Goal: Task Accomplishment & Management: Manage account settings

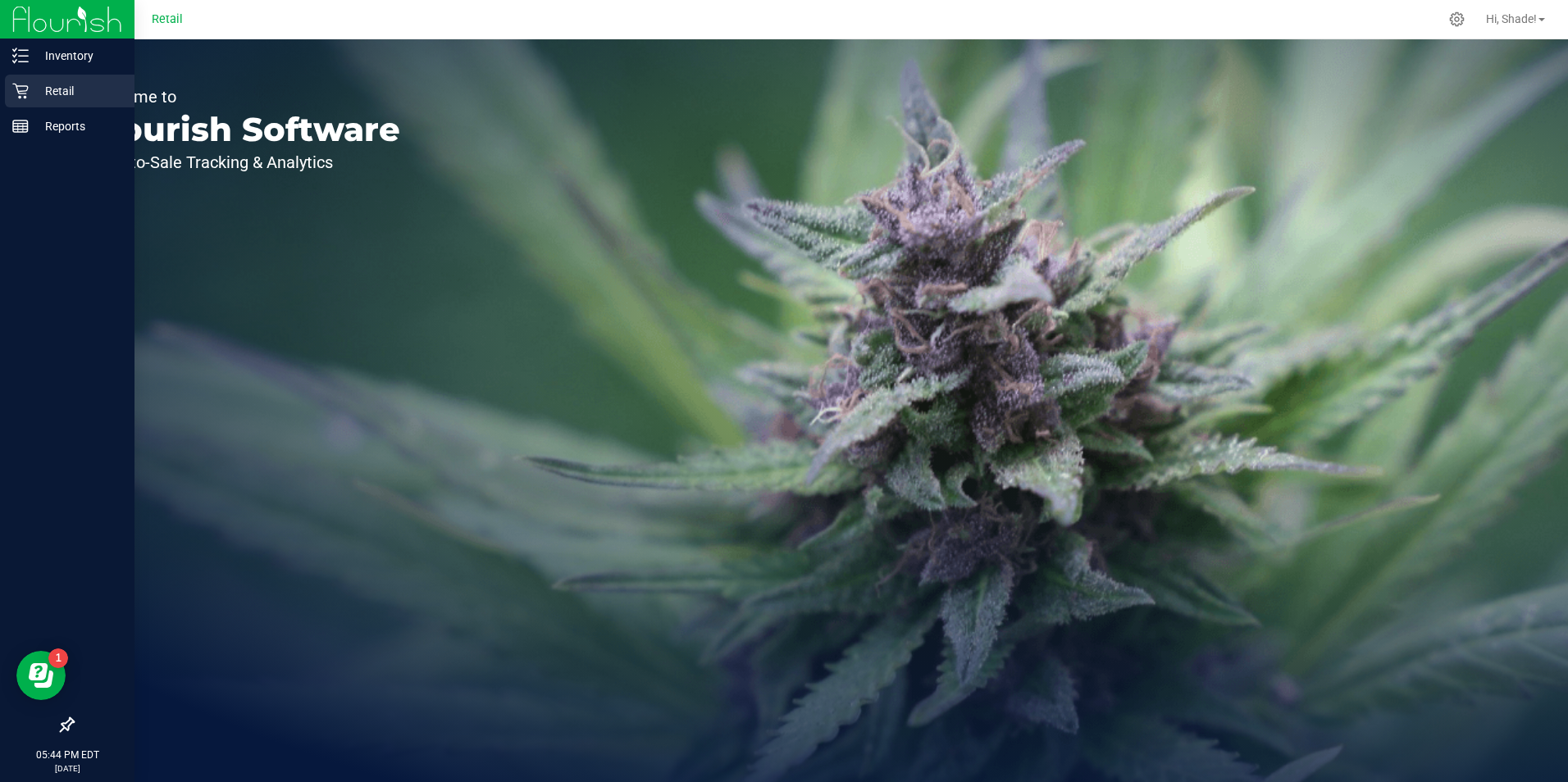
click at [32, 85] on p "Retail" at bounding box center [78, 91] width 98 height 20
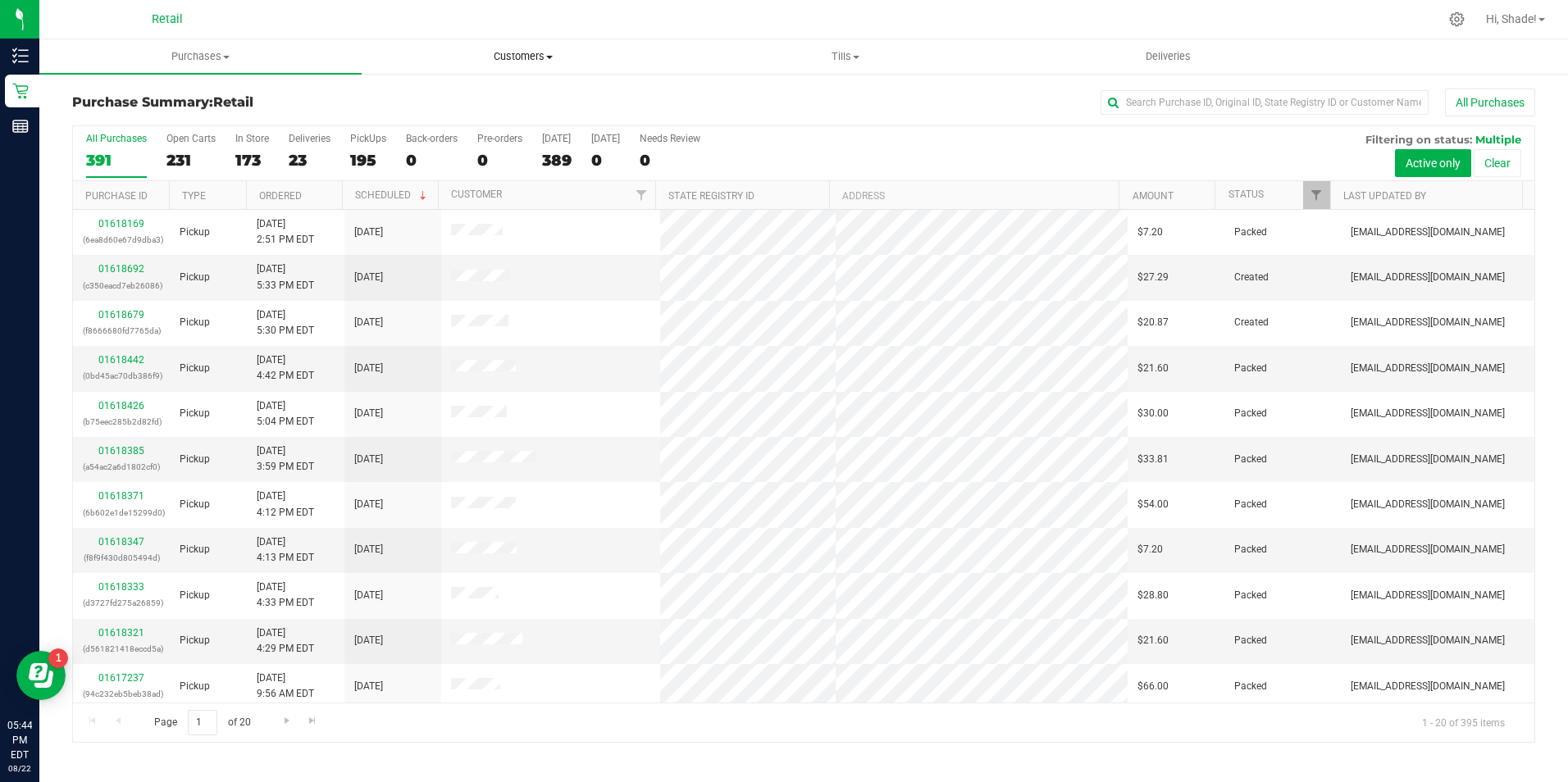
click at [533, 54] on span "Customers" at bounding box center [522, 56] width 320 height 15
click at [420, 97] on span "All customers" at bounding box center [420, 98] width 118 height 14
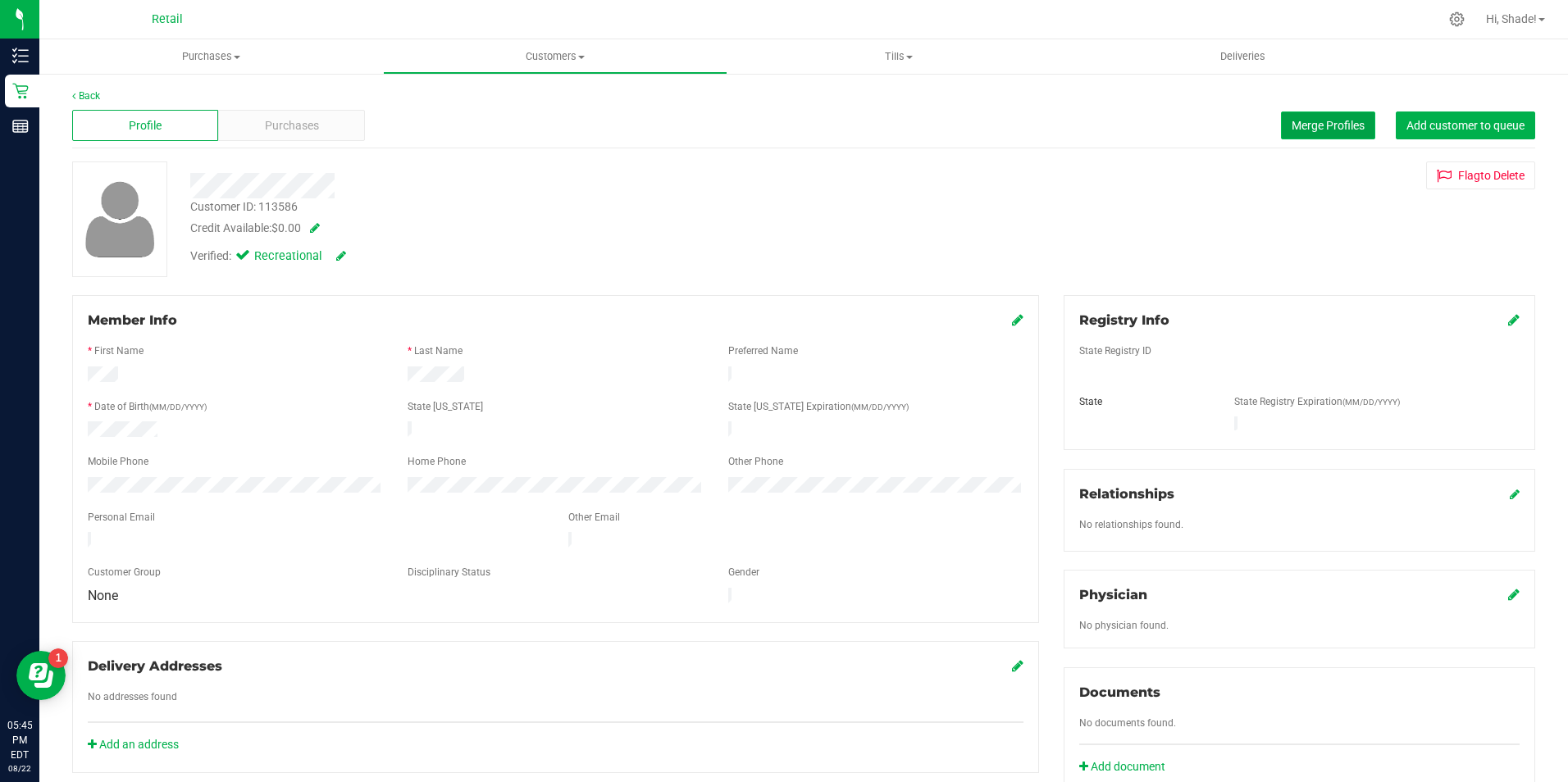
click at [1312, 137] on button "Merge Profiles" at bounding box center [1328, 126] width 94 height 28
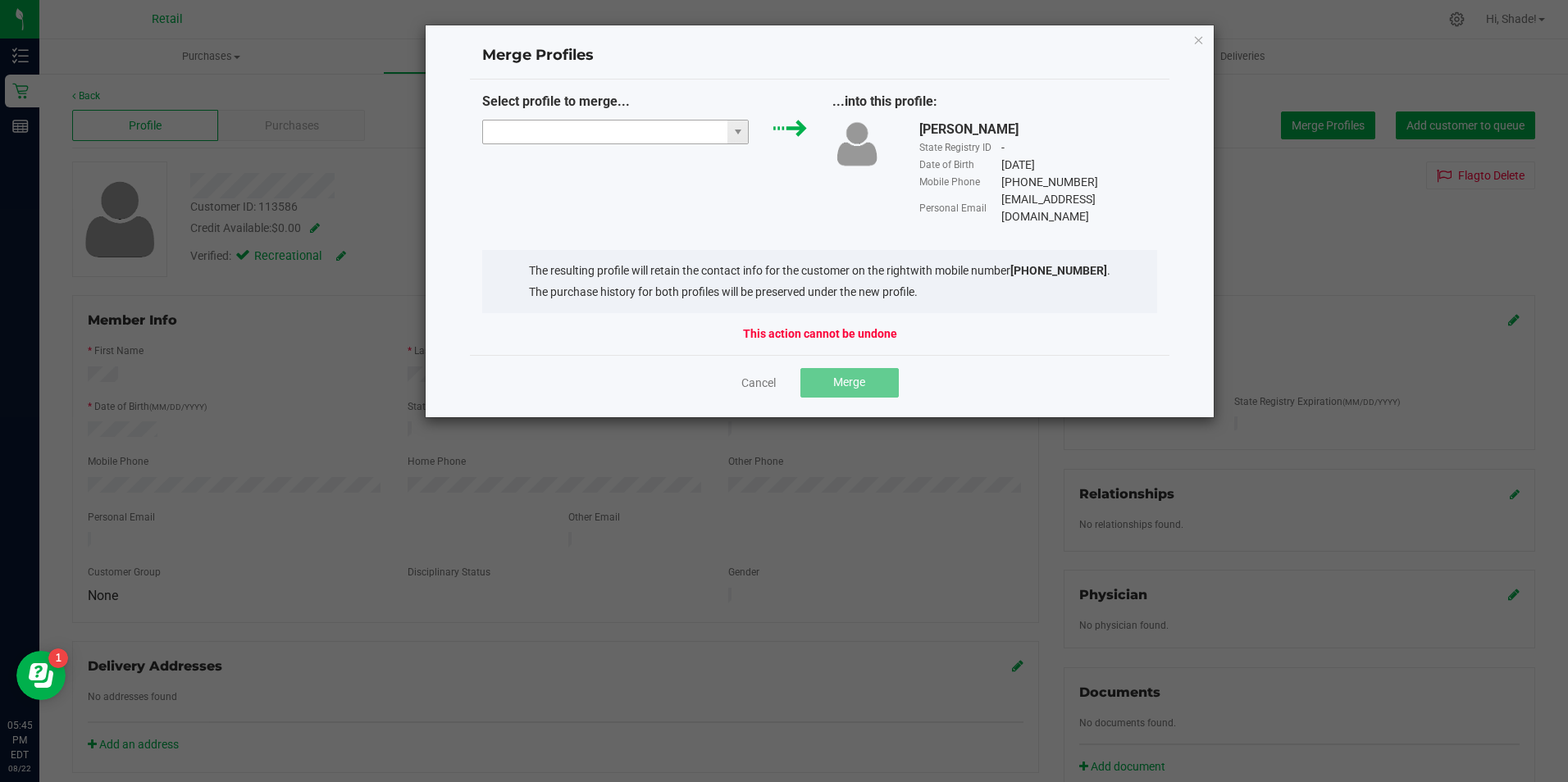
click at [708, 132] on input "NO DATA FOUND" at bounding box center [605, 132] width 245 height 23
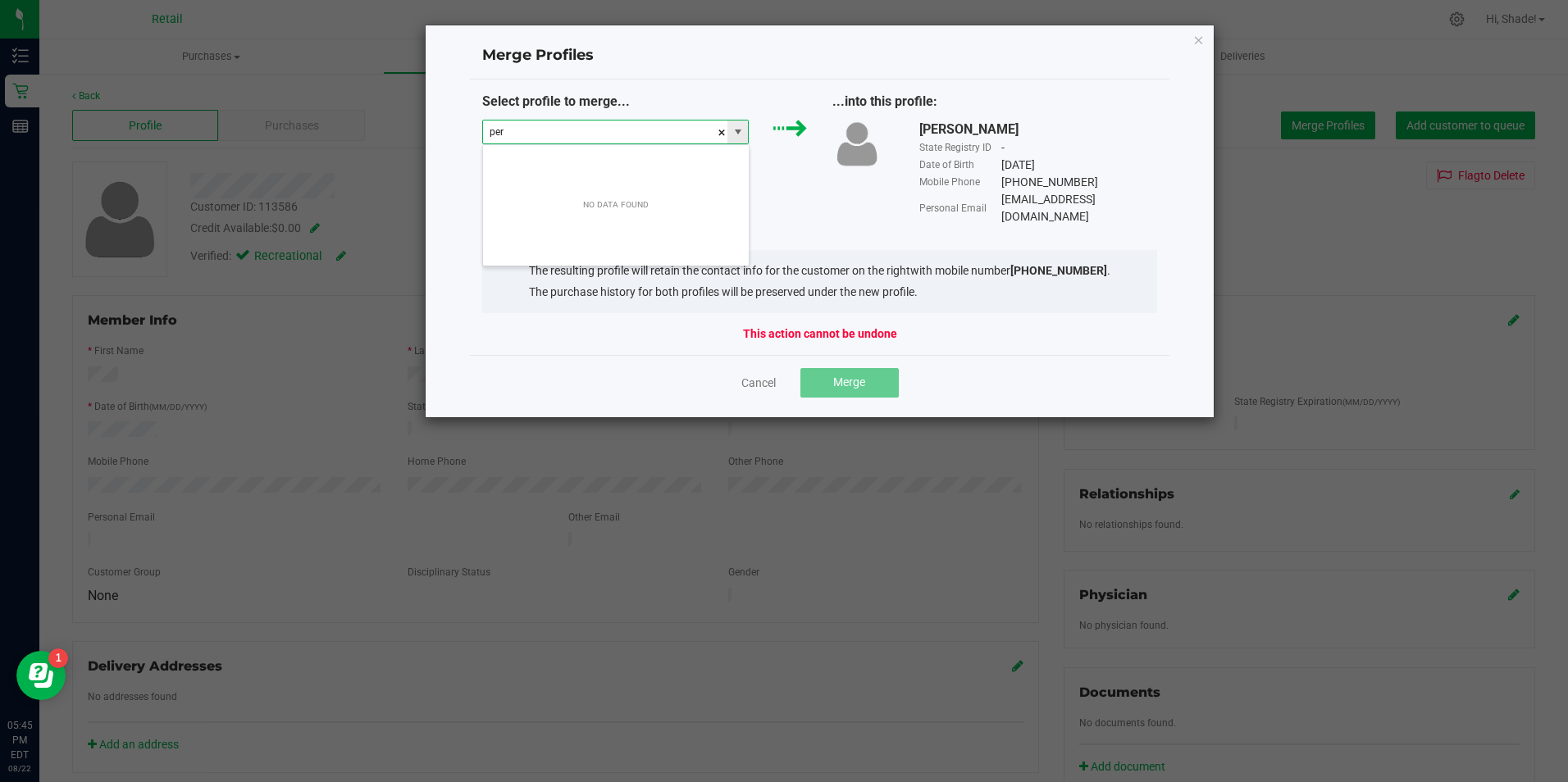
scroll to position [25, 267]
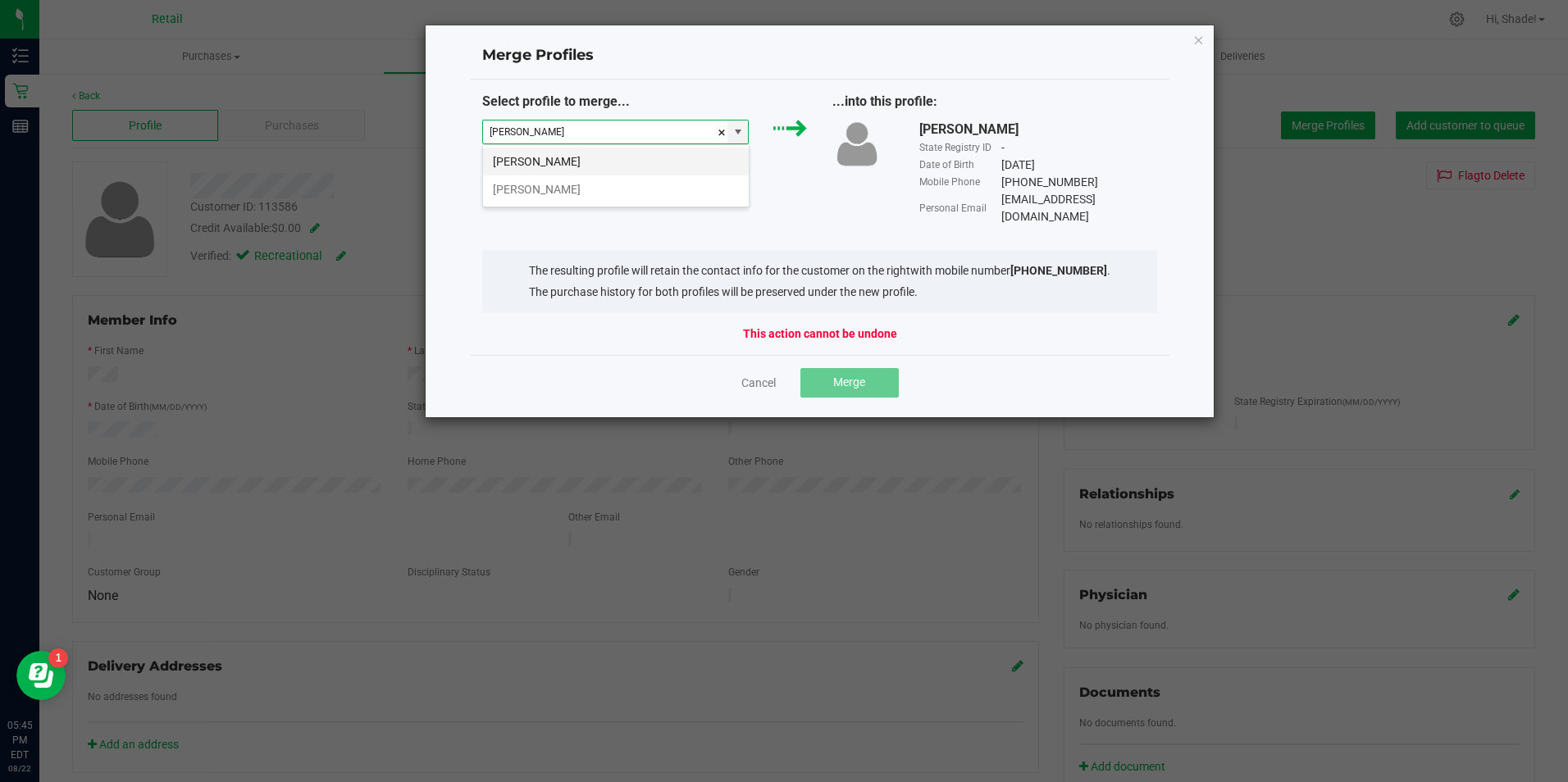
click at [683, 170] on li "[PERSON_NAME]" at bounding box center [615, 162] width 266 height 28
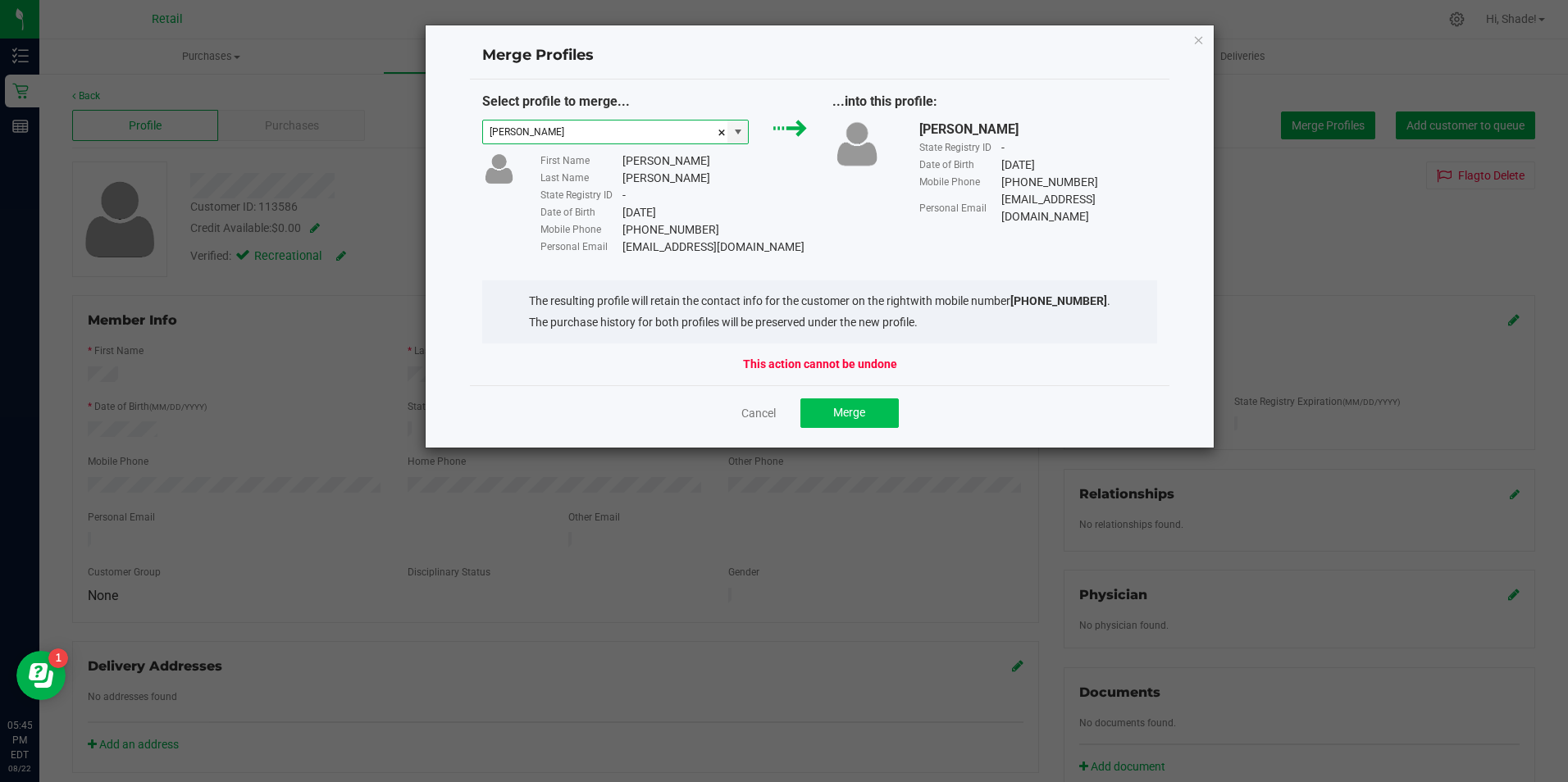
type input "[PERSON_NAME]"
click at [843, 419] on span "Merge" at bounding box center [849, 412] width 32 height 13
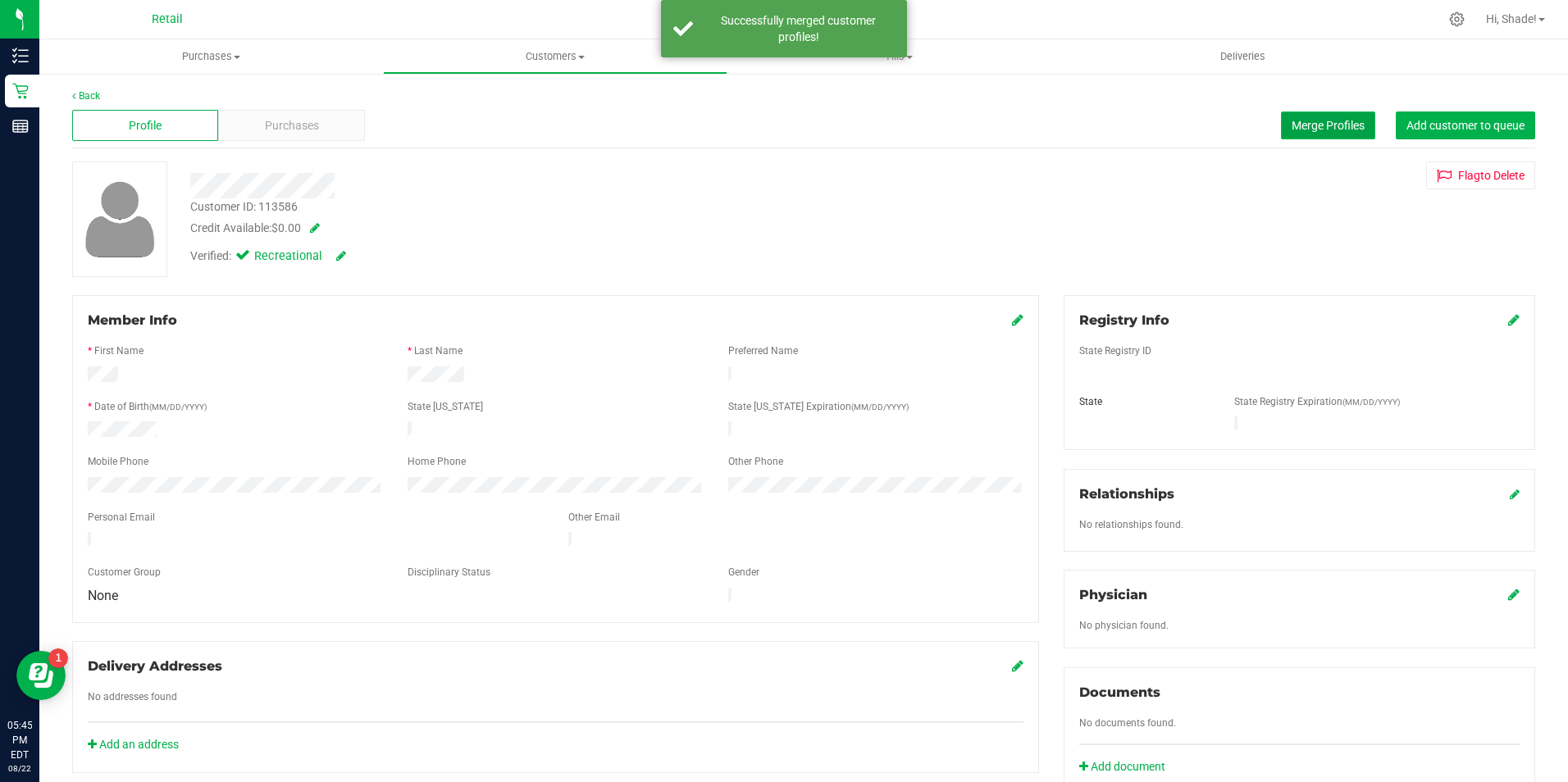
click at [1341, 115] on button "Merge Profiles" at bounding box center [1328, 126] width 94 height 28
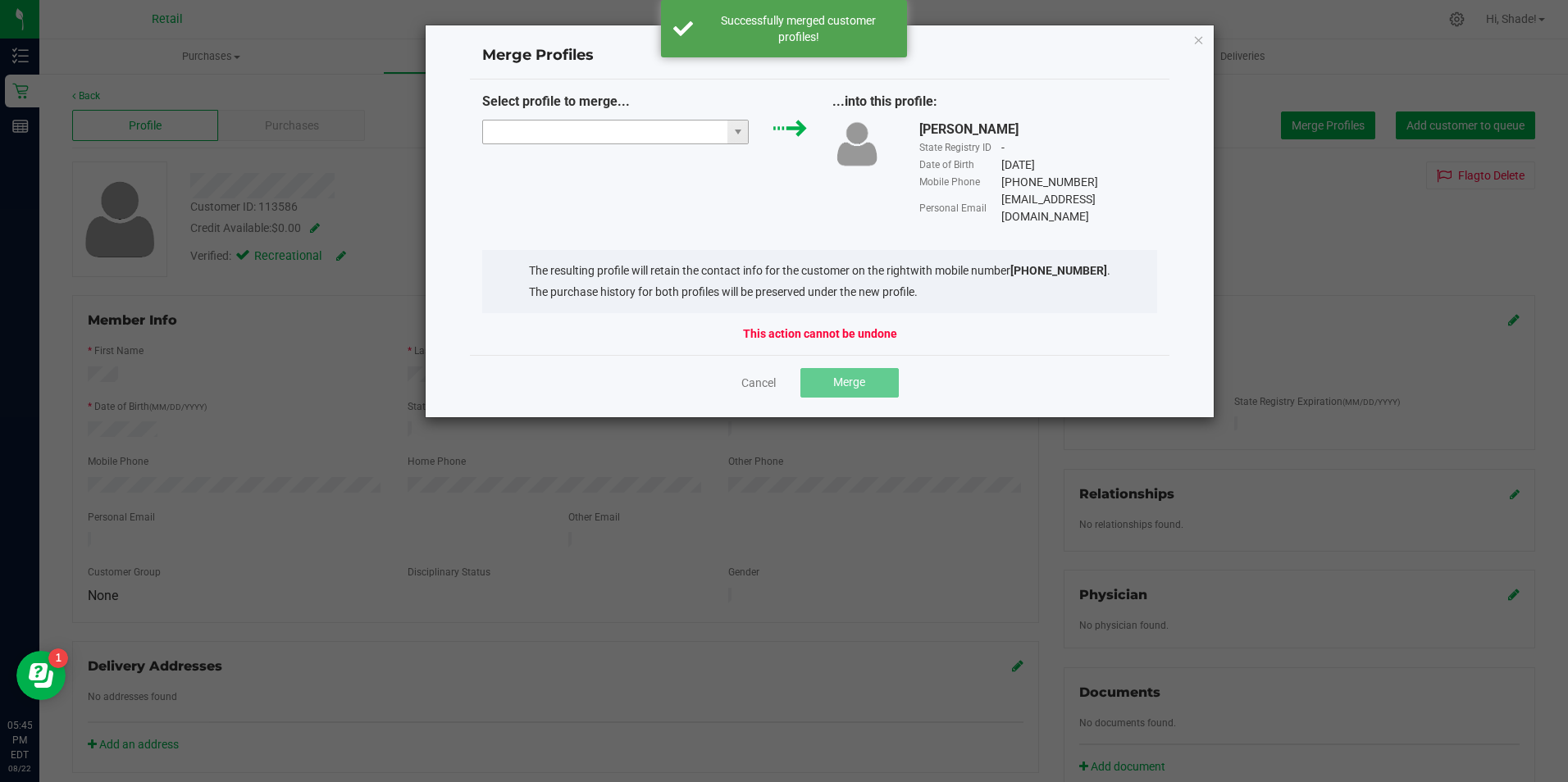
click at [659, 128] on input "NO DATA FOUND" at bounding box center [605, 132] width 245 height 23
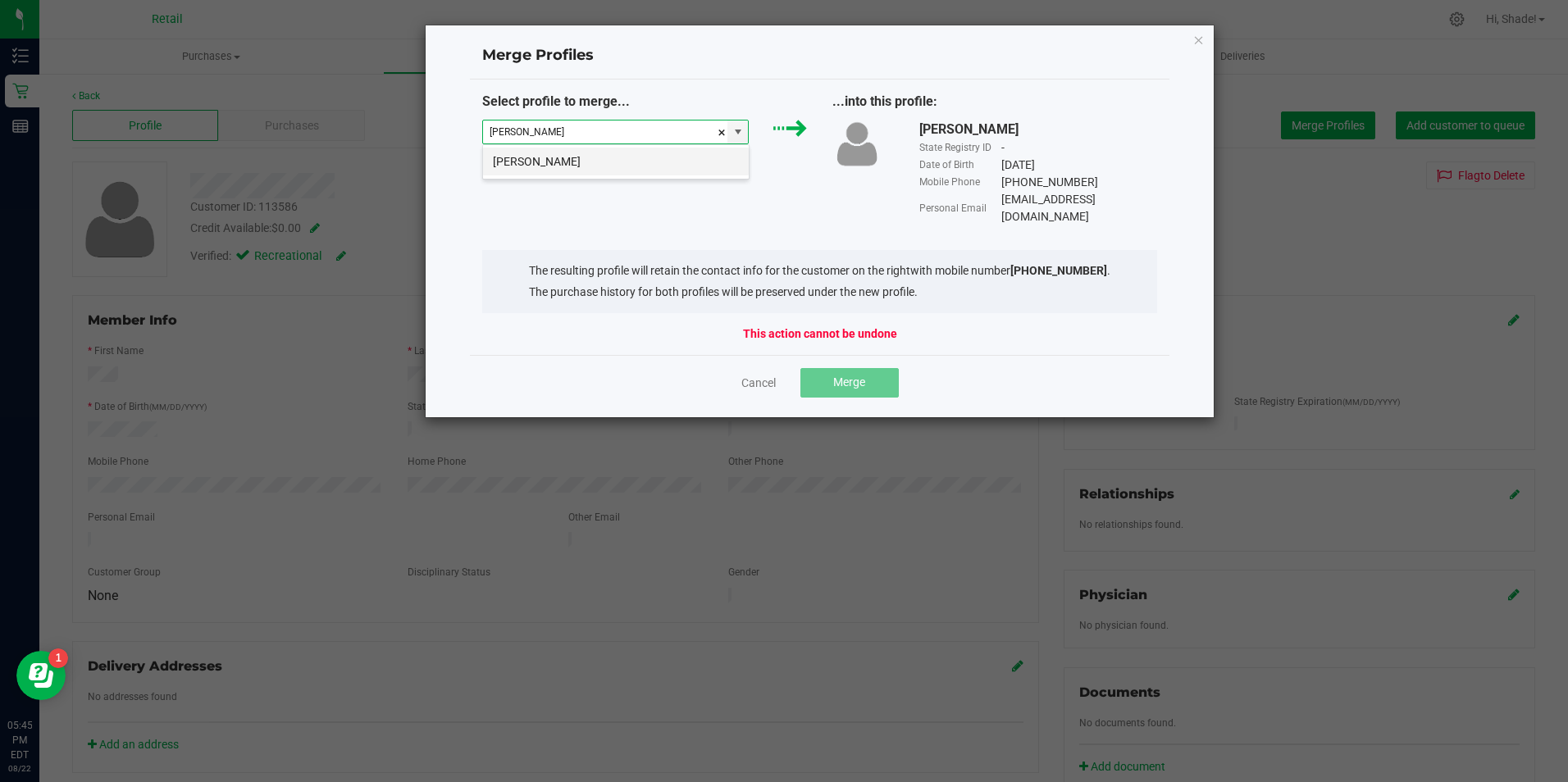
click at [647, 159] on li "[PERSON_NAME]" at bounding box center [615, 162] width 266 height 28
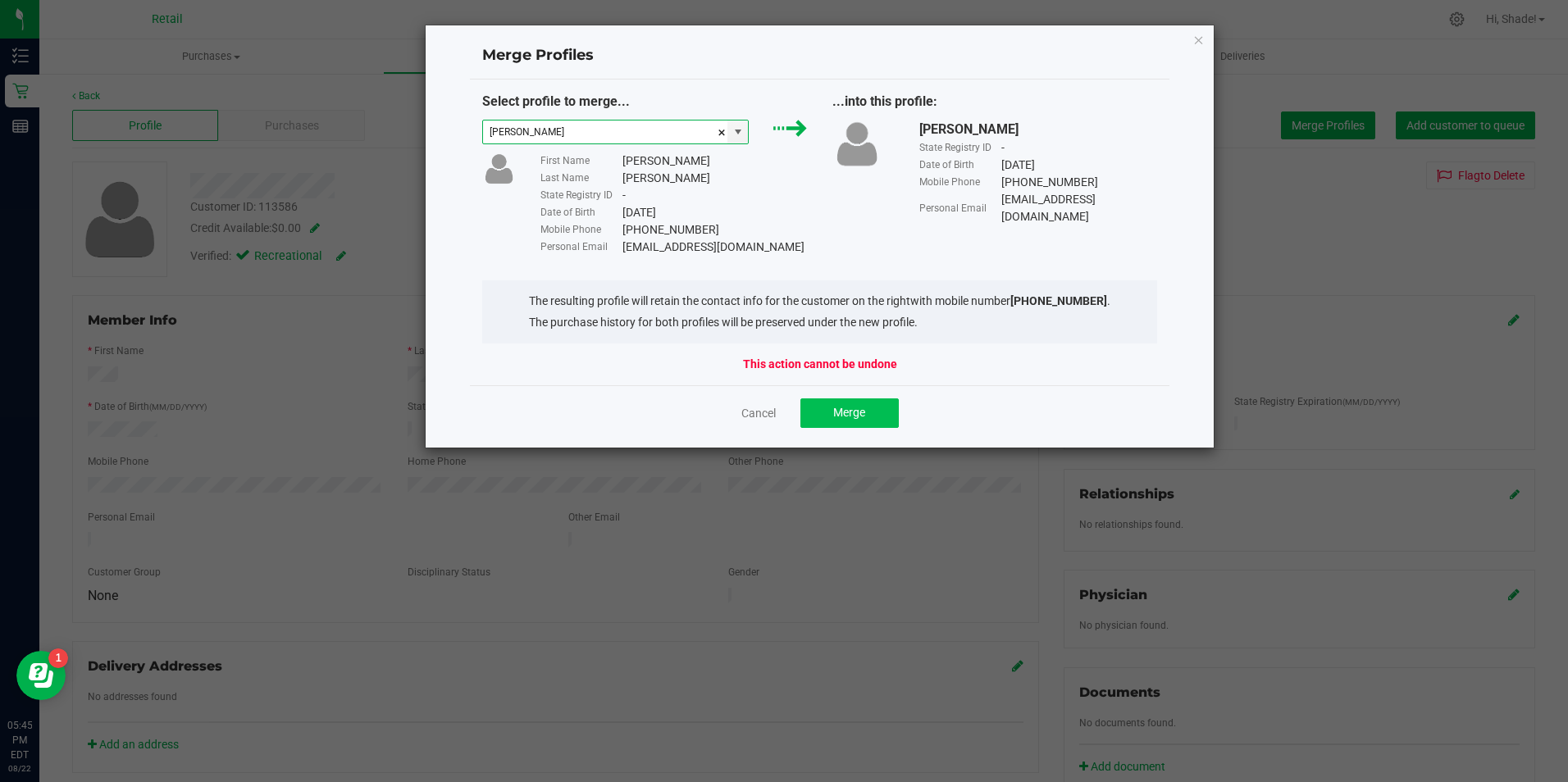
type input "[PERSON_NAME]"
click at [842, 417] on span "Merge" at bounding box center [849, 412] width 32 height 13
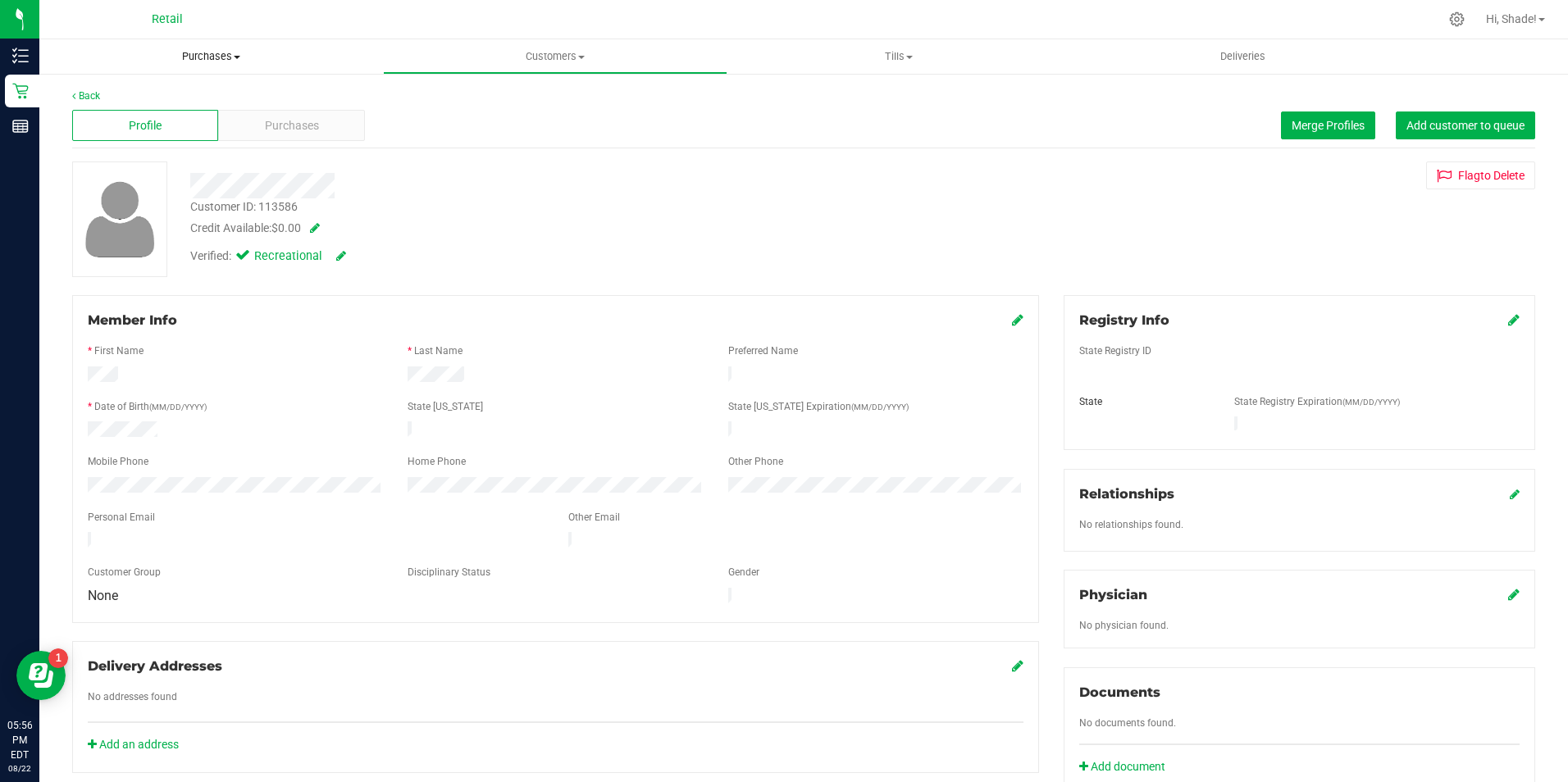
drag, startPoint x: 226, startPoint y: 60, endPoint x: 213, endPoint y: 62, distance: 13.2
click at [224, 61] on span "Purchases" at bounding box center [211, 56] width 344 height 15
click at [140, 122] on li "Fulfillment" at bounding box center [211, 119] width 344 height 20
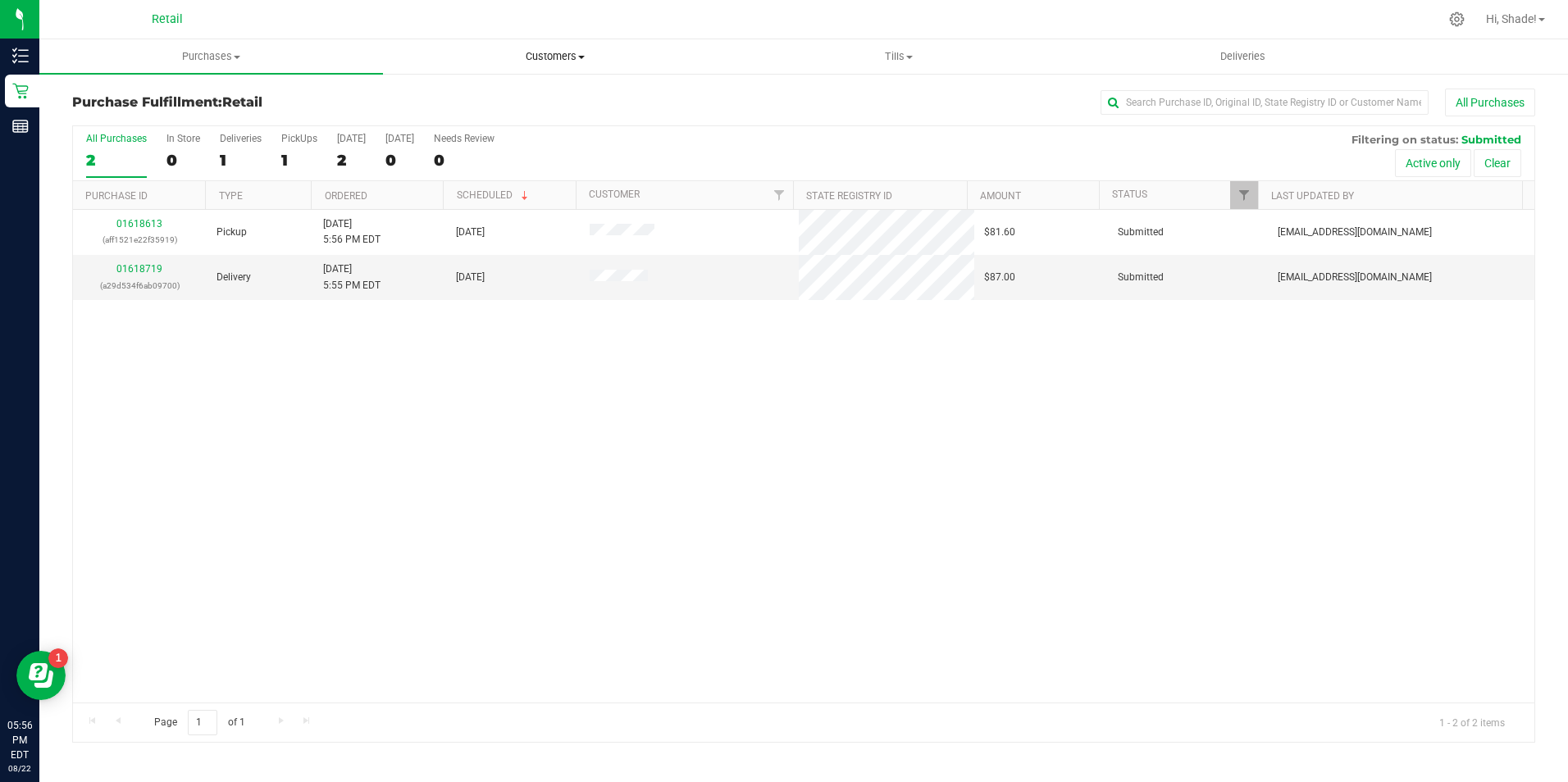
click at [560, 53] on span "Customers" at bounding box center [555, 56] width 342 height 15
click at [450, 93] on span "All customers" at bounding box center [442, 98] width 118 height 14
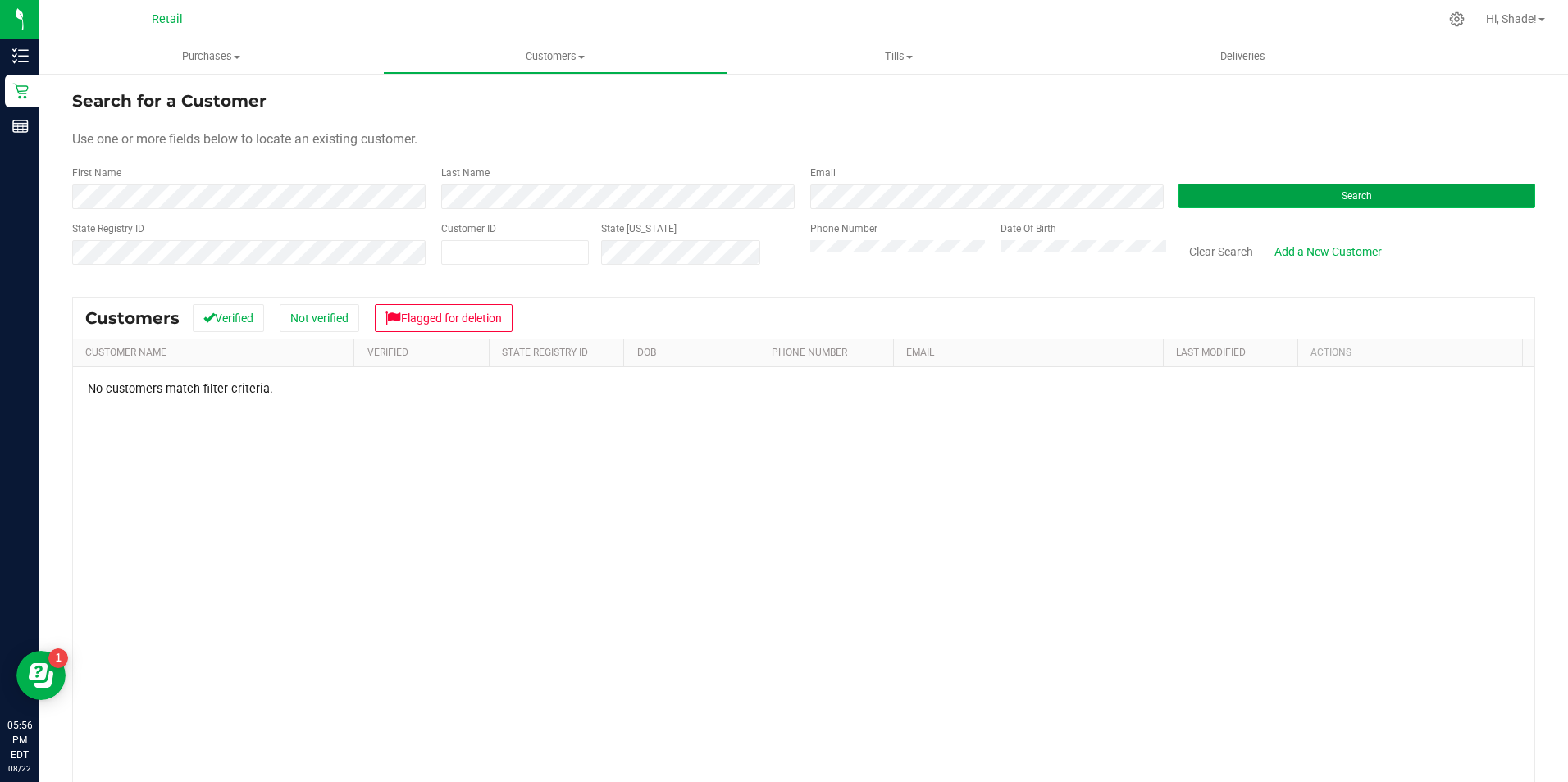
click at [1243, 190] on button "Search" at bounding box center [1356, 196] width 356 height 25
click at [210, 51] on span "Purchases" at bounding box center [211, 56] width 344 height 15
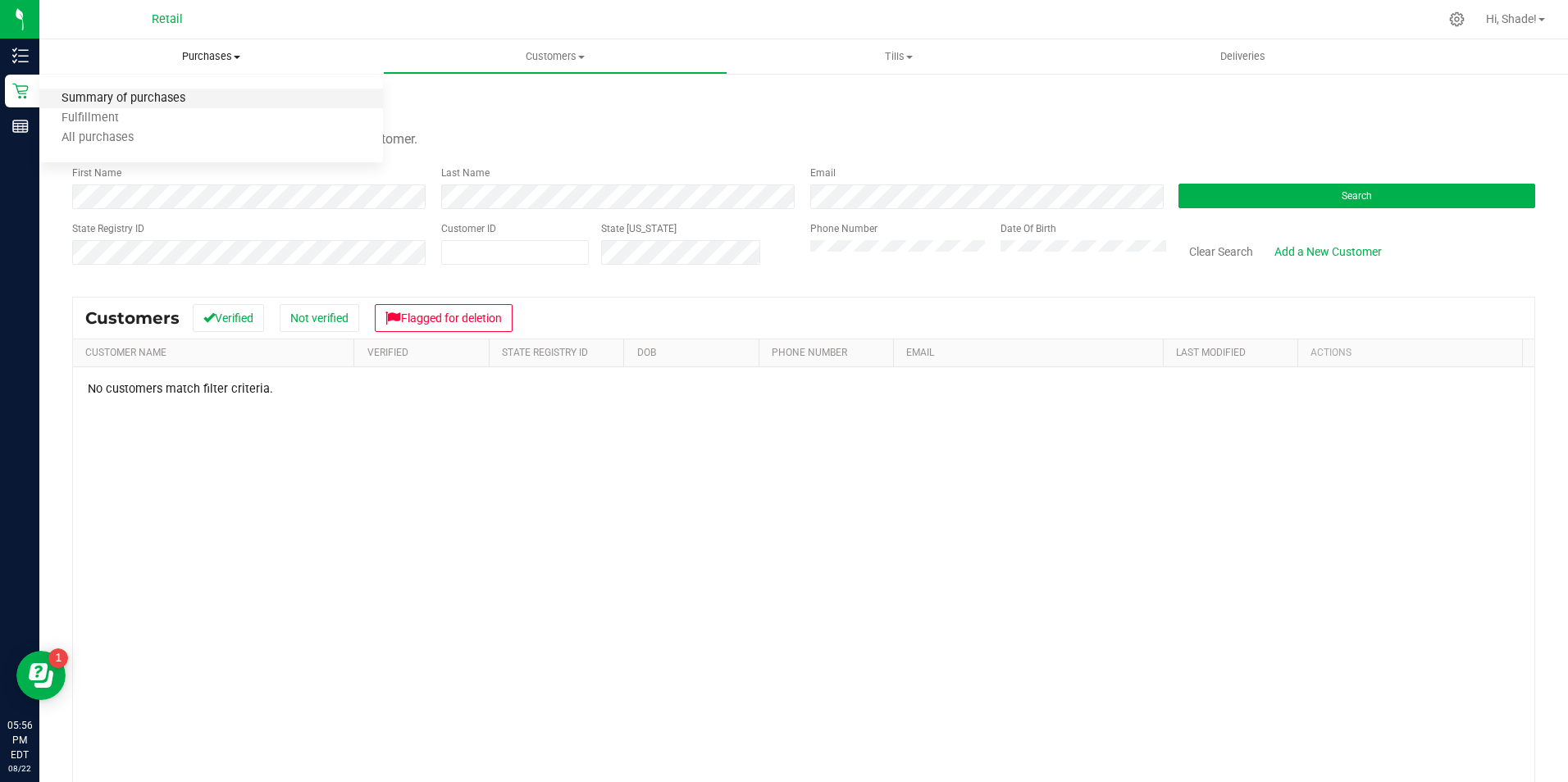
click at [158, 91] on span "Summary of purchases" at bounding box center [123, 98] width 168 height 14
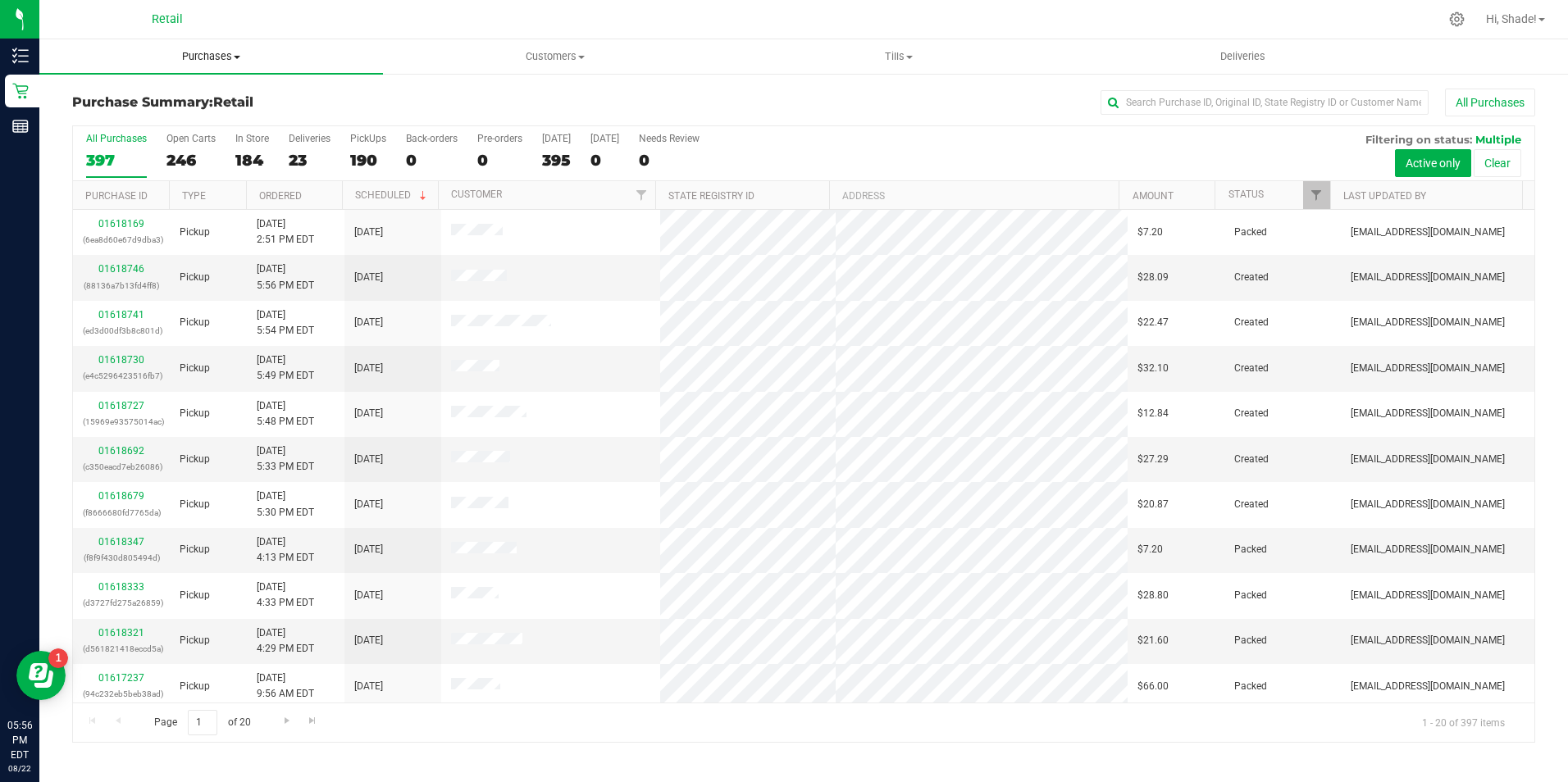
click at [197, 62] on span "Purchases" at bounding box center [211, 56] width 344 height 15
click at [163, 138] on li "All purchases" at bounding box center [211, 138] width 344 height 20
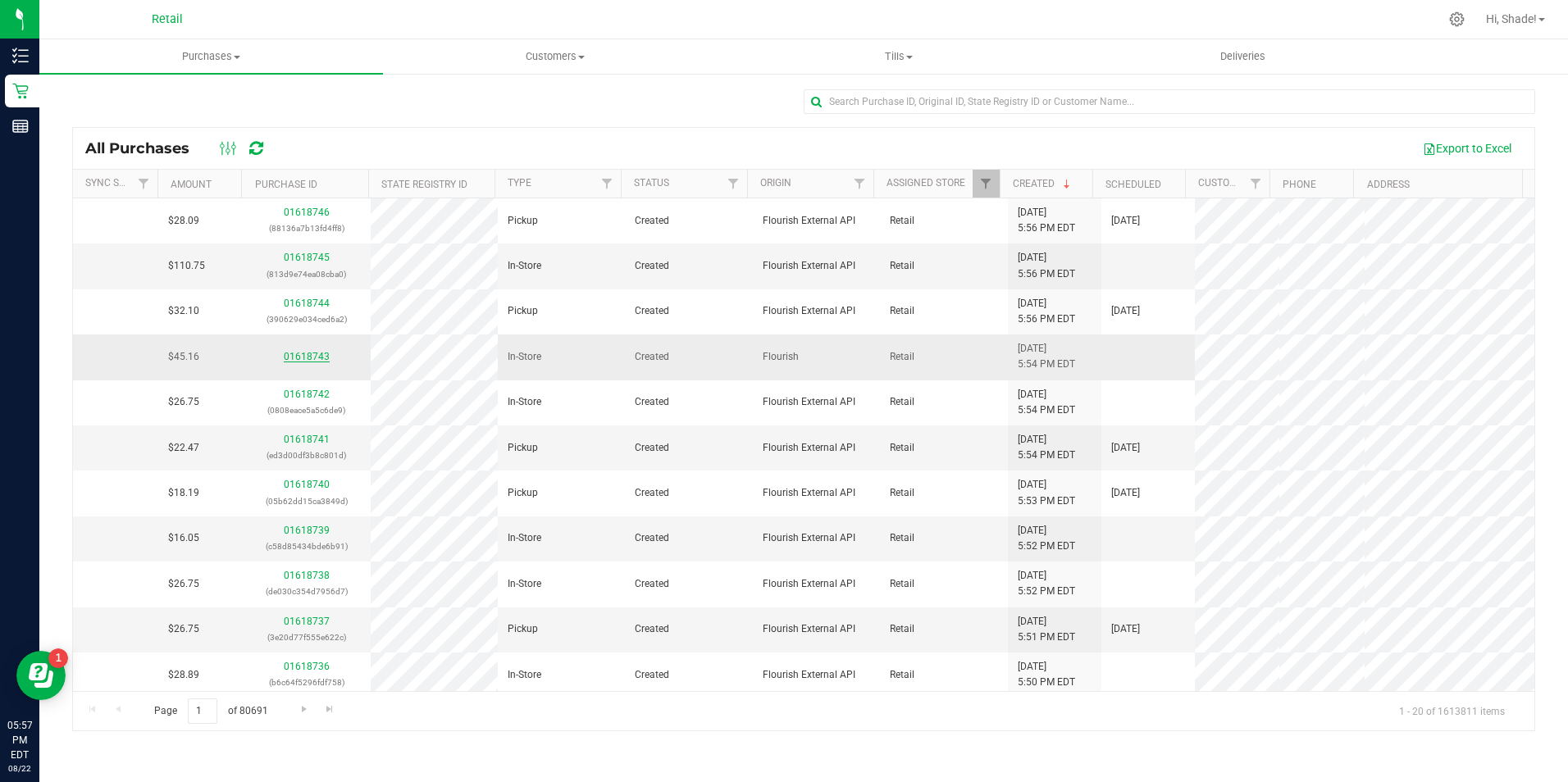
click at [299, 356] on link "01618743" at bounding box center [307, 356] width 46 height 11
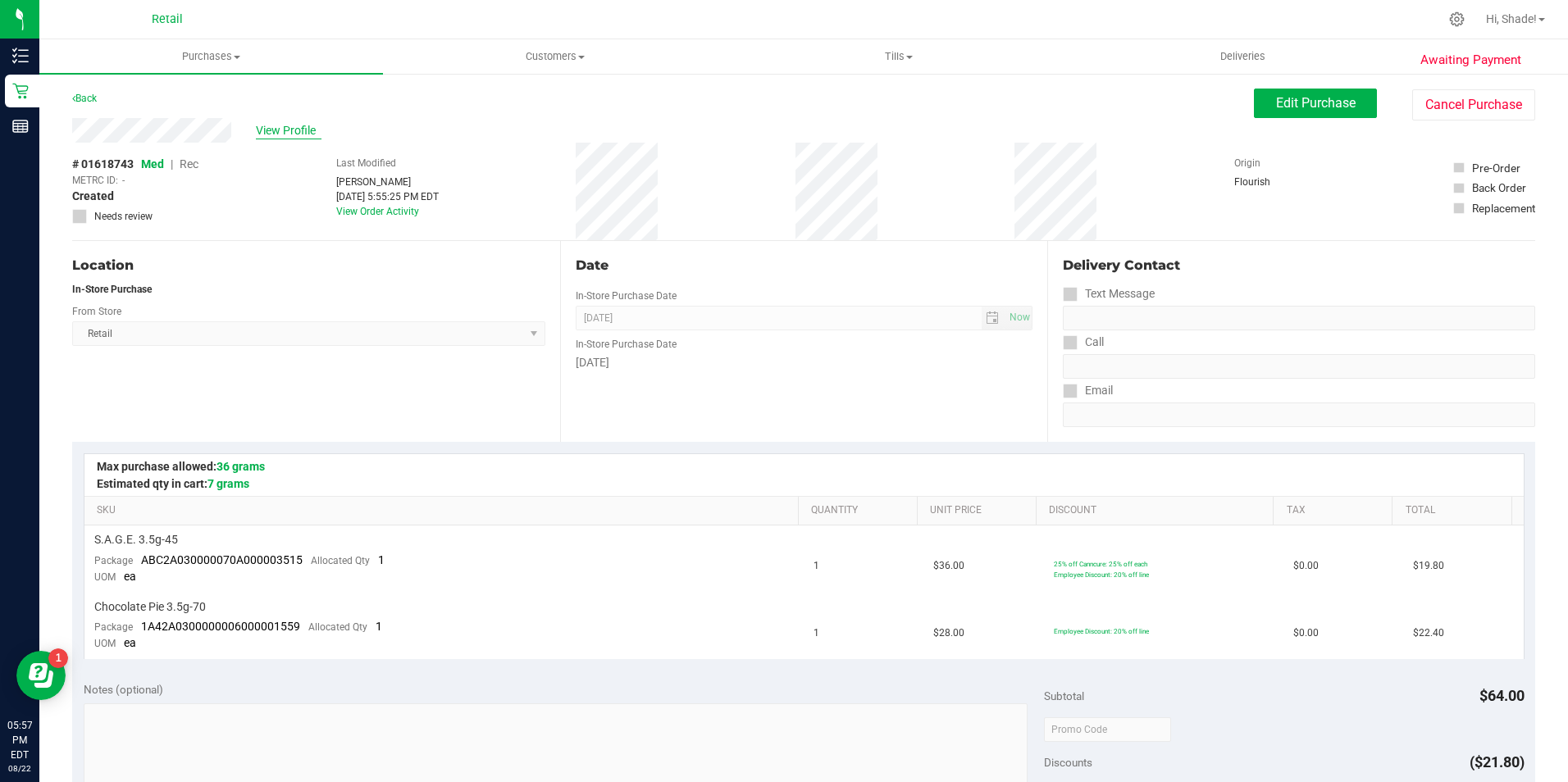
click at [279, 132] on span "View Profile" at bounding box center [288, 131] width 66 height 17
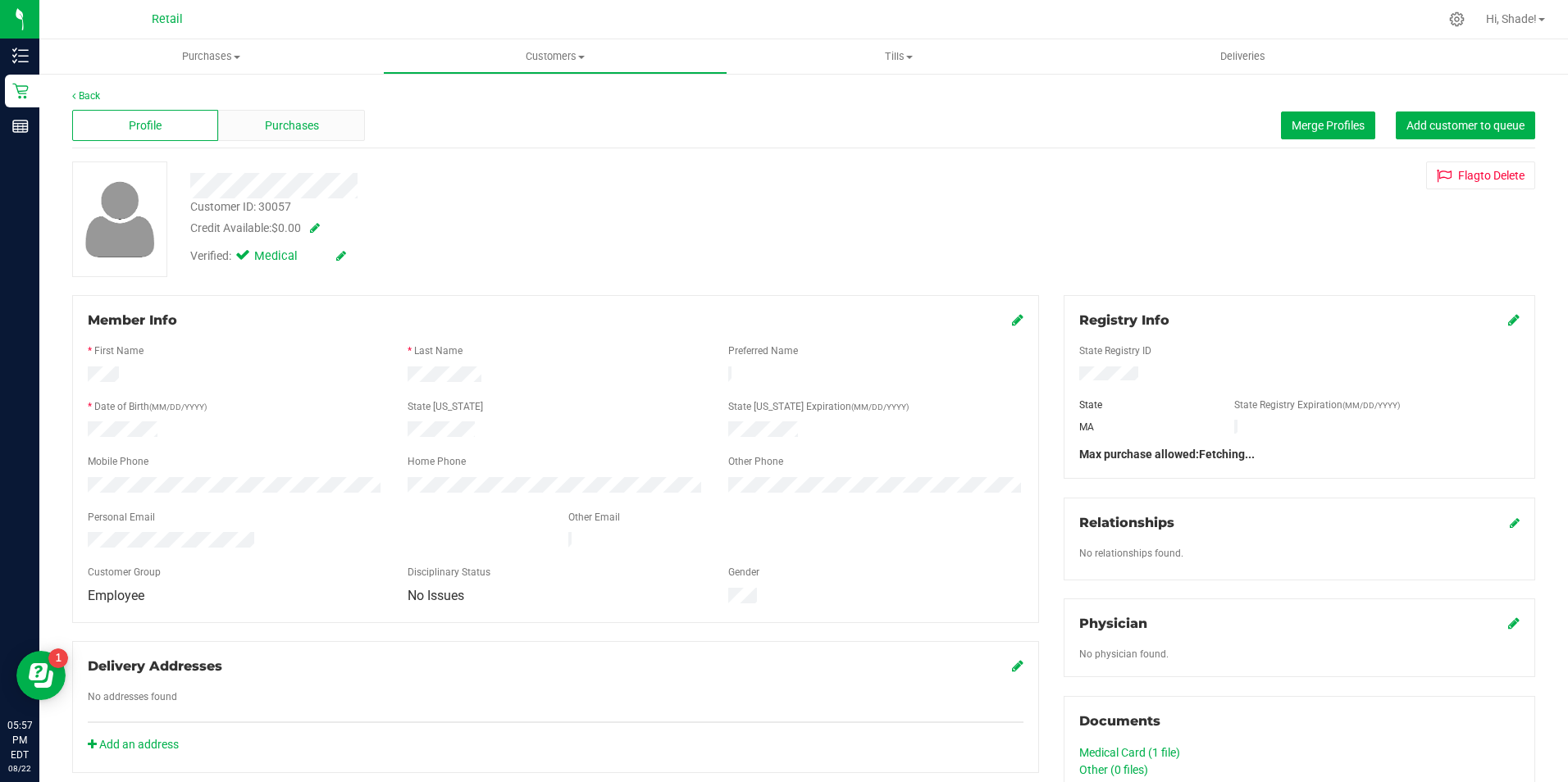
click at [299, 132] on span "Purchases" at bounding box center [291, 126] width 54 height 17
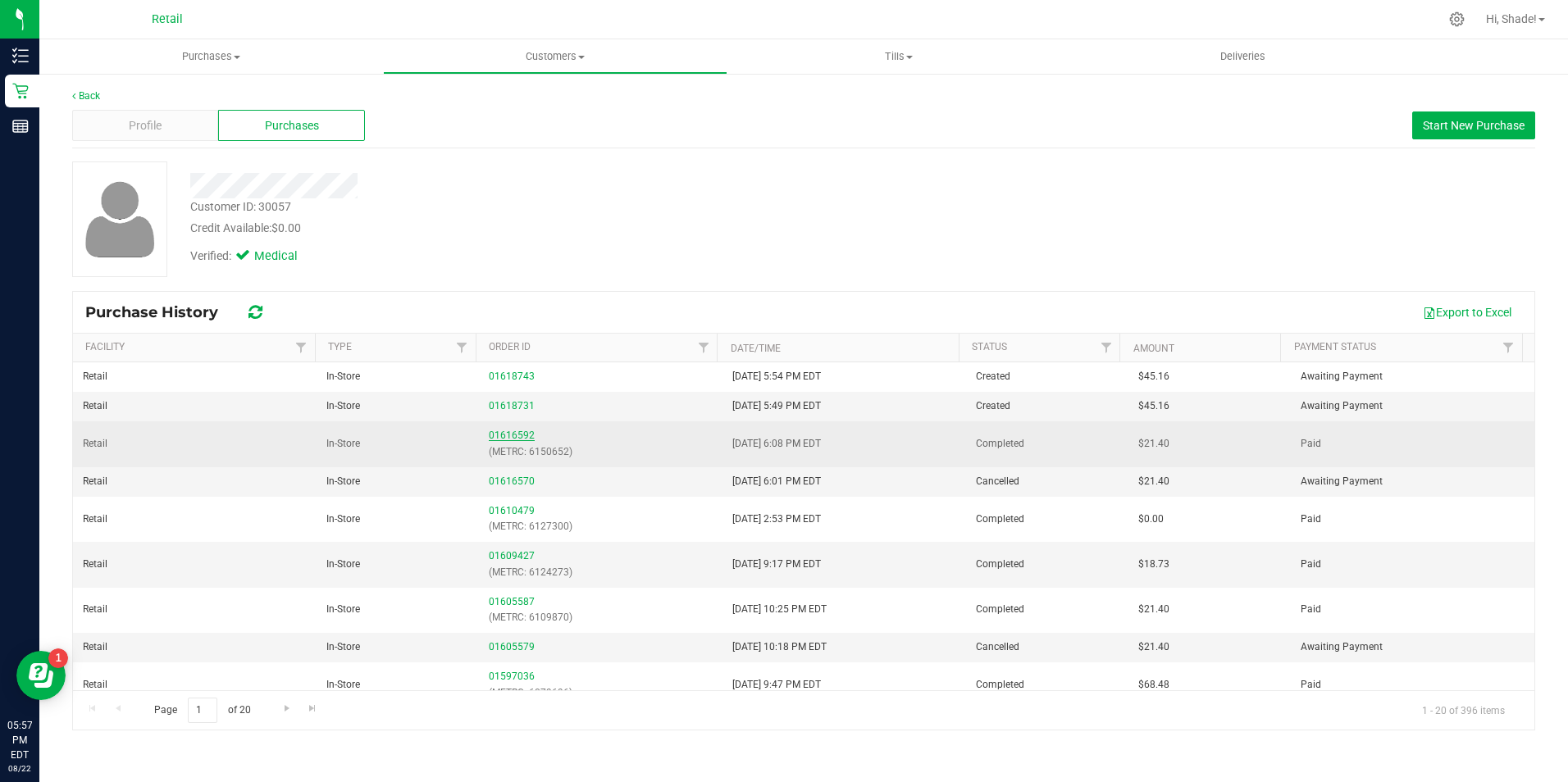
click at [502, 431] on link "01616592" at bounding box center [512, 435] width 46 height 11
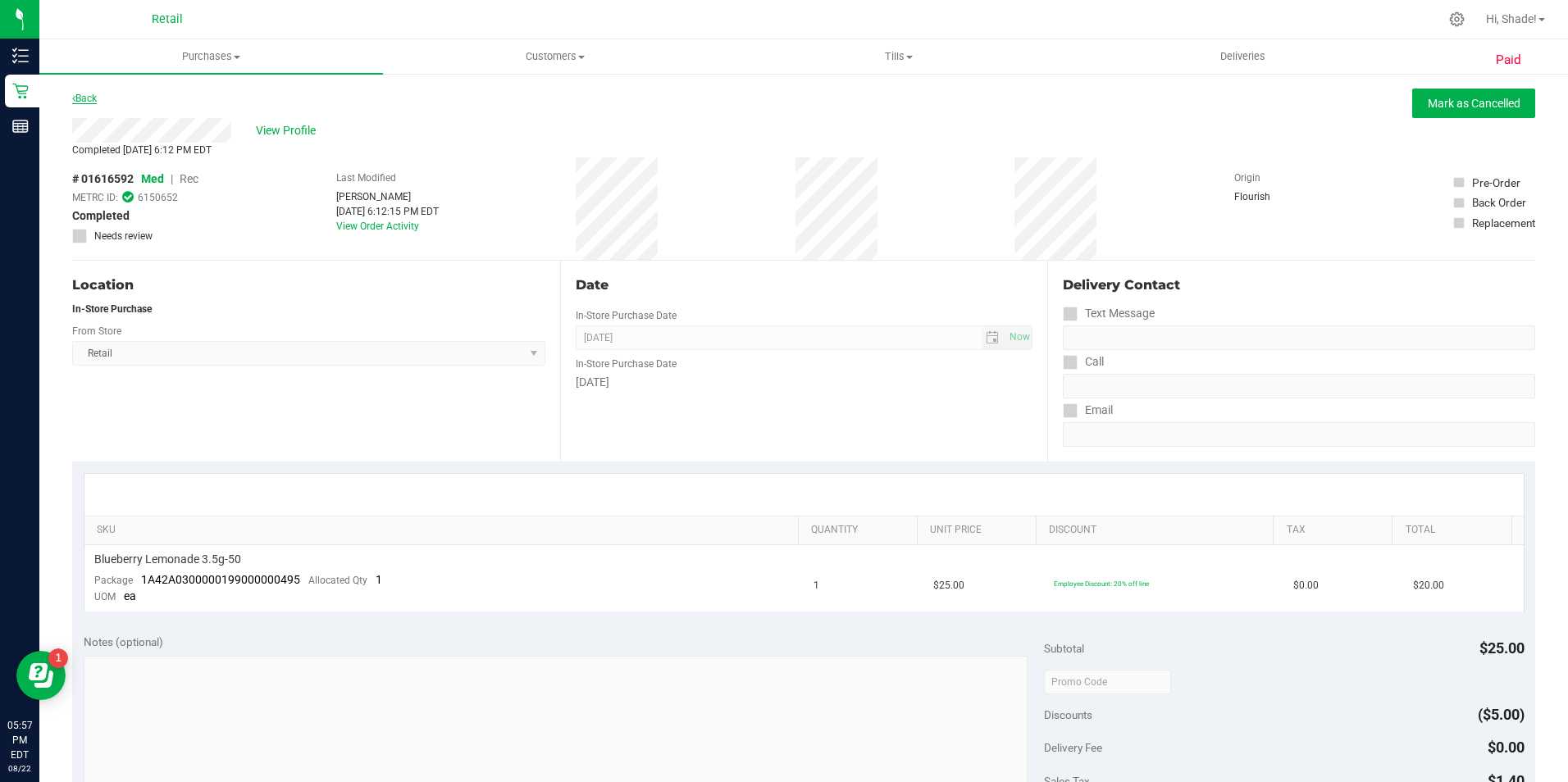
click at [86, 99] on link "Back" at bounding box center [84, 97] width 25 height 11
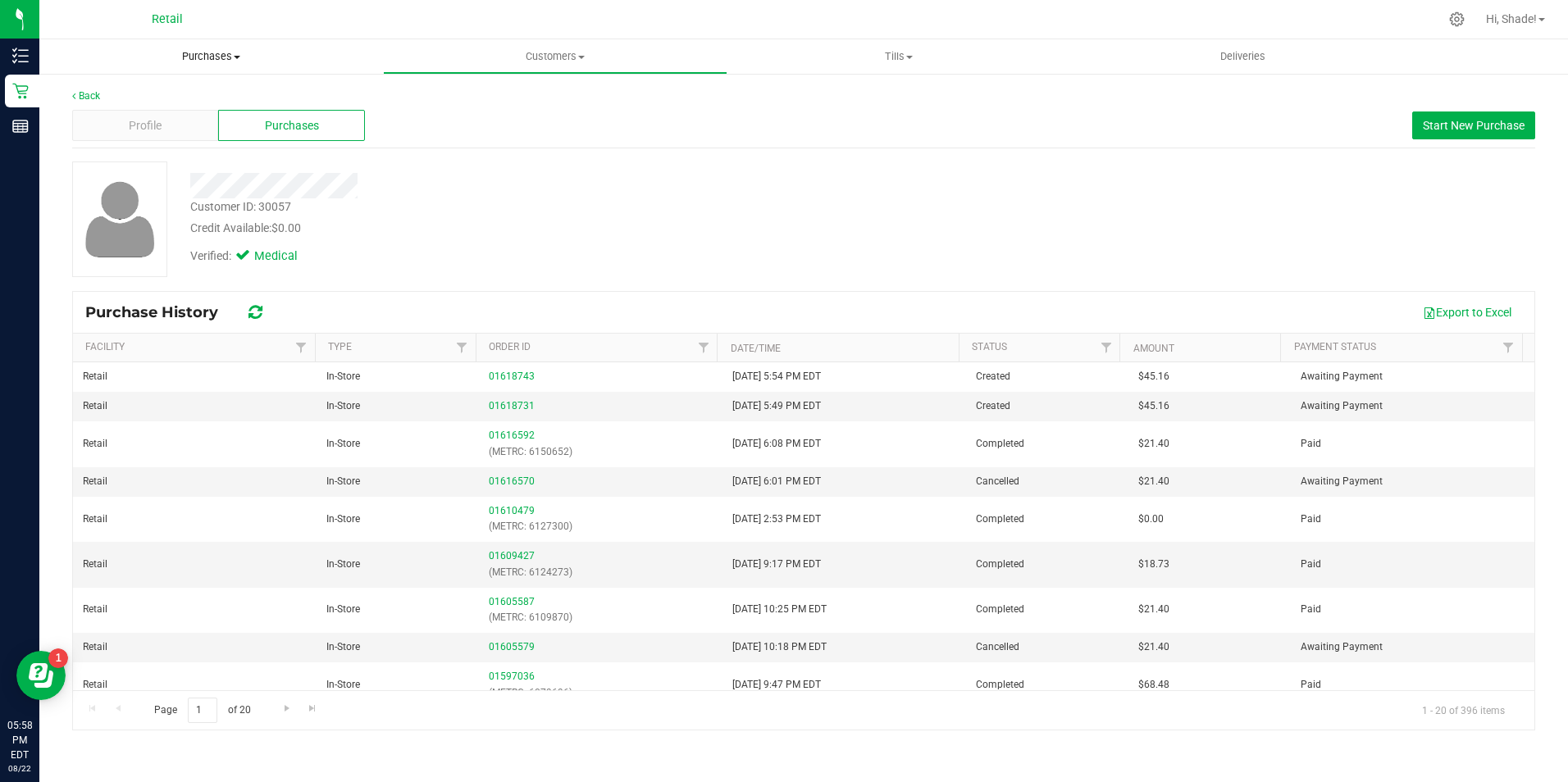
click at [196, 55] on span "Purchases" at bounding box center [211, 56] width 344 height 15
click at [161, 103] on span "Summary of purchases" at bounding box center [123, 98] width 168 height 14
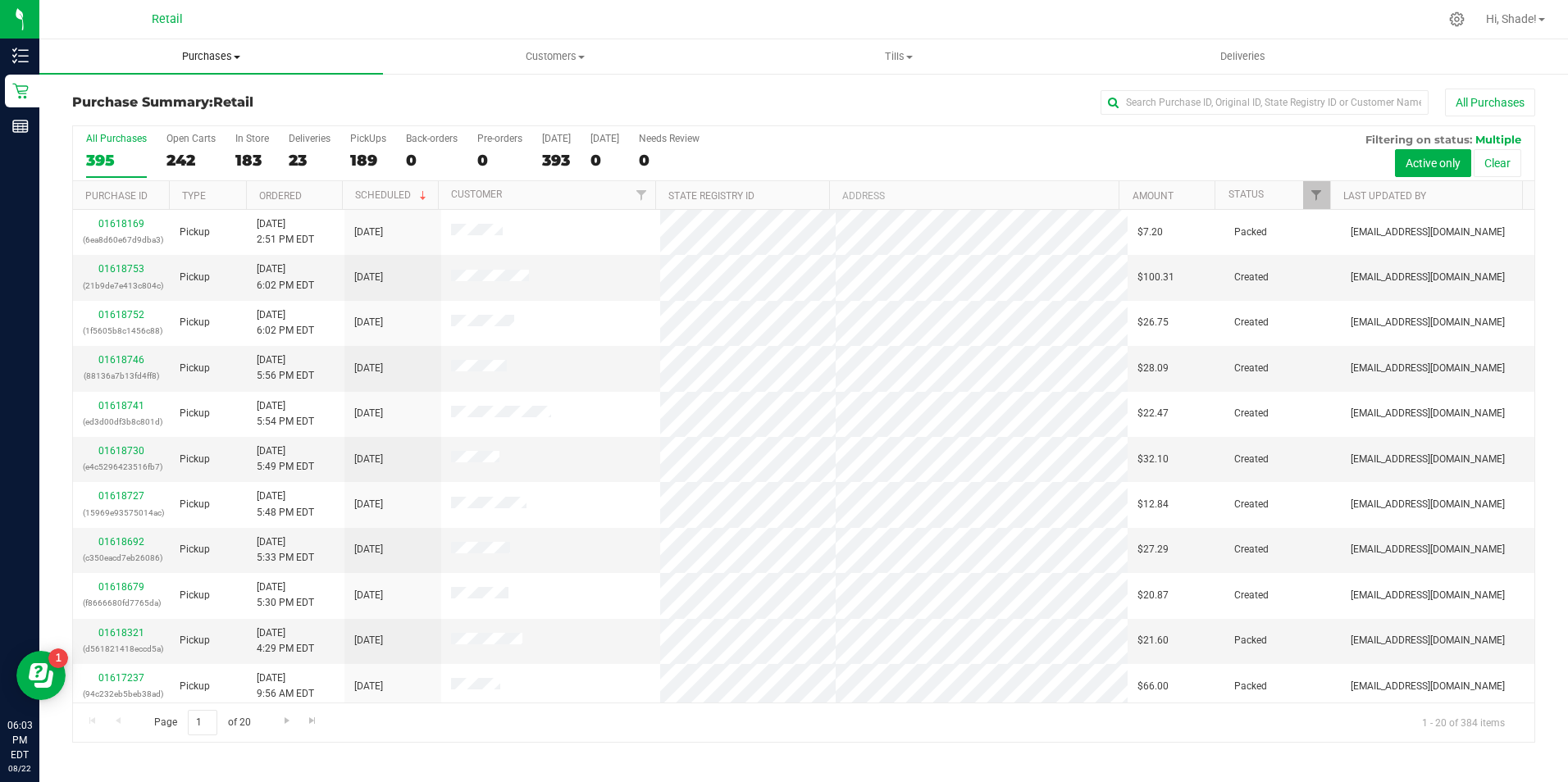
click at [214, 50] on span "Purchases" at bounding box center [211, 56] width 344 height 15
click at [1130, 103] on input "text" at bounding box center [1265, 103] width 328 height 25
type input "[PERSON_NAME]"
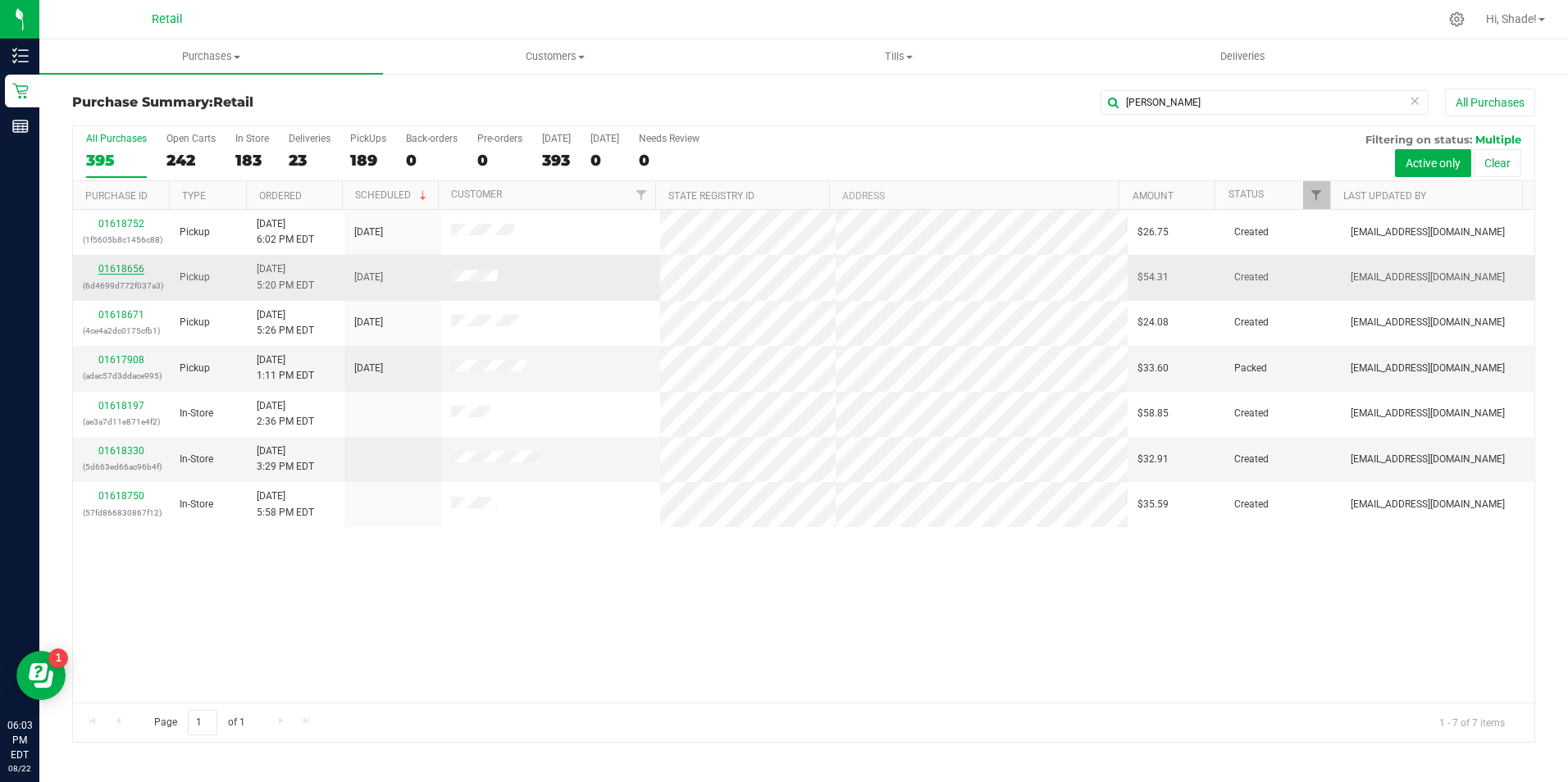
click at [109, 268] on link "01618656" at bounding box center [121, 268] width 46 height 11
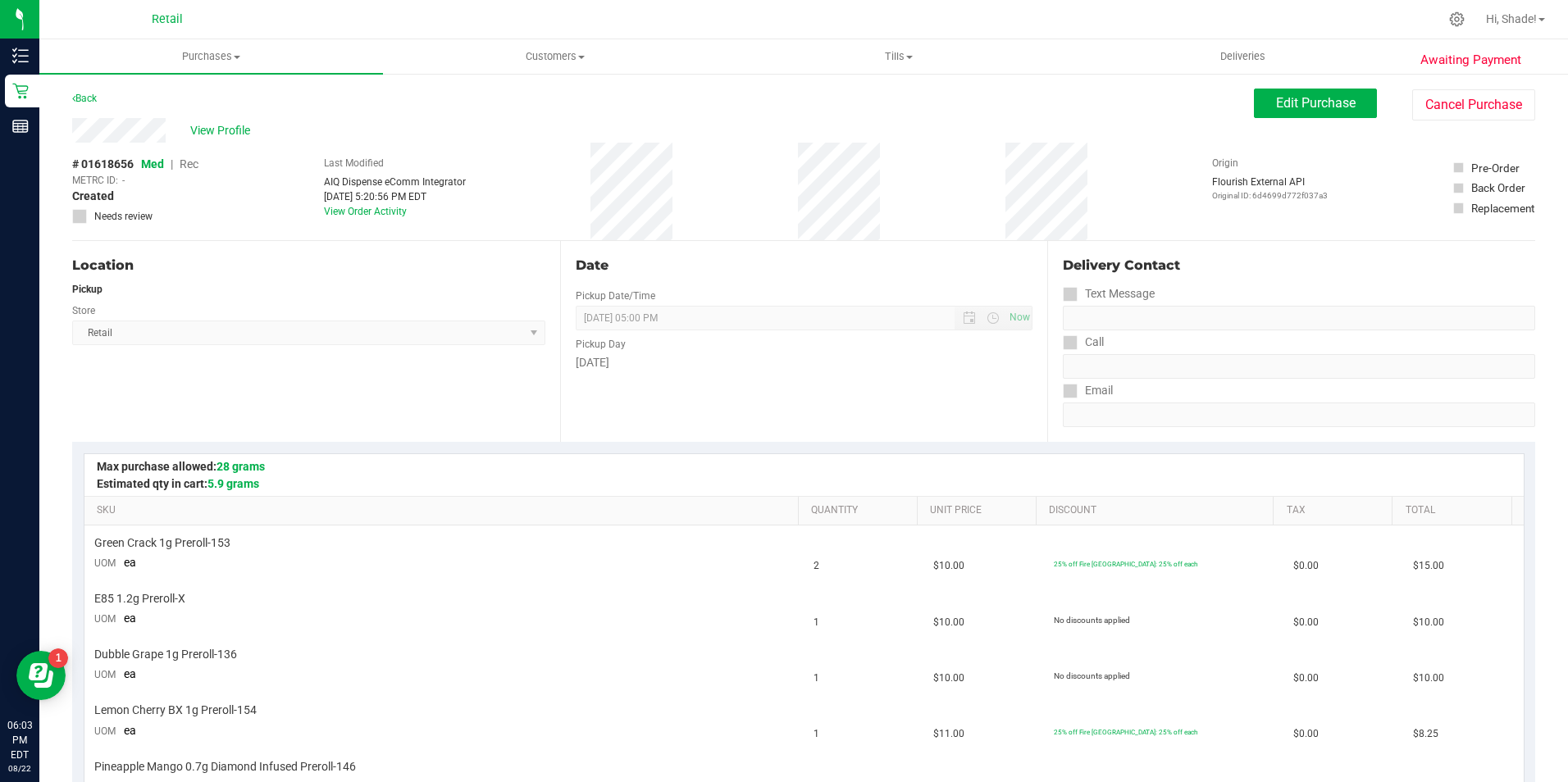
click at [1436, 97] on button "Cancel Purchase" at bounding box center [1473, 105] width 123 height 31
drag, startPoint x: 555, startPoint y: 52, endPoint x: 472, endPoint y: 76, distance: 86.4
click at [555, 52] on span "Customers" at bounding box center [555, 56] width 342 height 15
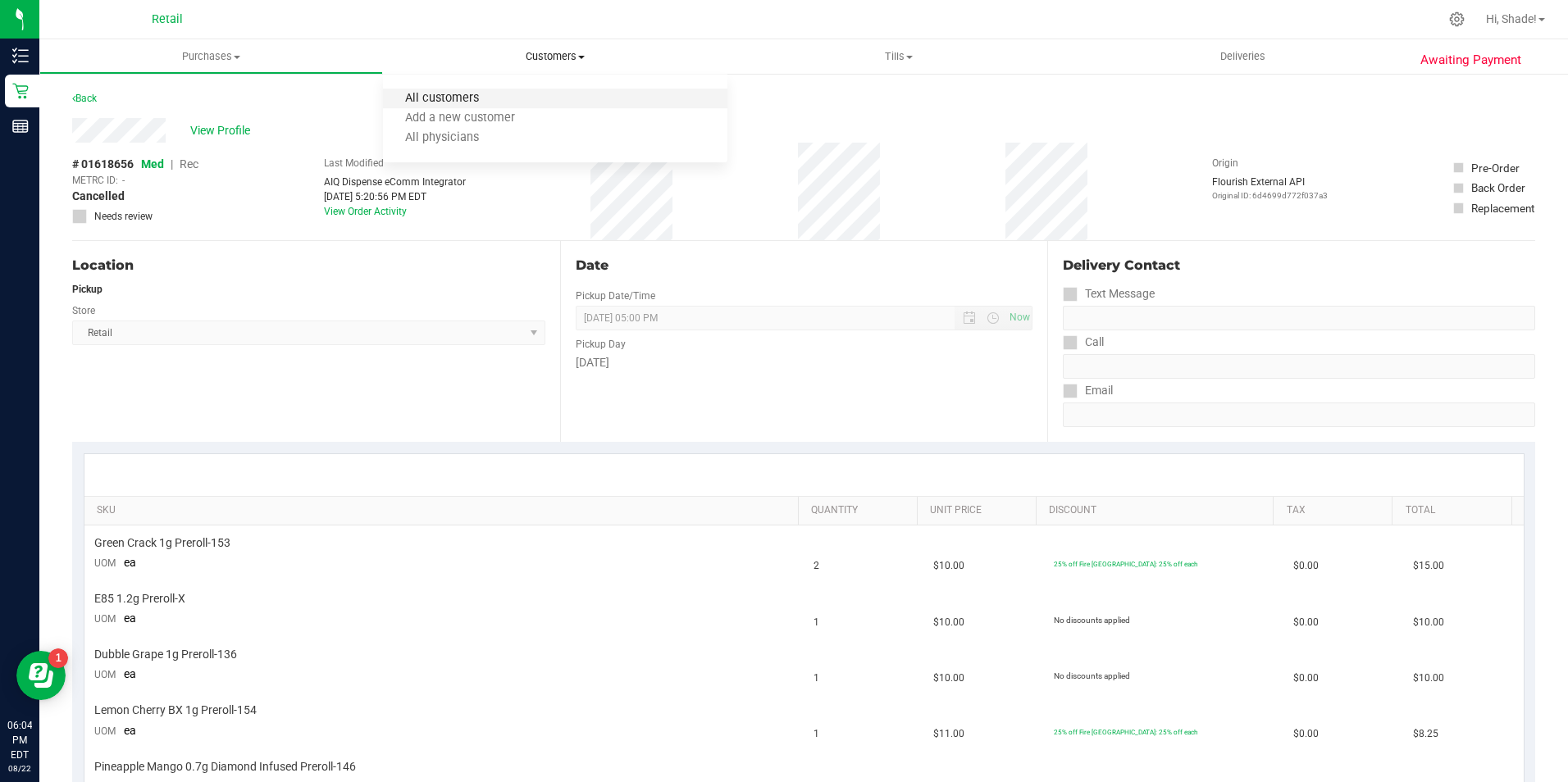
click at [444, 97] on span "All customers" at bounding box center [442, 98] width 118 height 14
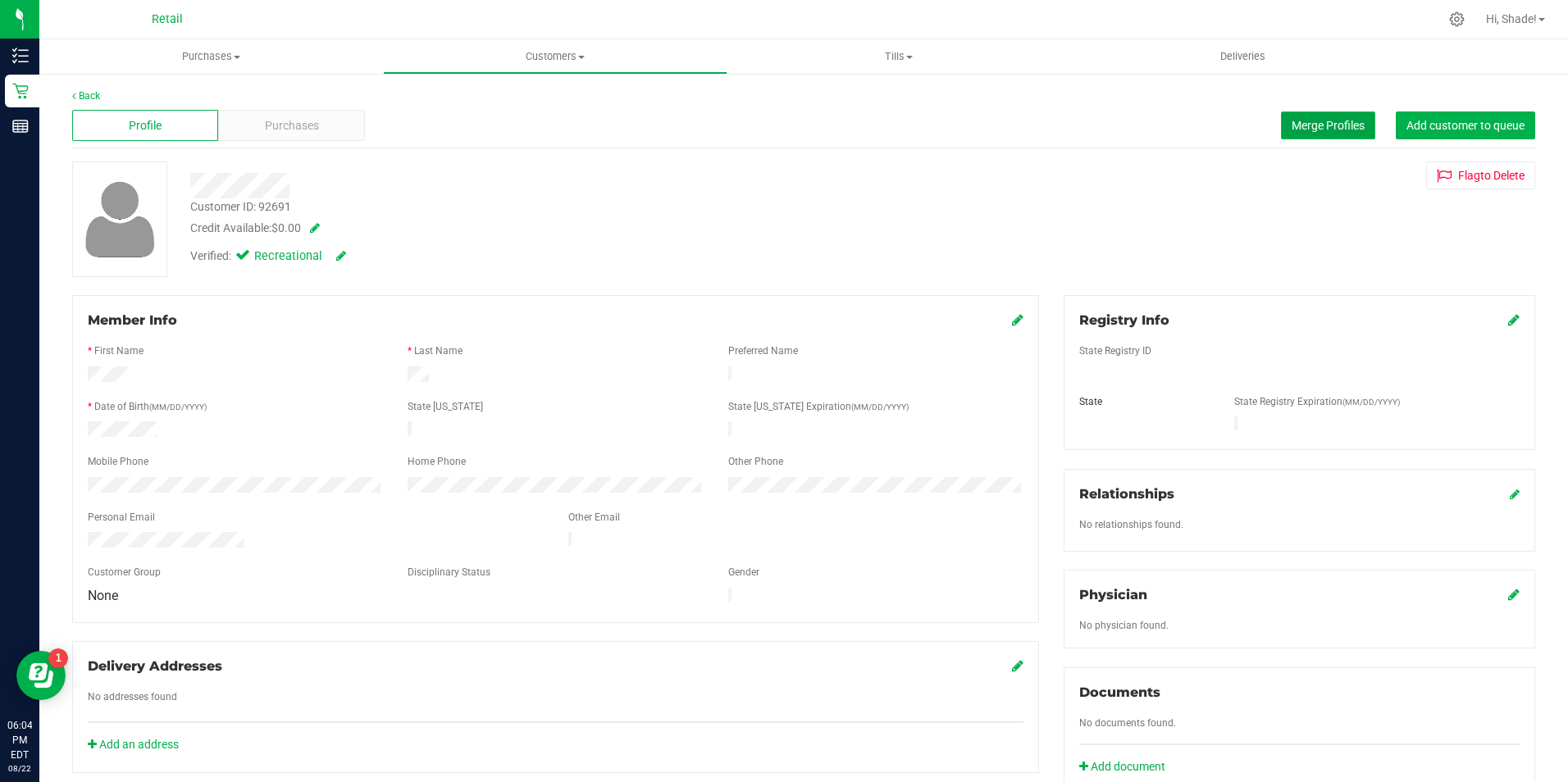
click at [1298, 127] on span "Merge Profiles" at bounding box center [1327, 125] width 73 height 13
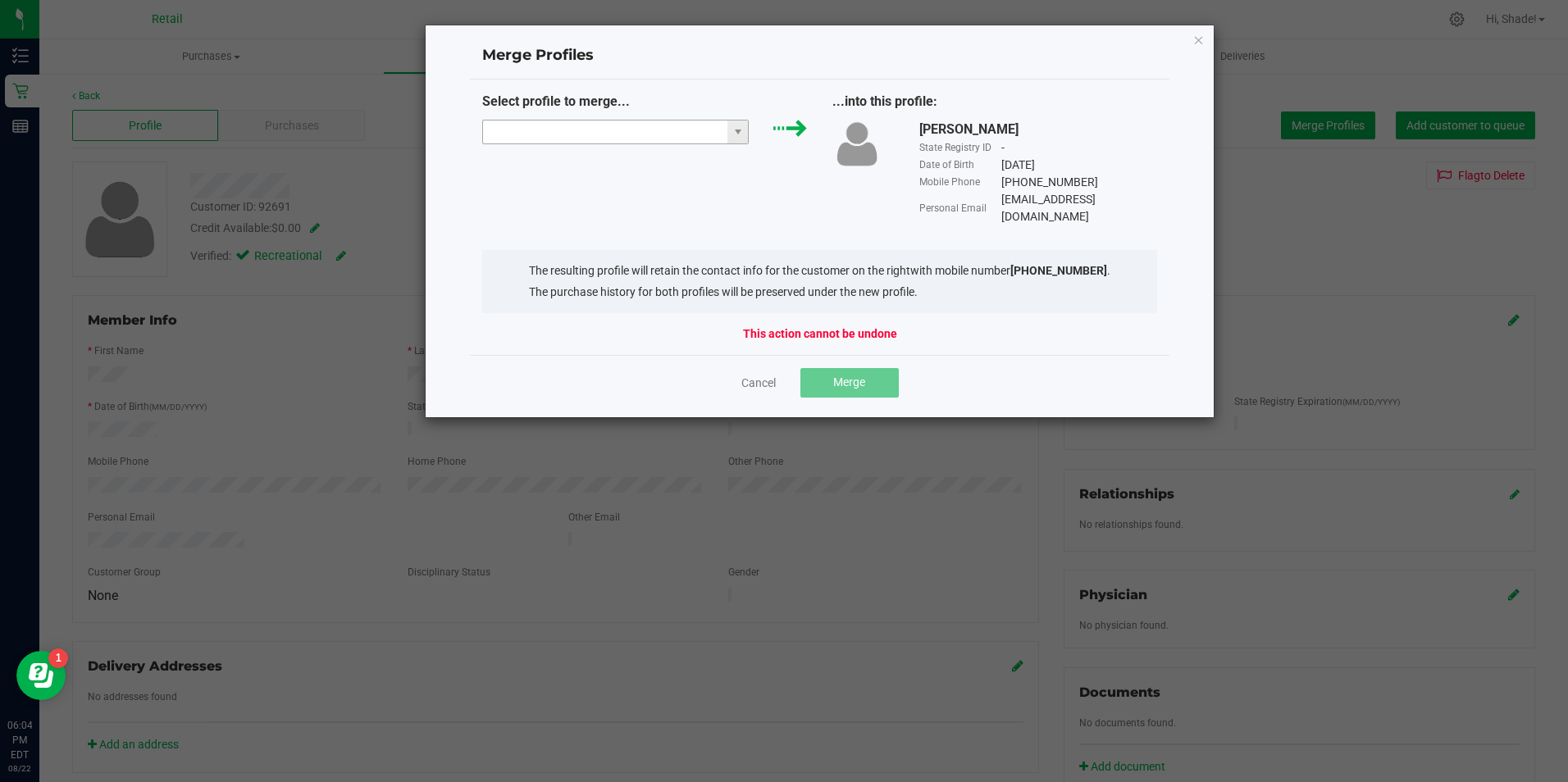
click at [667, 135] on input "NO DATA FOUND" at bounding box center [605, 132] width 245 height 23
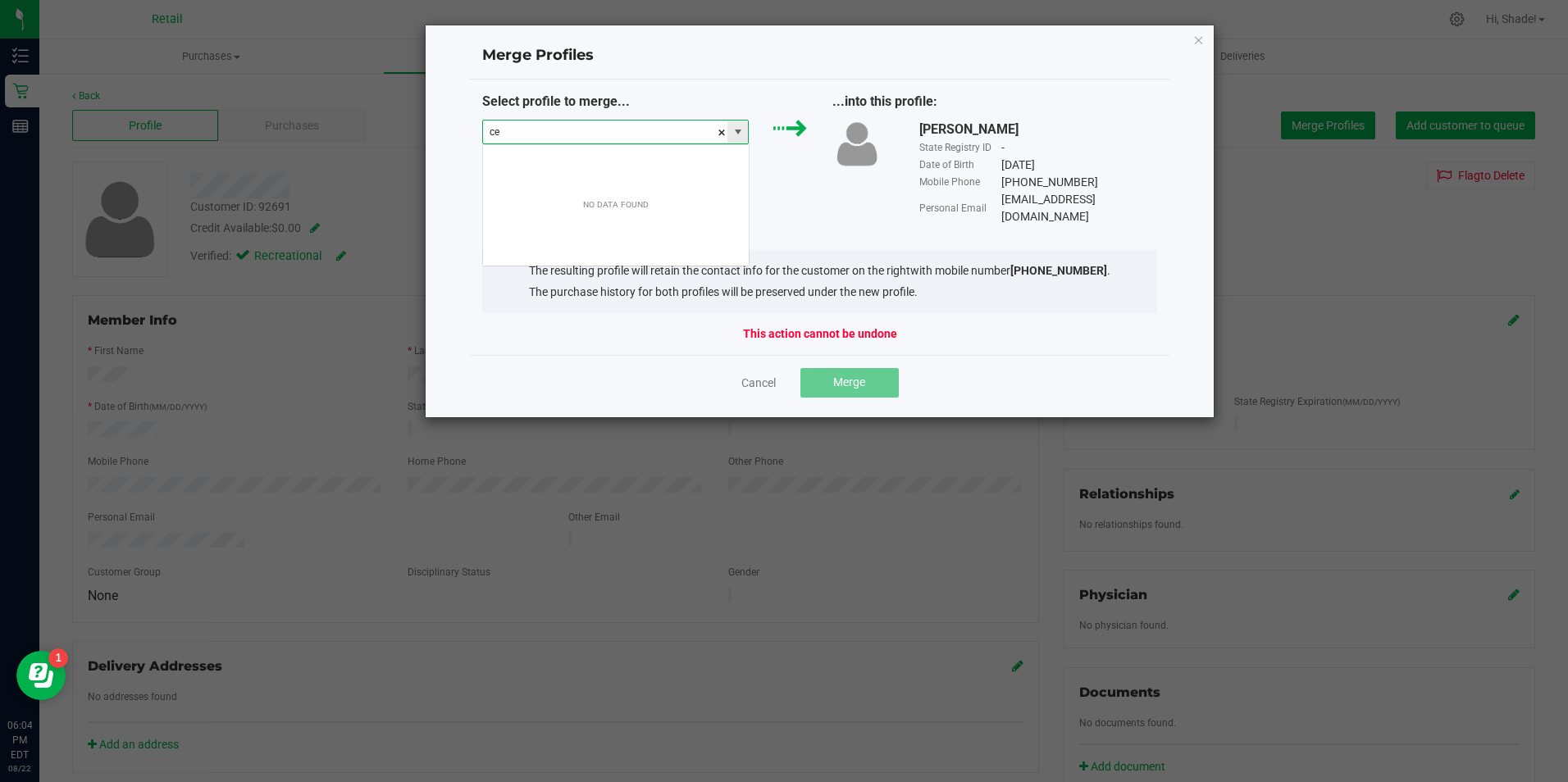
scroll to position [25, 267]
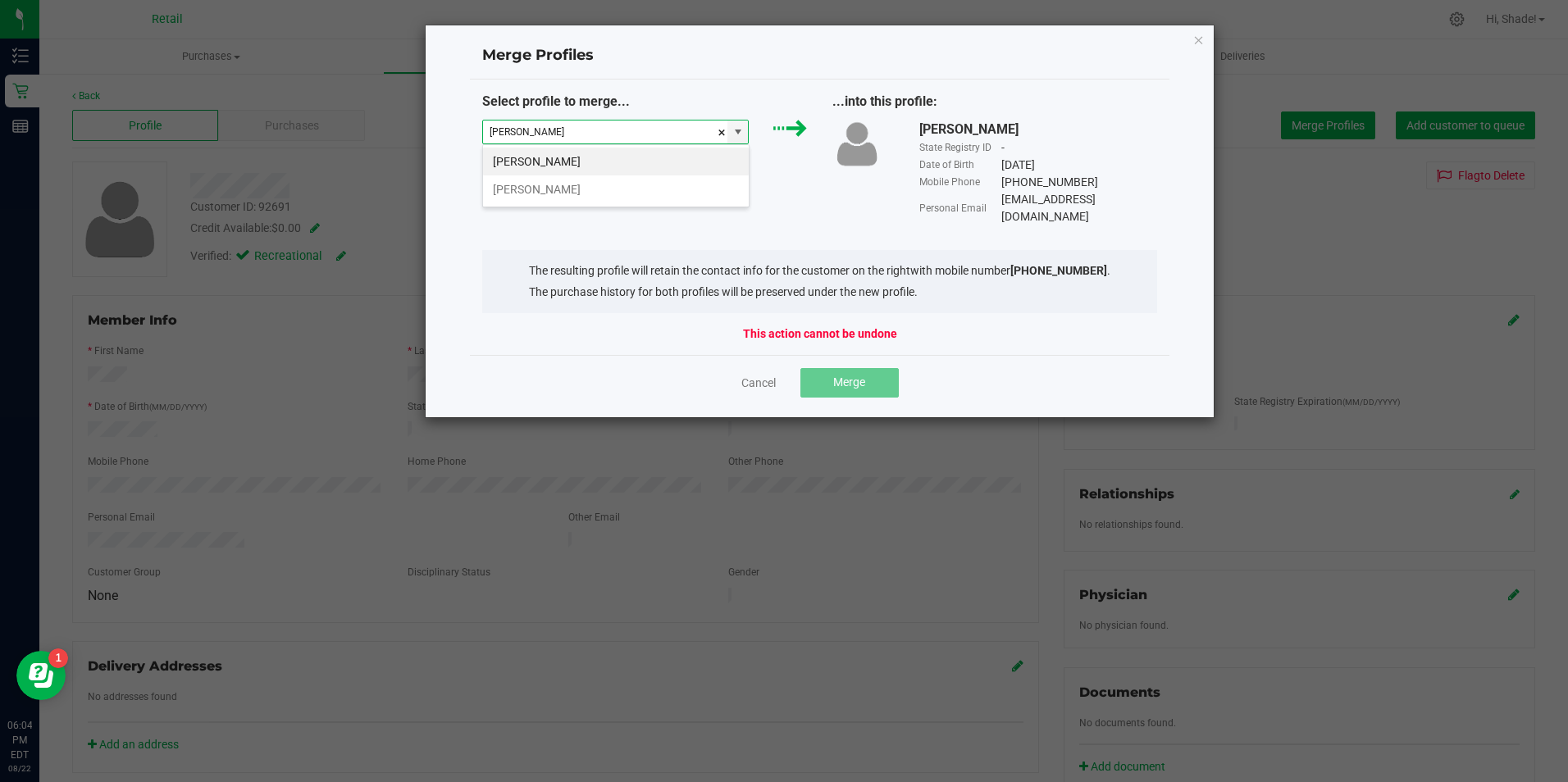
click at [641, 162] on li "[PERSON_NAME]" at bounding box center [615, 162] width 266 height 28
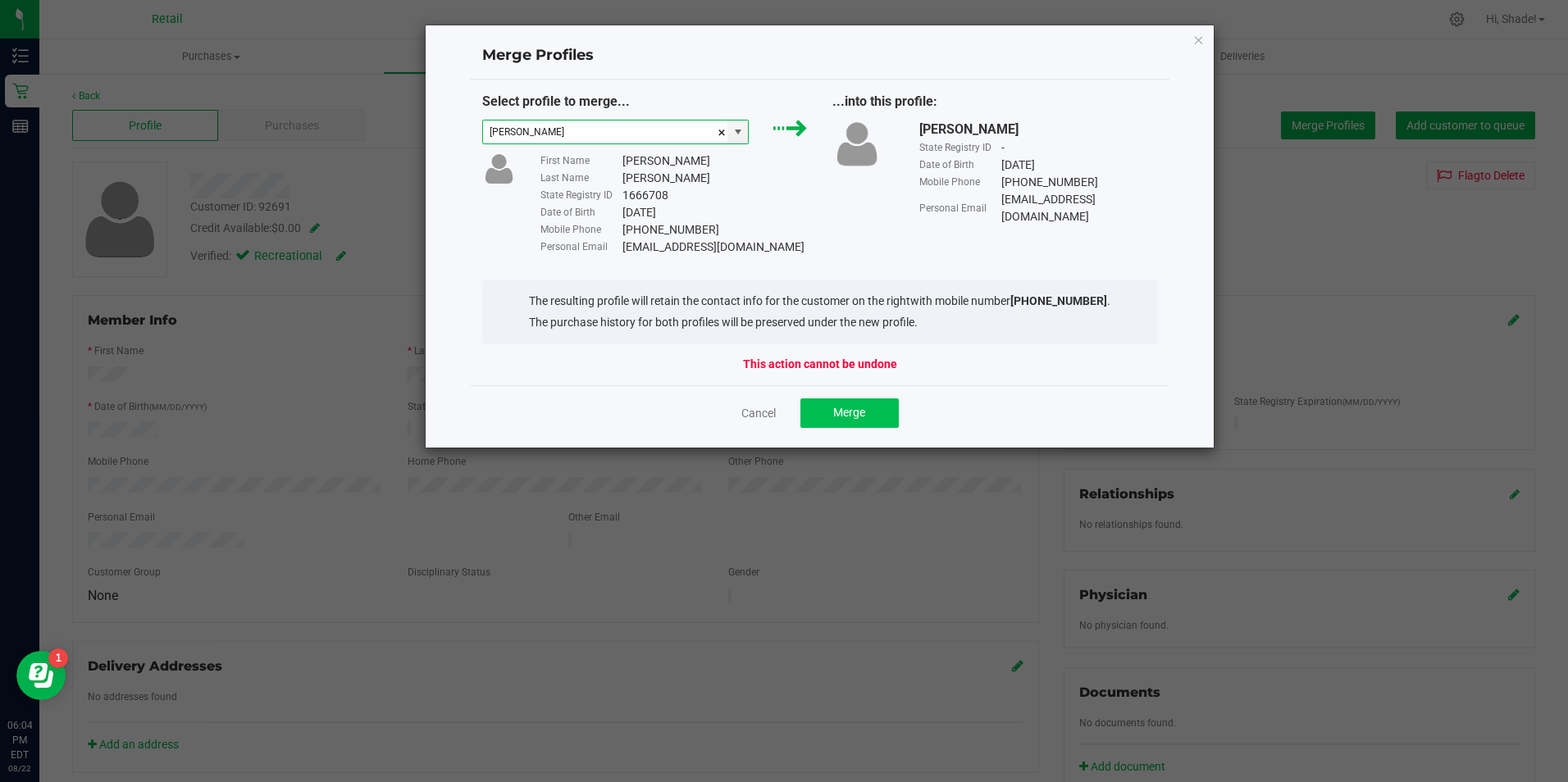
type input "[PERSON_NAME]"
click at [859, 409] on span "Merge" at bounding box center [849, 412] width 32 height 13
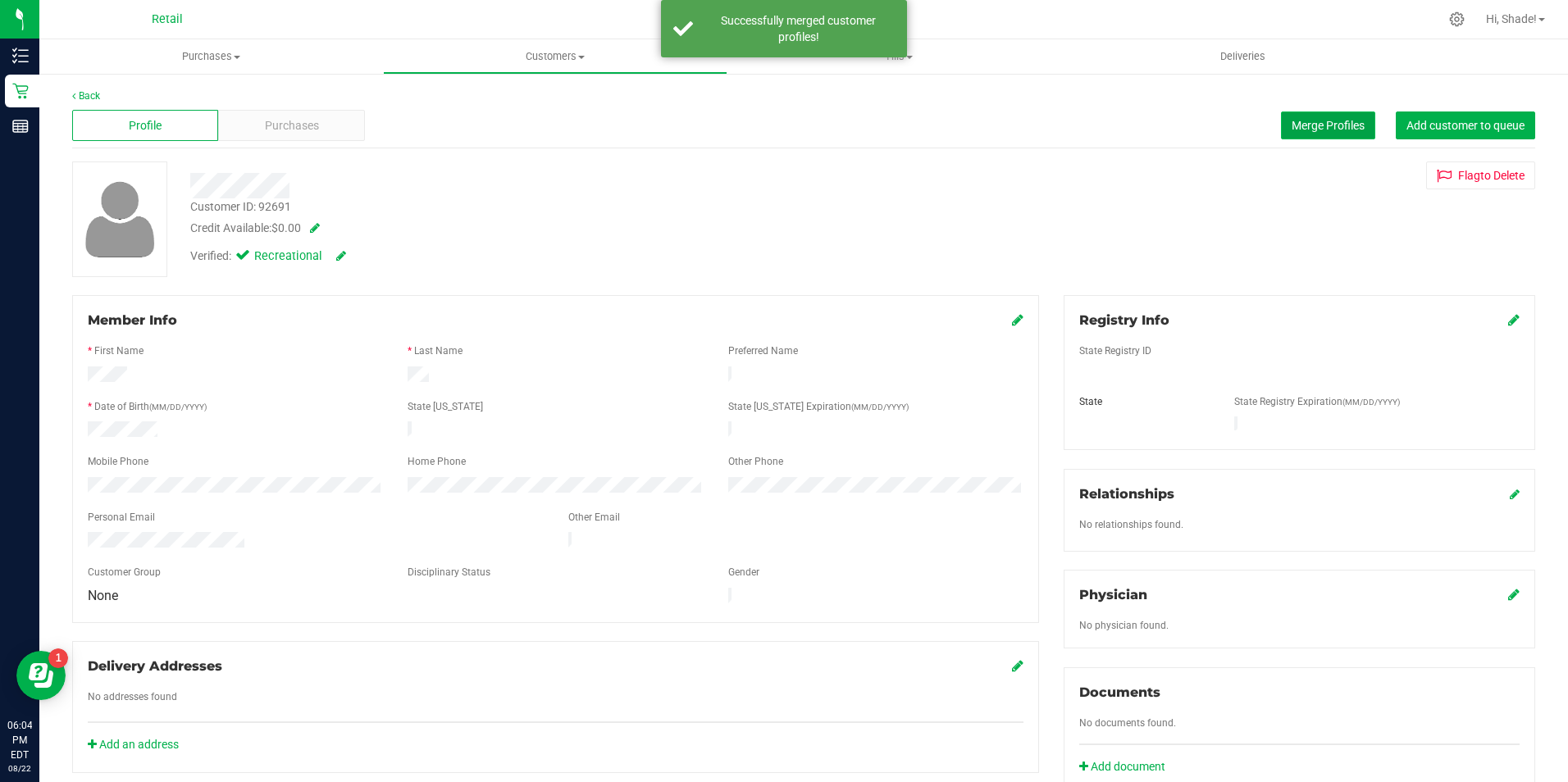
click at [1324, 115] on button "Merge Profiles" at bounding box center [1328, 126] width 94 height 28
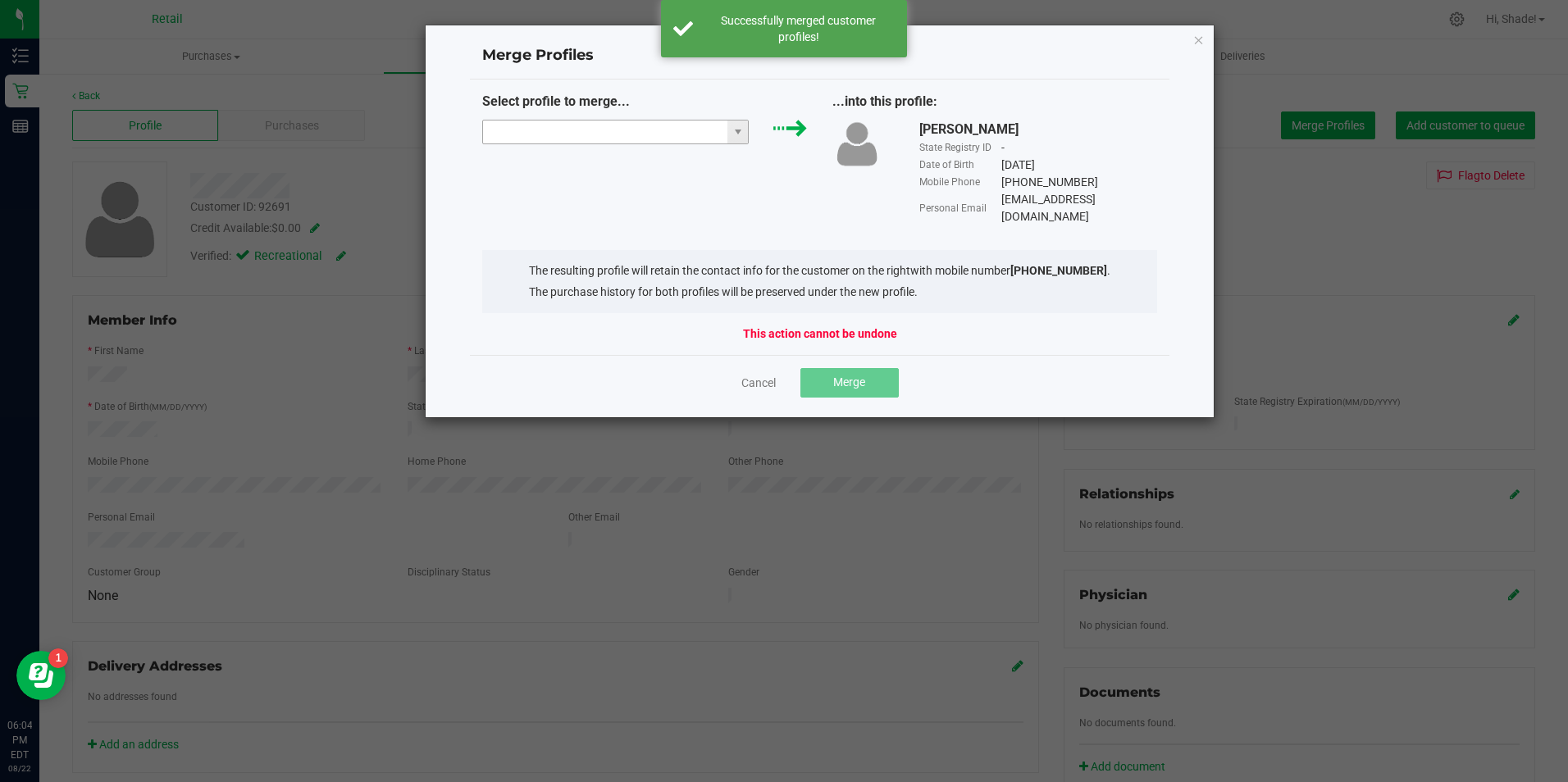
click at [558, 132] on input "NO DATA FOUND" at bounding box center [605, 132] width 245 height 23
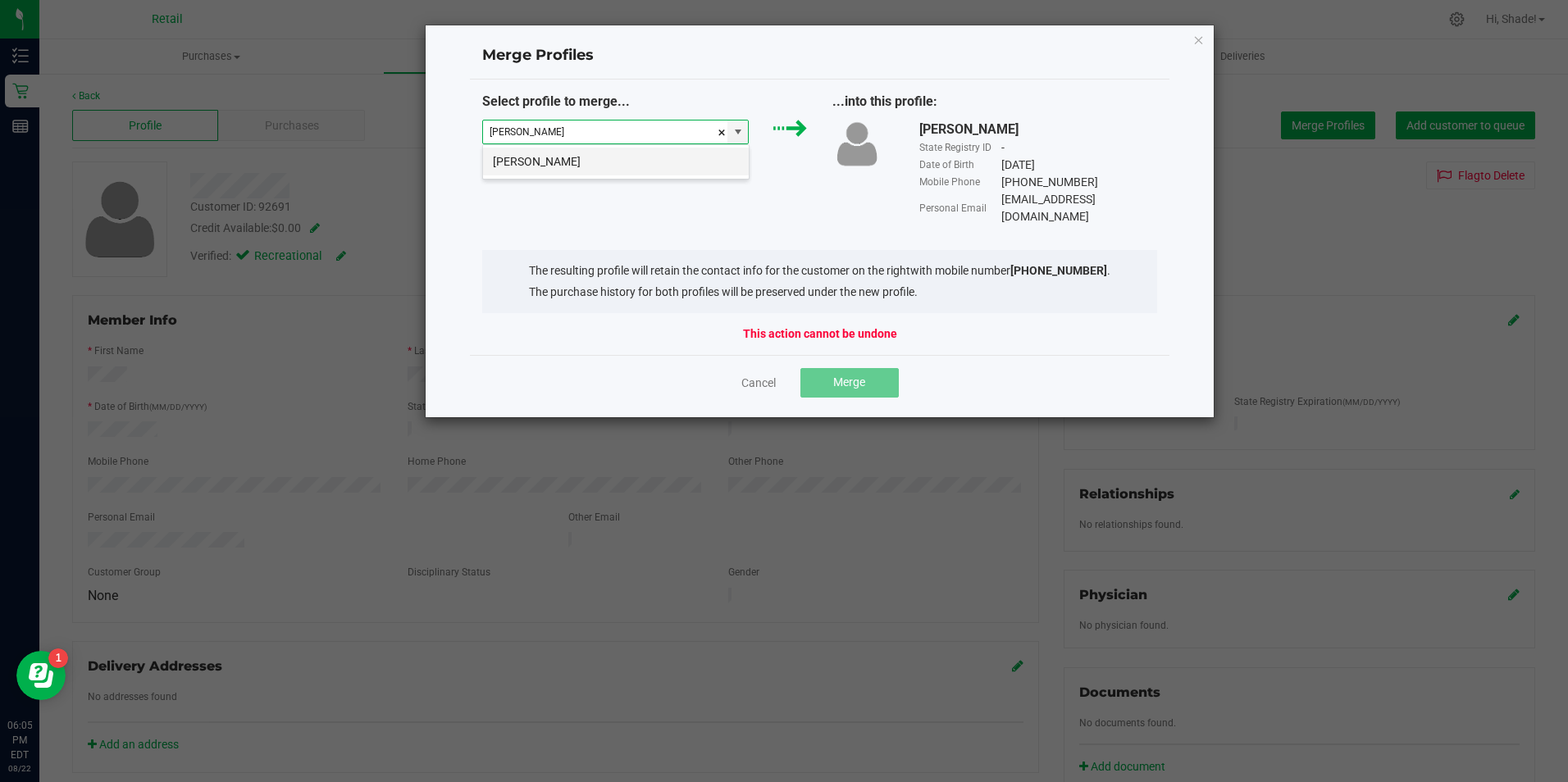
click at [561, 154] on li "[PERSON_NAME]" at bounding box center [615, 162] width 266 height 28
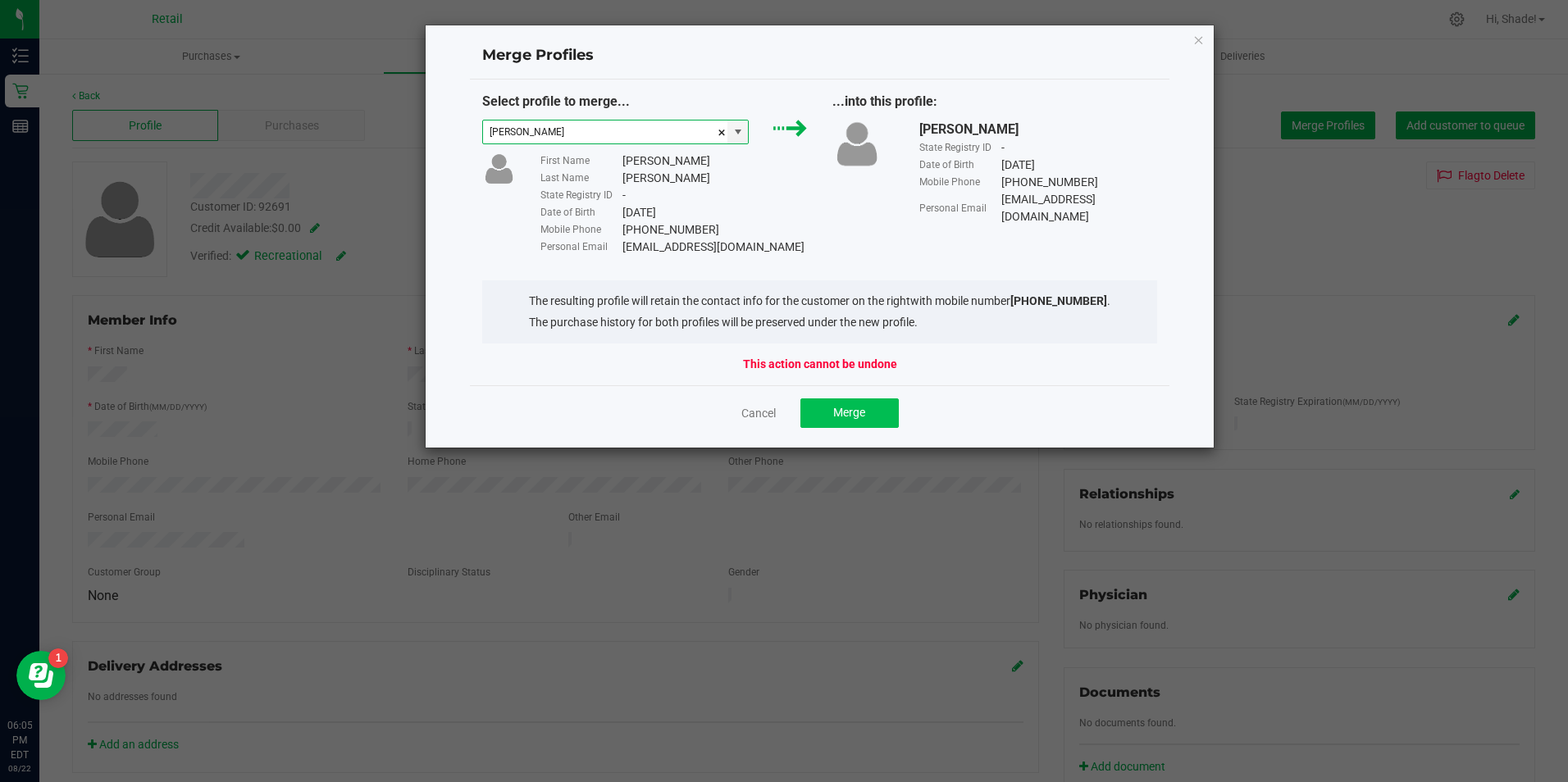
type input "[PERSON_NAME]"
click at [841, 403] on button "Merge" at bounding box center [849, 413] width 98 height 30
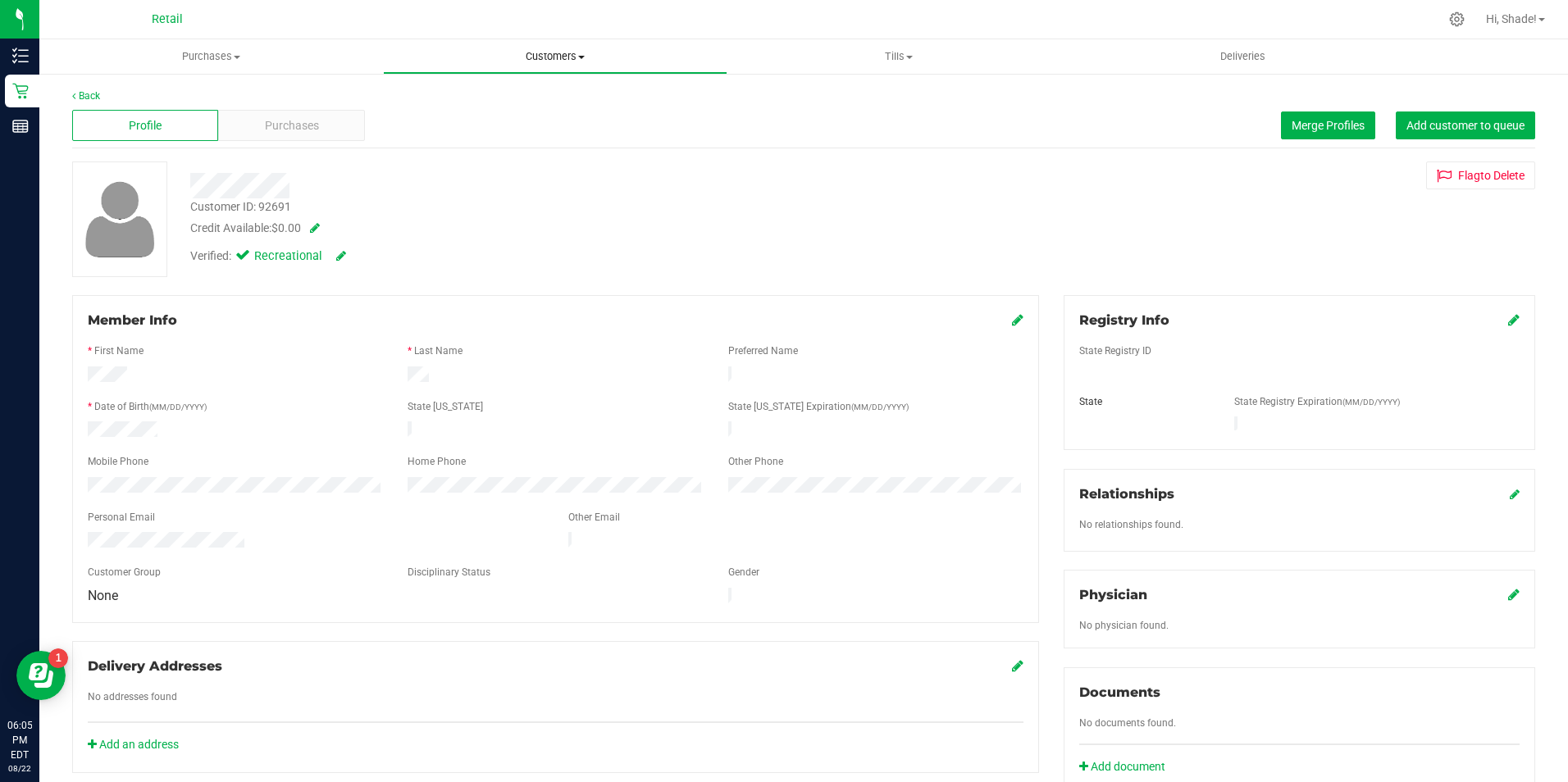
drag, startPoint x: 525, startPoint y: 56, endPoint x: 481, endPoint y: 91, distance: 56.2
click at [525, 56] on span "Customers" at bounding box center [555, 56] width 342 height 15
click at [455, 104] on span "All customers" at bounding box center [442, 98] width 118 height 14
click at [1324, 113] on button "Merge Profiles" at bounding box center [1328, 126] width 94 height 28
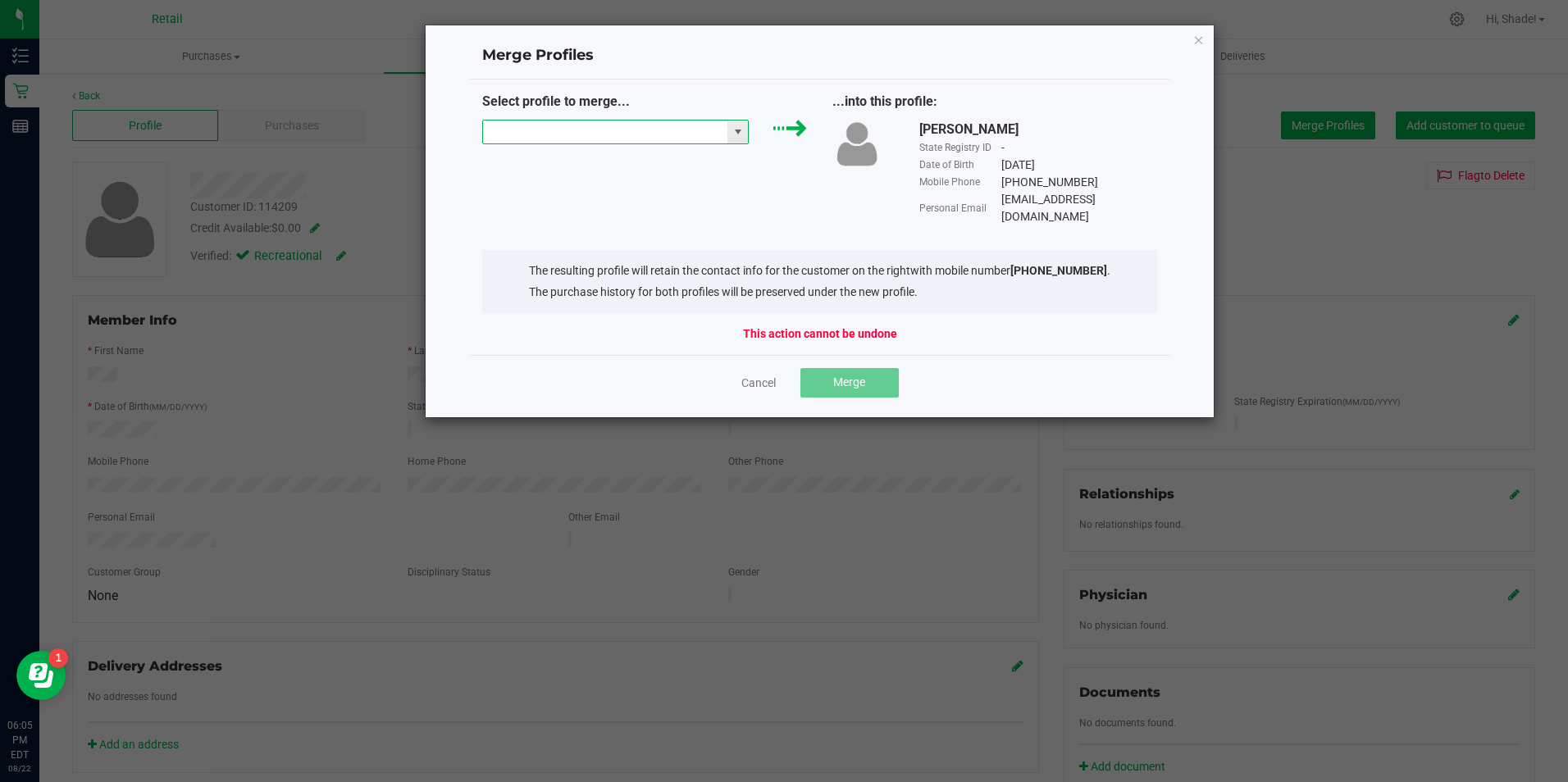
click at [681, 140] on input "NO DATA FOUND" at bounding box center [605, 132] width 245 height 23
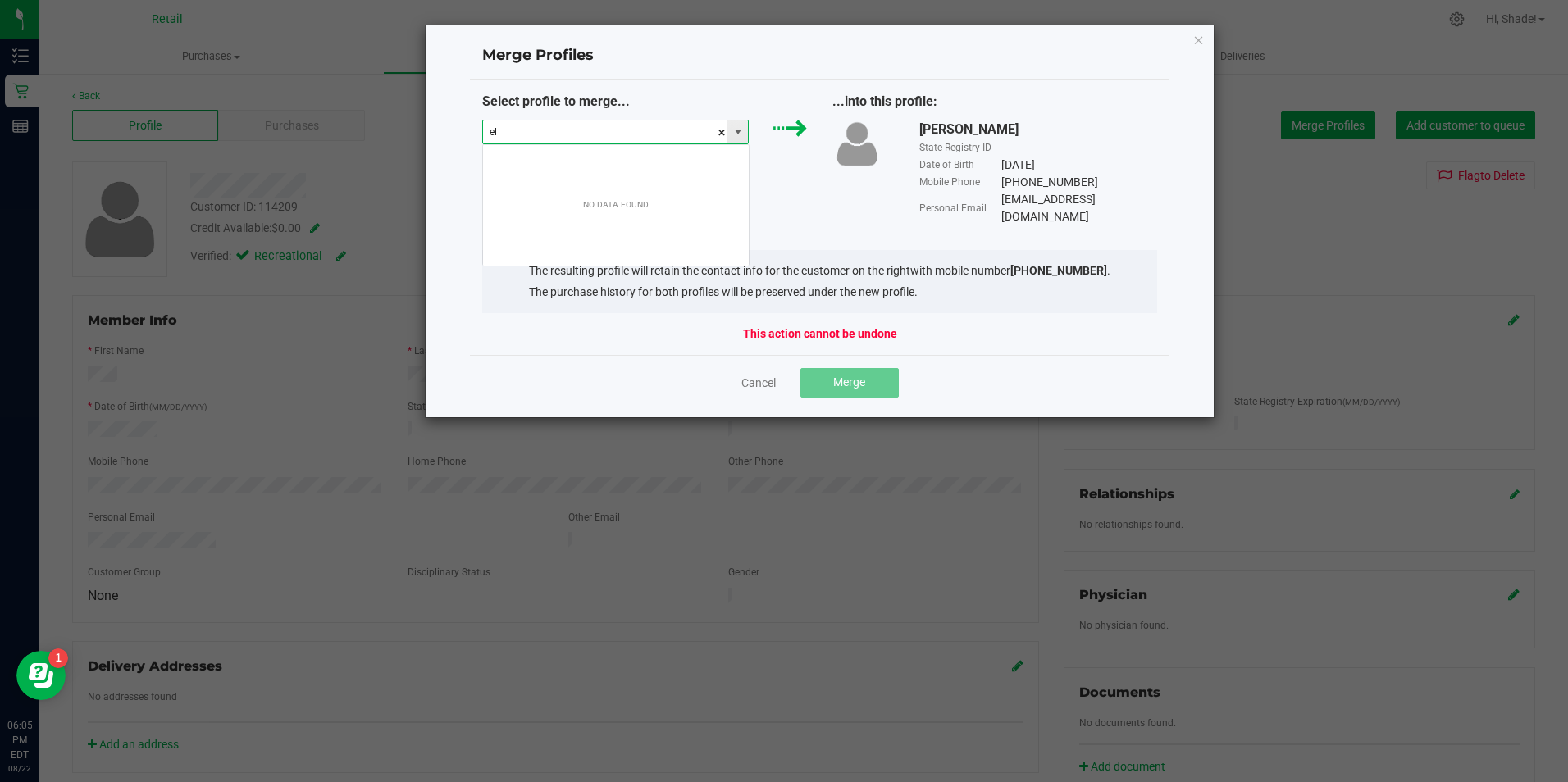
scroll to position [25, 267]
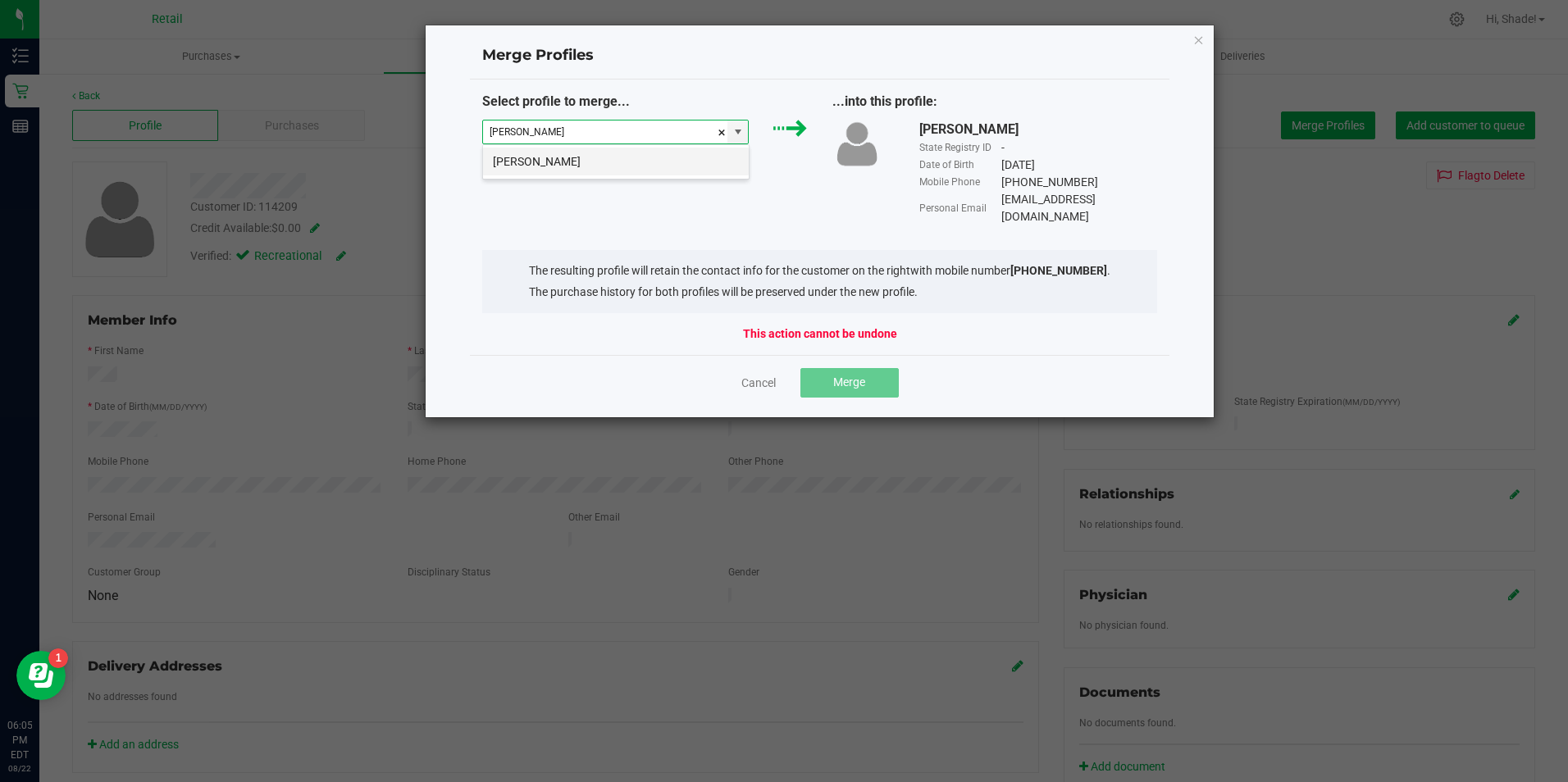
click at [668, 158] on li "[PERSON_NAME]" at bounding box center [615, 162] width 266 height 28
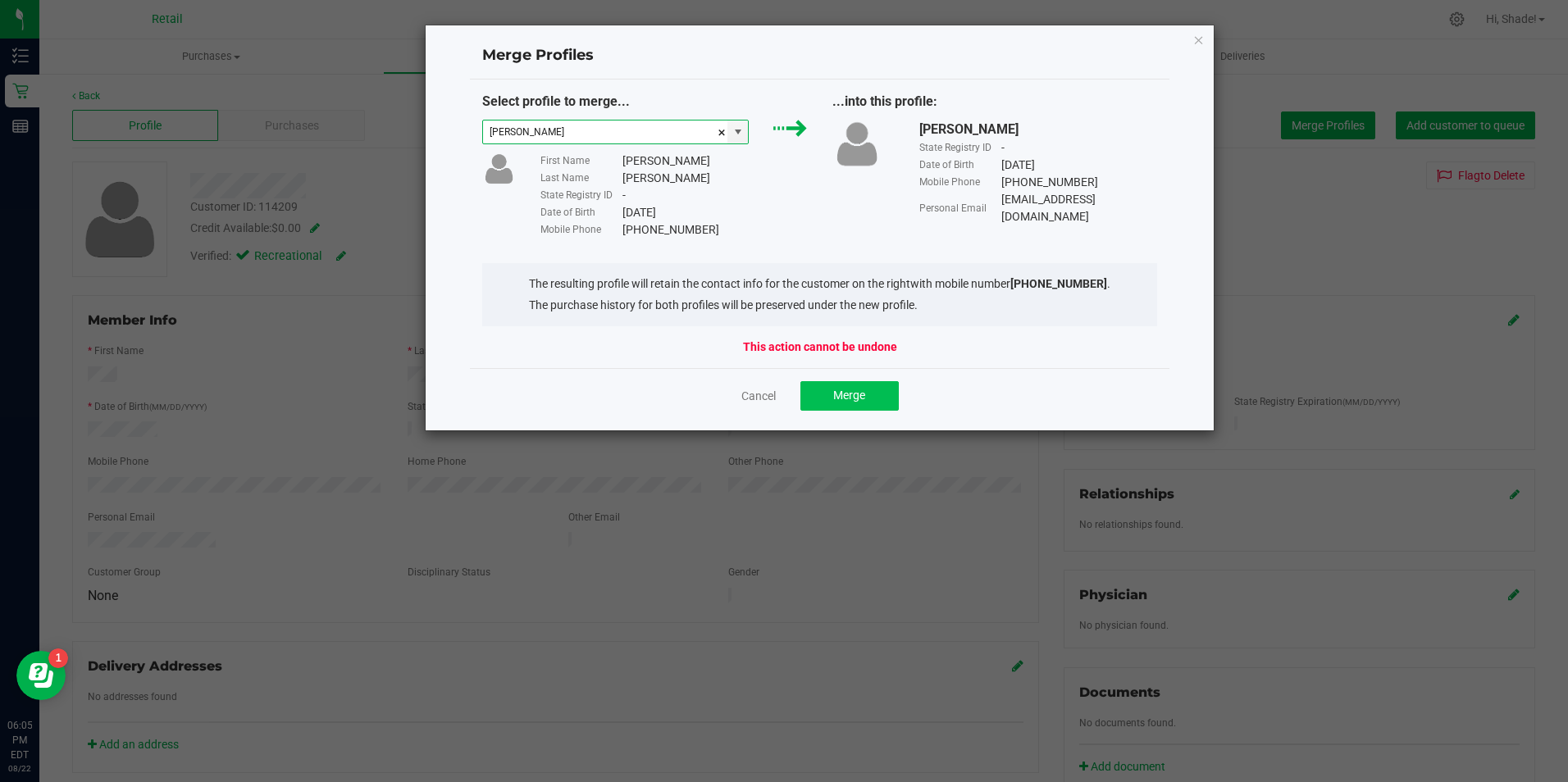
type input "[PERSON_NAME]"
click at [849, 393] on span "Merge" at bounding box center [849, 395] width 32 height 13
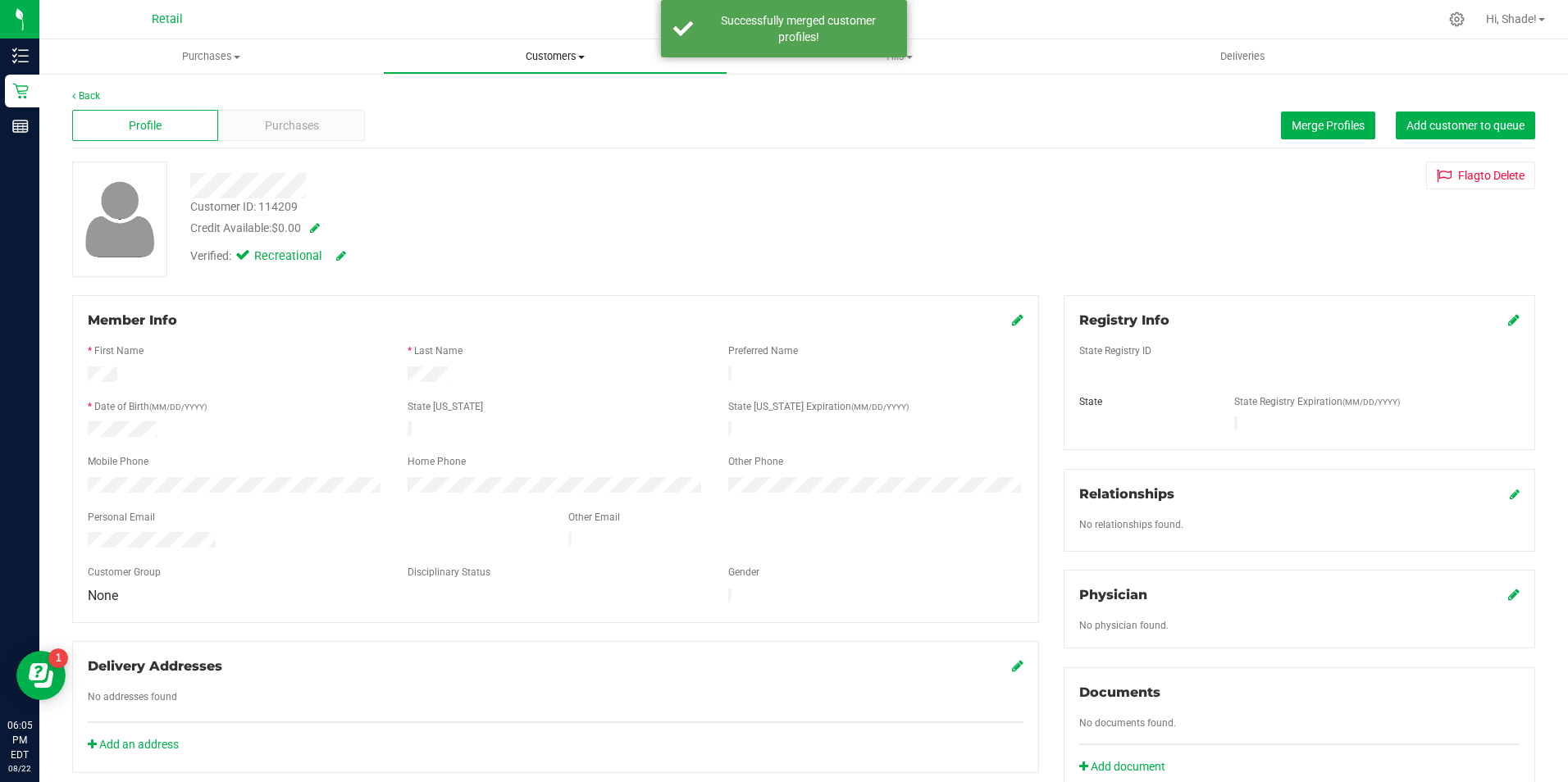
drag, startPoint x: 558, startPoint y: 53, endPoint x: 548, endPoint y: 69, distance: 18.9
click at [559, 53] on span "Customers" at bounding box center [555, 56] width 342 height 15
click at [517, 87] on ul "All customers Add a new customer All physicians" at bounding box center [555, 119] width 344 height 89
click at [538, 48] on uib-tab-heading "Customers All customers Add a new customer All physicians" at bounding box center [555, 56] width 344 height 34
click at [484, 94] on span "All customers" at bounding box center [442, 98] width 118 height 14
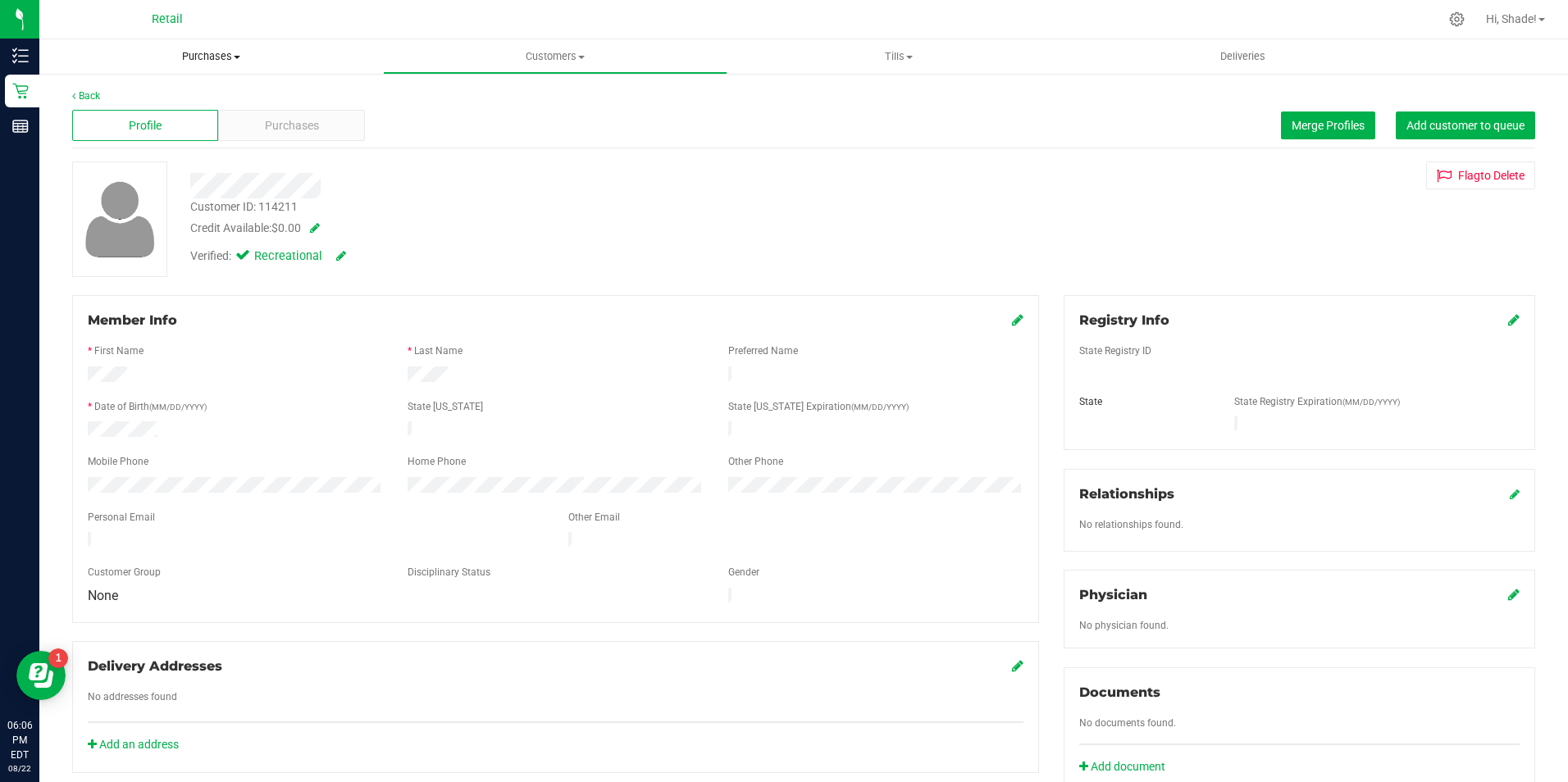
click at [190, 54] on span "Purchases" at bounding box center [211, 56] width 344 height 15
click at [149, 98] on span "Summary of purchases" at bounding box center [123, 98] width 168 height 14
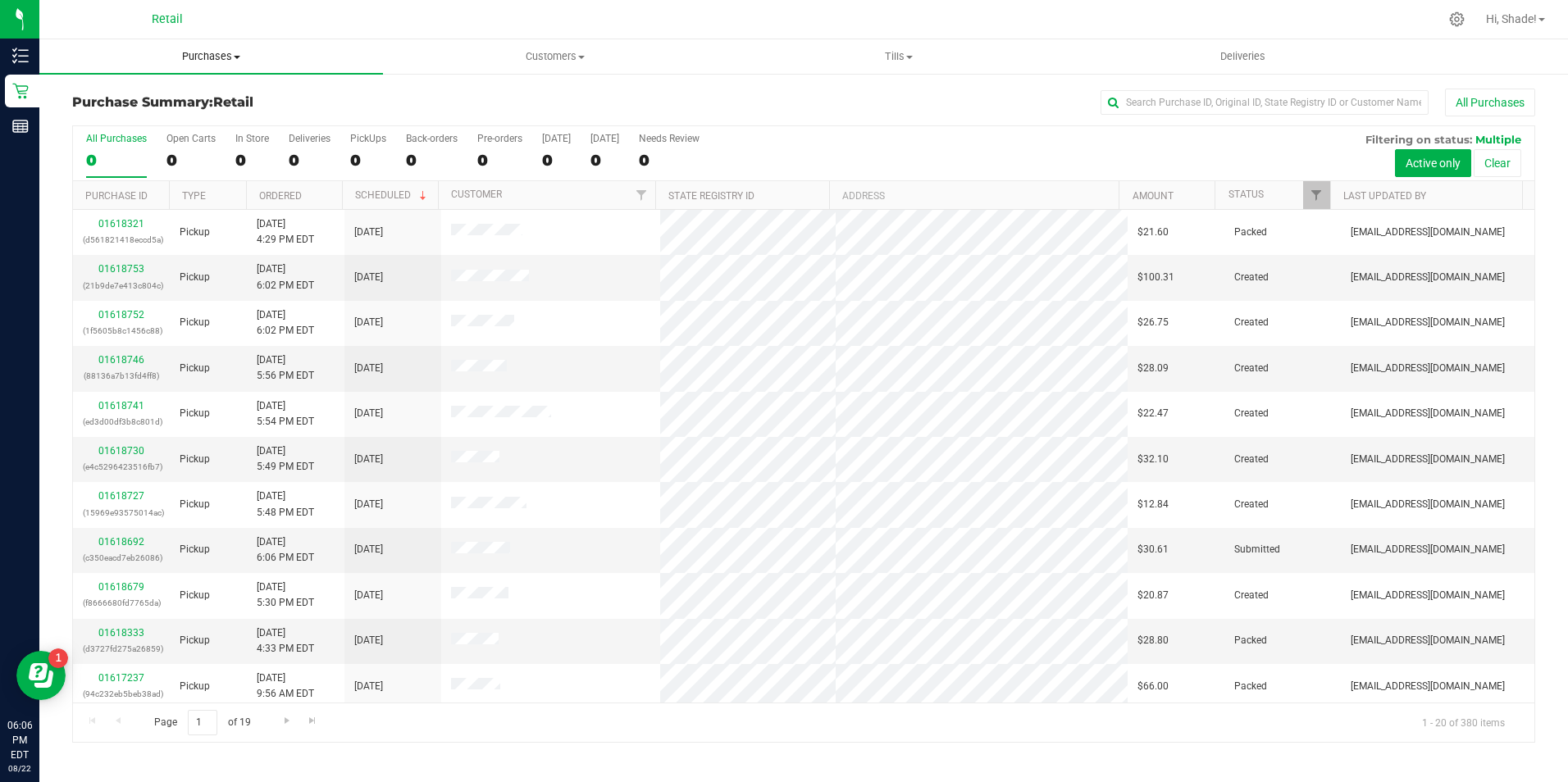
click at [204, 59] on span "Purchases" at bounding box center [211, 56] width 344 height 15
click at [122, 138] on span "All purchases" at bounding box center [97, 138] width 116 height 14
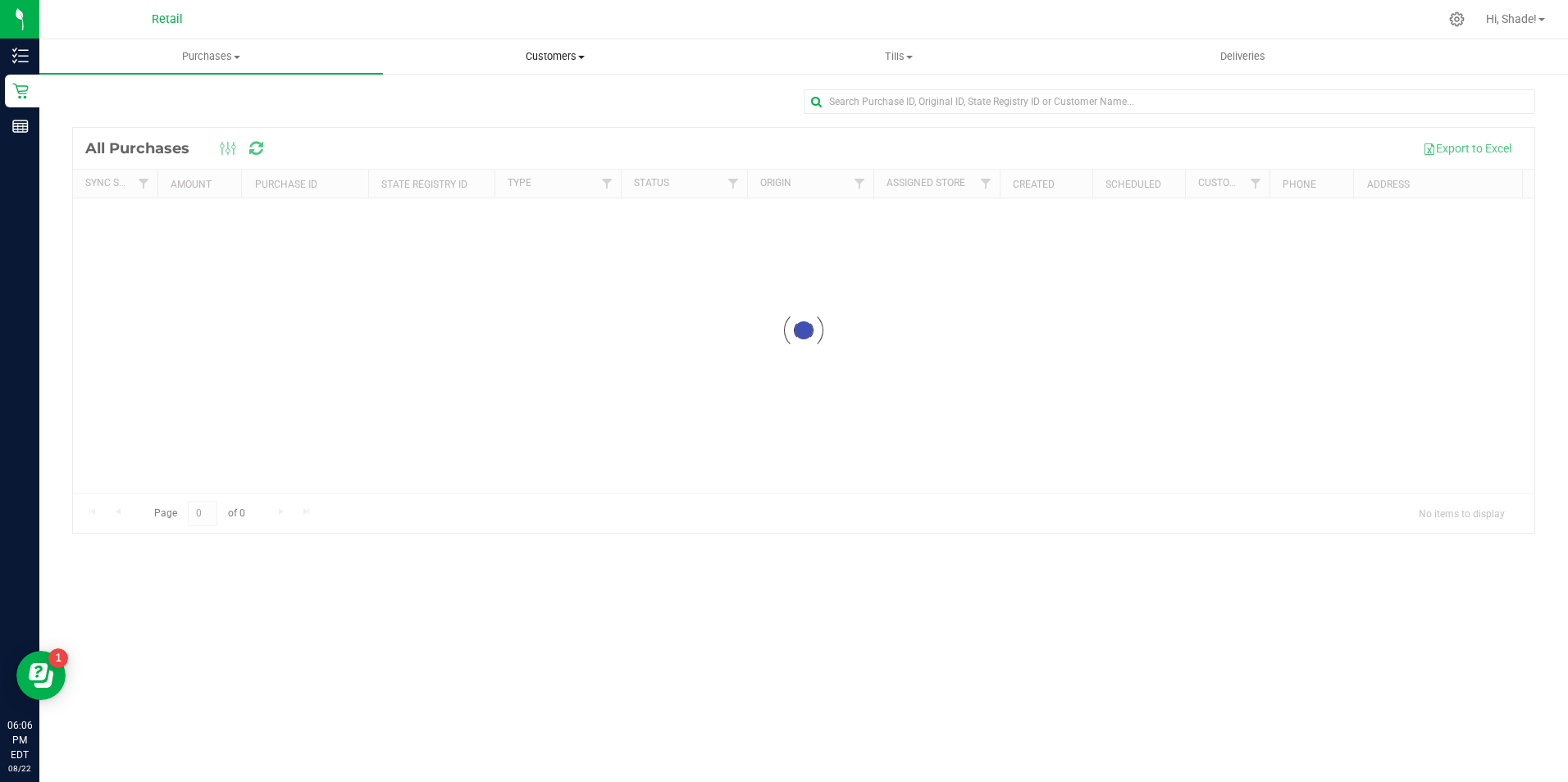
click at [545, 51] on span "Customers" at bounding box center [555, 56] width 342 height 15
click at [478, 107] on li "All customers" at bounding box center [555, 99] width 344 height 20
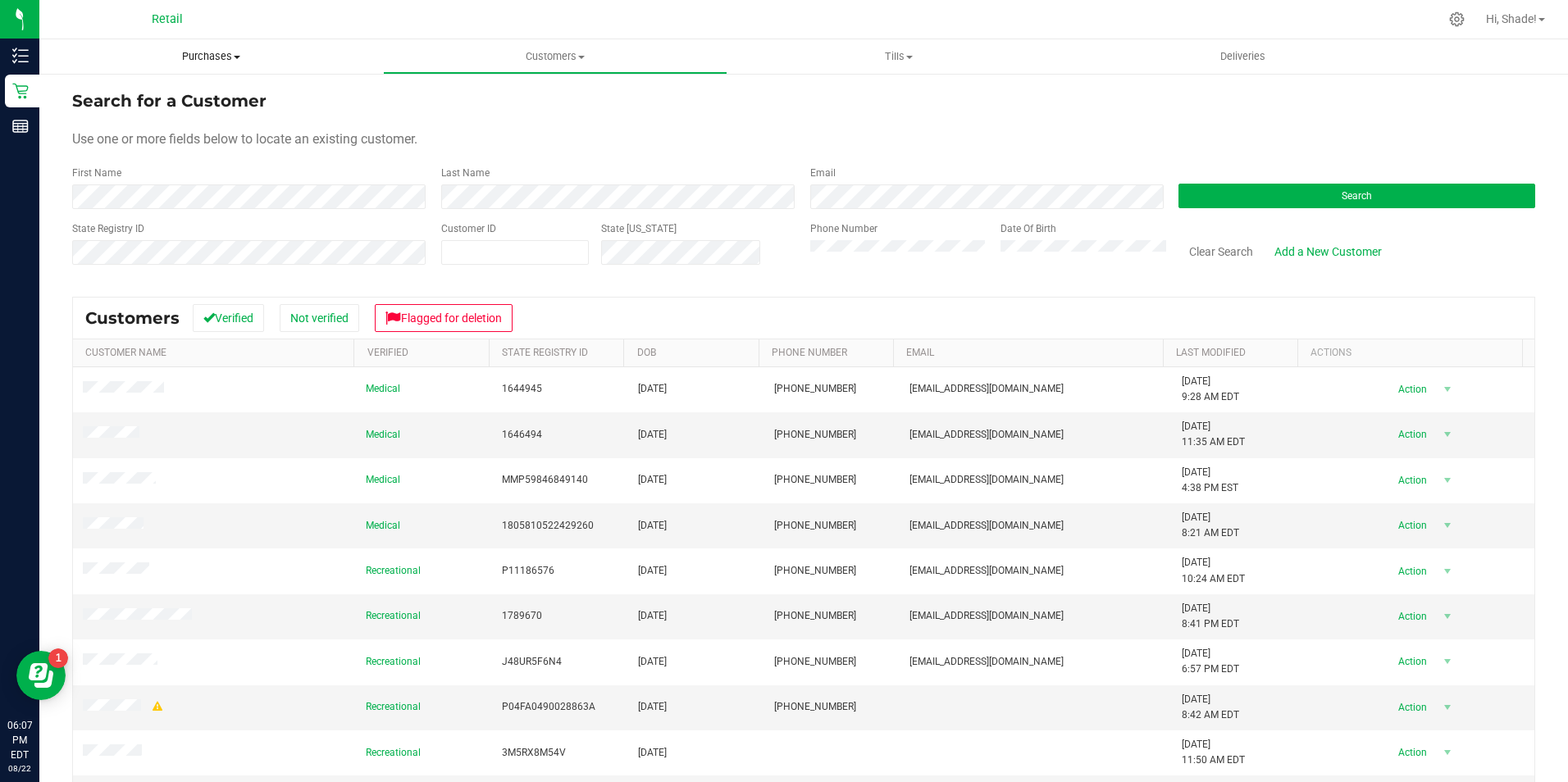
click at [215, 57] on span "Purchases" at bounding box center [211, 56] width 344 height 15
click at [143, 98] on span "Summary of purchases" at bounding box center [123, 98] width 168 height 14
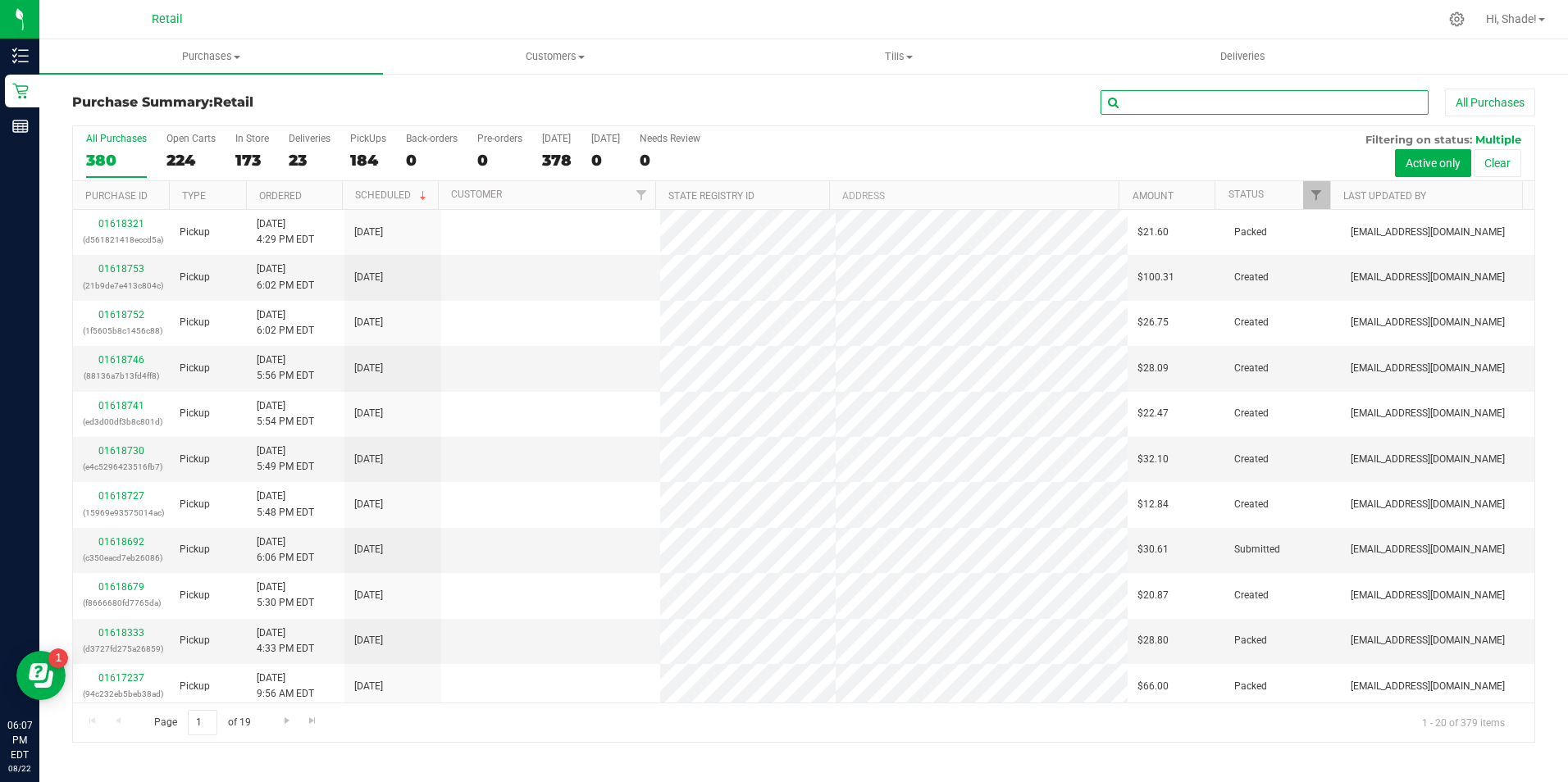
click at [1162, 98] on input "text" at bounding box center [1265, 103] width 328 height 25
type input "jalitza"
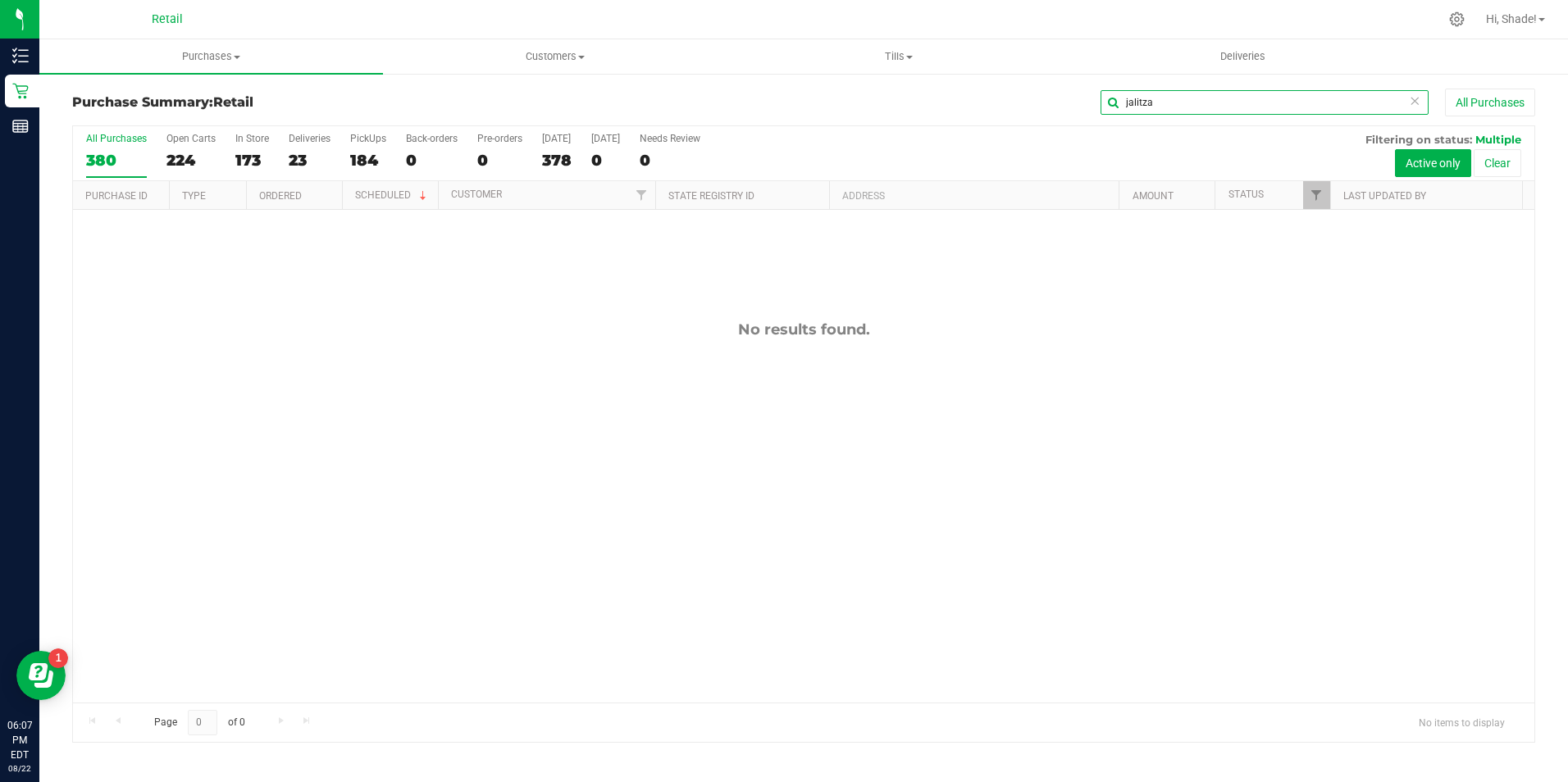
drag, startPoint x: 1179, startPoint y: 109, endPoint x: 961, endPoint y: 110, distance: 218.0
click at [961, 110] on div "jalitza All Purchases" at bounding box center [1047, 103] width 975 height 28
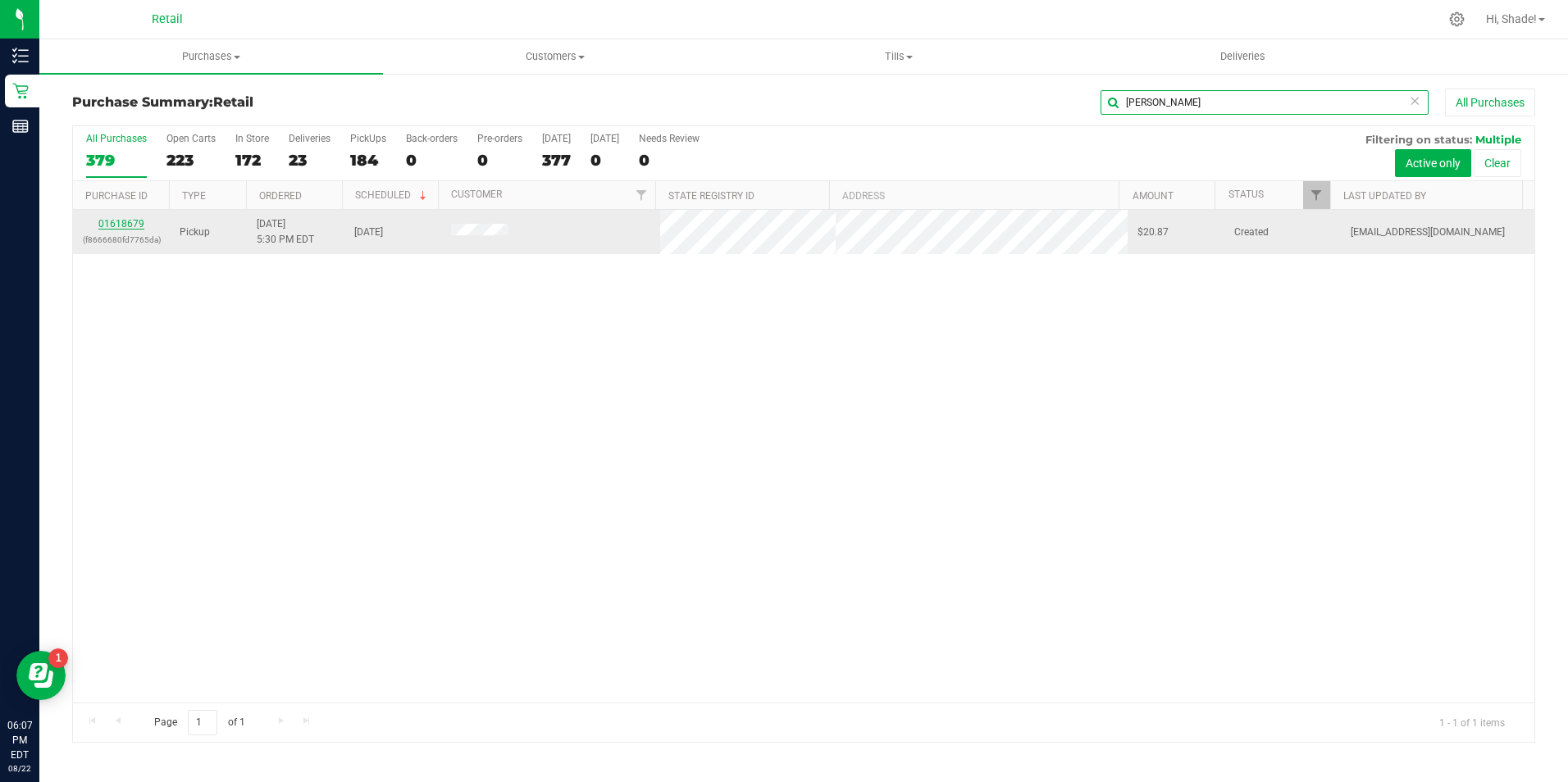
type input "[PERSON_NAME]"
click at [127, 220] on link "01618679" at bounding box center [121, 223] width 46 height 11
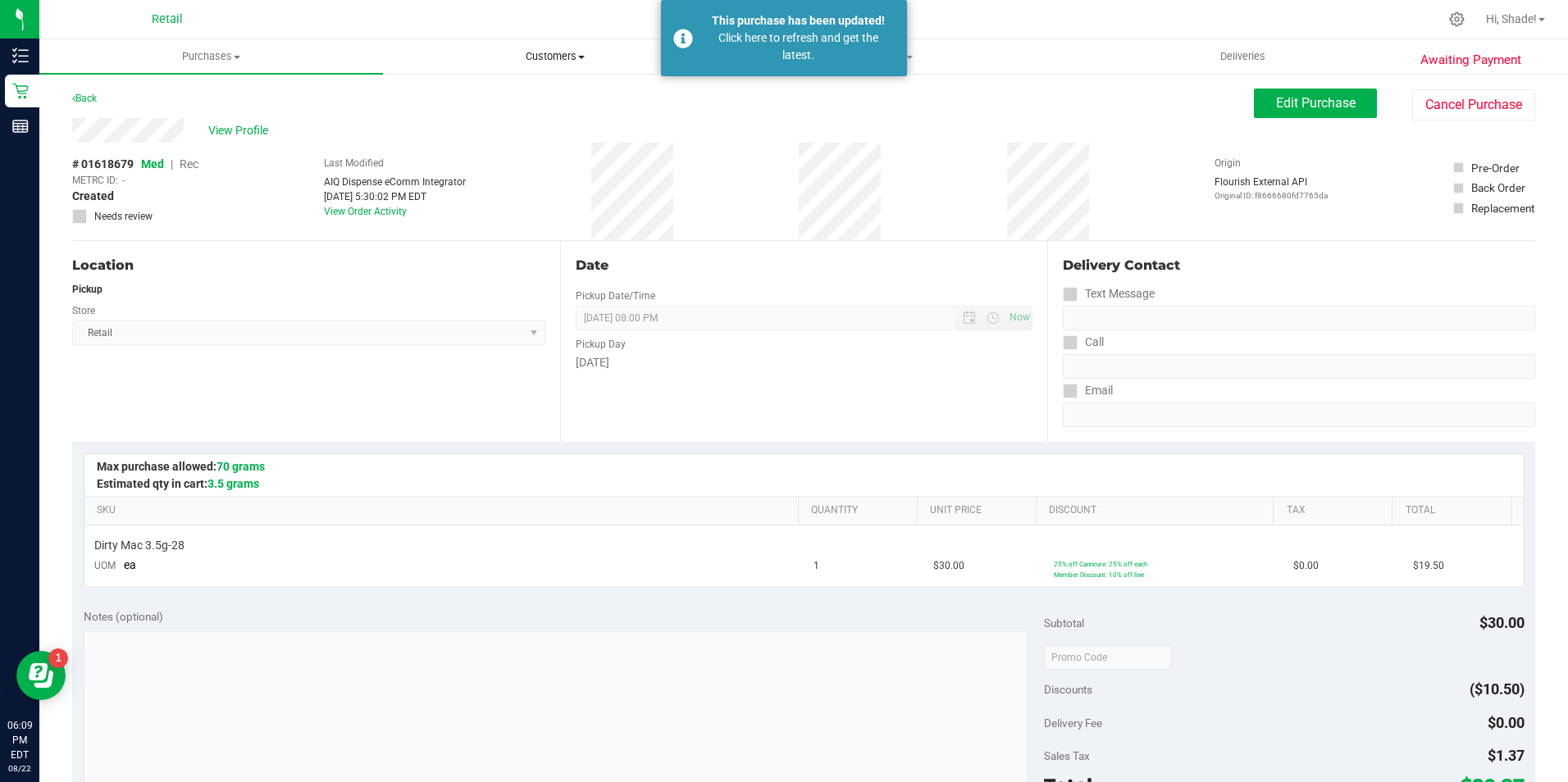
click at [557, 54] on span "Customers" at bounding box center [555, 56] width 342 height 15
click at [522, 99] on li "All customers" at bounding box center [555, 99] width 344 height 20
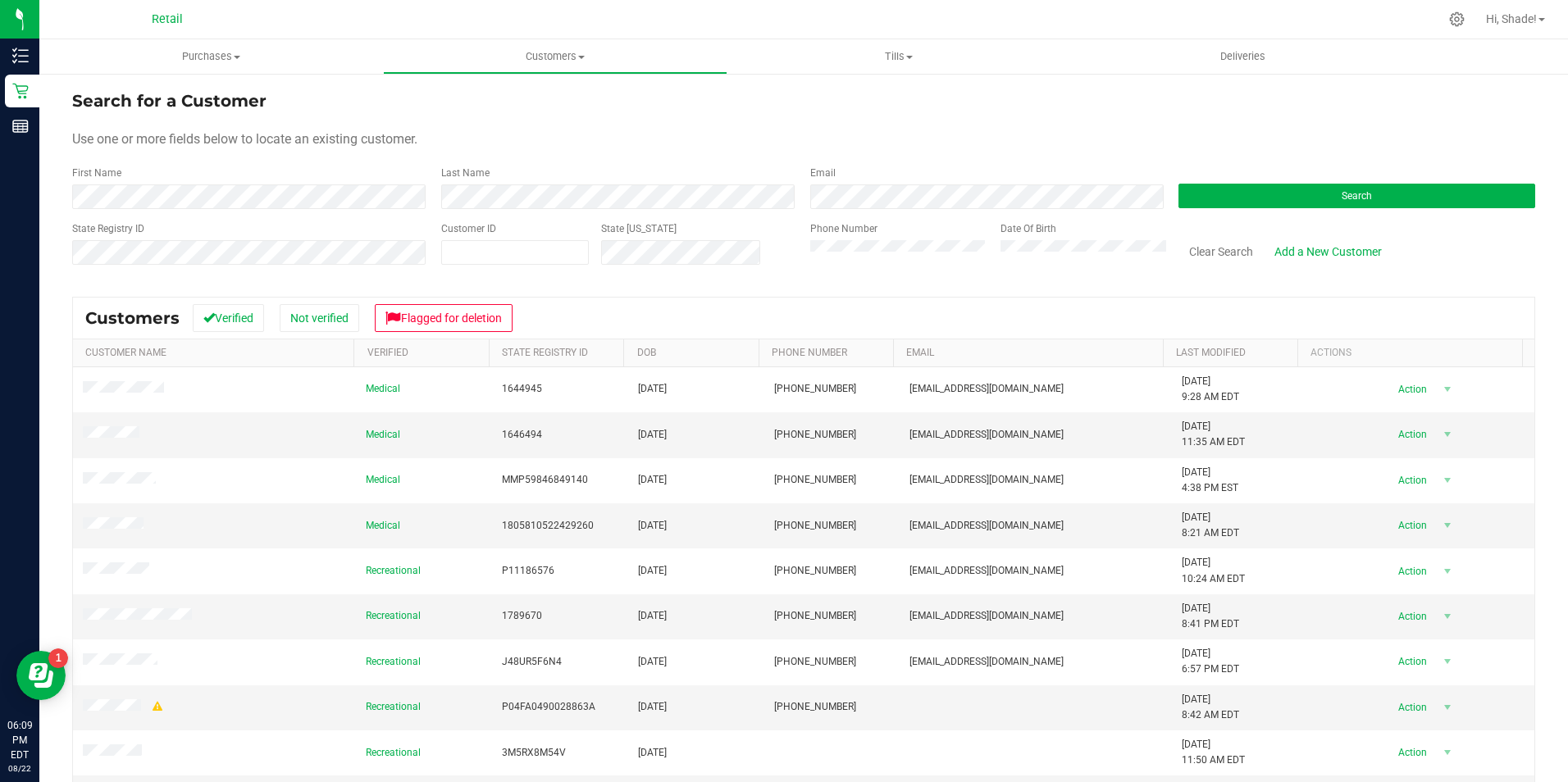
click at [301, 210] on form "Search for a Customer Use one or more fields below to locate an existing custom…" at bounding box center [803, 185] width 1463 height 191
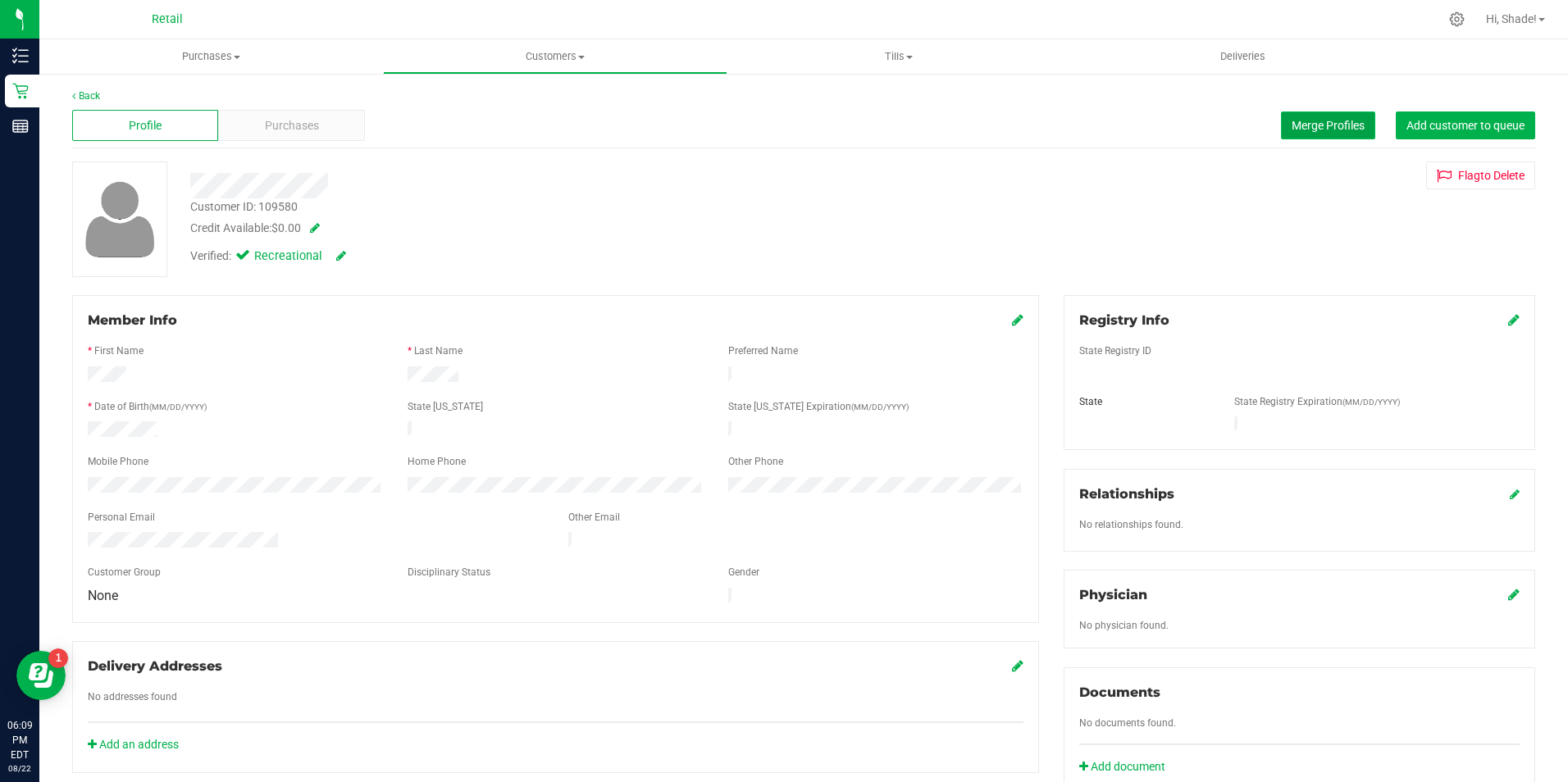
click at [1316, 120] on span "Merge Profiles" at bounding box center [1327, 125] width 73 height 13
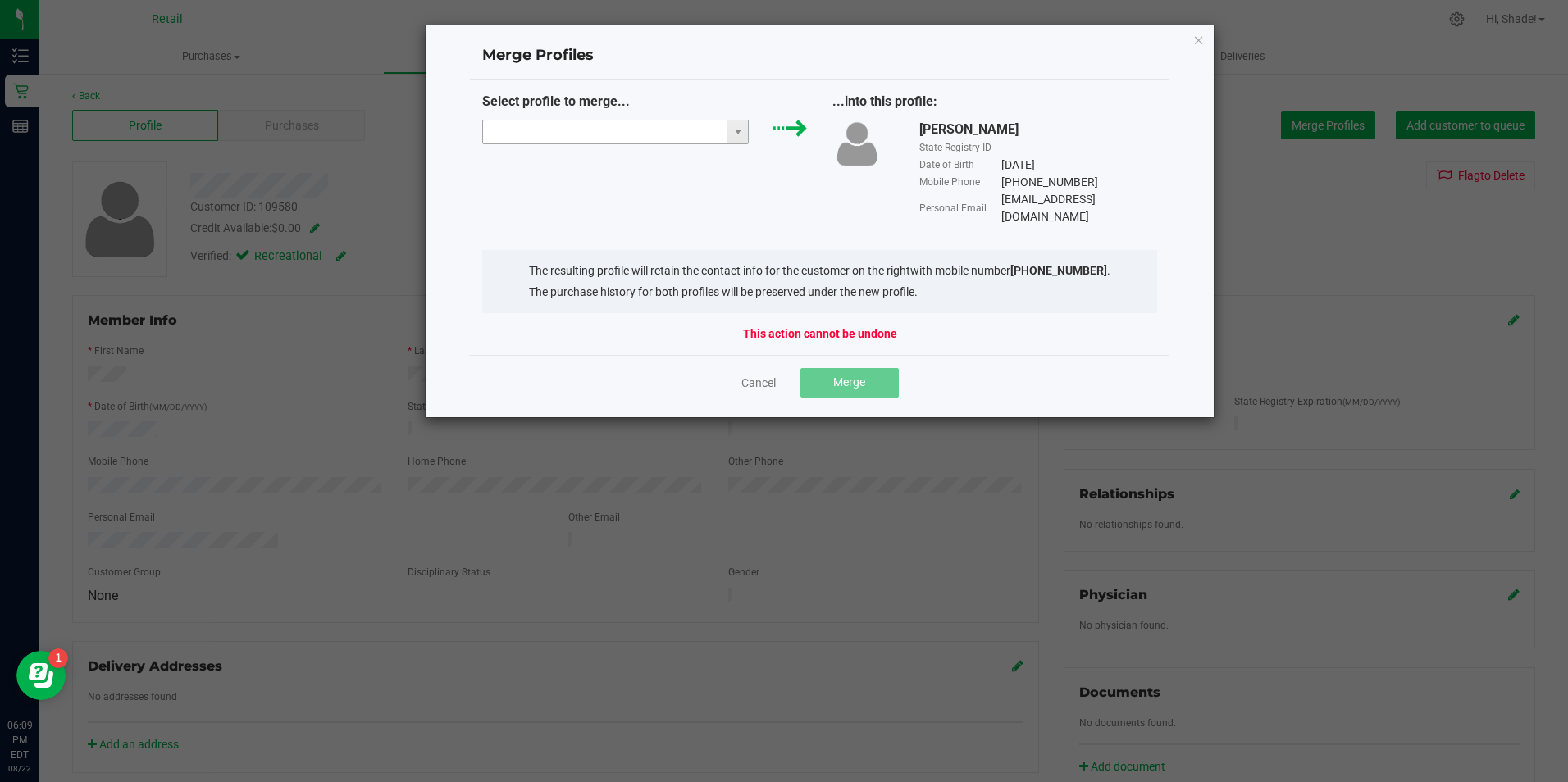
click at [684, 129] on input "NO DATA FOUND" at bounding box center [605, 132] width 245 height 23
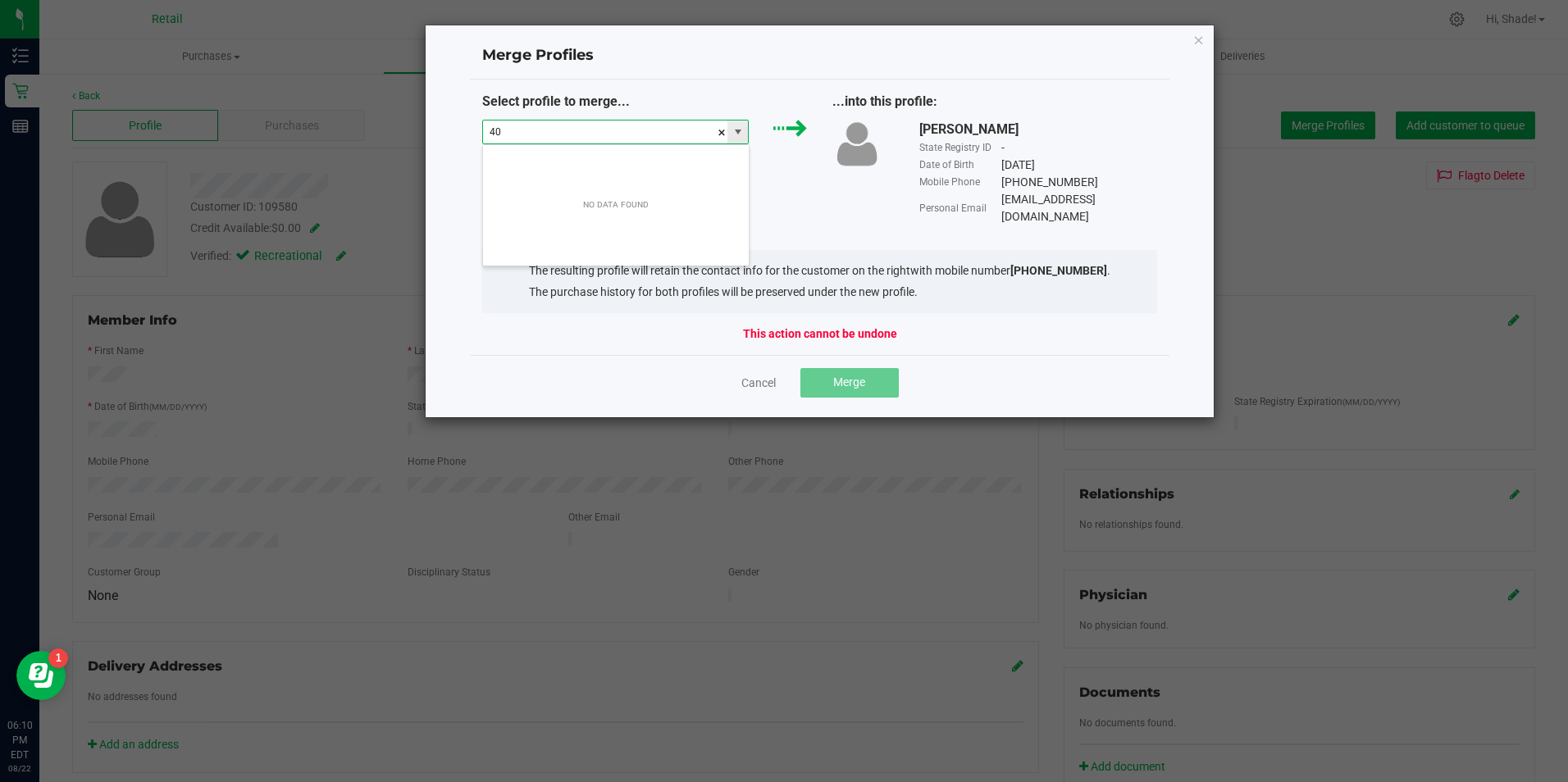
scroll to position [25, 267]
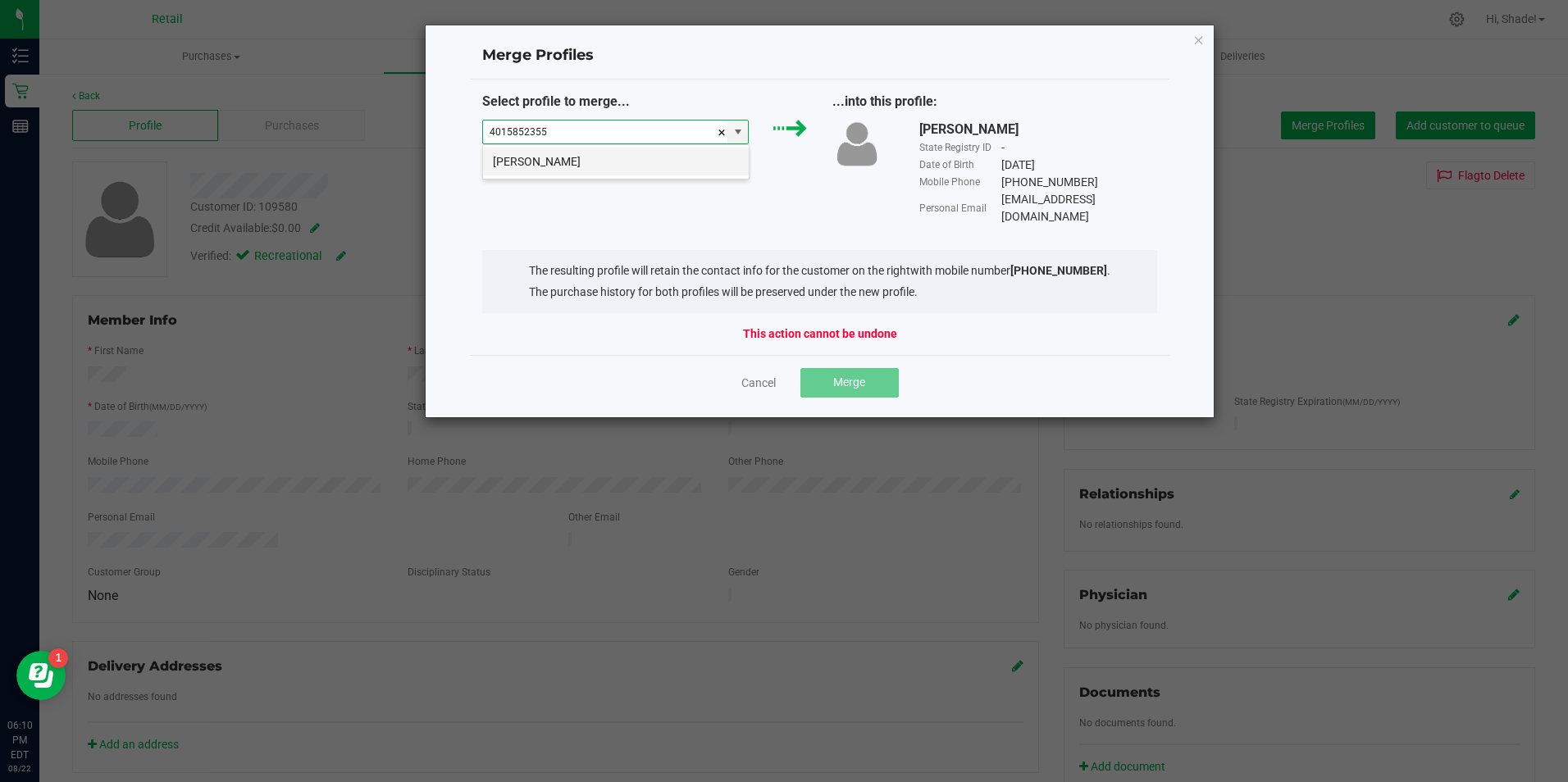
click at [619, 160] on li "[PERSON_NAME]" at bounding box center [615, 162] width 266 height 28
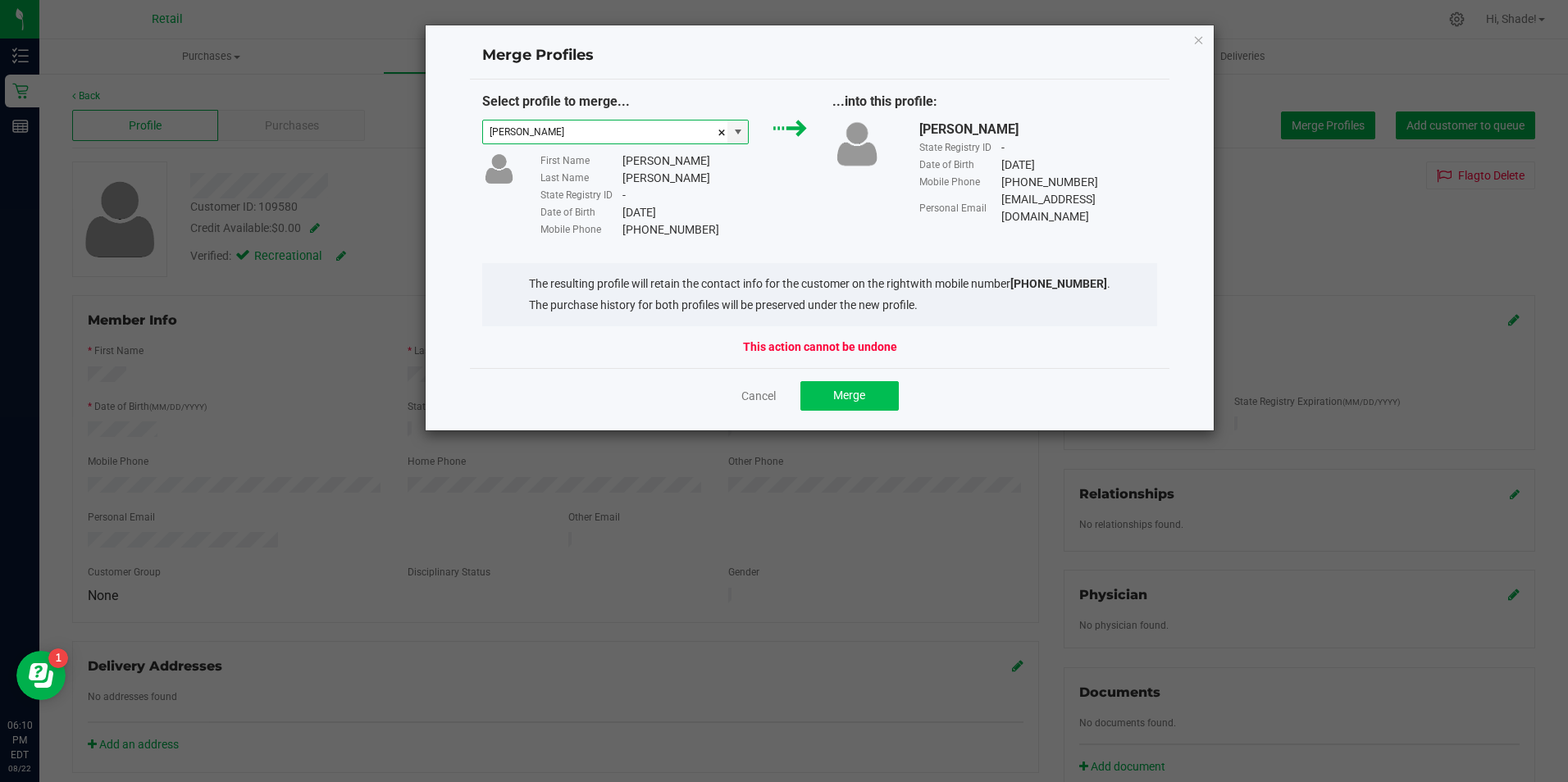
type input "[PERSON_NAME]"
click at [864, 399] on span "Merge" at bounding box center [849, 395] width 32 height 13
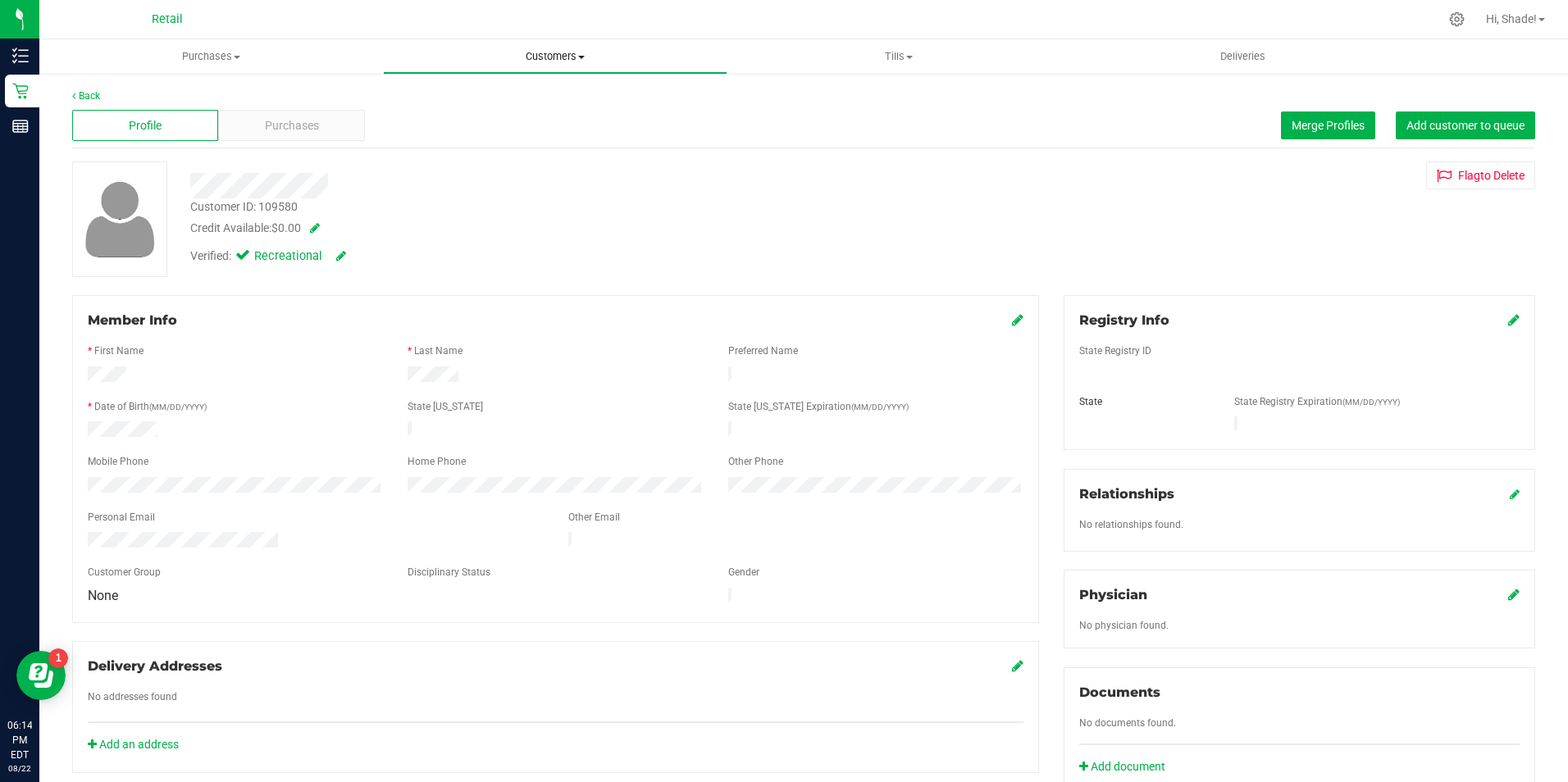
click at [542, 56] on span "Customers" at bounding box center [555, 56] width 342 height 15
click at [473, 103] on span "All customers" at bounding box center [442, 98] width 118 height 14
click at [1318, 121] on span "Merge Profiles" at bounding box center [1327, 125] width 73 height 13
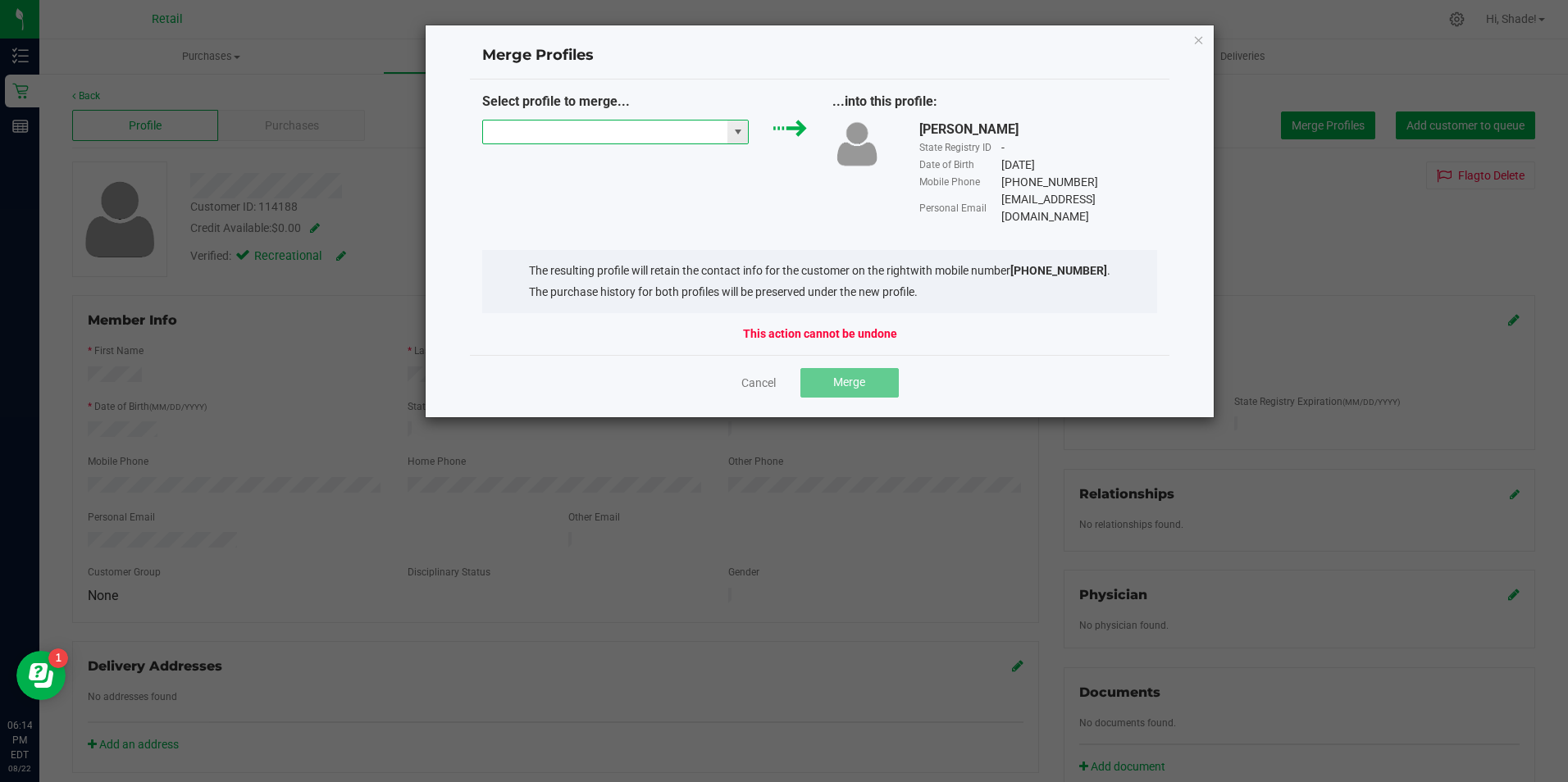
click at [632, 137] on input "NO DATA FOUND" at bounding box center [605, 132] width 245 height 23
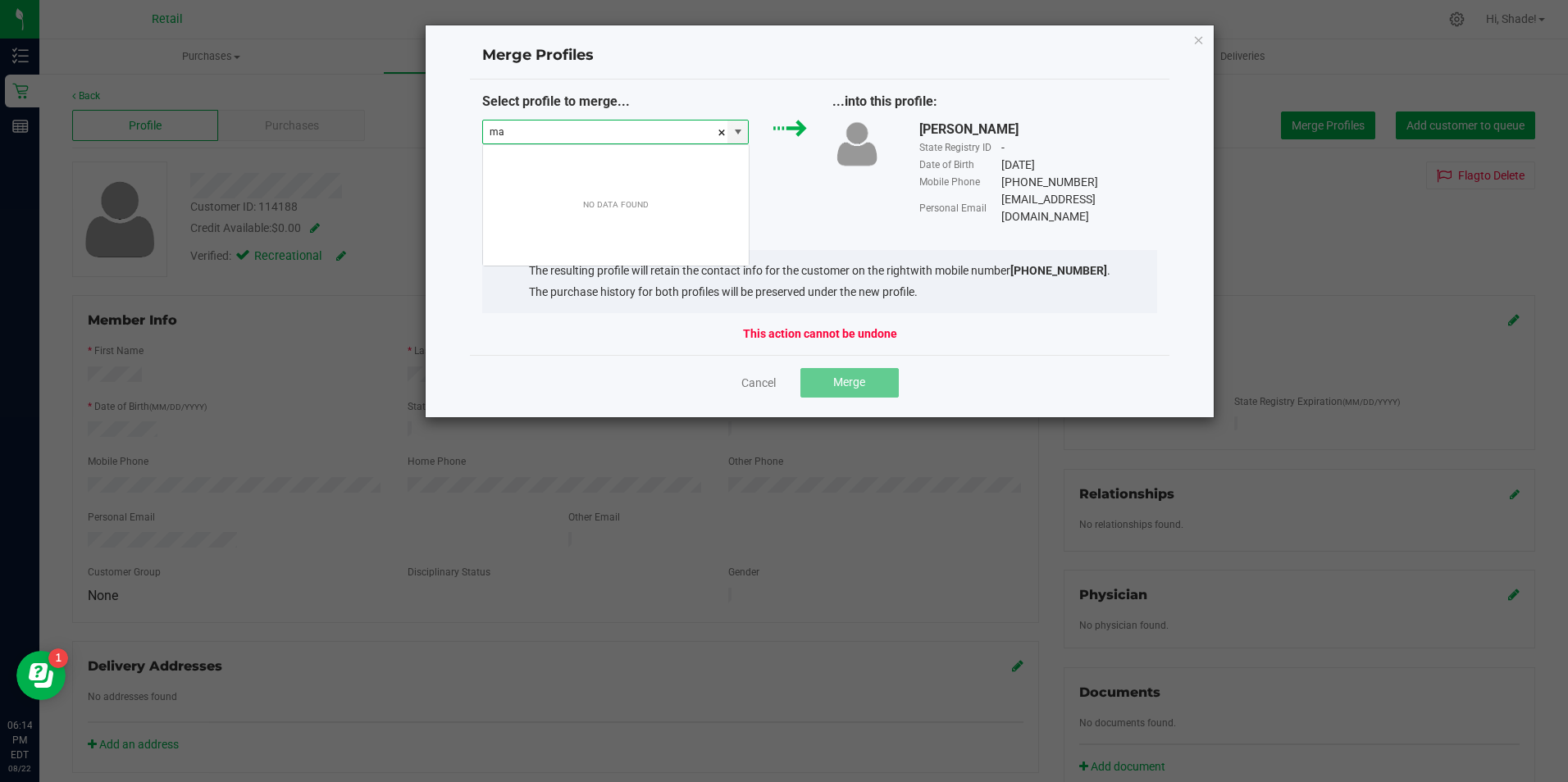
scroll to position [25, 267]
type input "maximus bol"
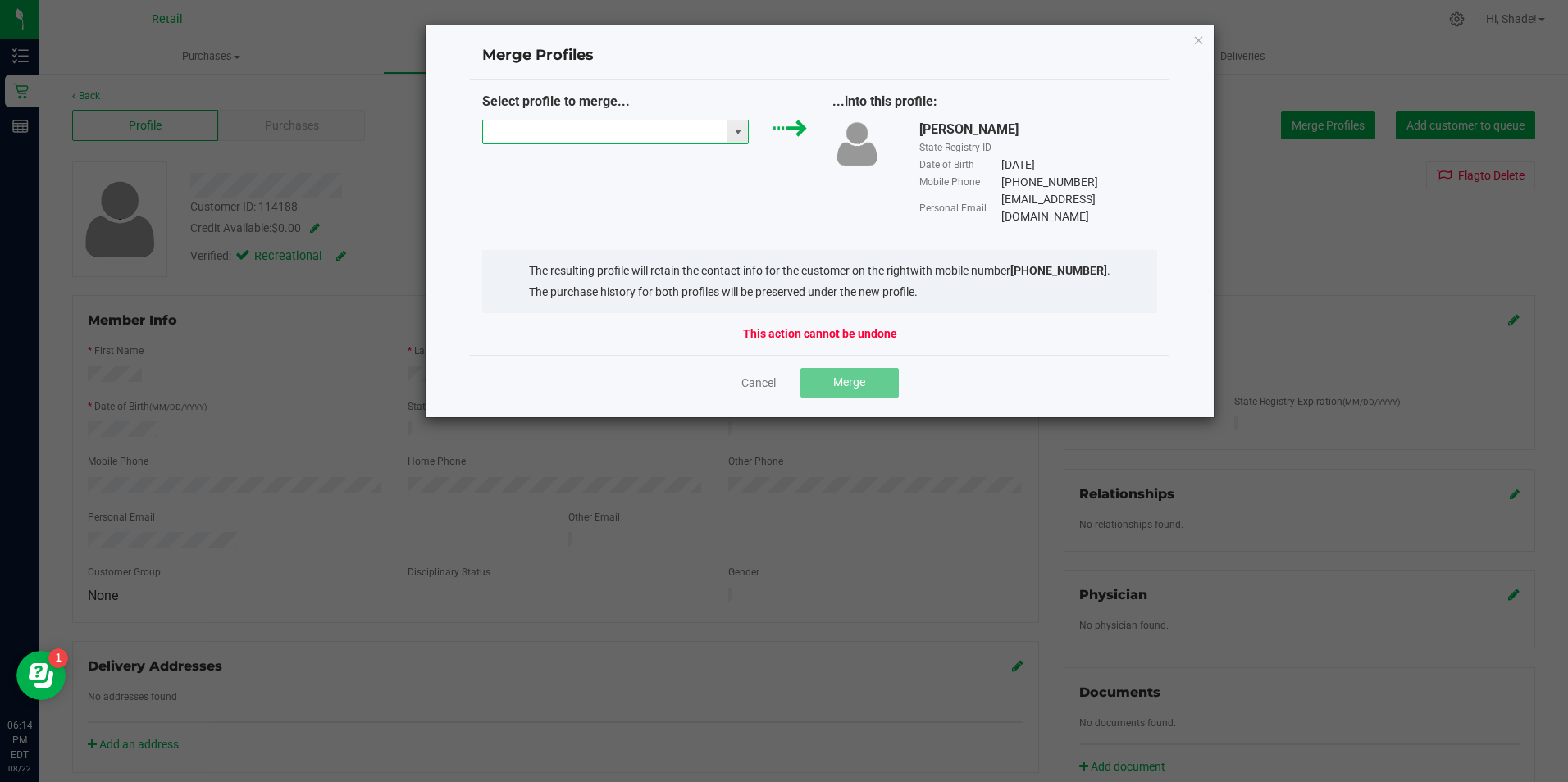
click at [684, 121] on input at bounding box center [605, 132] width 245 height 23
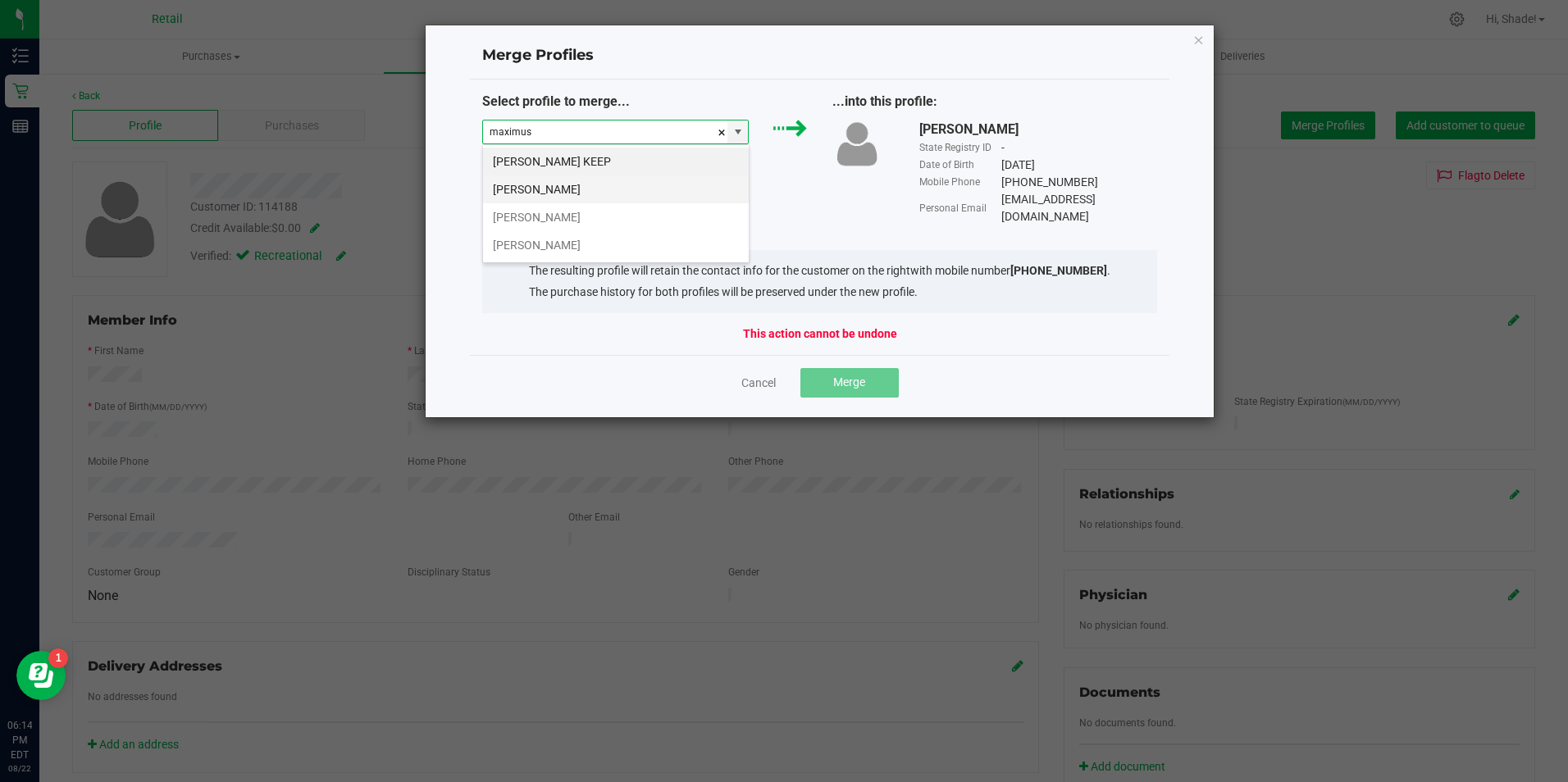
click at [576, 187] on li "[PERSON_NAME]" at bounding box center [615, 189] width 266 height 28
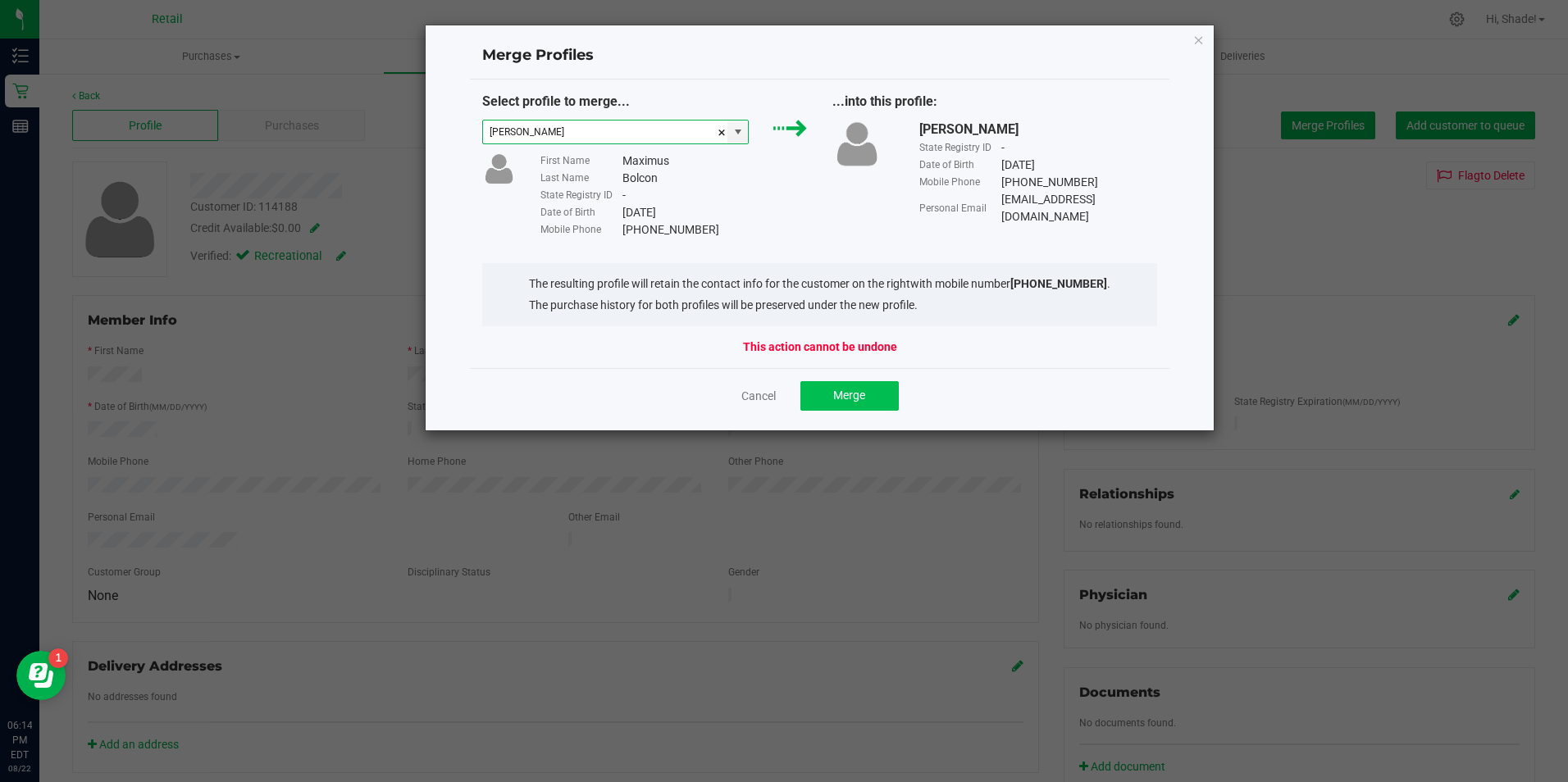
type input "[PERSON_NAME]"
click at [849, 396] on span "Merge" at bounding box center [849, 395] width 32 height 13
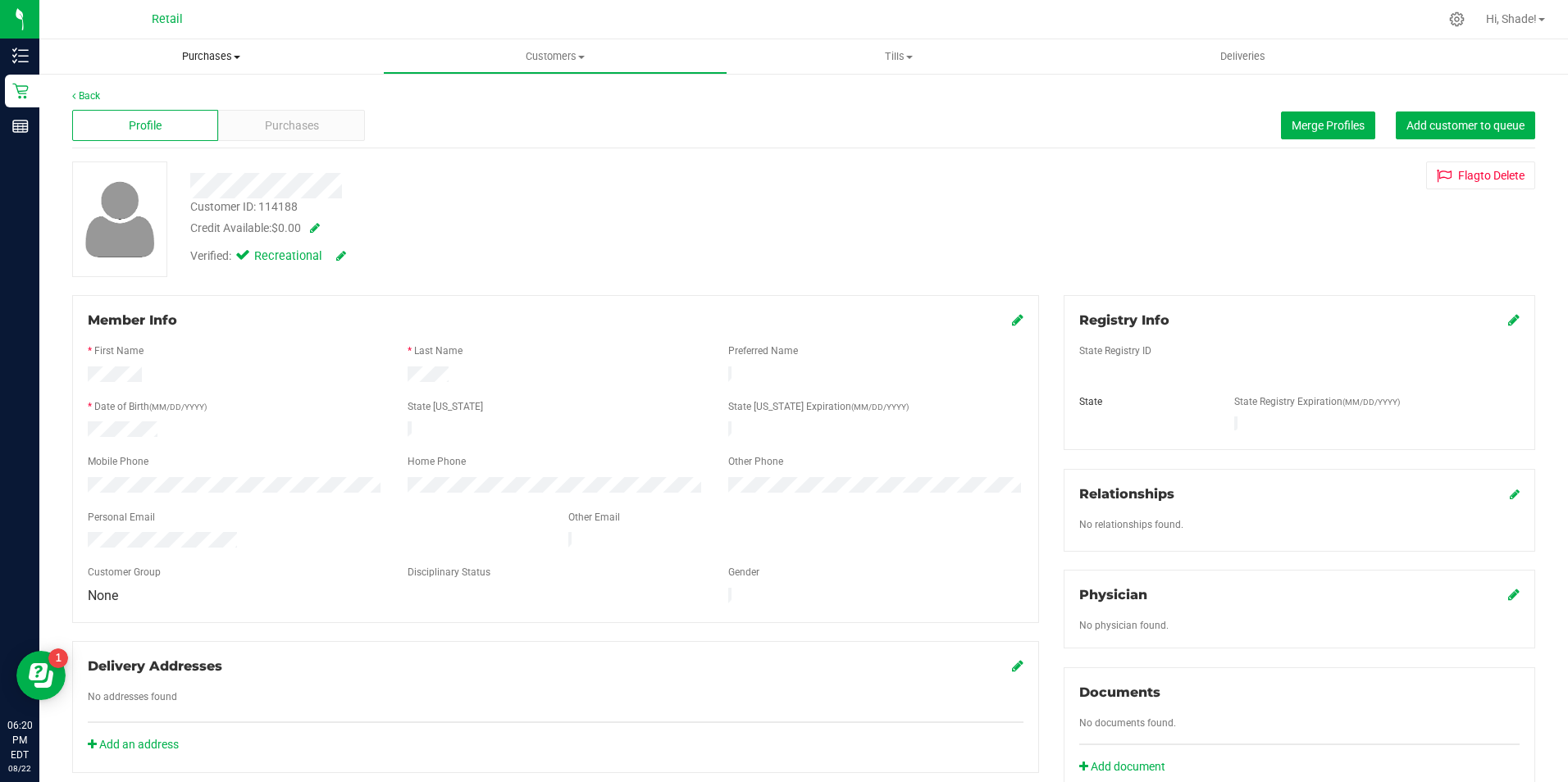
click at [213, 55] on span "Purchases" at bounding box center [211, 56] width 344 height 15
click at [125, 99] on span "Summary of purchases" at bounding box center [123, 98] width 168 height 14
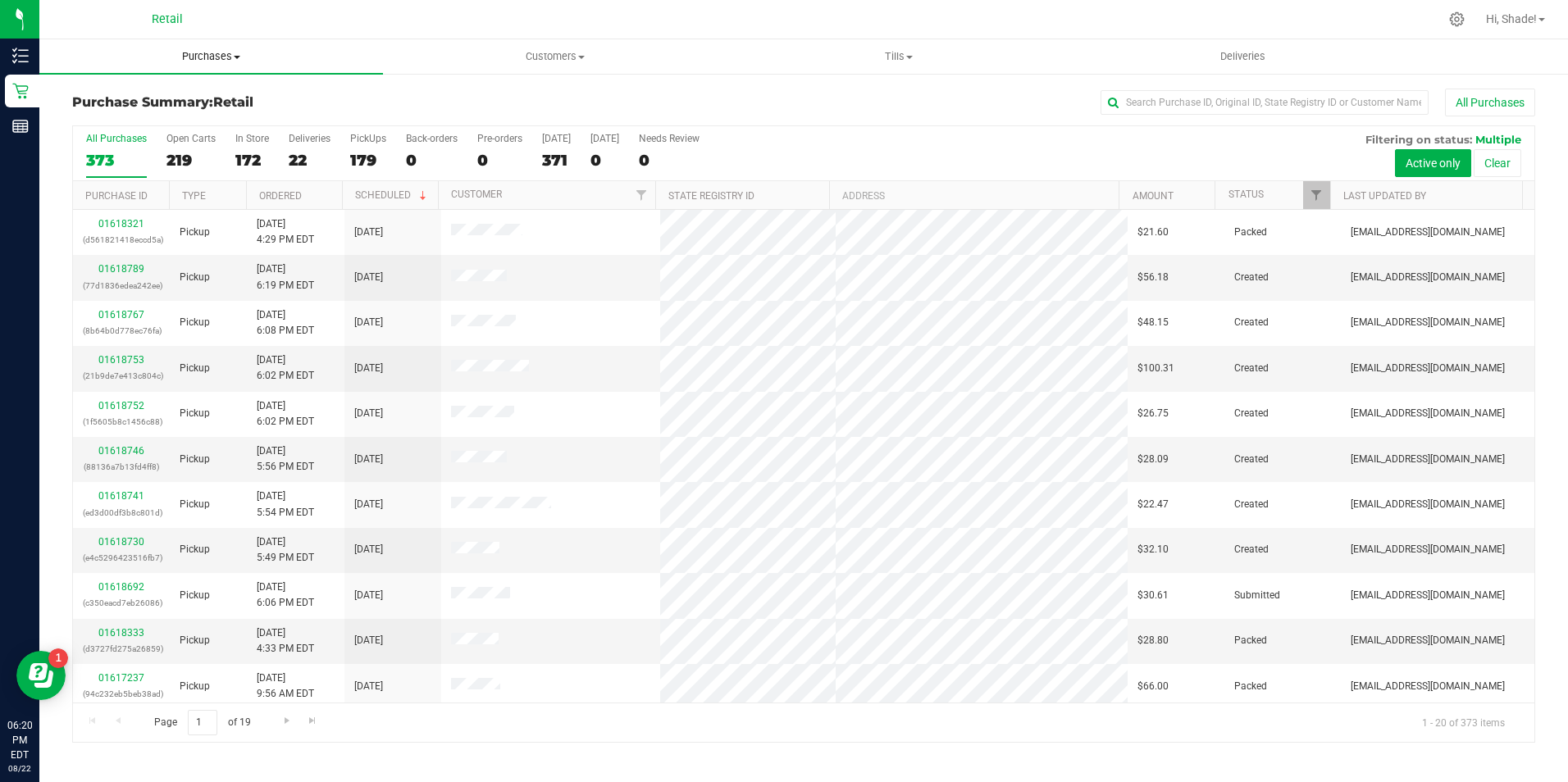
click at [221, 56] on span "Purchases" at bounding box center [211, 56] width 344 height 15
click at [186, 100] on span "Summary of purchases" at bounding box center [123, 98] width 168 height 14
click at [1201, 98] on input "text" at bounding box center [1265, 103] width 328 height 25
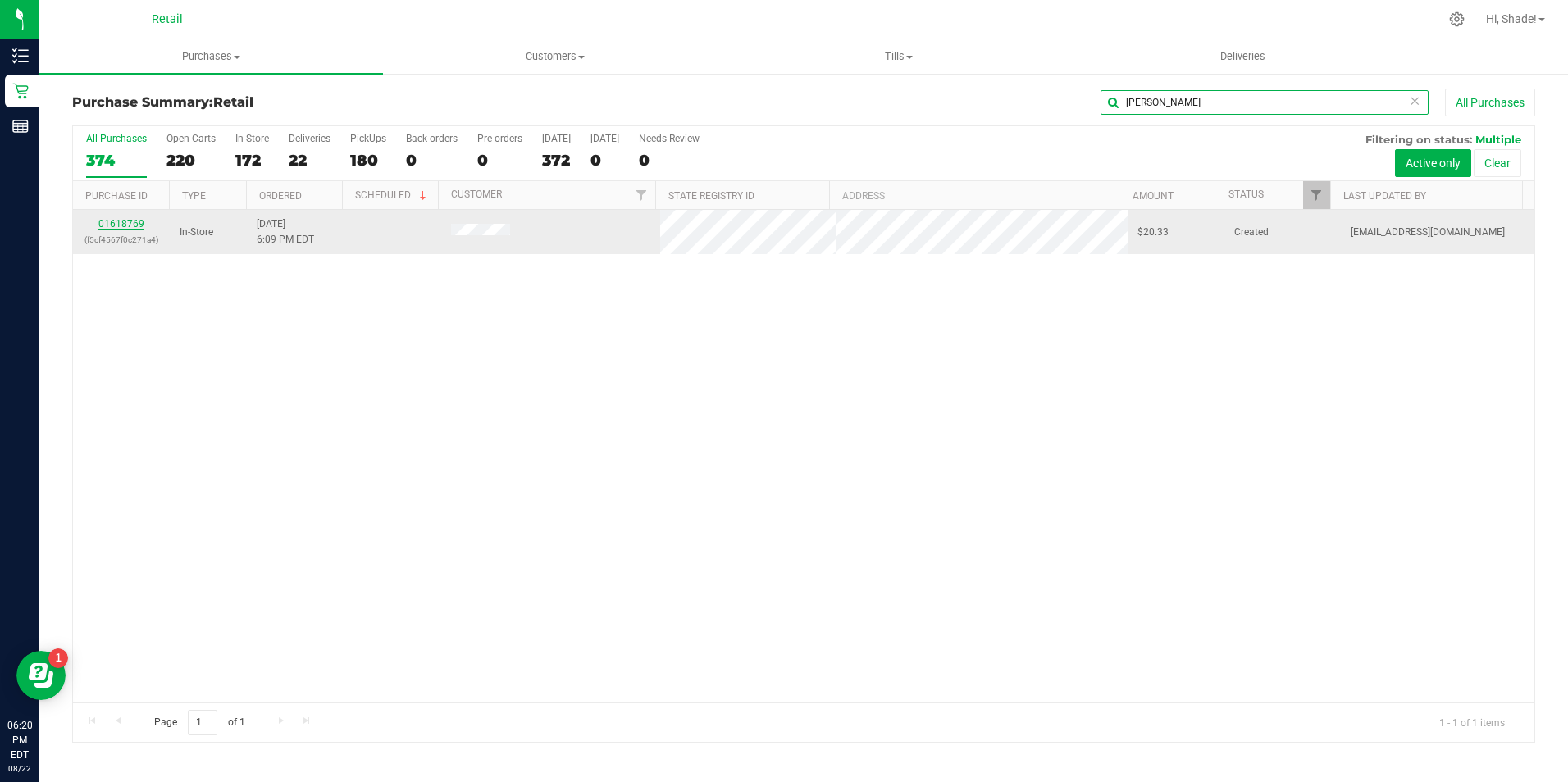
type input "[PERSON_NAME]"
click at [118, 220] on link "01618769" at bounding box center [121, 223] width 46 height 11
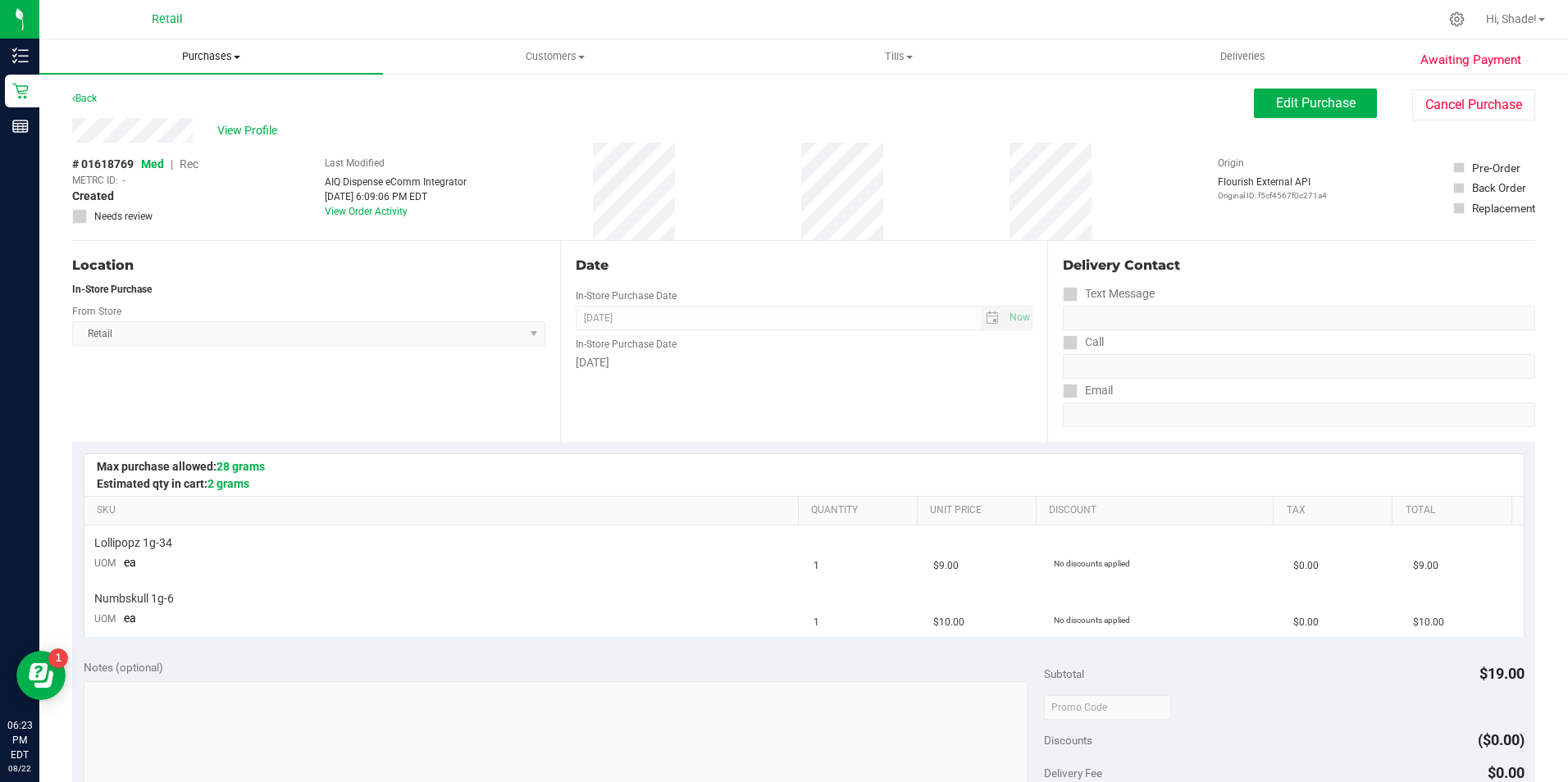
click at [214, 50] on span "Purchases" at bounding box center [211, 56] width 344 height 15
click at [150, 96] on span "Summary of purchases" at bounding box center [123, 98] width 168 height 14
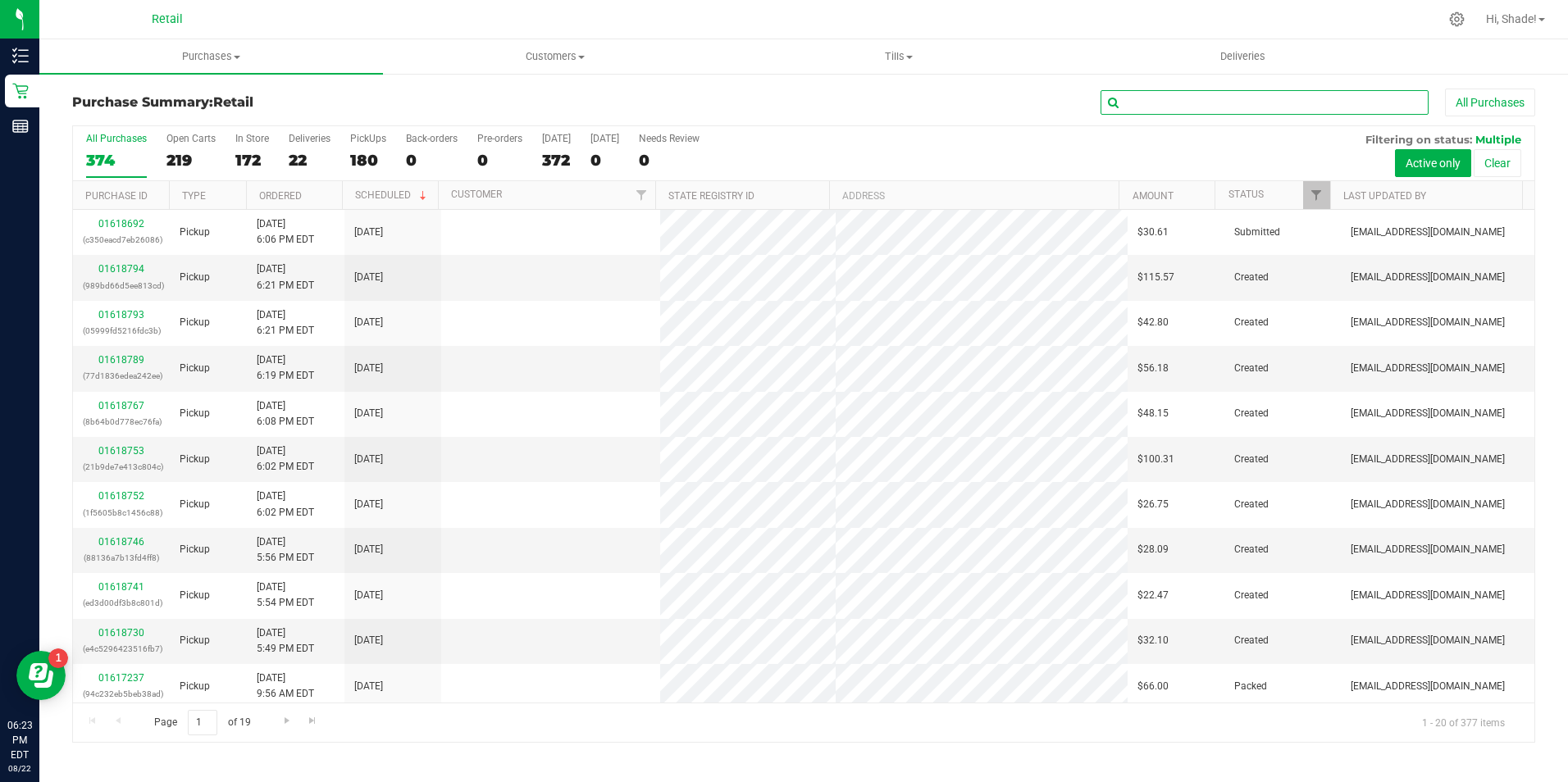
click at [1166, 105] on input "text" at bounding box center [1265, 103] width 328 height 25
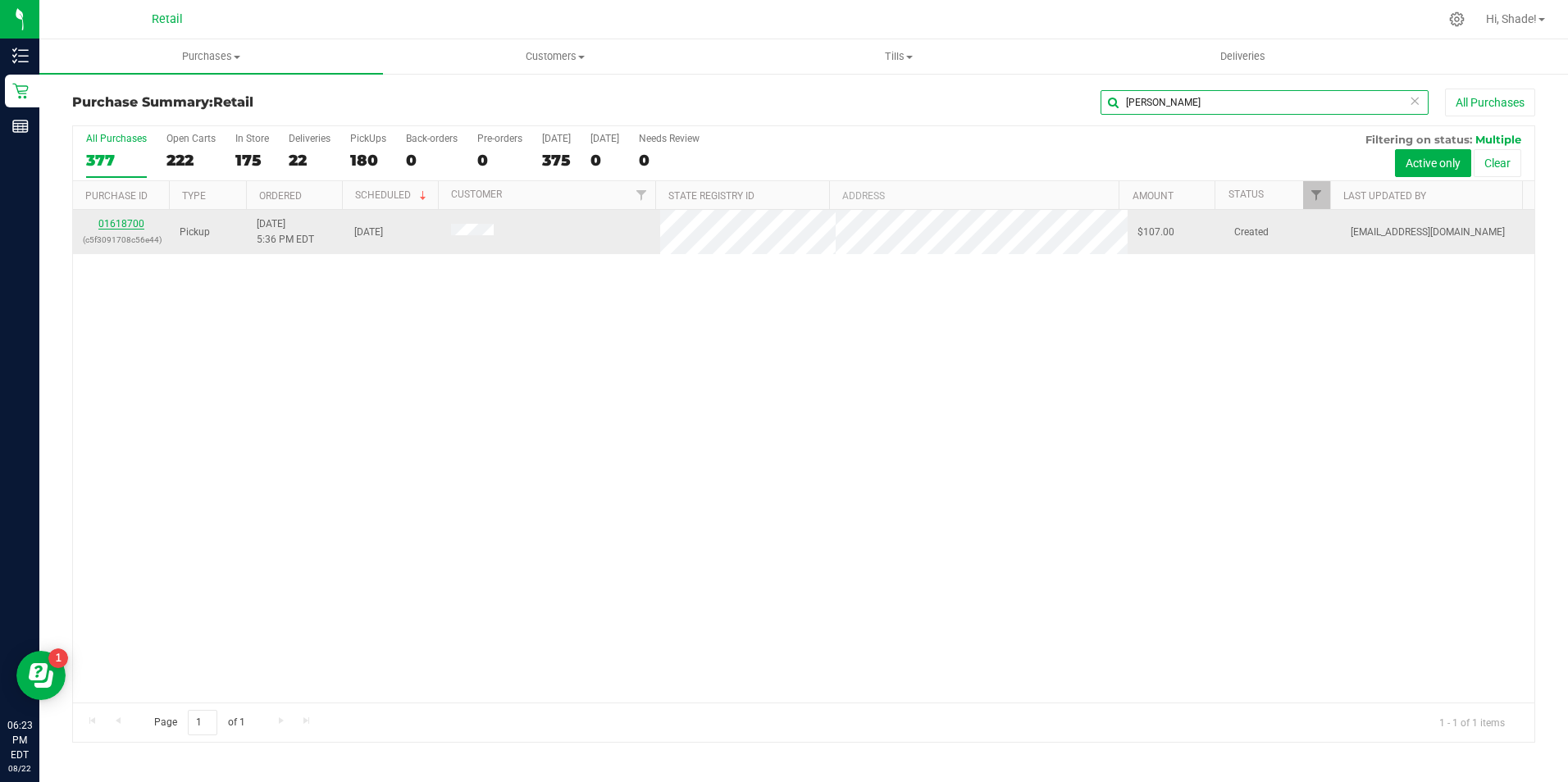
type input "[PERSON_NAME]"
click at [123, 220] on link "01618700" at bounding box center [121, 223] width 46 height 11
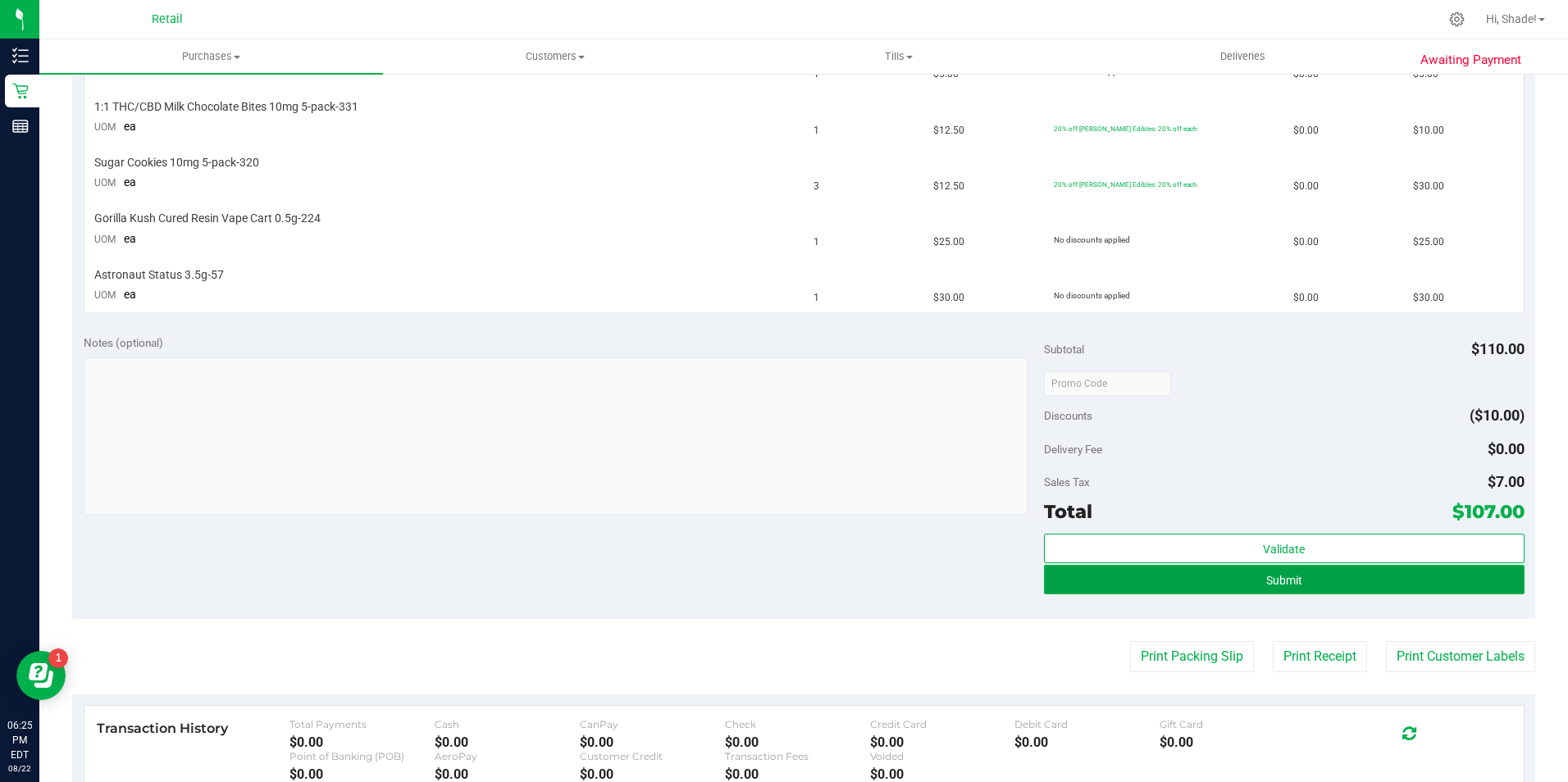
click at [1119, 574] on button "Submit" at bounding box center [1284, 579] width 480 height 30
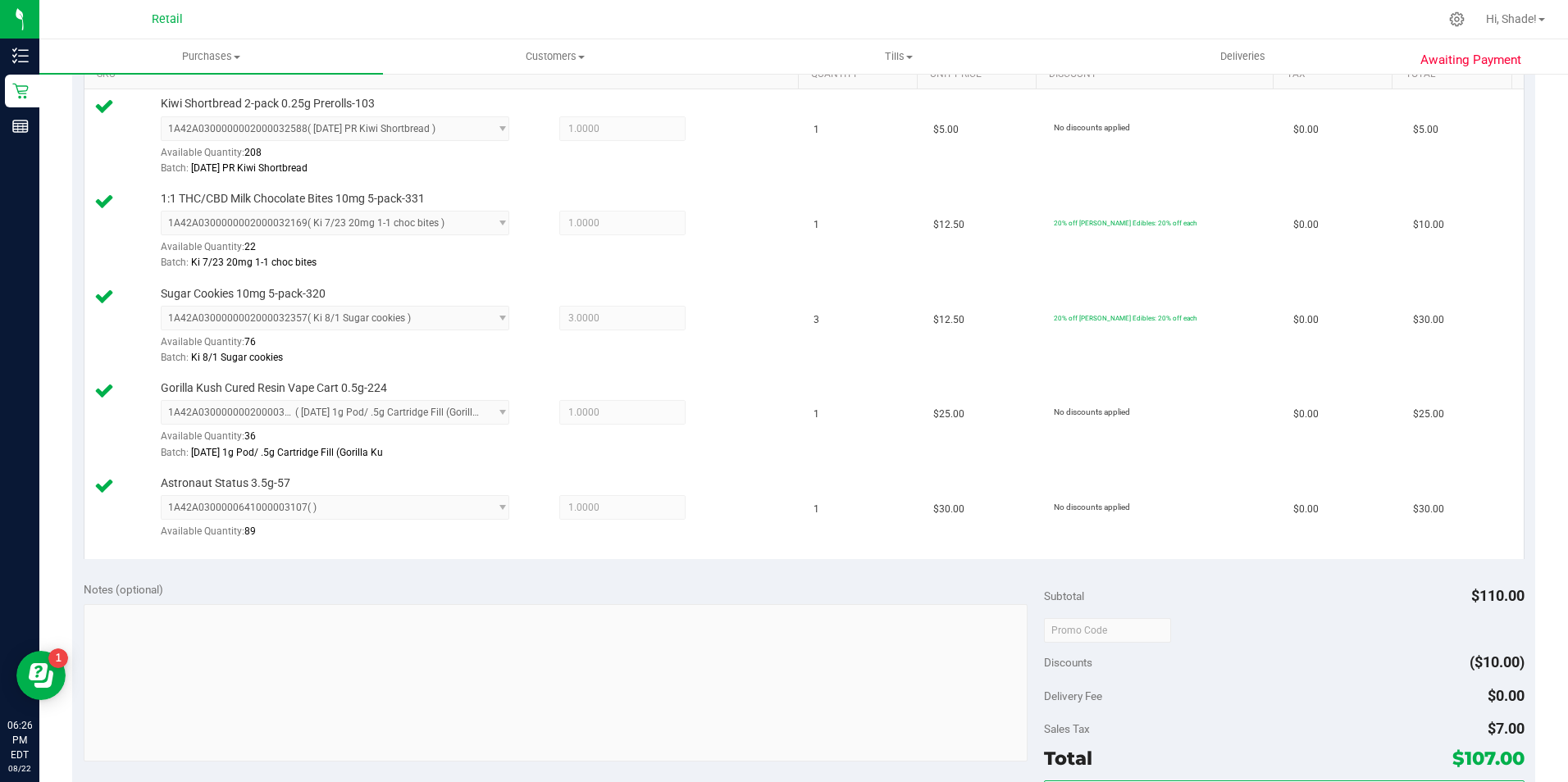
scroll to position [607, 0]
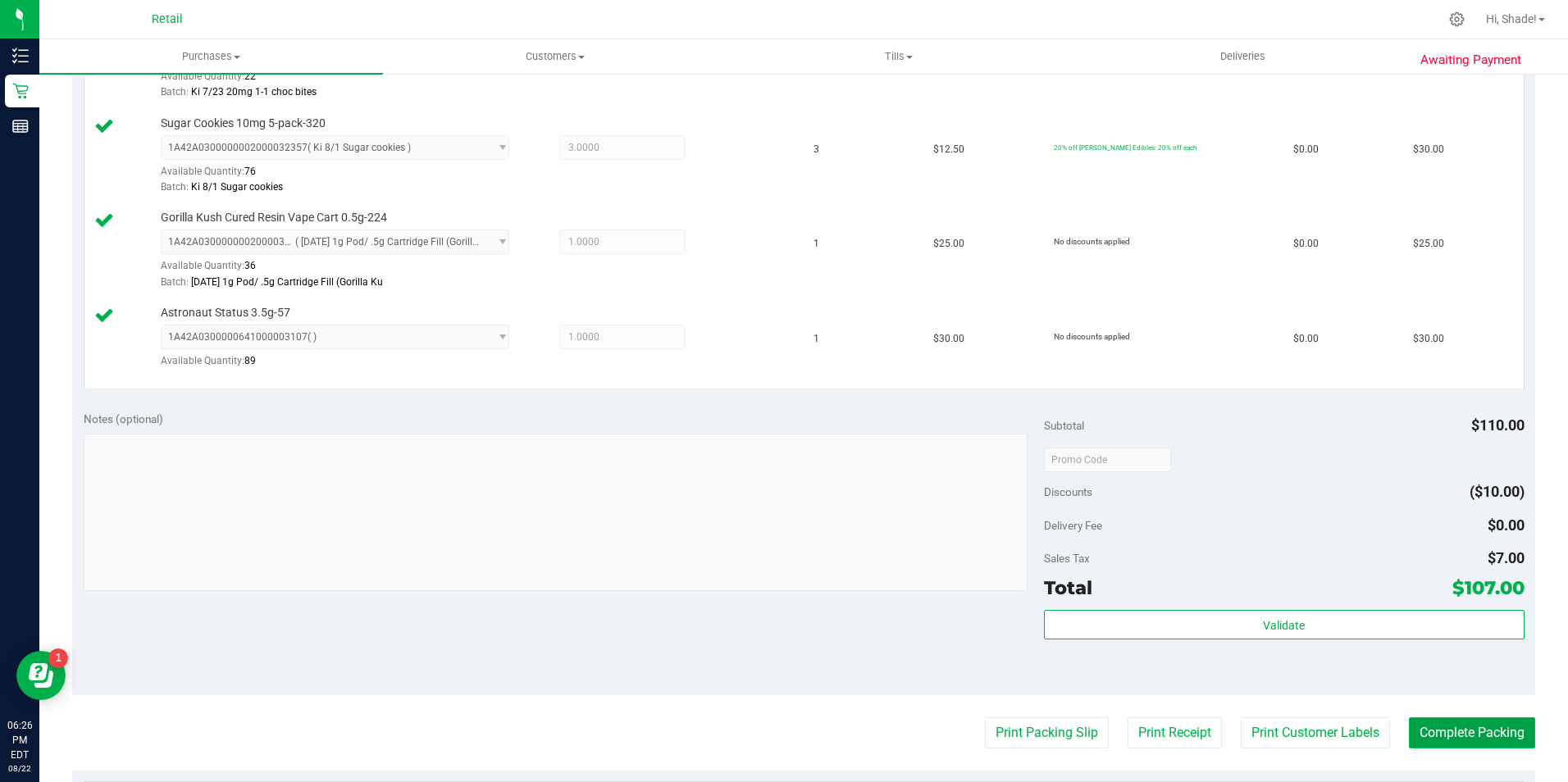
click at [1431, 721] on button "Complete Packing" at bounding box center [1472, 733] width 126 height 31
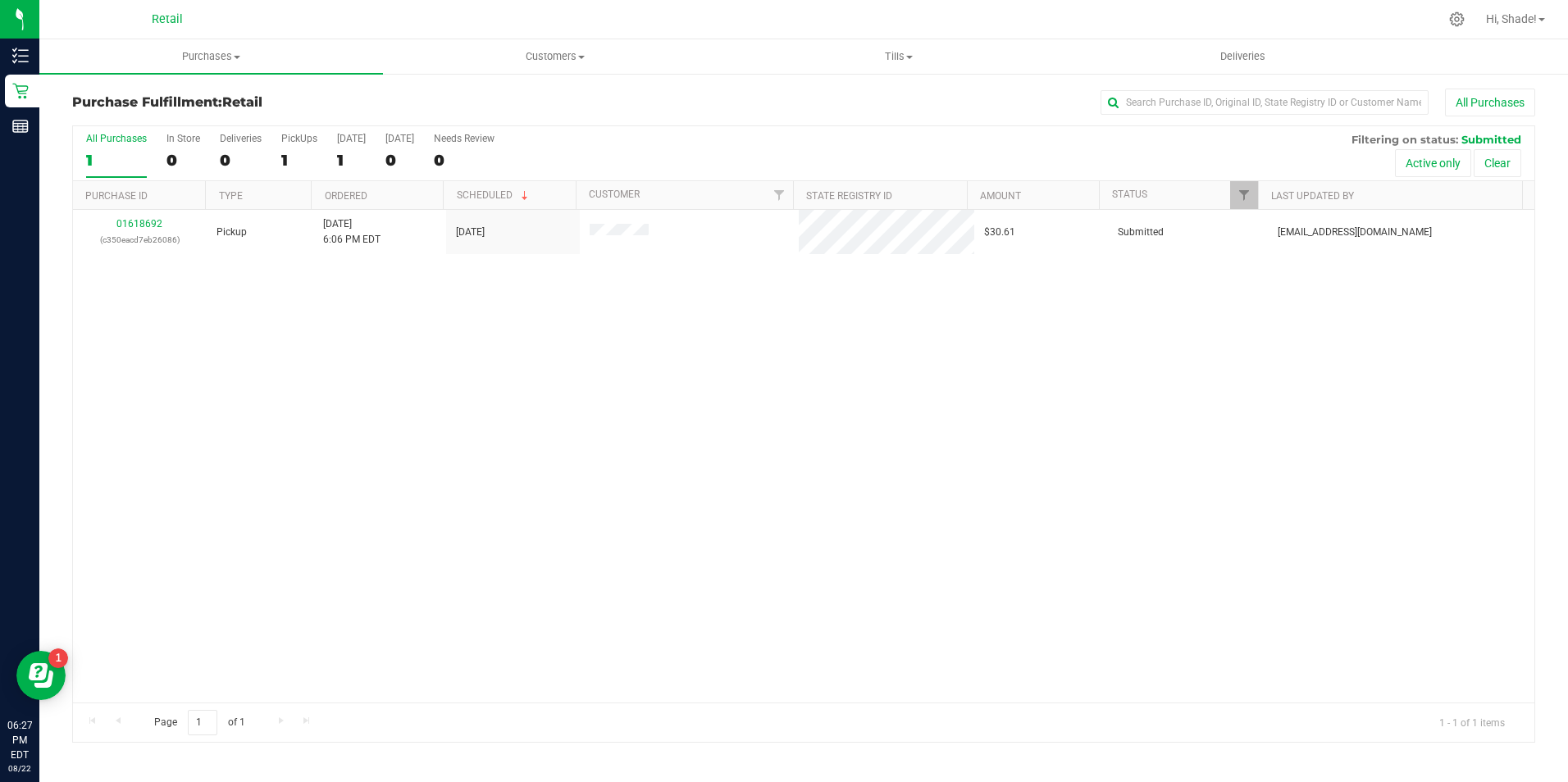
drag, startPoint x: 207, startPoint y: 50, endPoint x: 191, endPoint y: 73, distance: 28.0
click at [207, 50] on span "Purchases" at bounding box center [211, 56] width 344 height 15
click at [538, 50] on span "Customers" at bounding box center [555, 56] width 342 height 15
click at [451, 97] on span "All customers" at bounding box center [442, 98] width 118 height 14
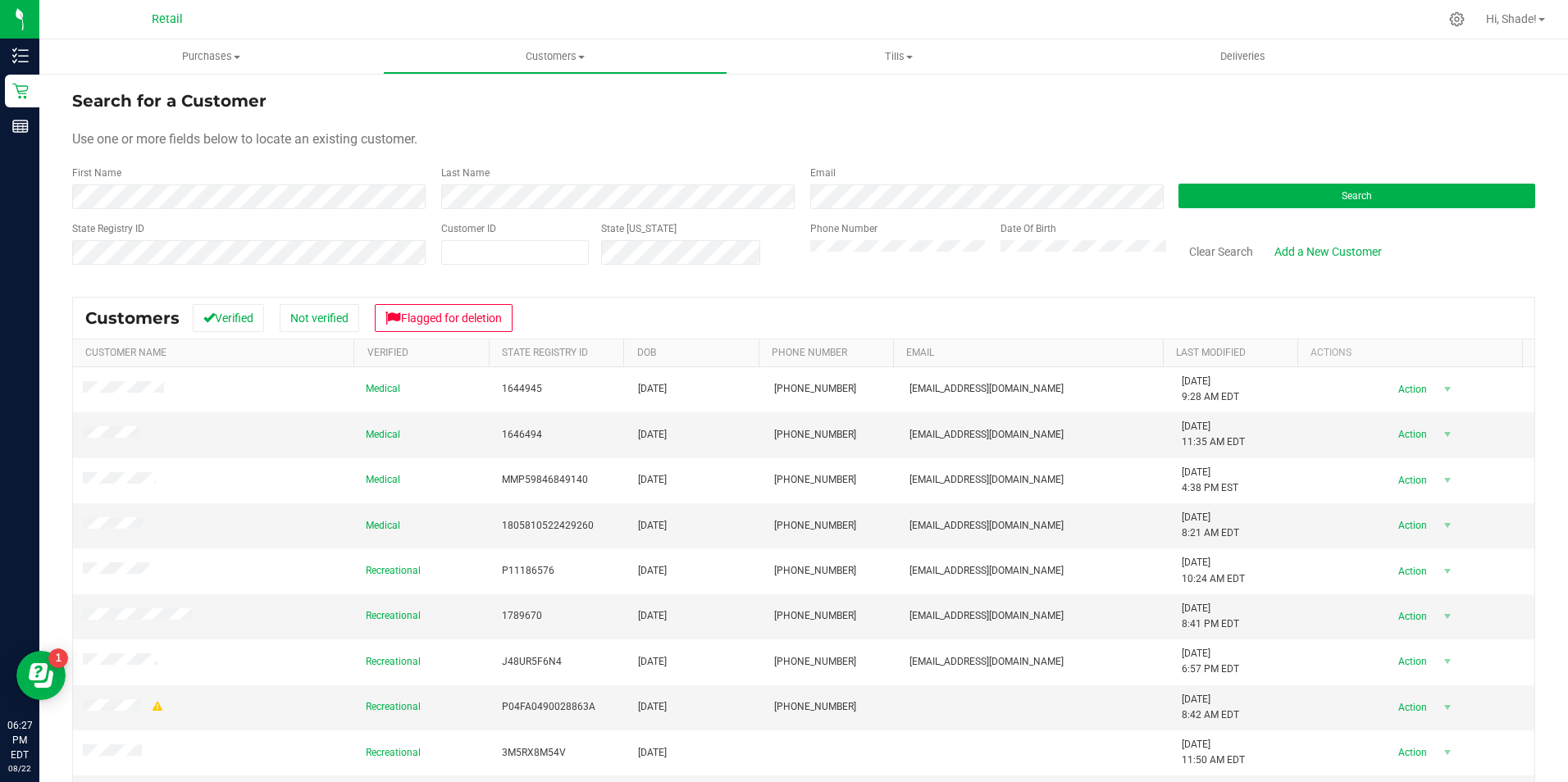
click at [265, 209] on form "Search for a Customer Use one or more fields below to locate an existing custom…" at bounding box center [803, 185] width 1463 height 191
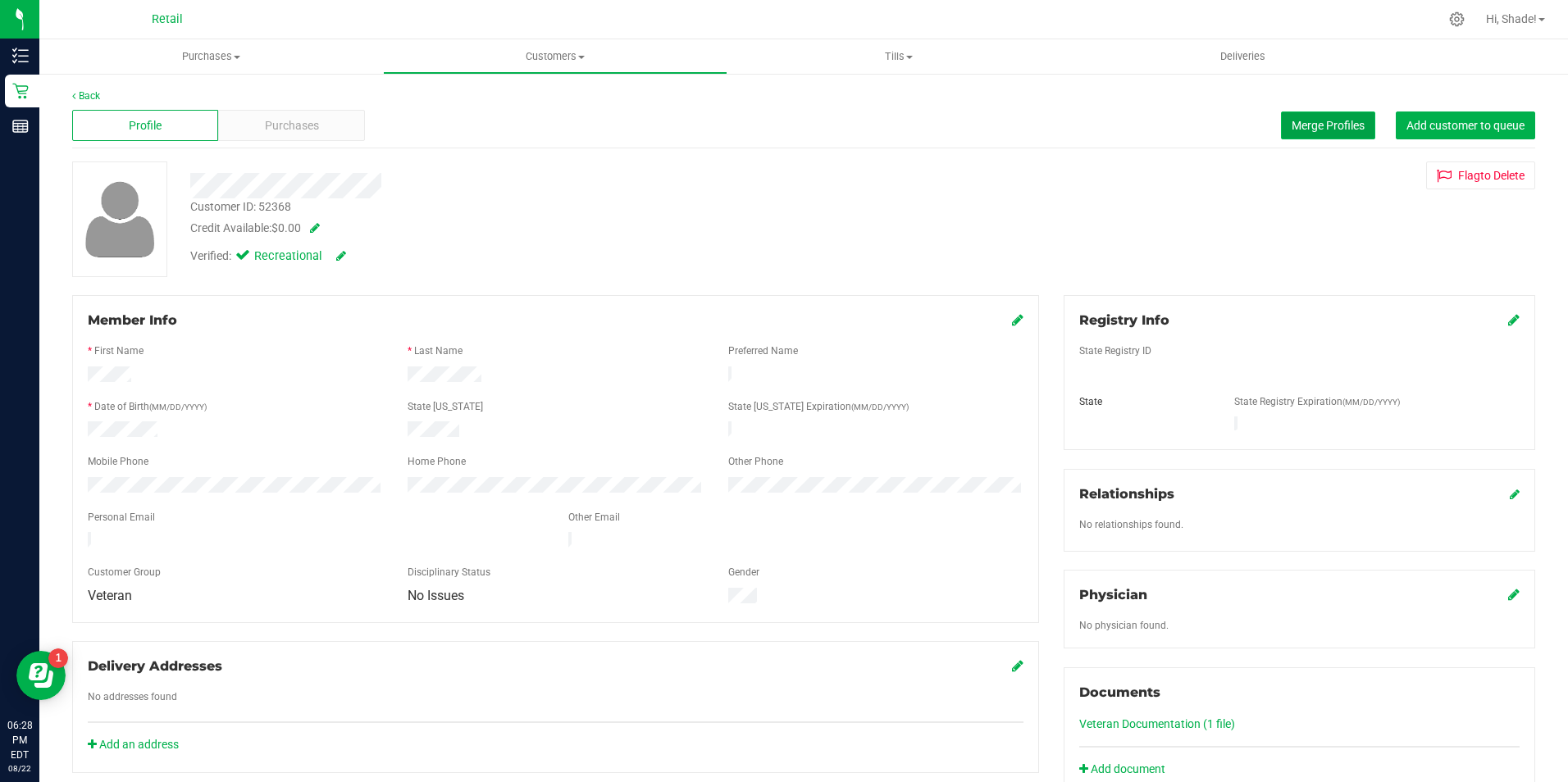
click at [1316, 115] on button "Merge Profiles" at bounding box center [1328, 126] width 94 height 28
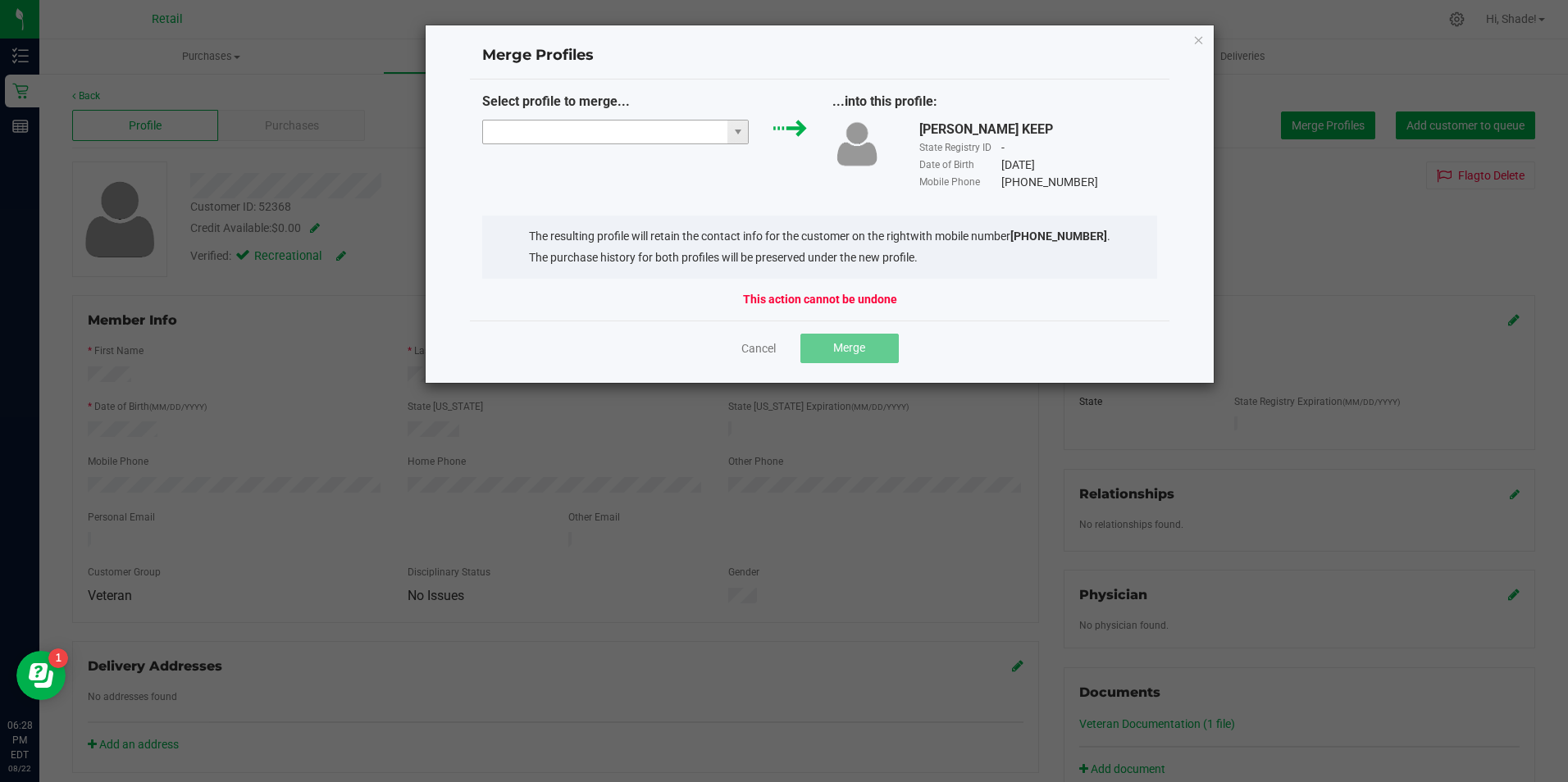
click at [628, 135] on input "NO DATA FOUND" at bounding box center [605, 132] width 245 height 23
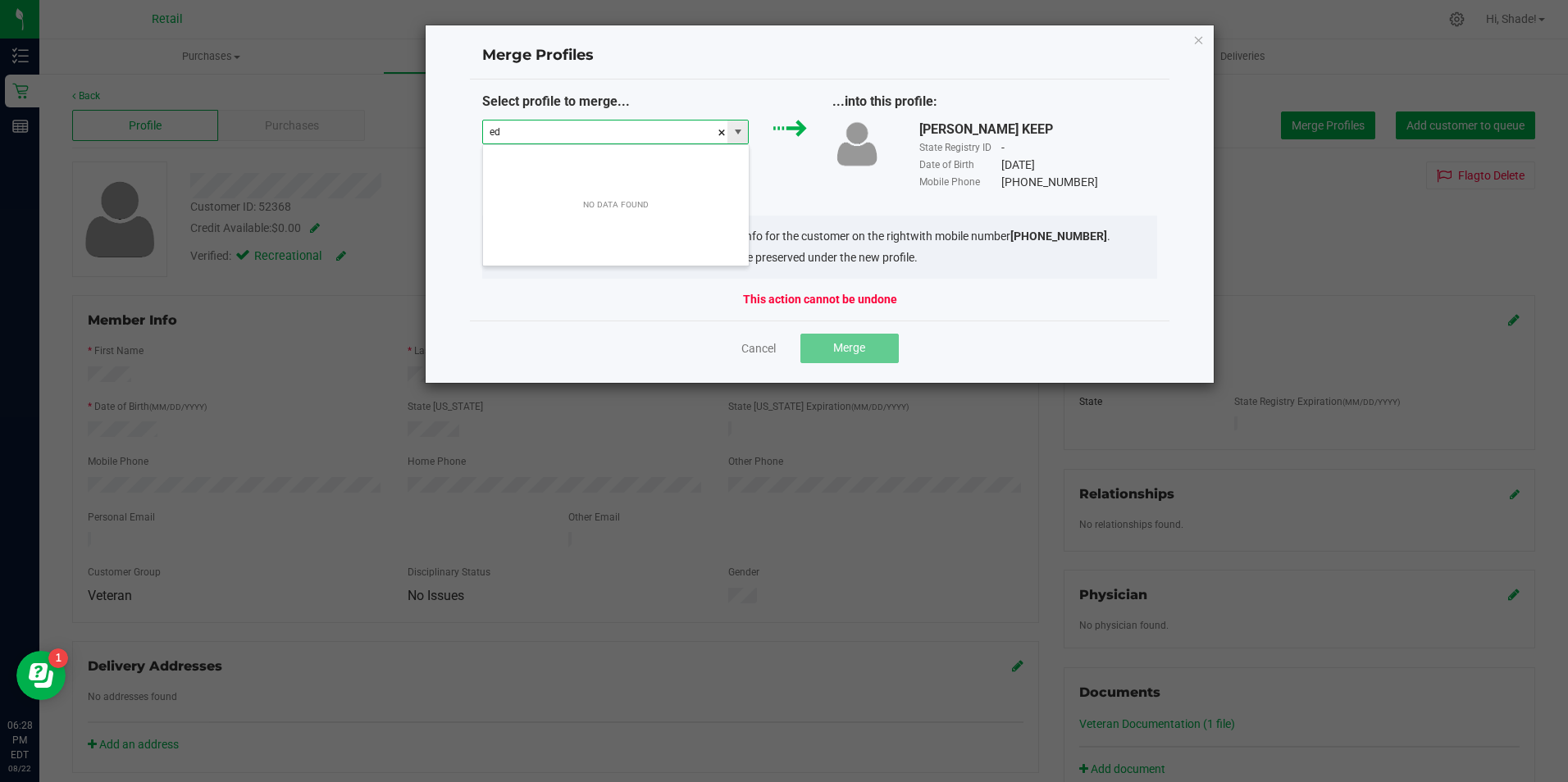
scroll to position [25, 267]
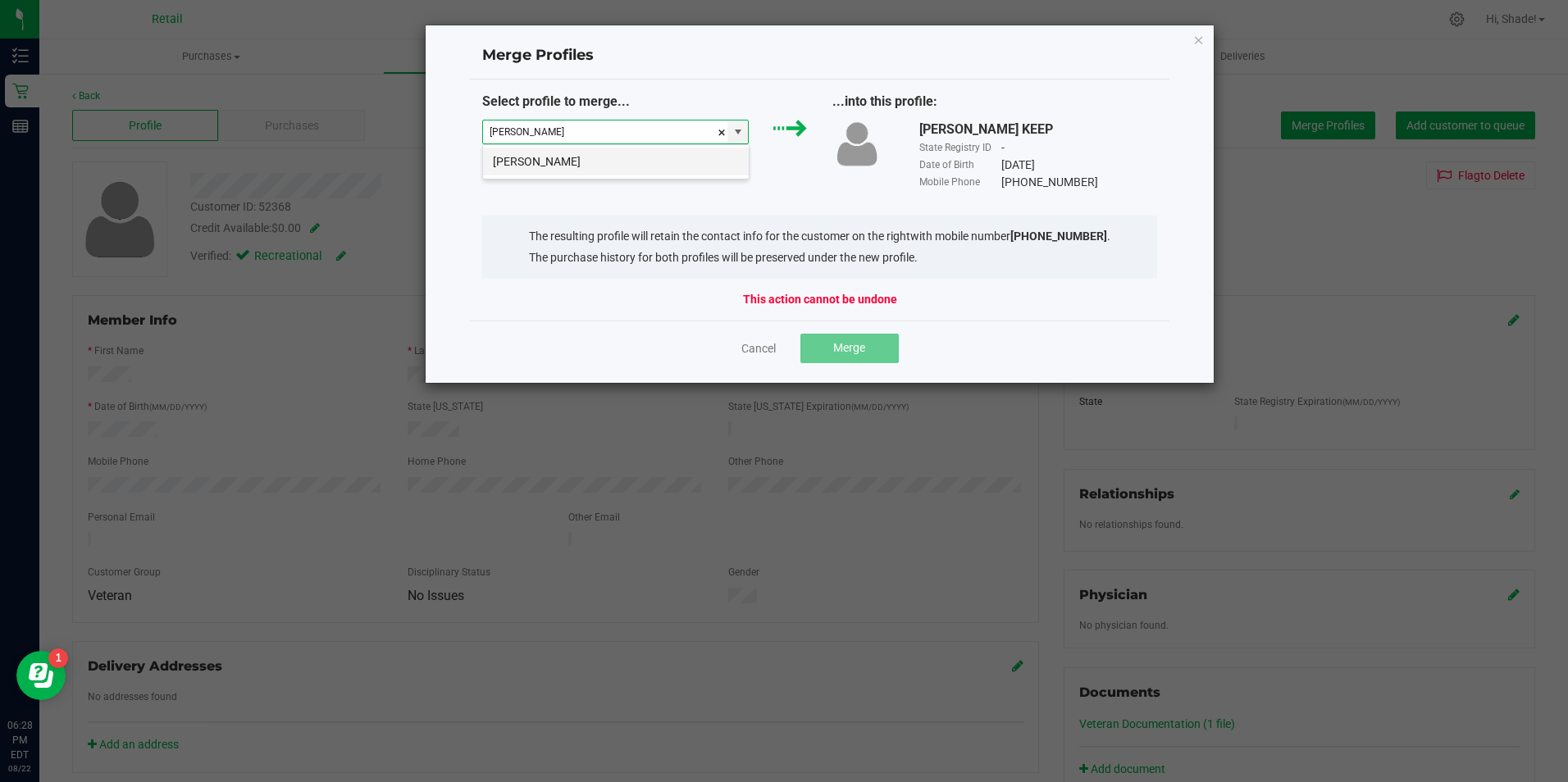
click at [660, 162] on li "[PERSON_NAME]" at bounding box center [615, 162] width 266 height 28
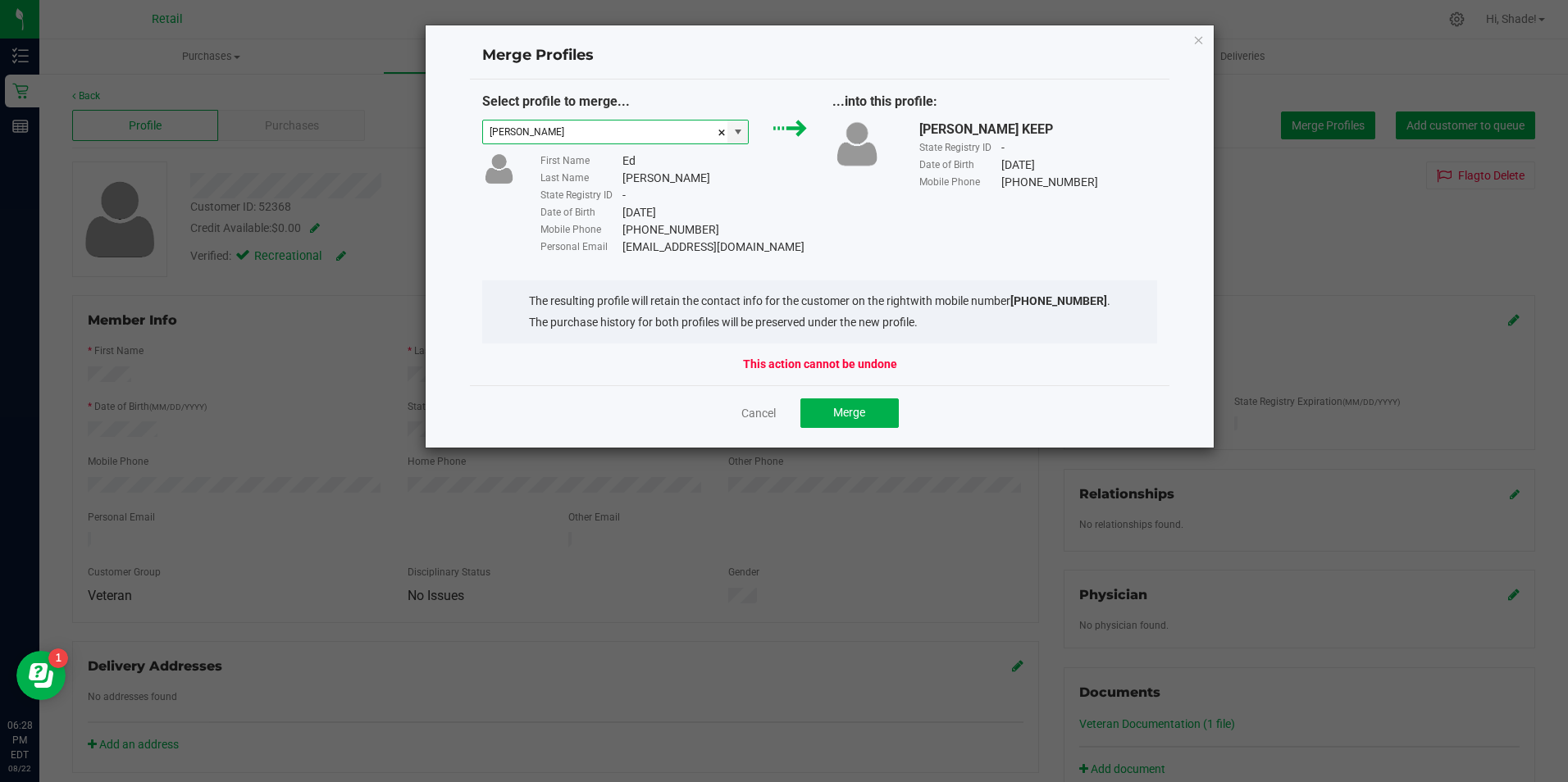
type input "[PERSON_NAME]"
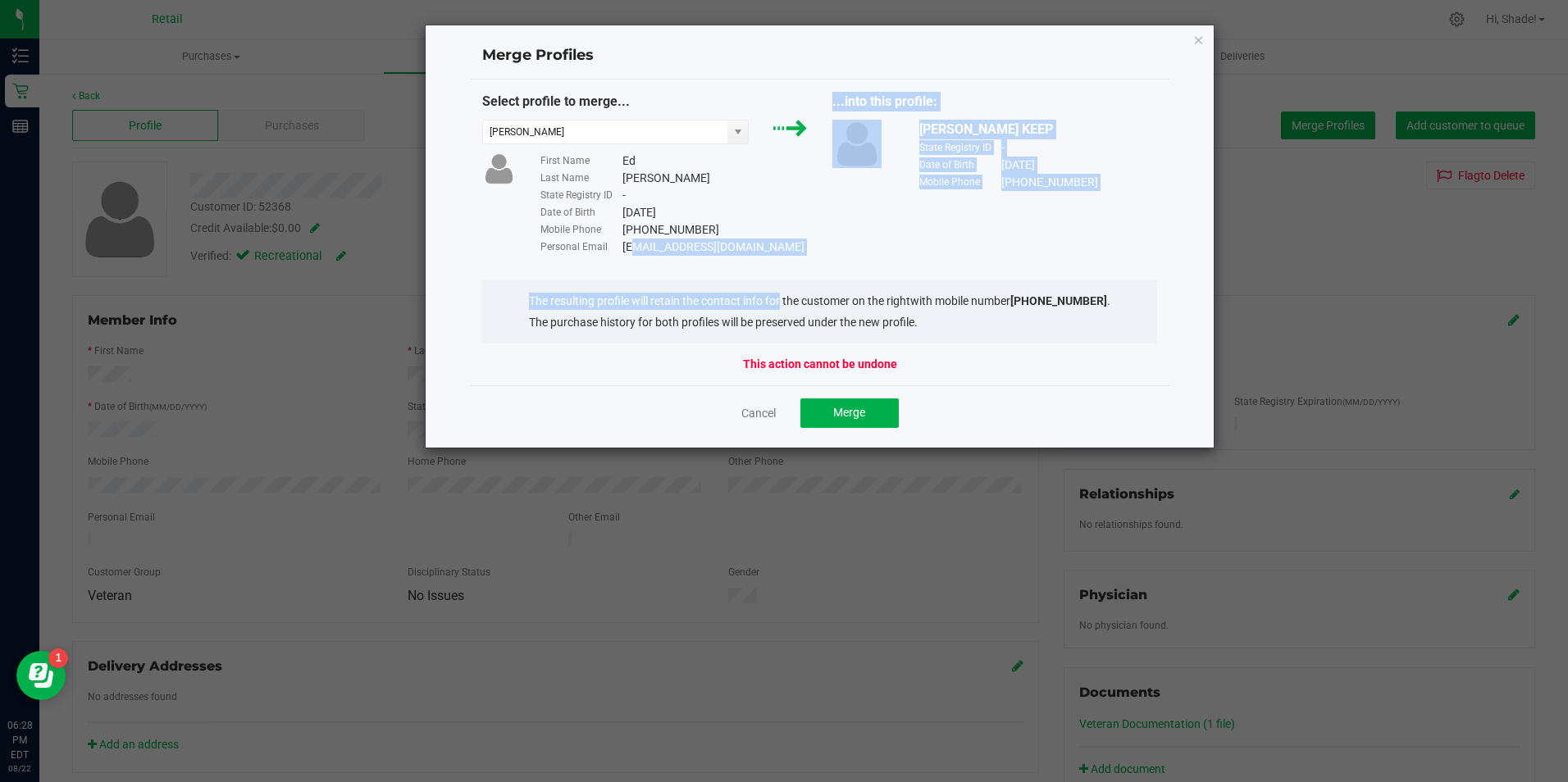
drag, startPoint x: 733, startPoint y: 254, endPoint x: 623, endPoint y: 249, distance: 110.1
click at [623, 249] on div "Select profile to merge... [PERSON_NAME] First Name Ed Last Name [PERSON_NAME] …" at bounding box center [820, 232] width 701 height 306
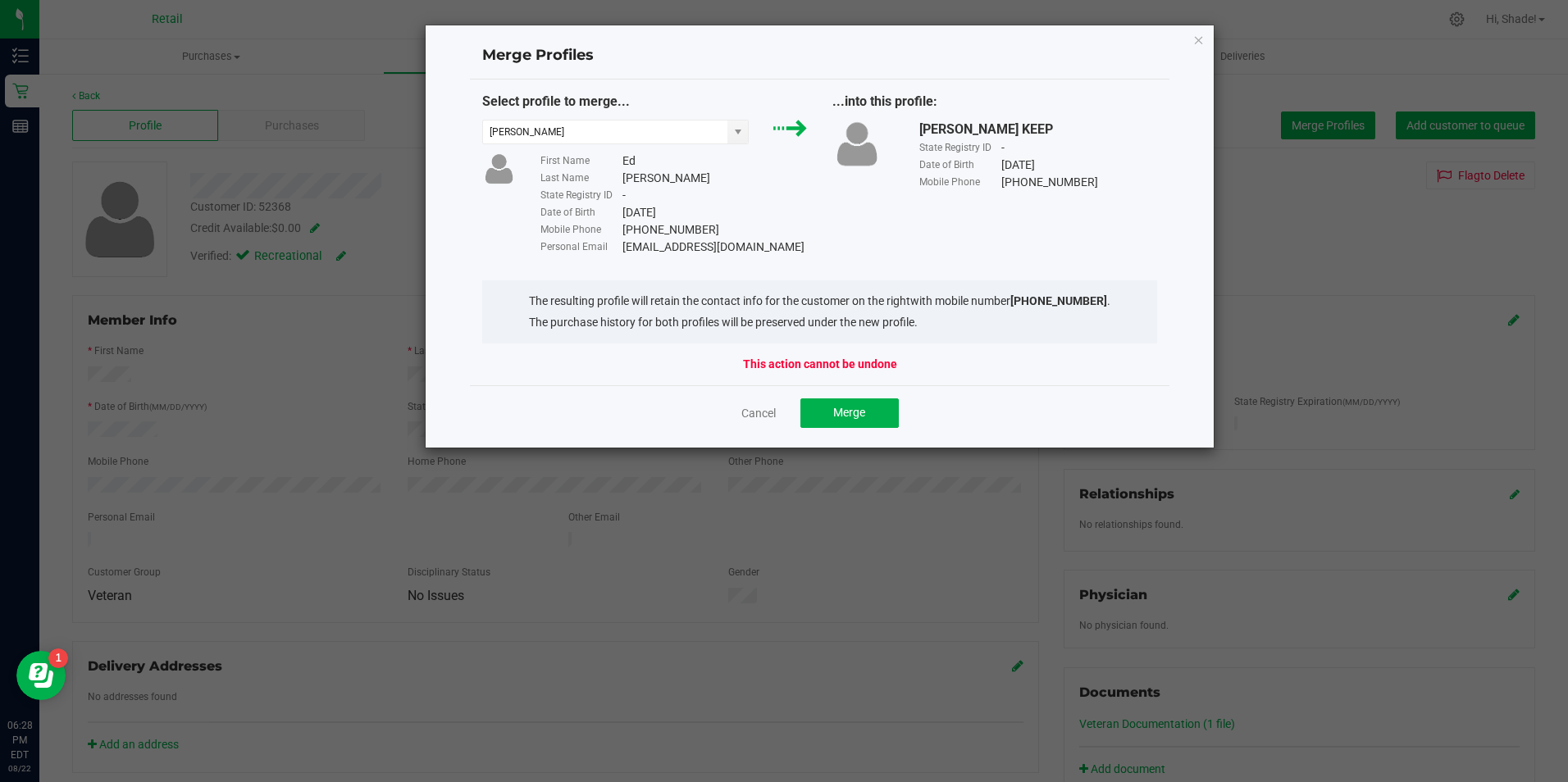
drag, startPoint x: 623, startPoint y: 249, endPoint x: 772, endPoint y: 215, distance: 152.8
click at [775, 215] on div "Date of Birth [DEMOGRAPHIC_DATA]" at bounding box center [673, 213] width 267 height 17
drag, startPoint x: 736, startPoint y: 247, endPoint x: 604, endPoint y: 251, distance: 132.1
click at [604, 251] on div "Personal Email [EMAIL_ADDRESS][DOMAIN_NAME]" at bounding box center [673, 247] width 267 height 17
drag, startPoint x: 604, startPoint y: 251, endPoint x: 649, endPoint y: 246, distance: 45.3
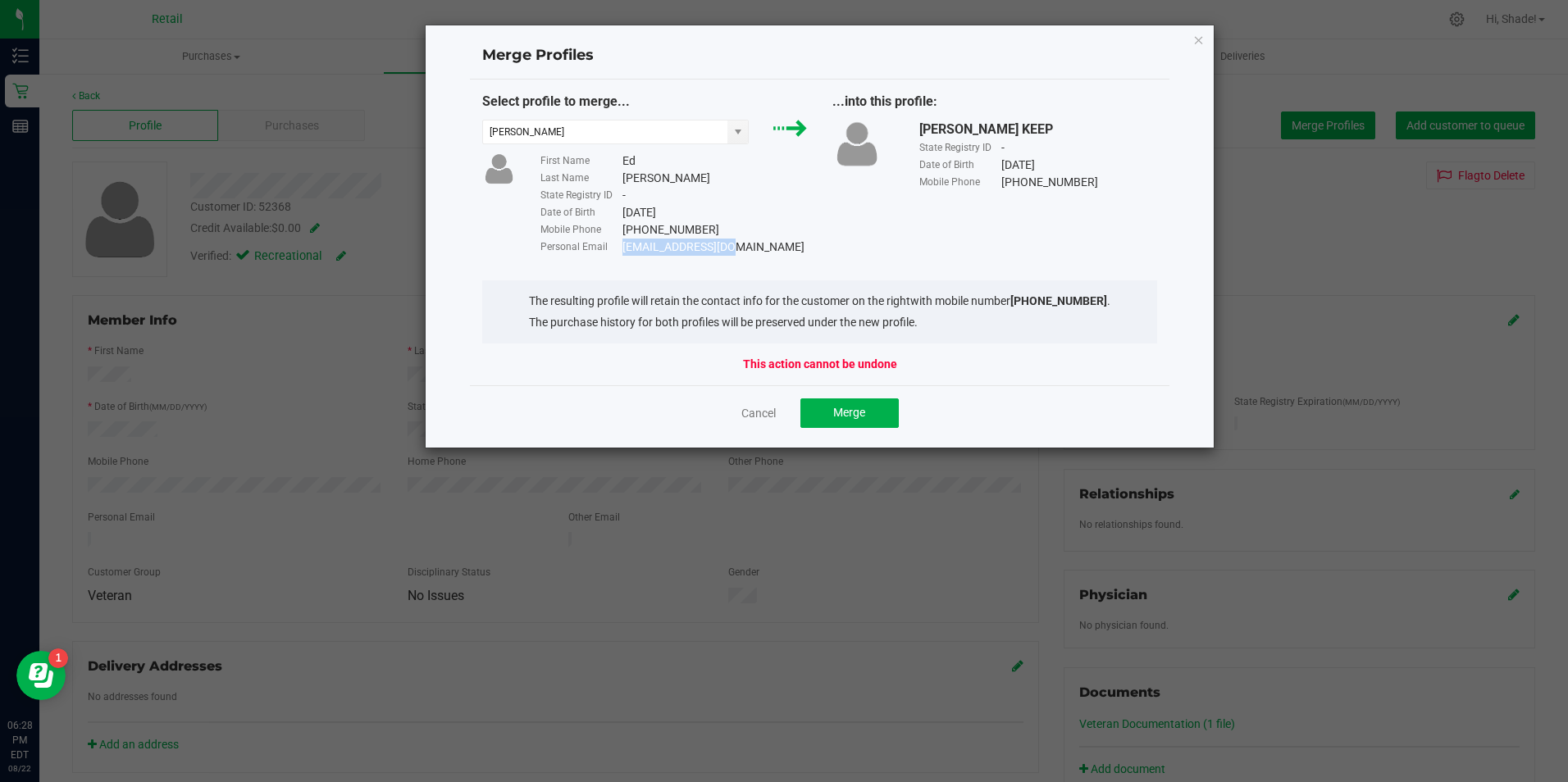
copy div "l [EMAIL_ADDRESS][DOMAIN_NAME]"
click at [846, 403] on button "Merge" at bounding box center [849, 413] width 98 height 30
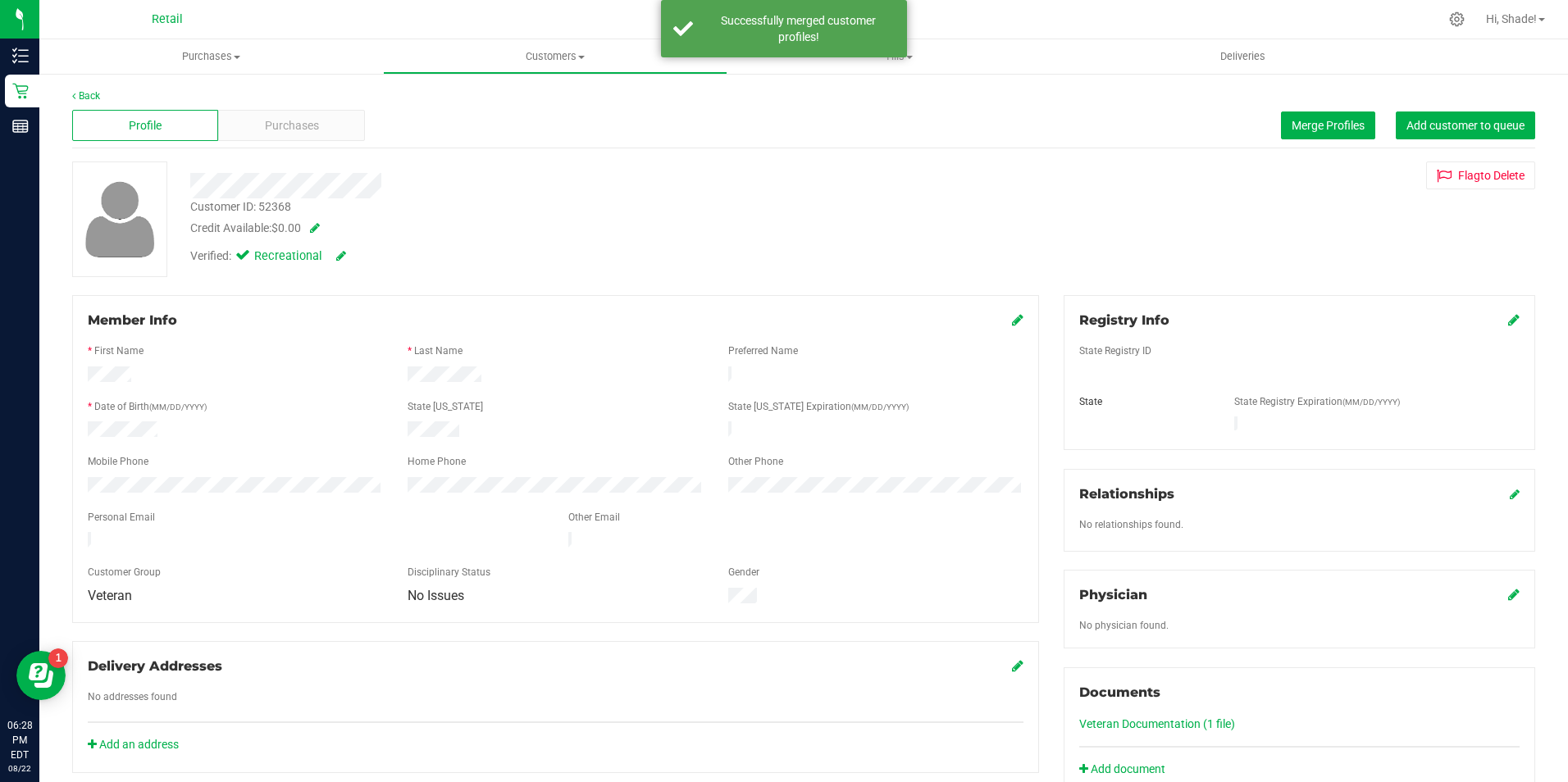
click at [1015, 320] on icon at bounding box center [1017, 320] width 11 height 13
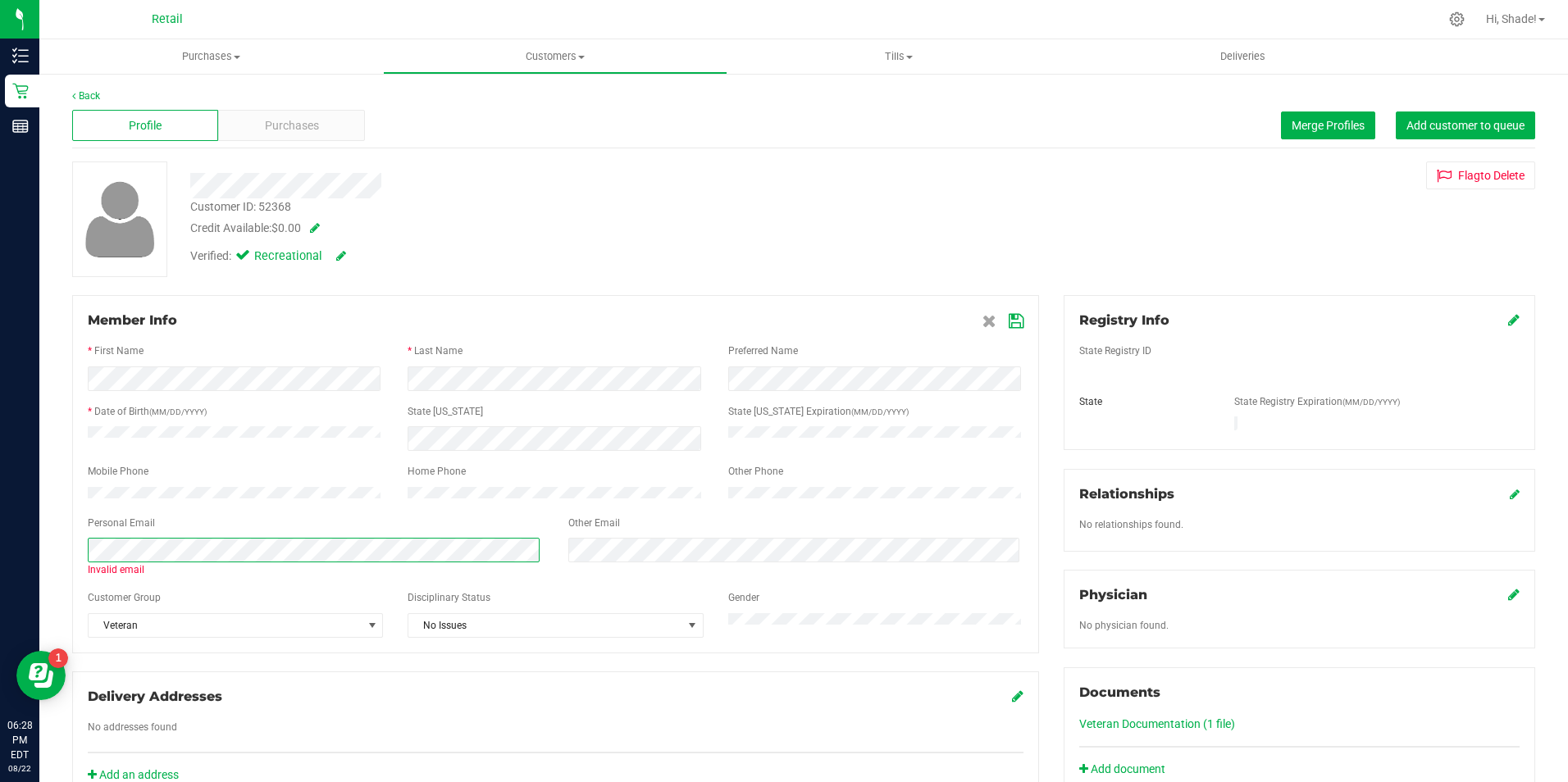
click at [79, 564] on div "Invalid email" at bounding box center [315, 558] width 480 height 39
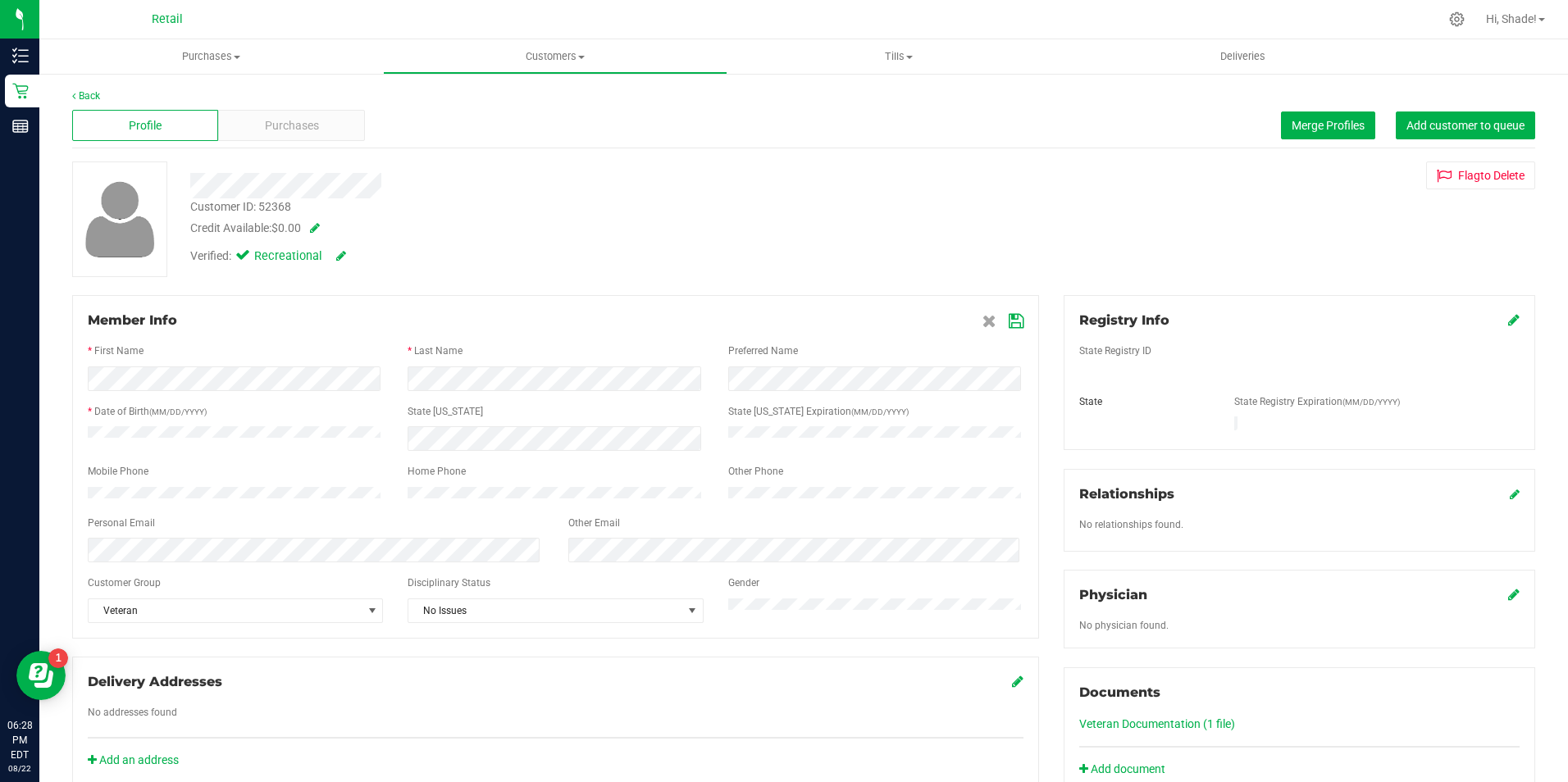
click at [1008, 315] on icon at bounding box center [1015, 320] width 15 height 13
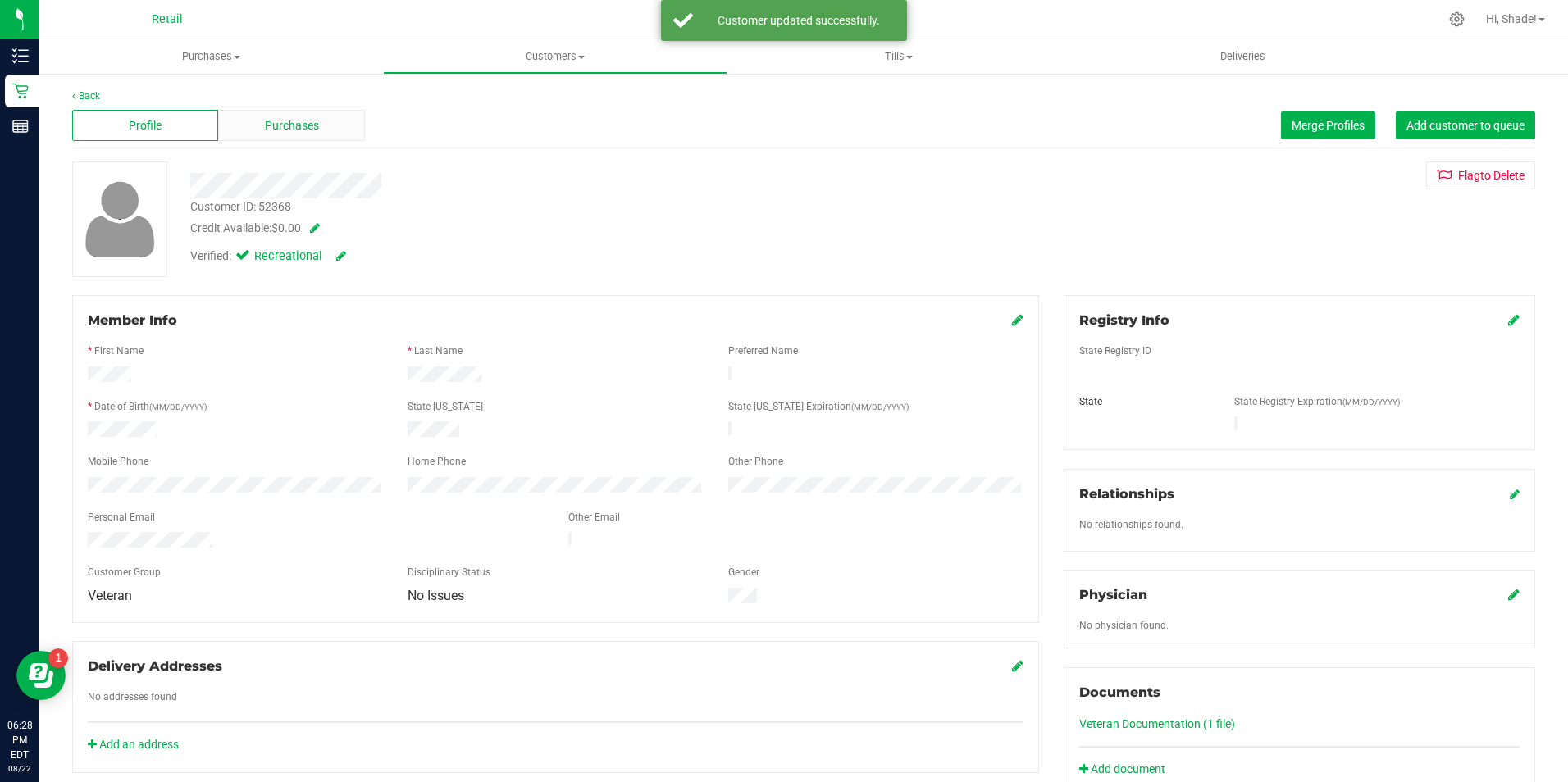
click at [302, 126] on span "Purchases" at bounding box center [291, 126] width 54 height 17
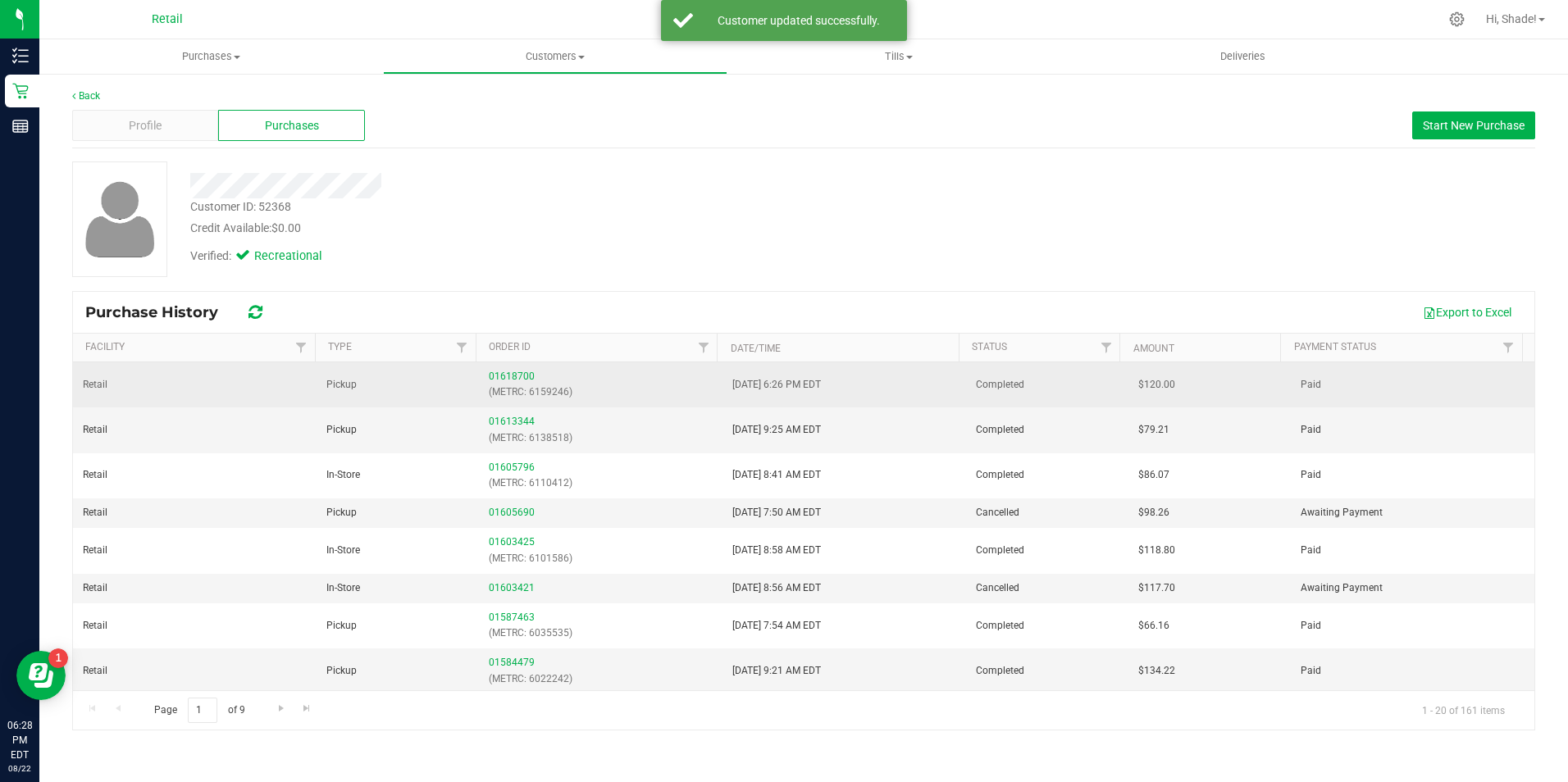
click at [507, 370] on div "01618700 (METRC: 6159246)" at bounding box center [601, 385] width 224 height 31
click at [507, 372] on link "01618700" at bounding box center [512, 376] width 46 height 11
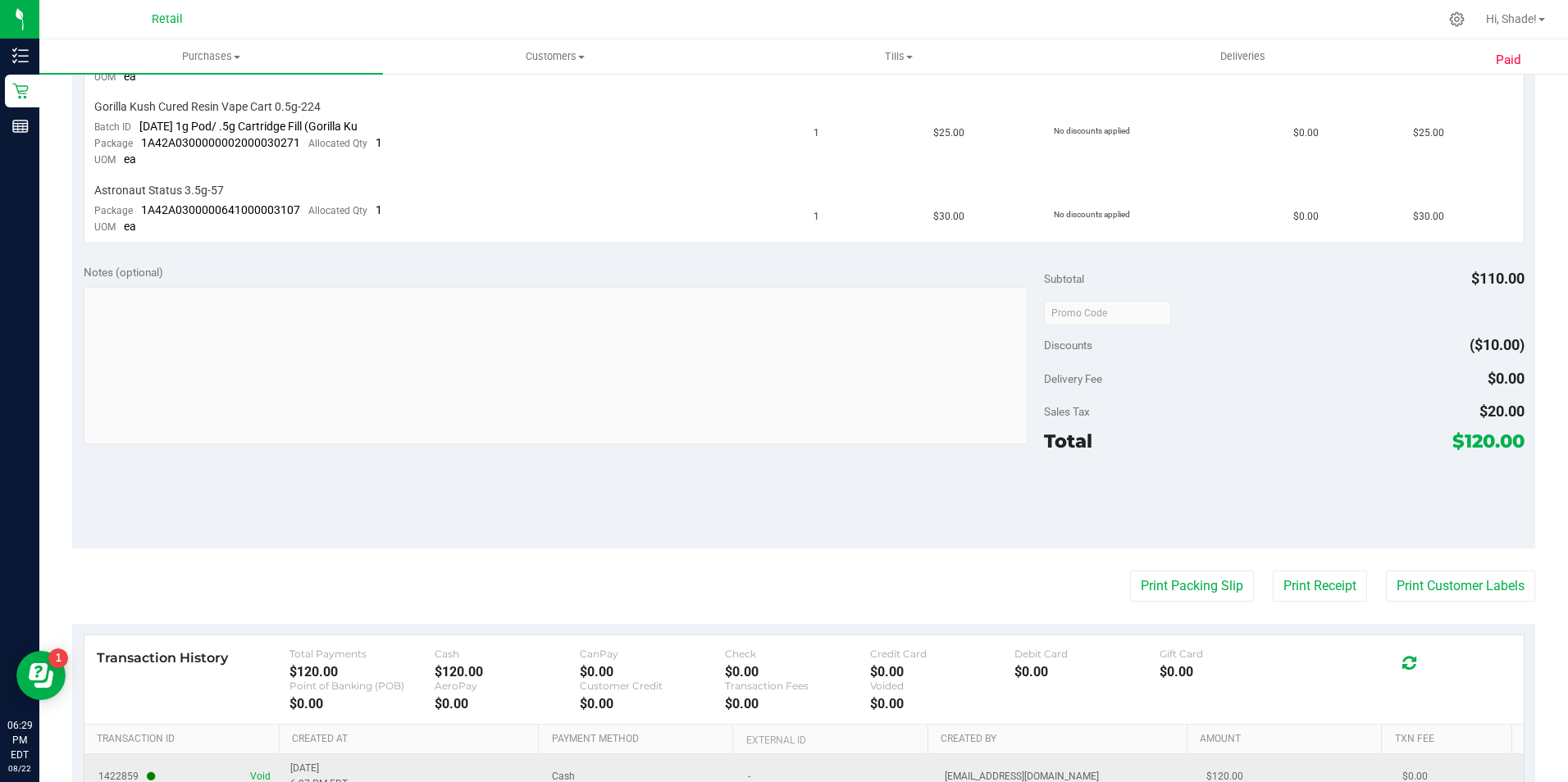
scroll to position [820, 0]
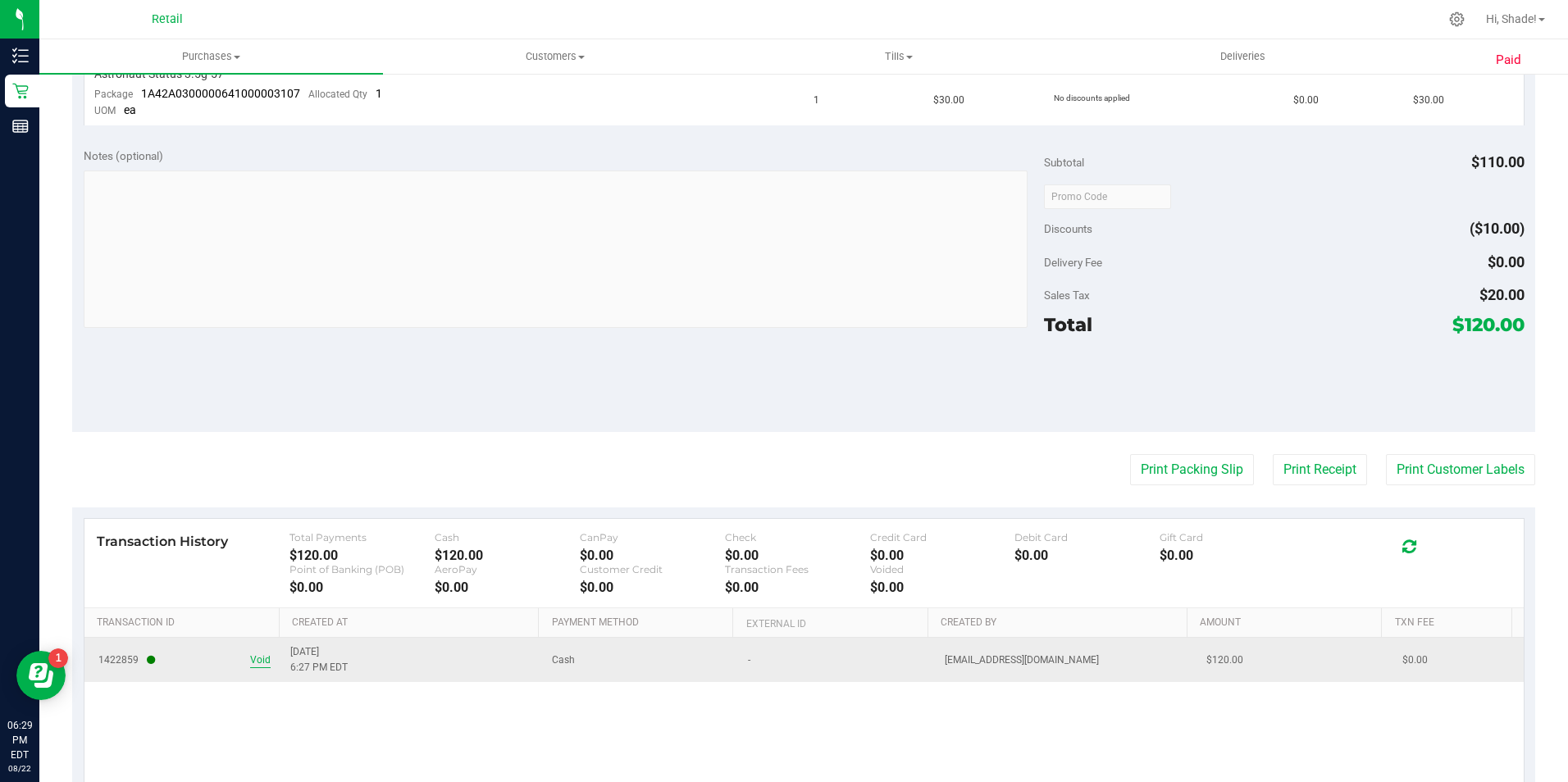
click at [258, 664] on span "Void" at bounding box center [261, 661] width 21 height 15
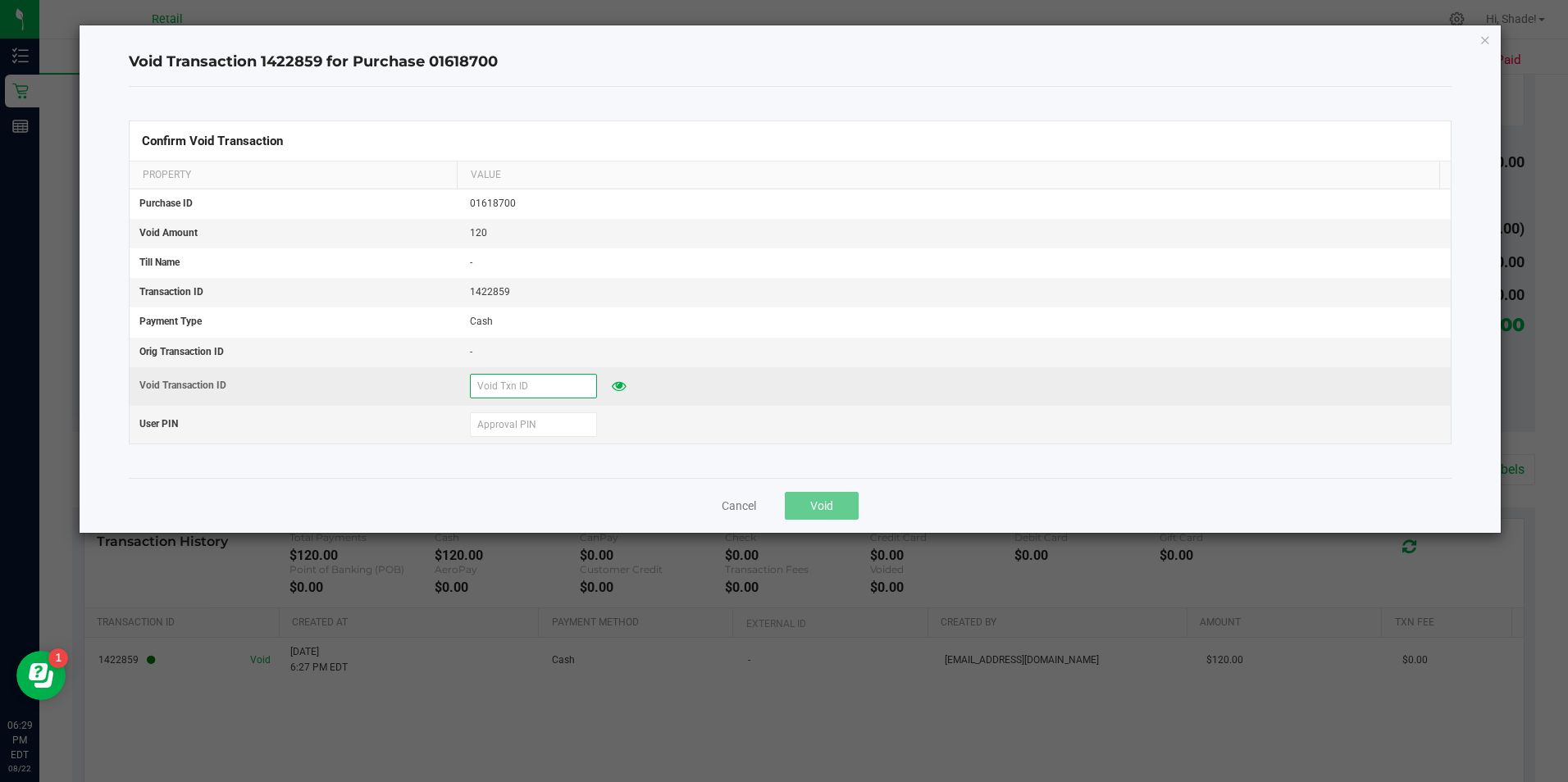
click at [519, 386] on input "text" at bounding box center [533, 386] width 127 height 25
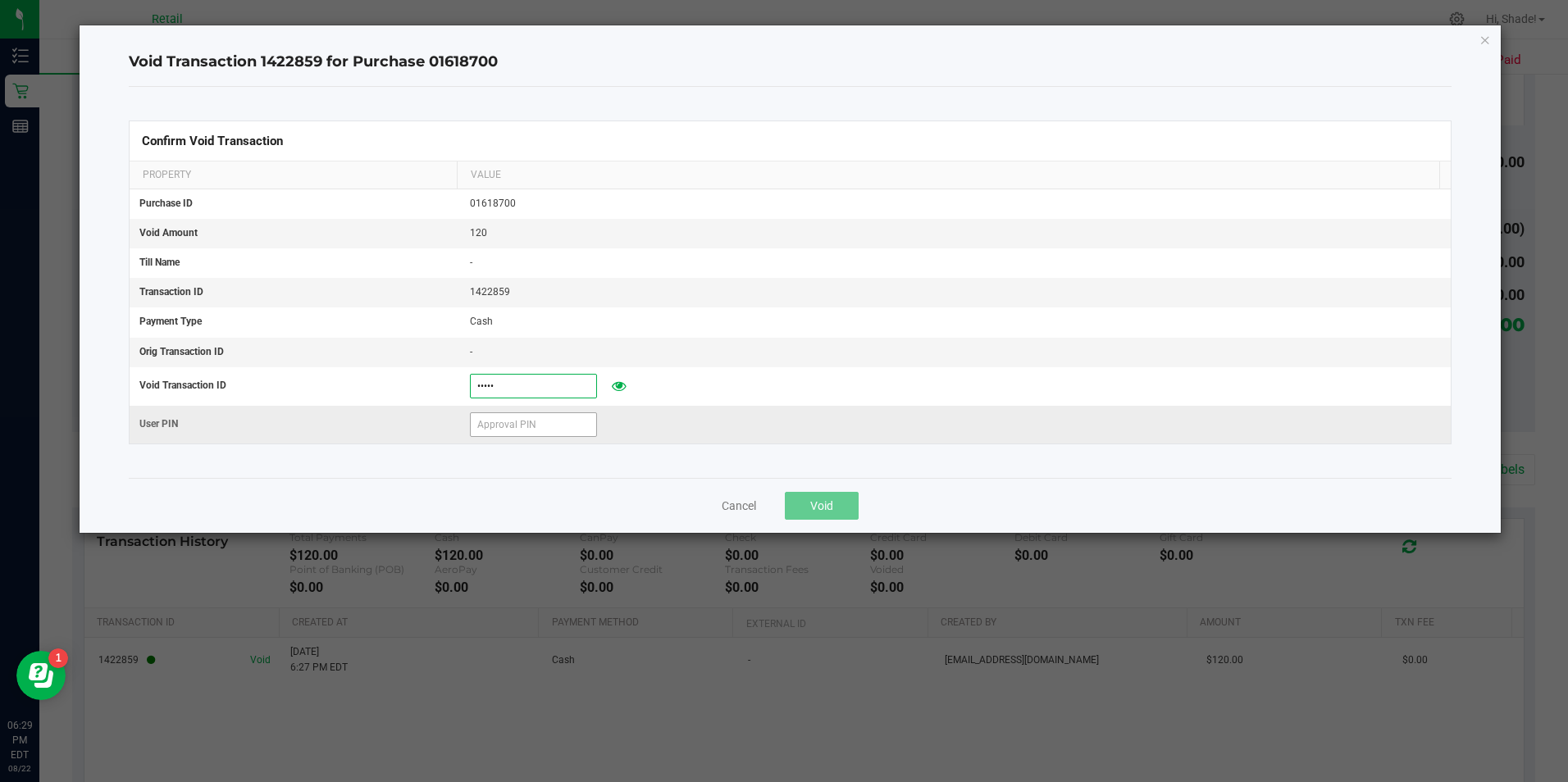
type input "82225"
click at [512, 435] on input "text" at bounding box center [533, 425] width 127 height 25
type input "532189"
click at [825, 514] on button "Void" at bounding box center [821, 506] width 73 height 28
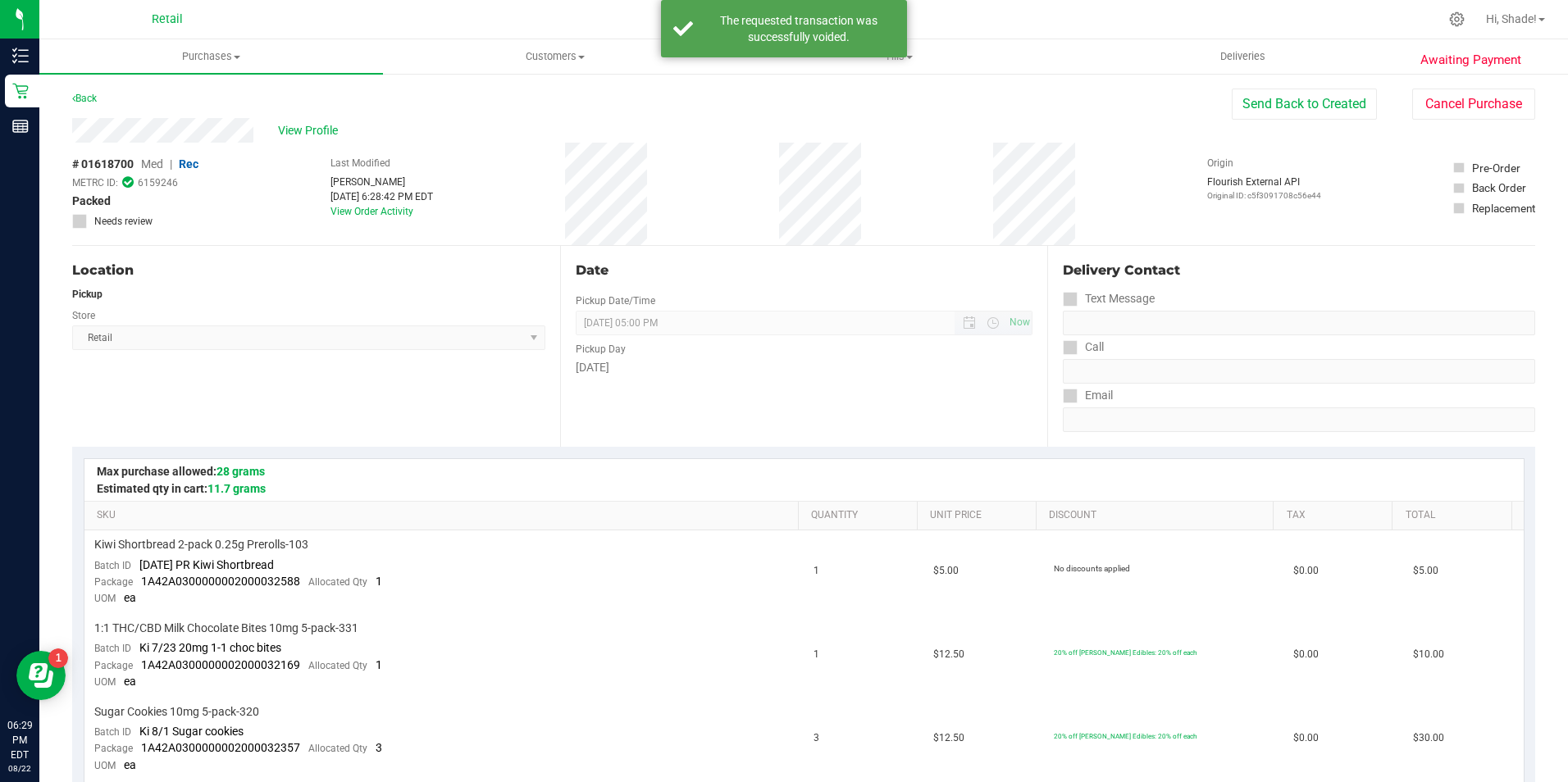
scroll to position [0, 0]
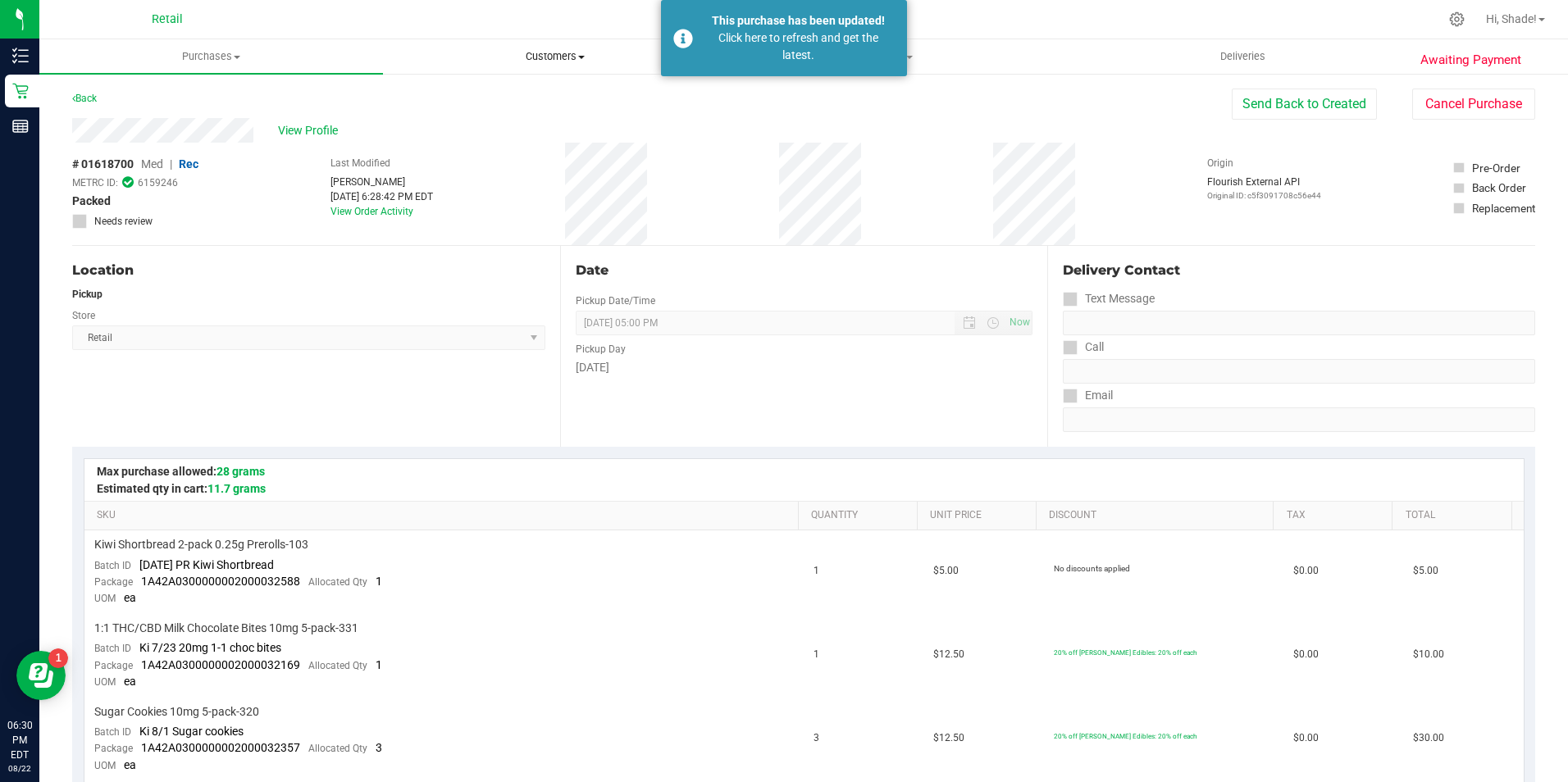
click at [543, 61] on span "Customers" at bounding box center [555, 56] width 342 height 15
click at [486, 91] on li "All customers" at bounding box center [555, 99] width 344 height 20
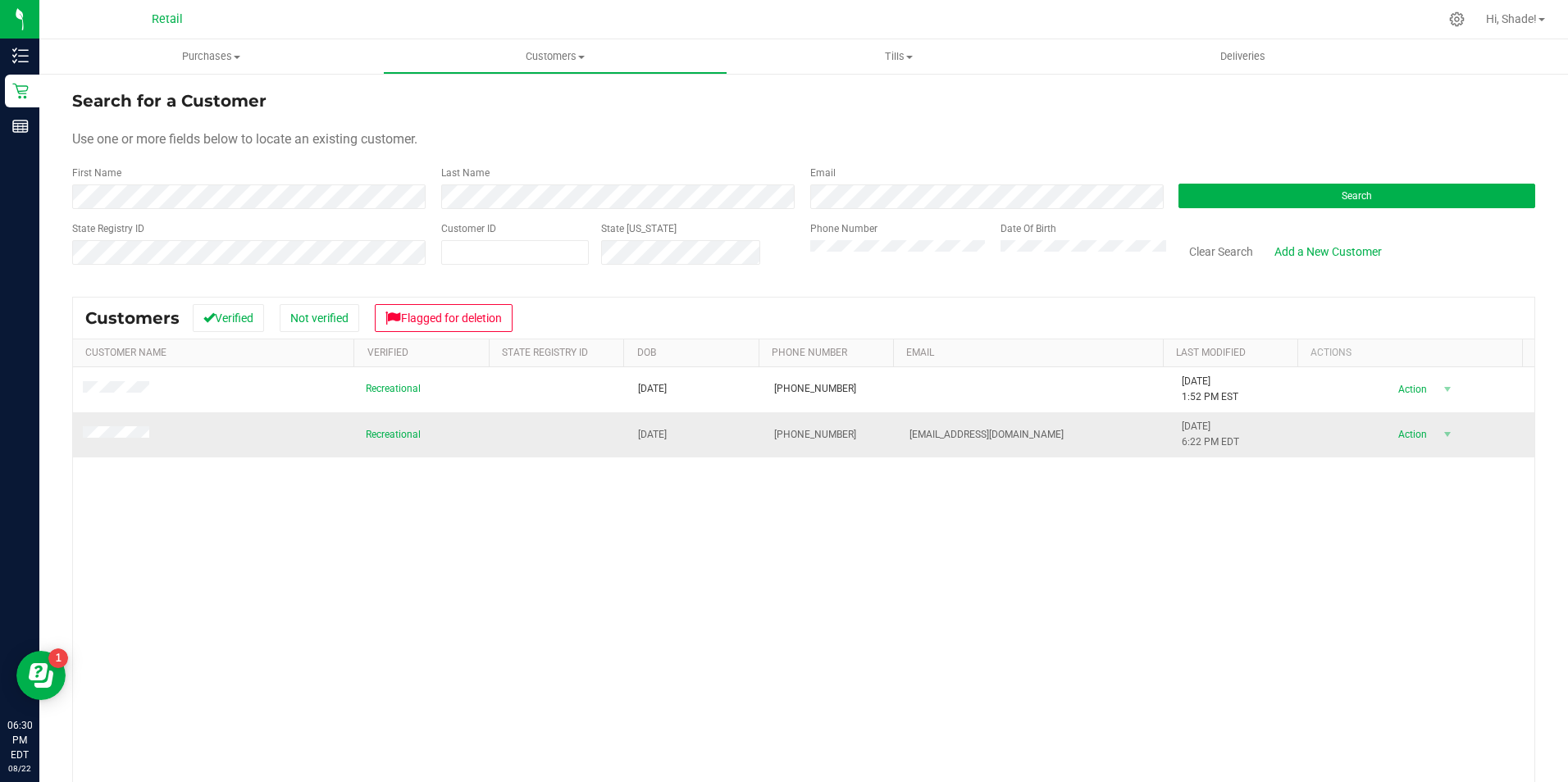
click at [109, 444] on td at bounding box center [214, 435] width 283 height 44
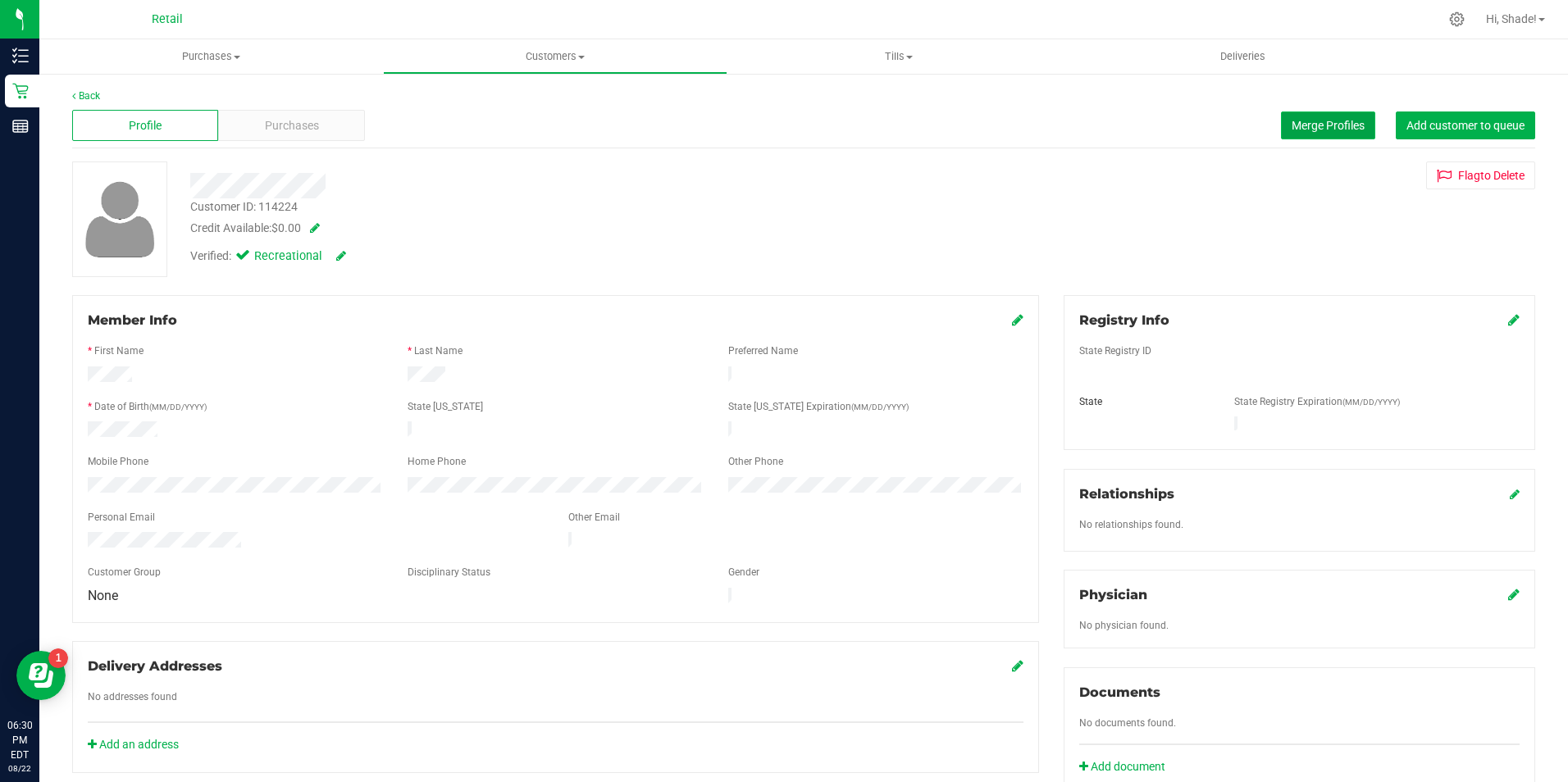
click at [1339, 119] on span "Merge Profiles" at bounding box center [1327, 125] width 73 height 13
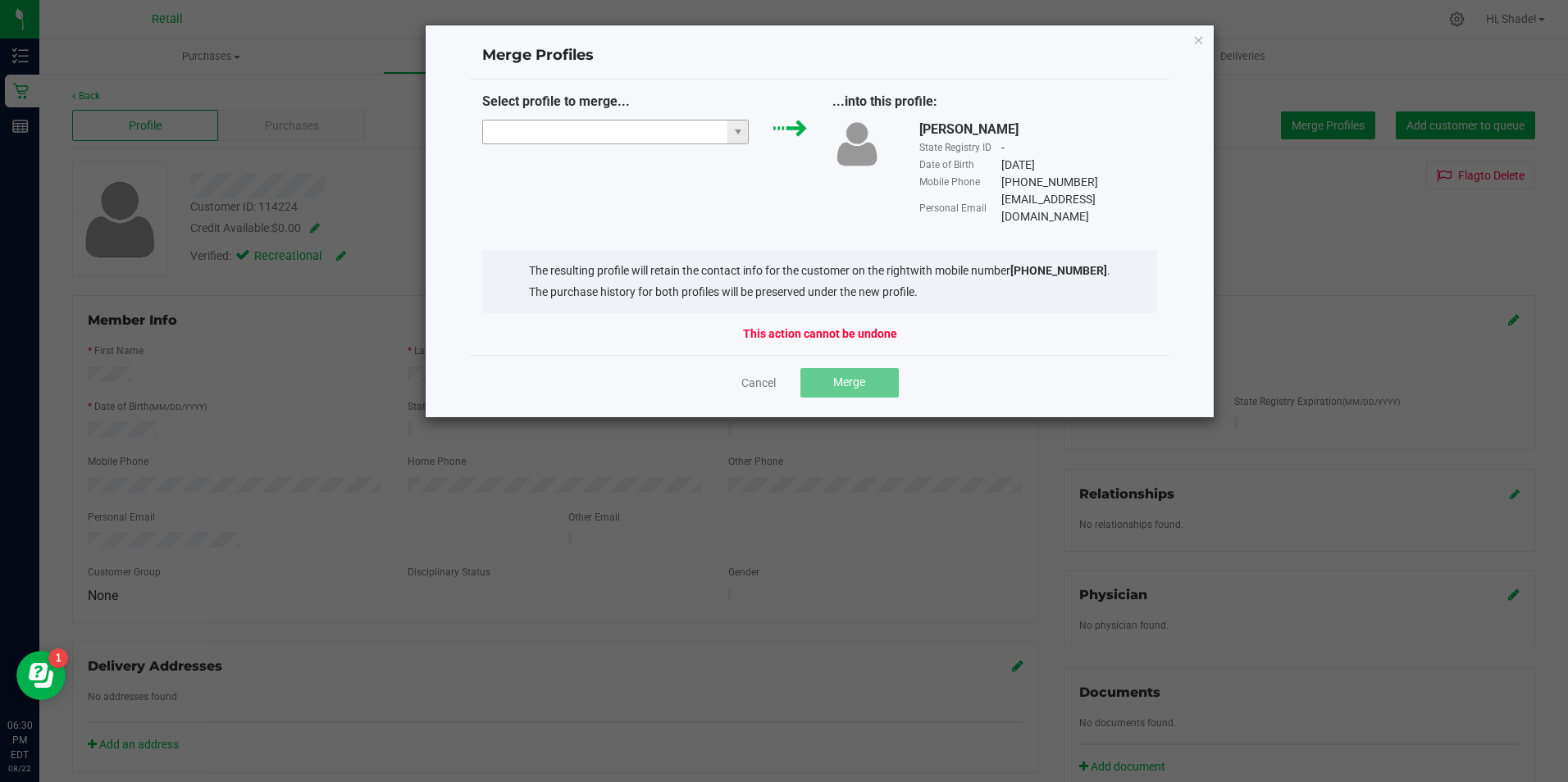
click at [539, 134] on input "NO DATA FOUND" at bounding box center [605, 132] width 245 height 23
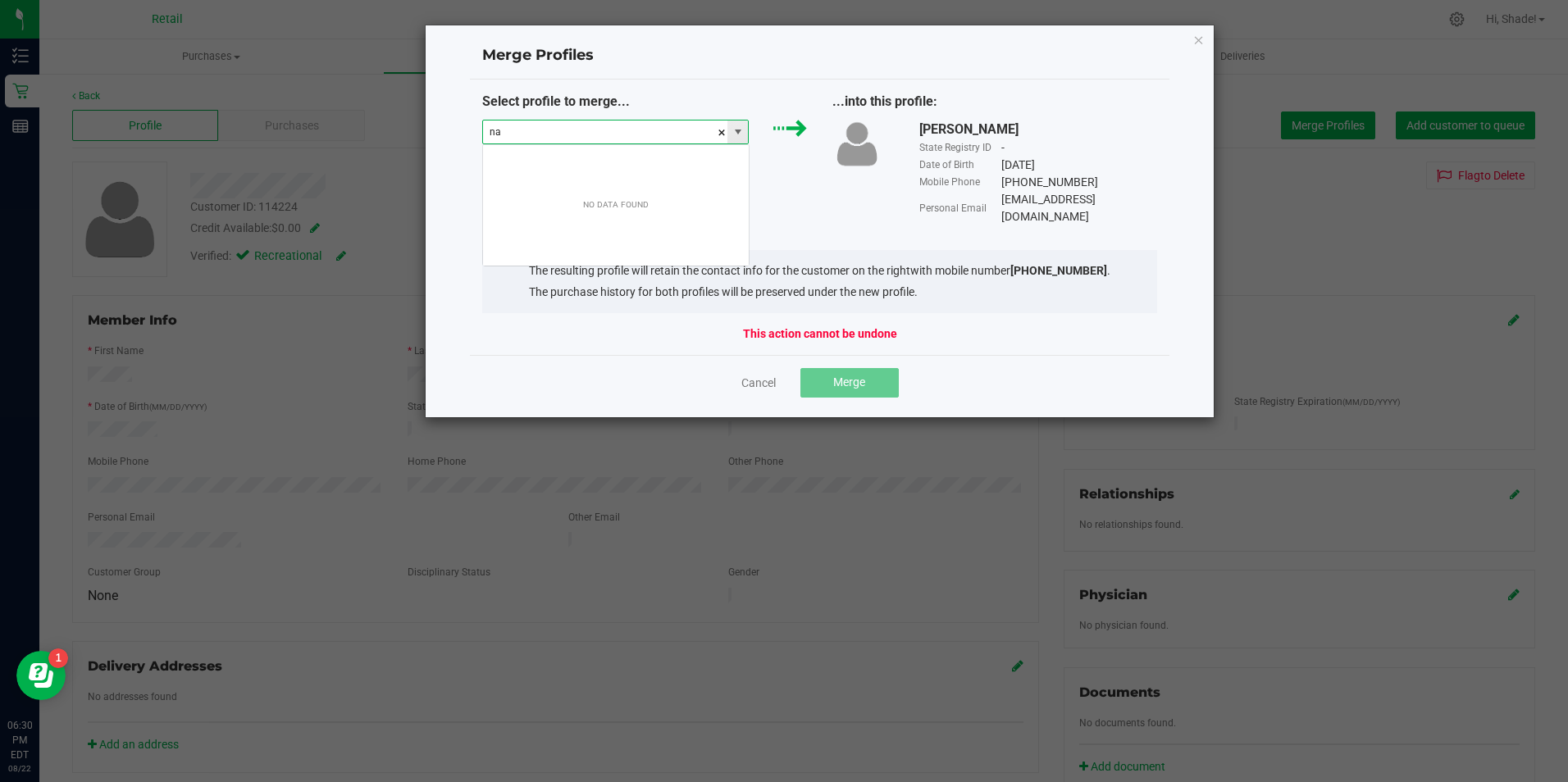
scroll to position [25, 267]
click at [519, 128] on input "naked brown" at bounding box center [605, 132] width 245 height 23
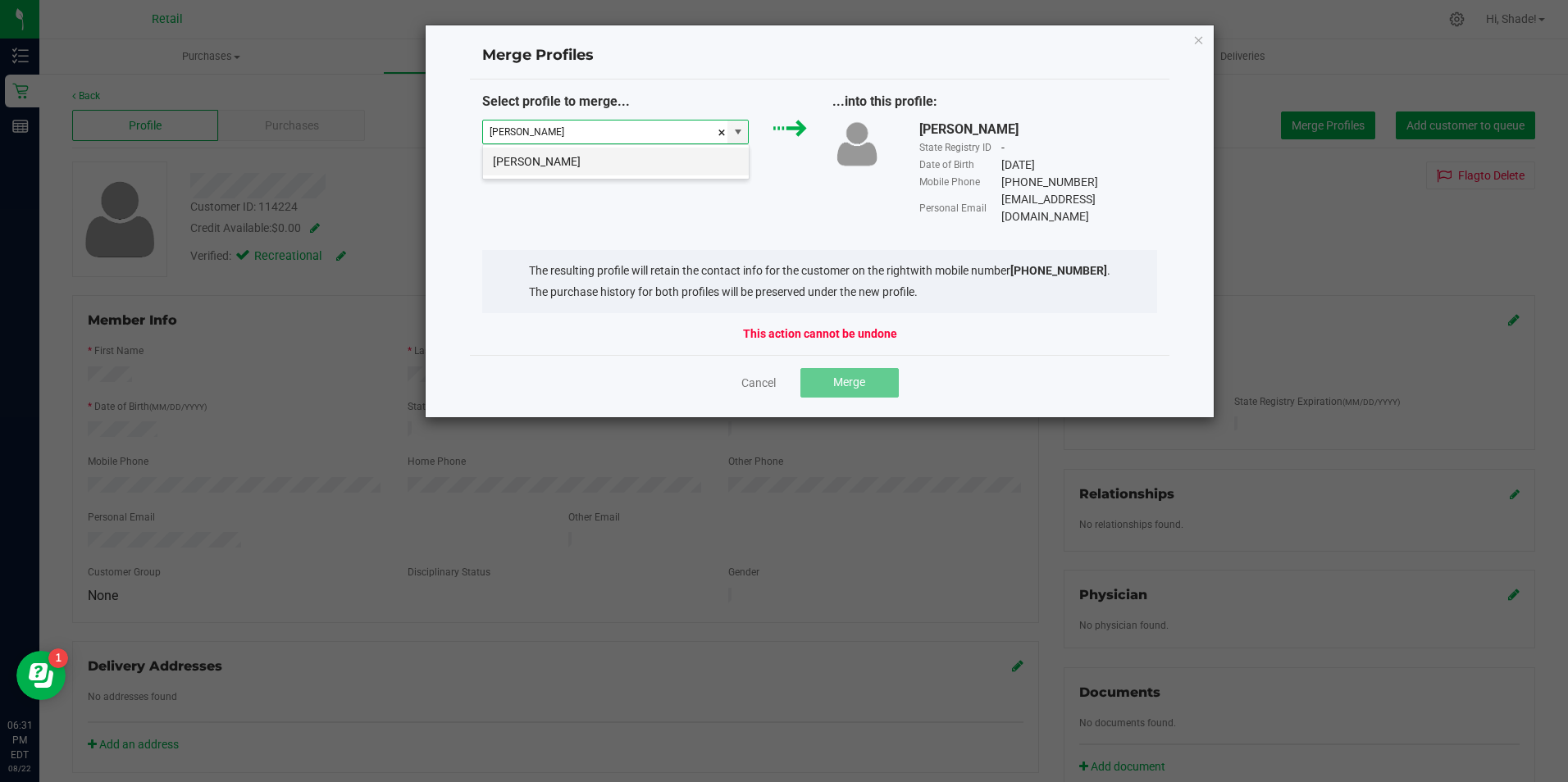
click at [673, 163] on li "[PERSON_NAME]" at bounding box center [615, 162] width 266 height 28
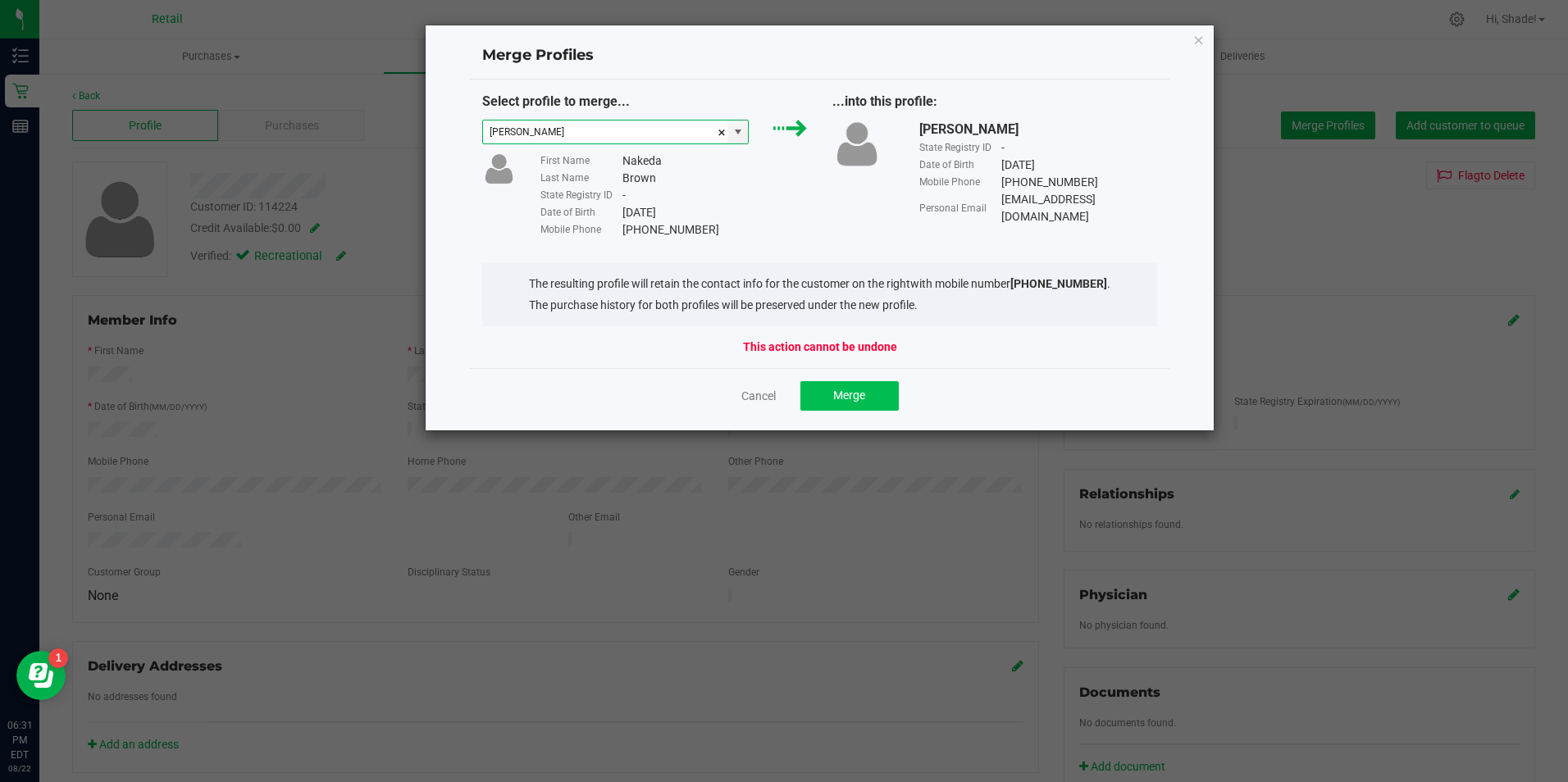
type input "[PERSON_NAME]"
drag, startPoint x: 865, startPoint y: 398, endPoint x: 857, endPoint y: 397, distance: 8.1
click at [866, 397] on button "Merge" at bounding box center [849, 396] width 98 height 30
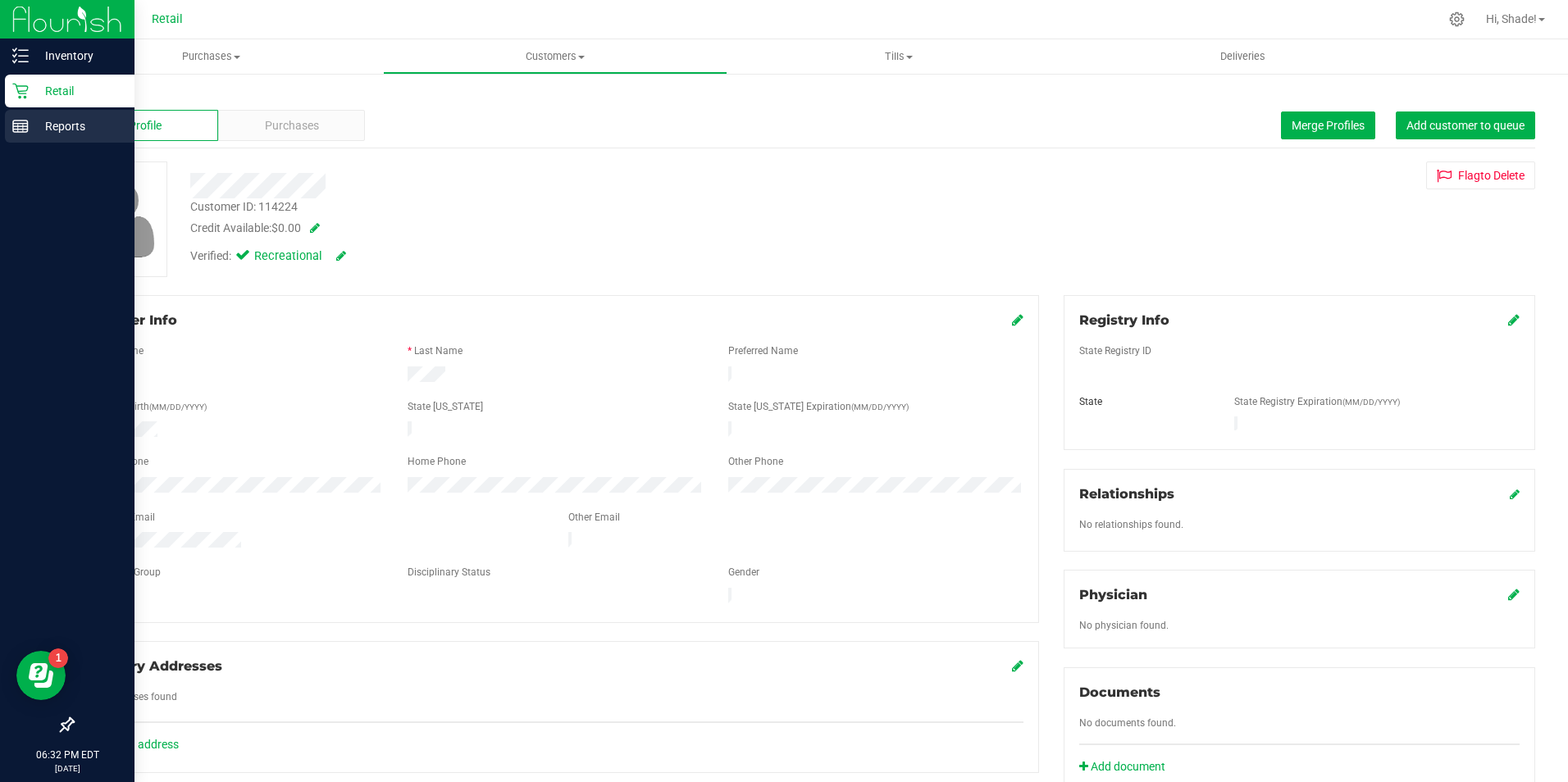
click at [15, 125] on icon at bounding box center [20, 126] width 16 height 16
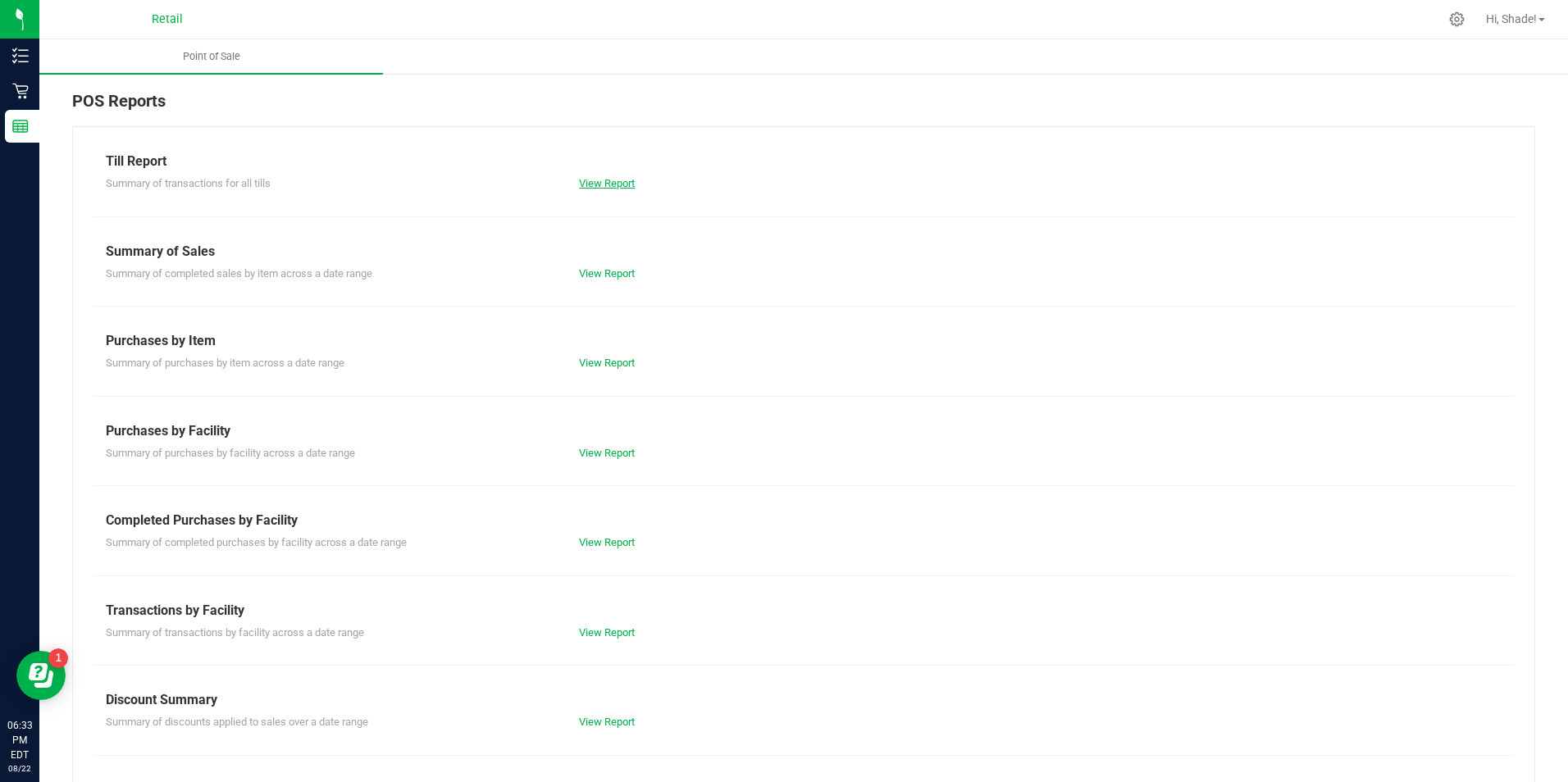
click at [614, 179] on link "View Report" at bounding box center [606, 183] width 56 height 12
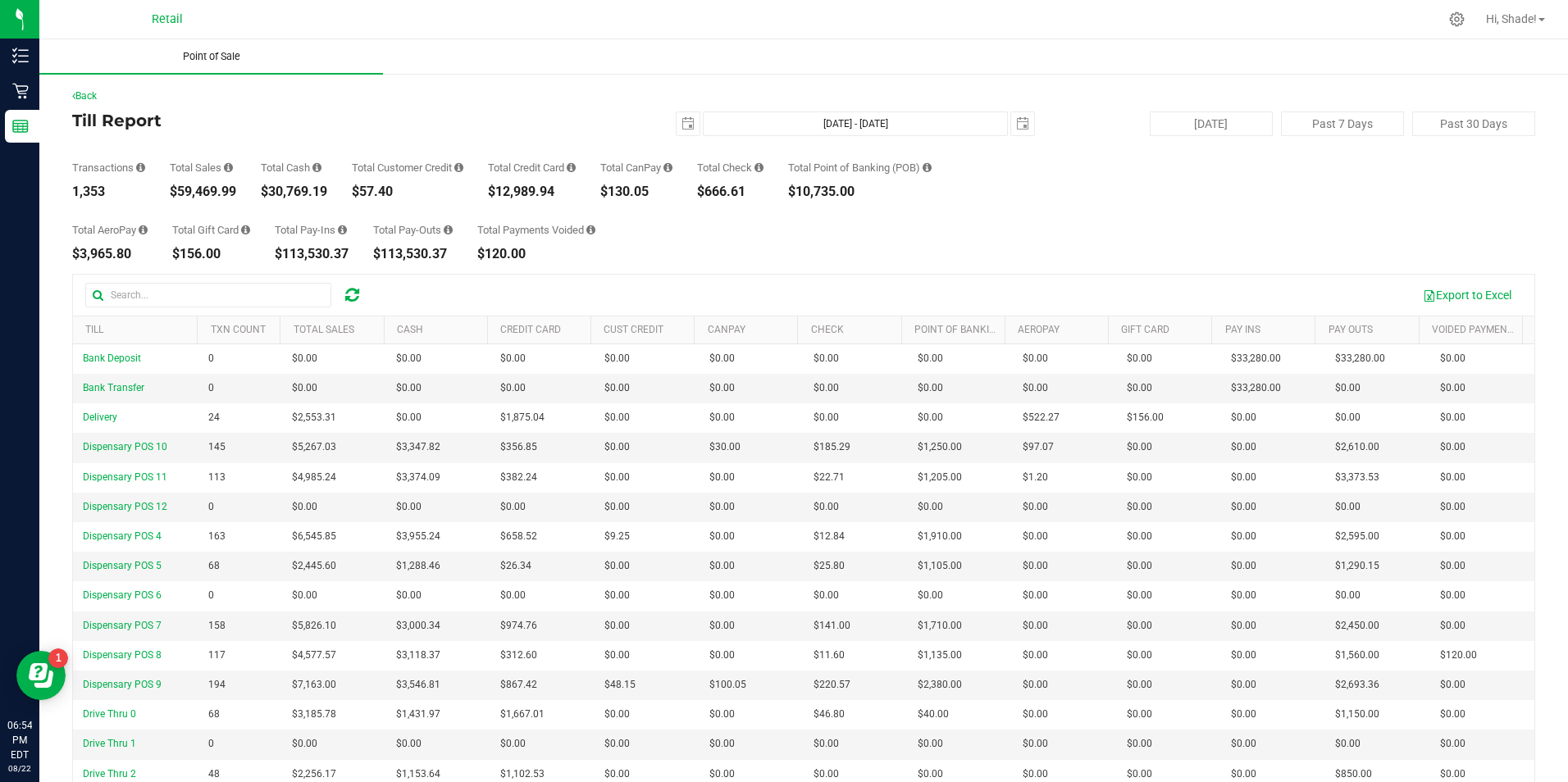
click at [219, 50] on span "Point of Sale" at bounding box center [211, 56] width 102 height 15
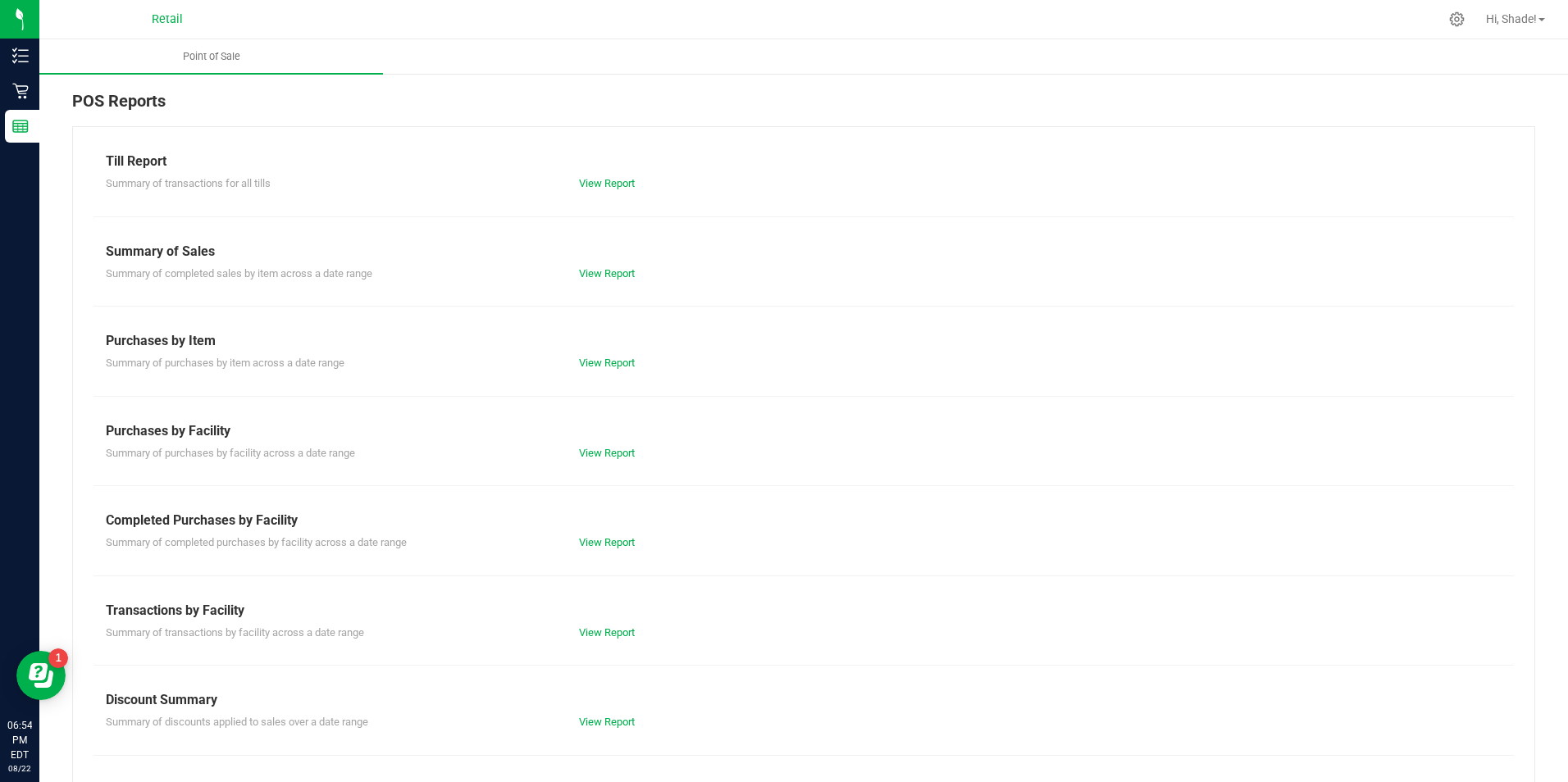
click at [335, 30] on div at bounding box center [866, 19] width 1145 height 32
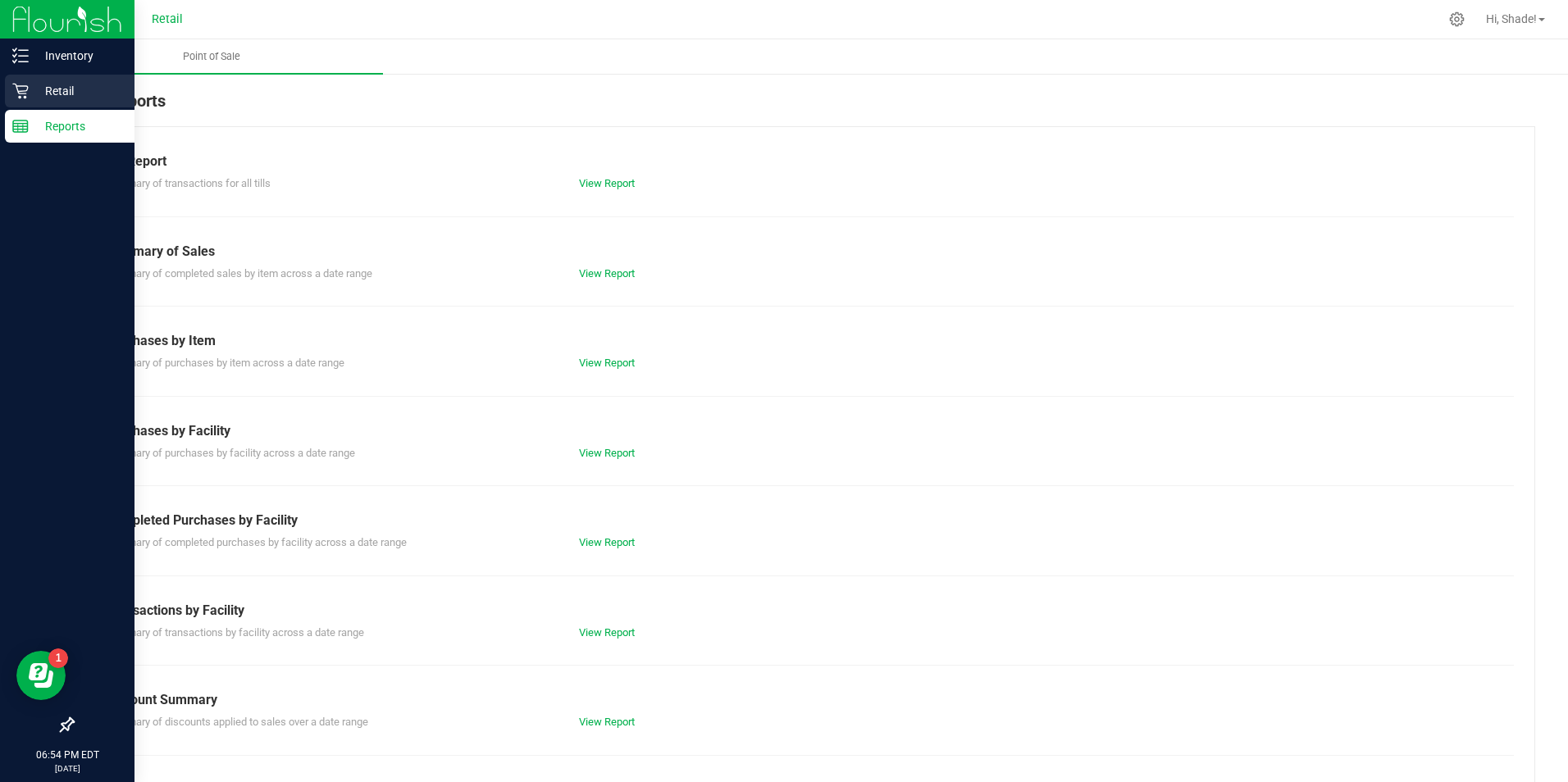
click at [31, 91] on p "Retail" at bounding box center [78, 91] width 98 height 20
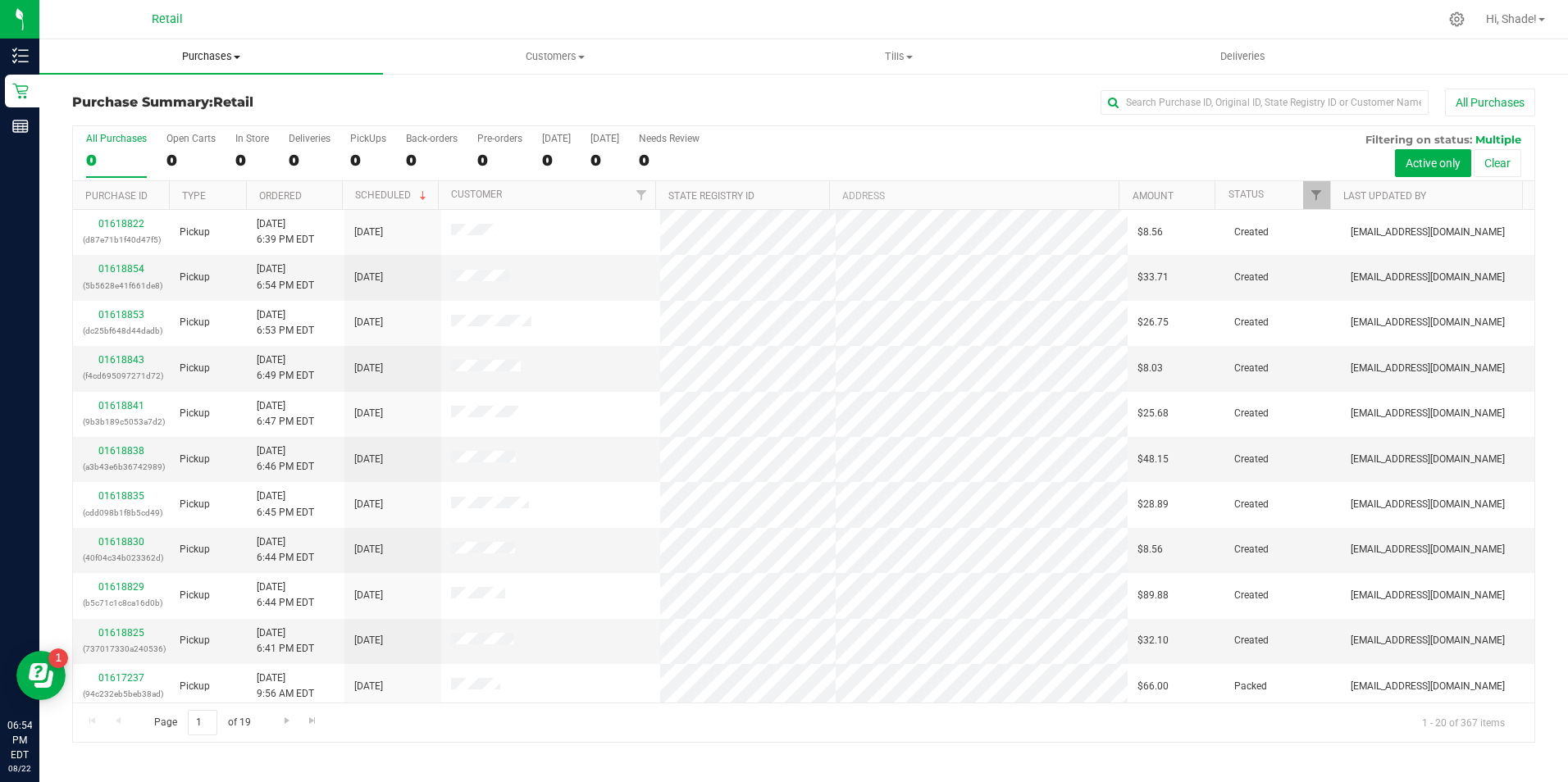
click at [203, 50] on span "Purchases" at bounding box center [211, 56] width 344 height 15
click at [932, 21] on div at bounding box center [866, 19] width 1145 height 32
click at [202, 62] on span "Purchases" at bounding box center [211, 56] width 344 height 15
click at [161, 98] on span "Summary of purchases" at bounding box center [123, 98] width 168 height 14
click at [1160, 104] on input "text" at bounding box center [1265, 103] width 328 height 25
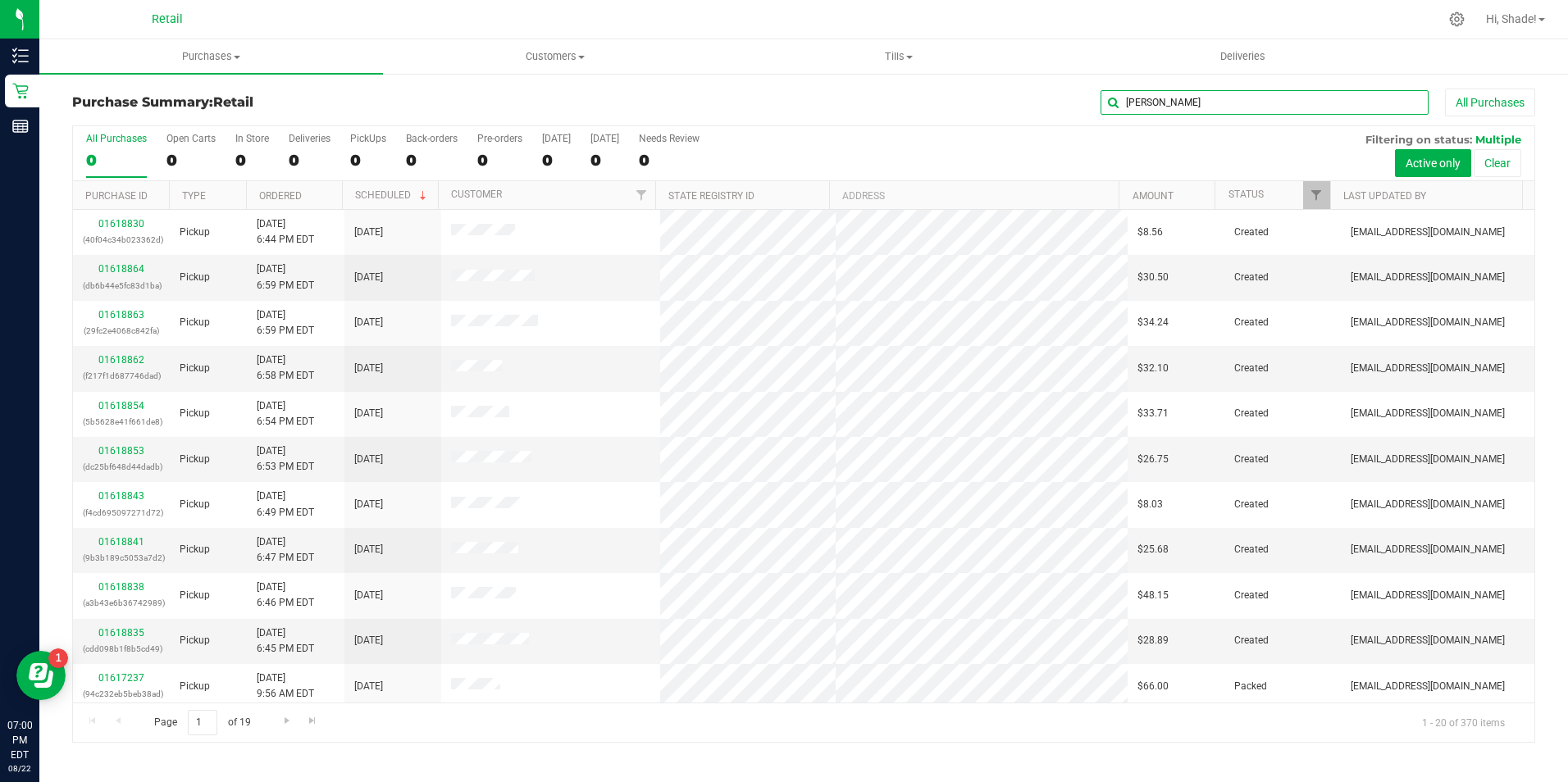
type input "[PERSON_NAME]"
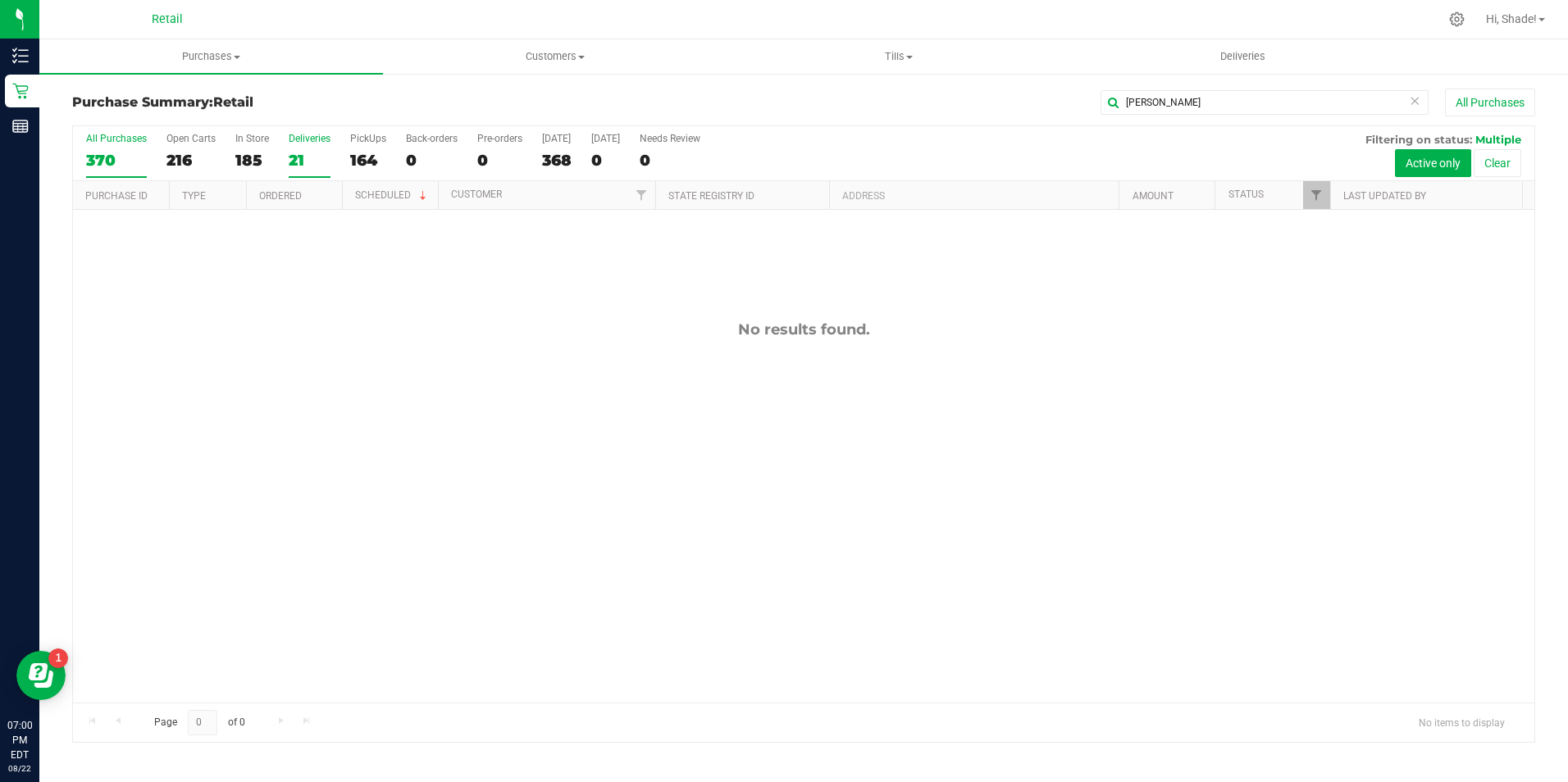
click at [289, 148] on label "Deliveries 21" at bounding box center [309, 155] width 42 height 45
click at [0, 0] on input "Deliveries 21" at bounding box center [0, 0] width 0 height 0
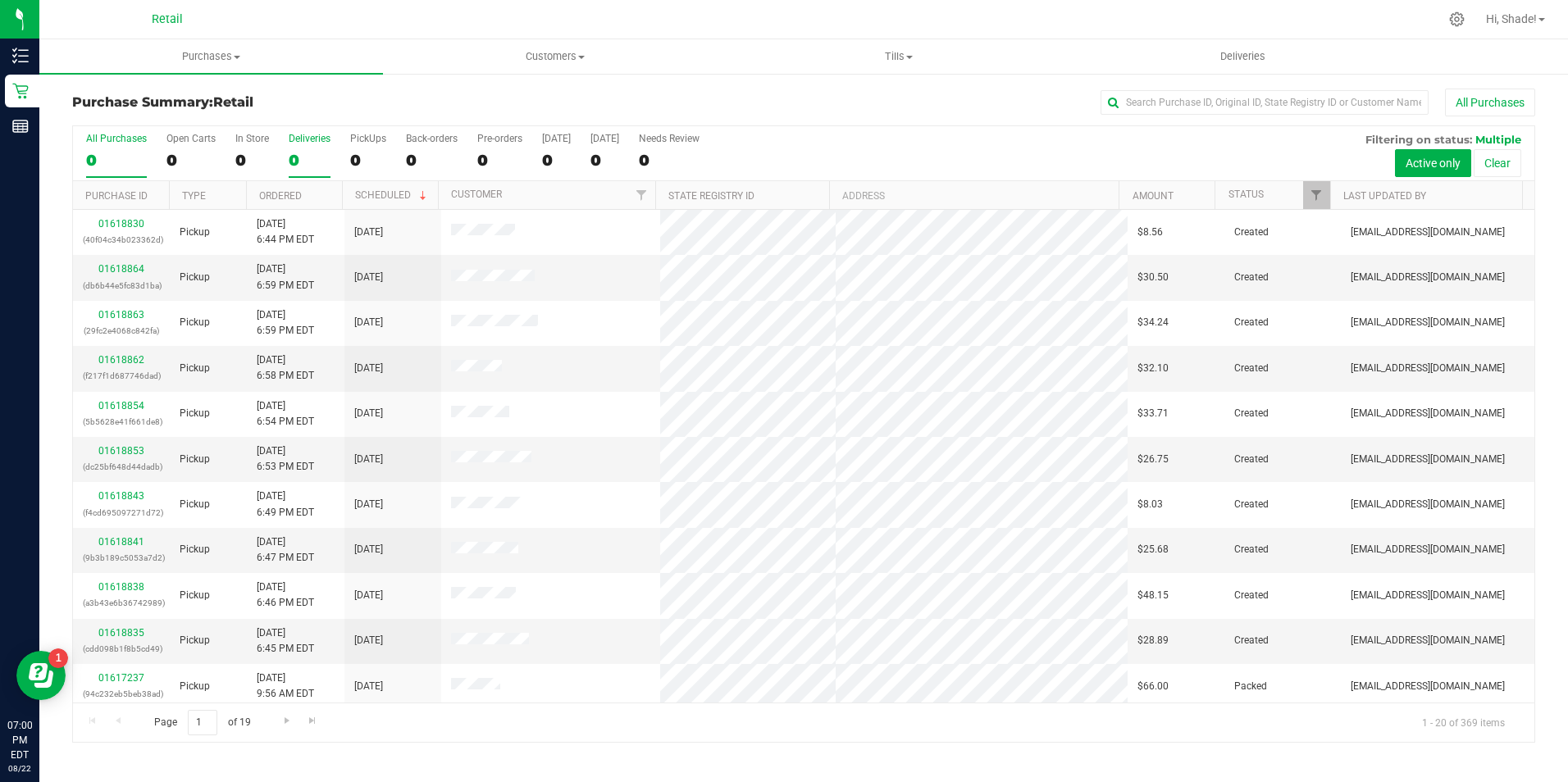
click at [302, 159] on div "0" at bounding box center [309, 161] width 42 height 19
click at [0, 0] on input "Deliveries 0" at bounding box center [0, 0] width 0 height 0
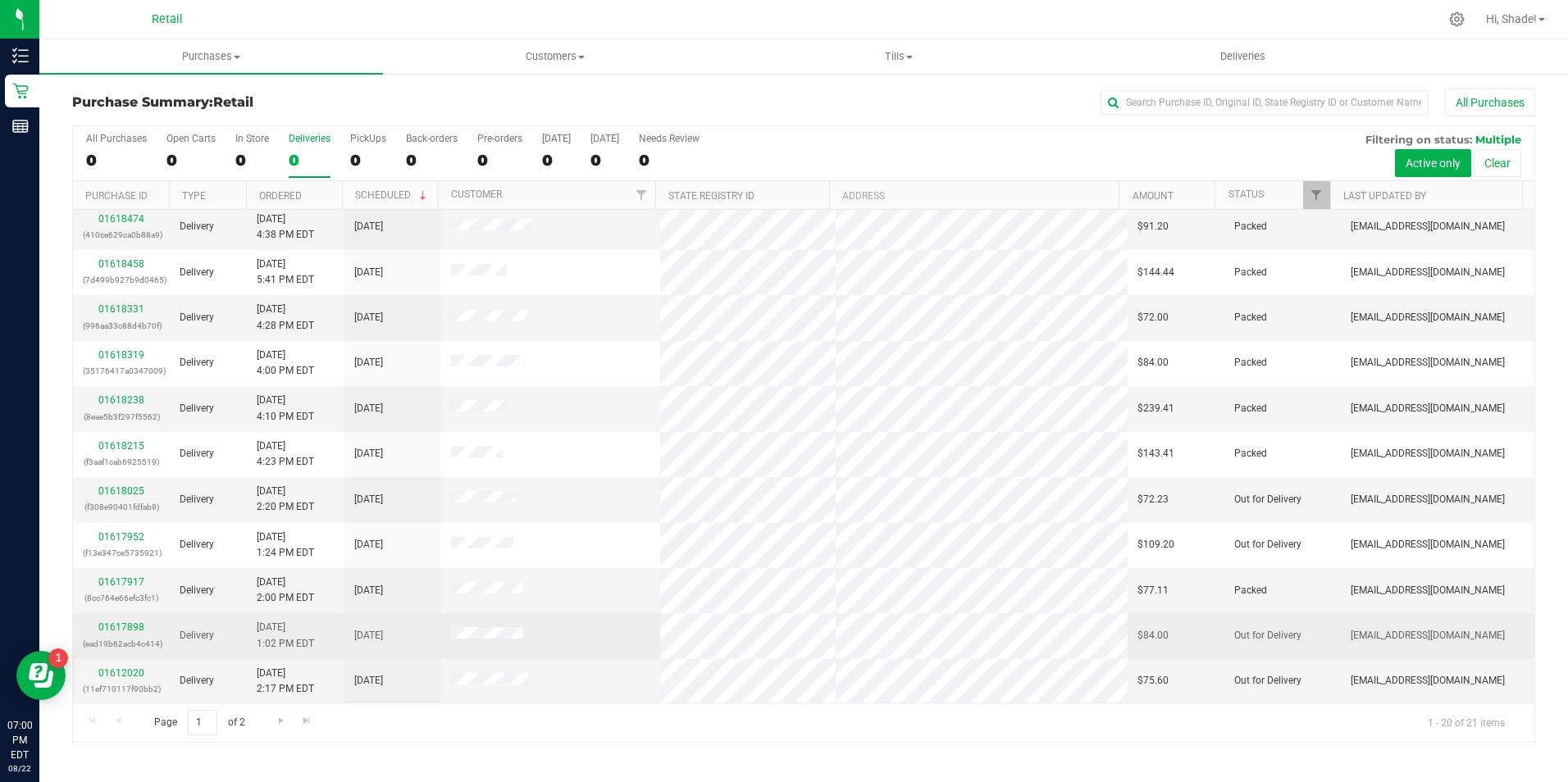
scroll to position [415, 0]
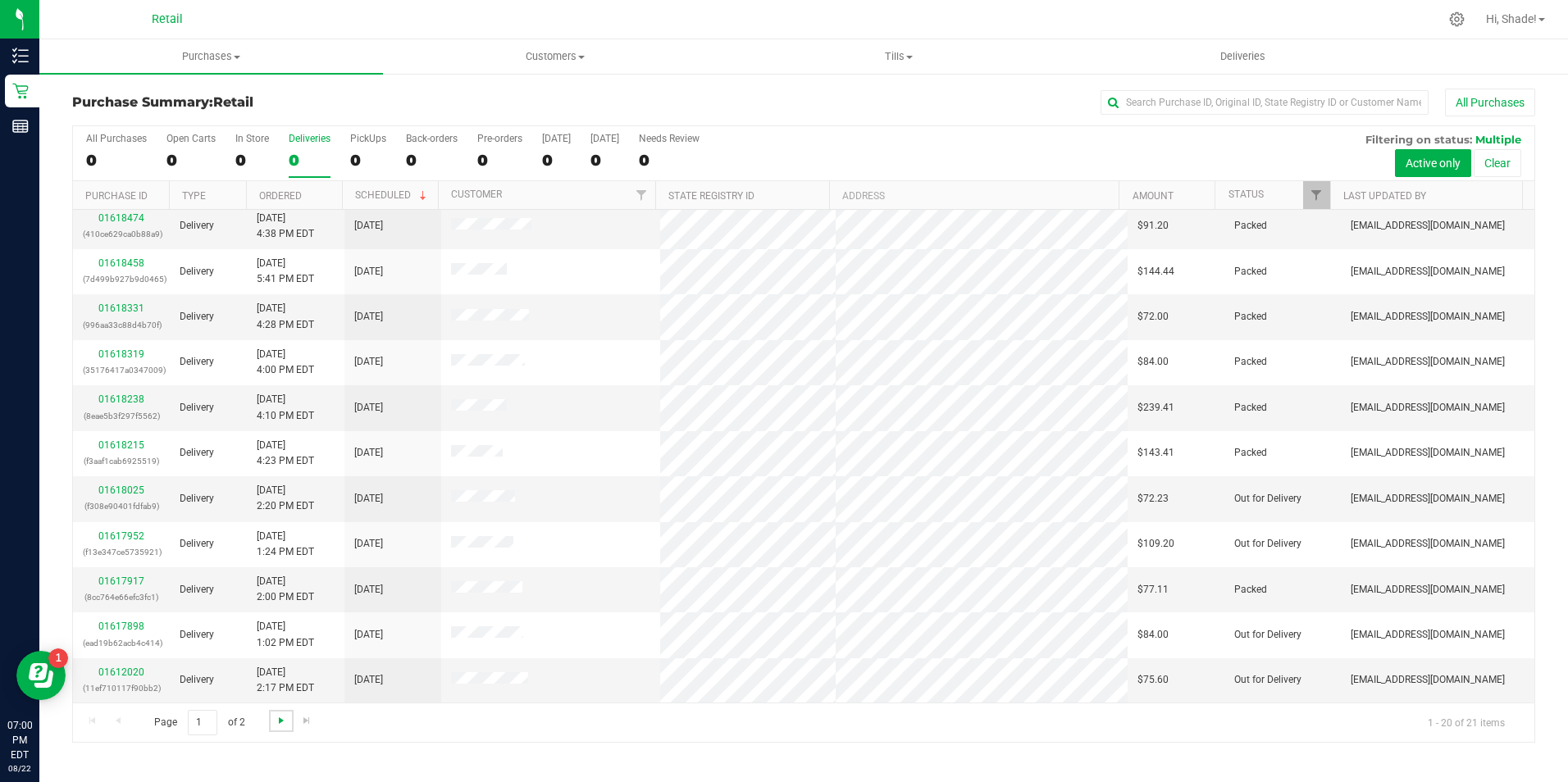
click at [275, 722] on span "Go to the next page" at bounding box center [280, 720] width 13 height 13
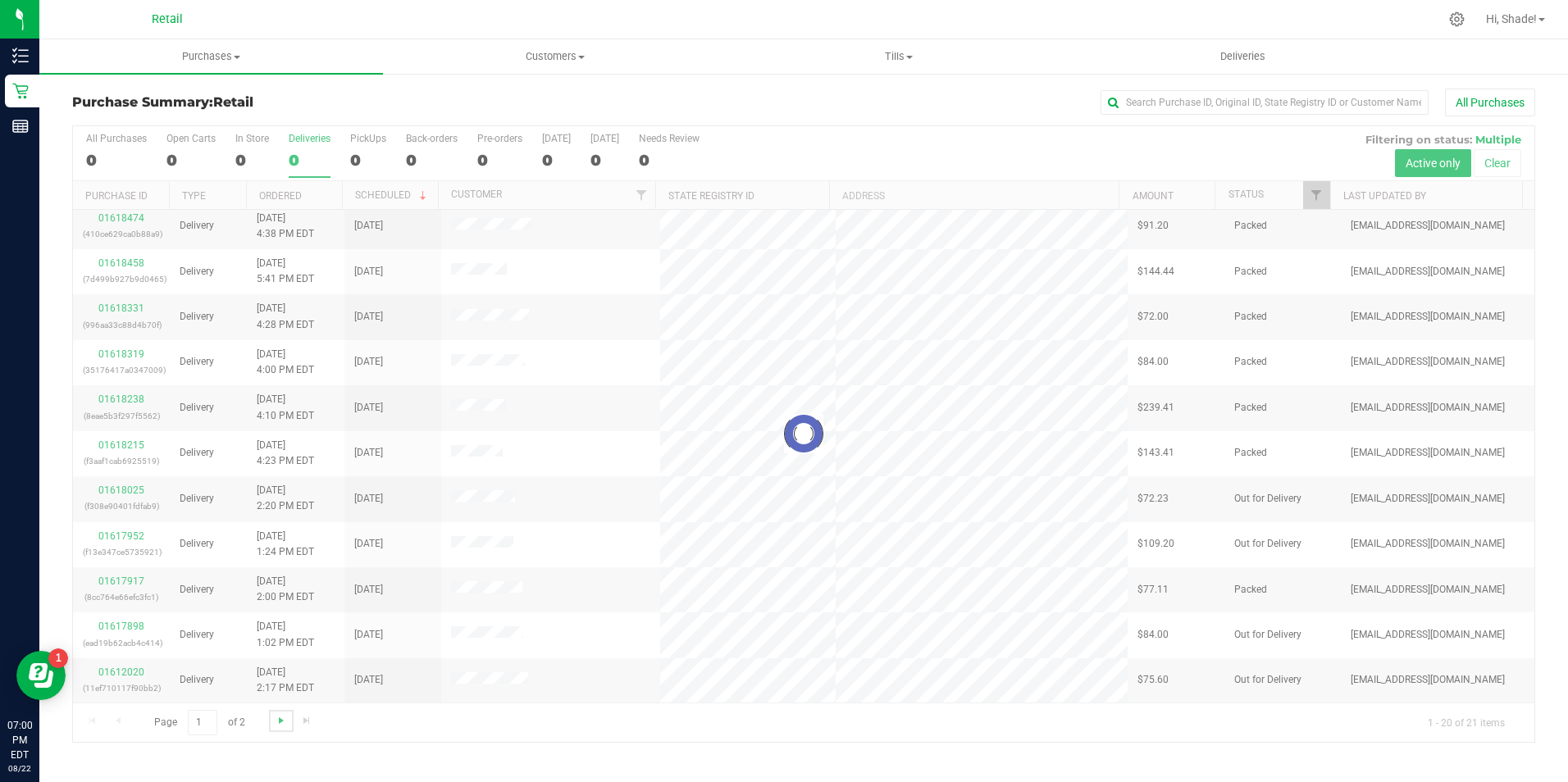
scroll to position [0, 0]
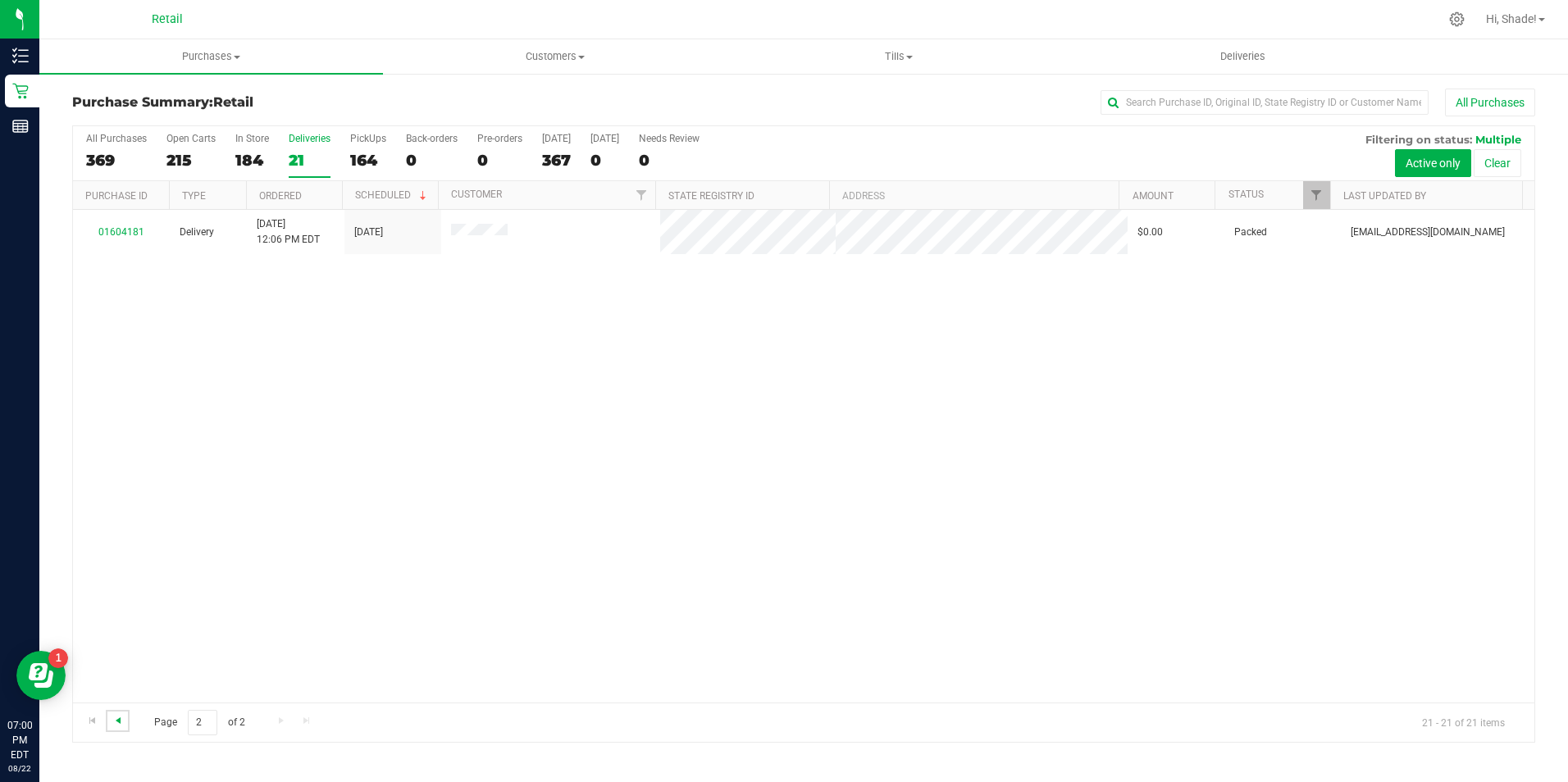
click at [120, 726] on span "Go to the previous page" at bounding box center [118, 720] width 13 height 13
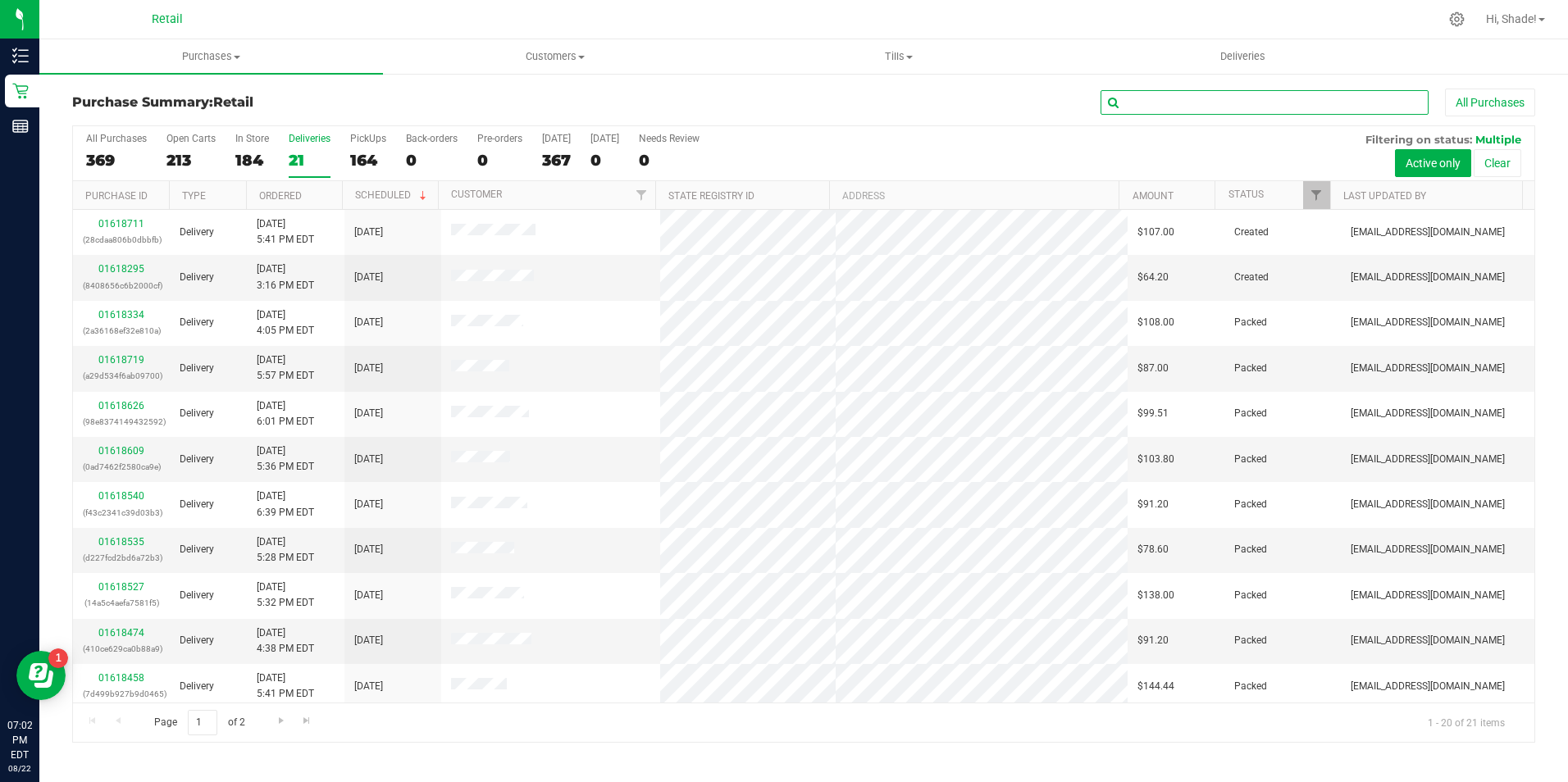
click at [1265, 92] on input "text" at bounding box center [1265, 103] width 328 height 25
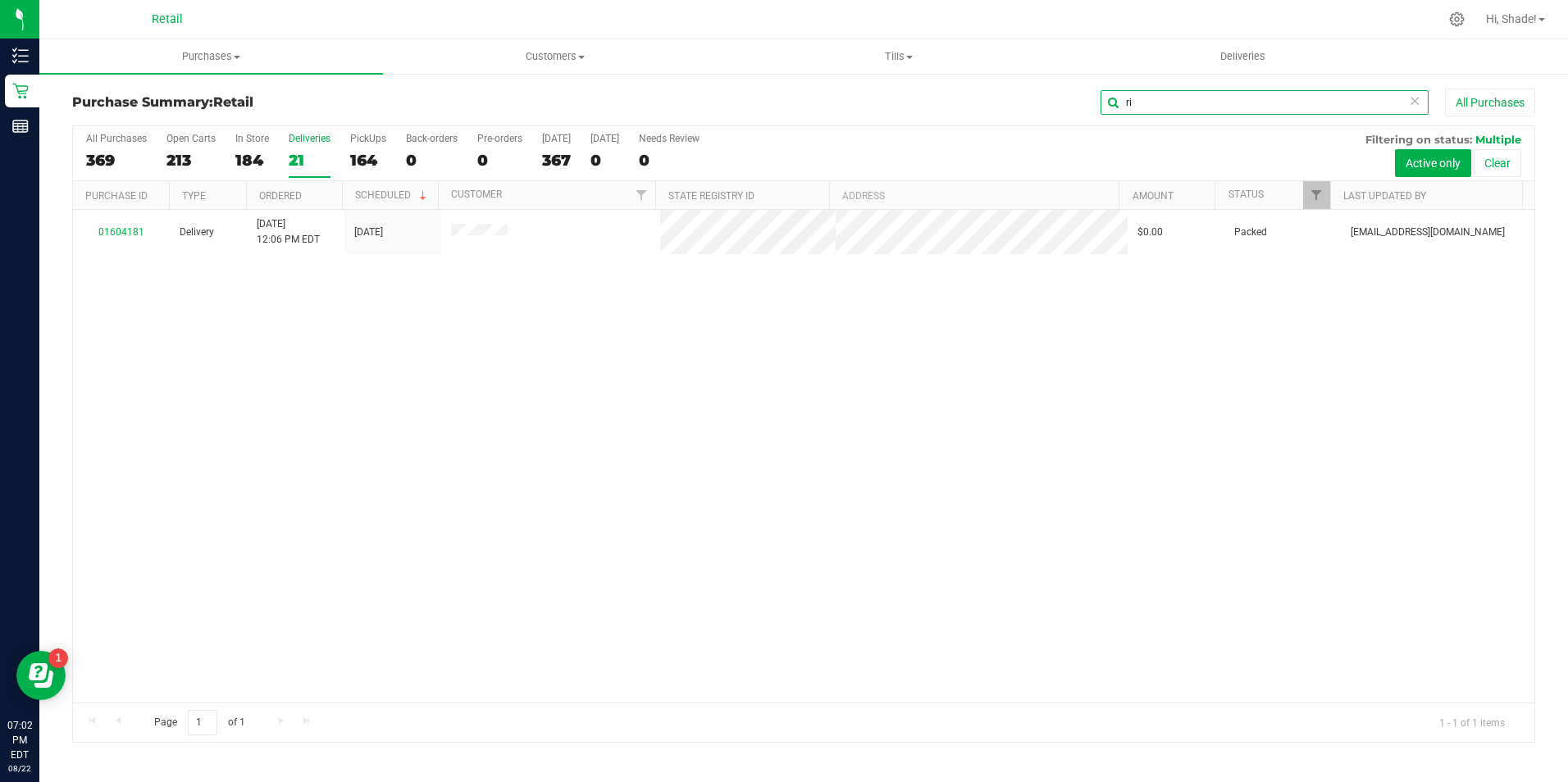
type input "r"
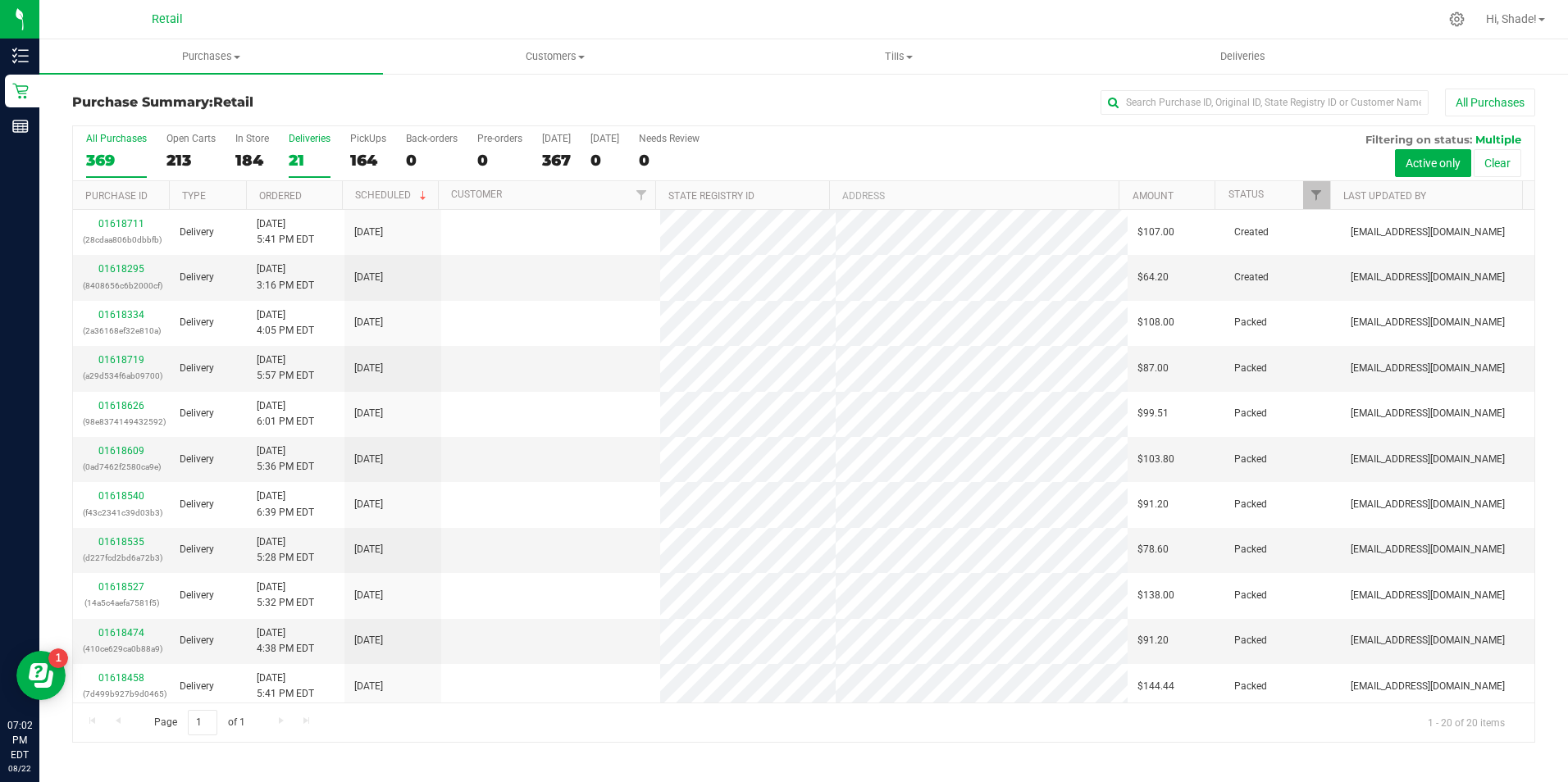
click at [104, 160] on div "369" at bounding box center [116, 161] width 61 height 19
click at [0, 0] on input "All Purchases 369" at bounding box center [0, 0] width 0 height 0
click at [1203, 105] on input "text" at bounding box center [1265, 103] width 328 height 25
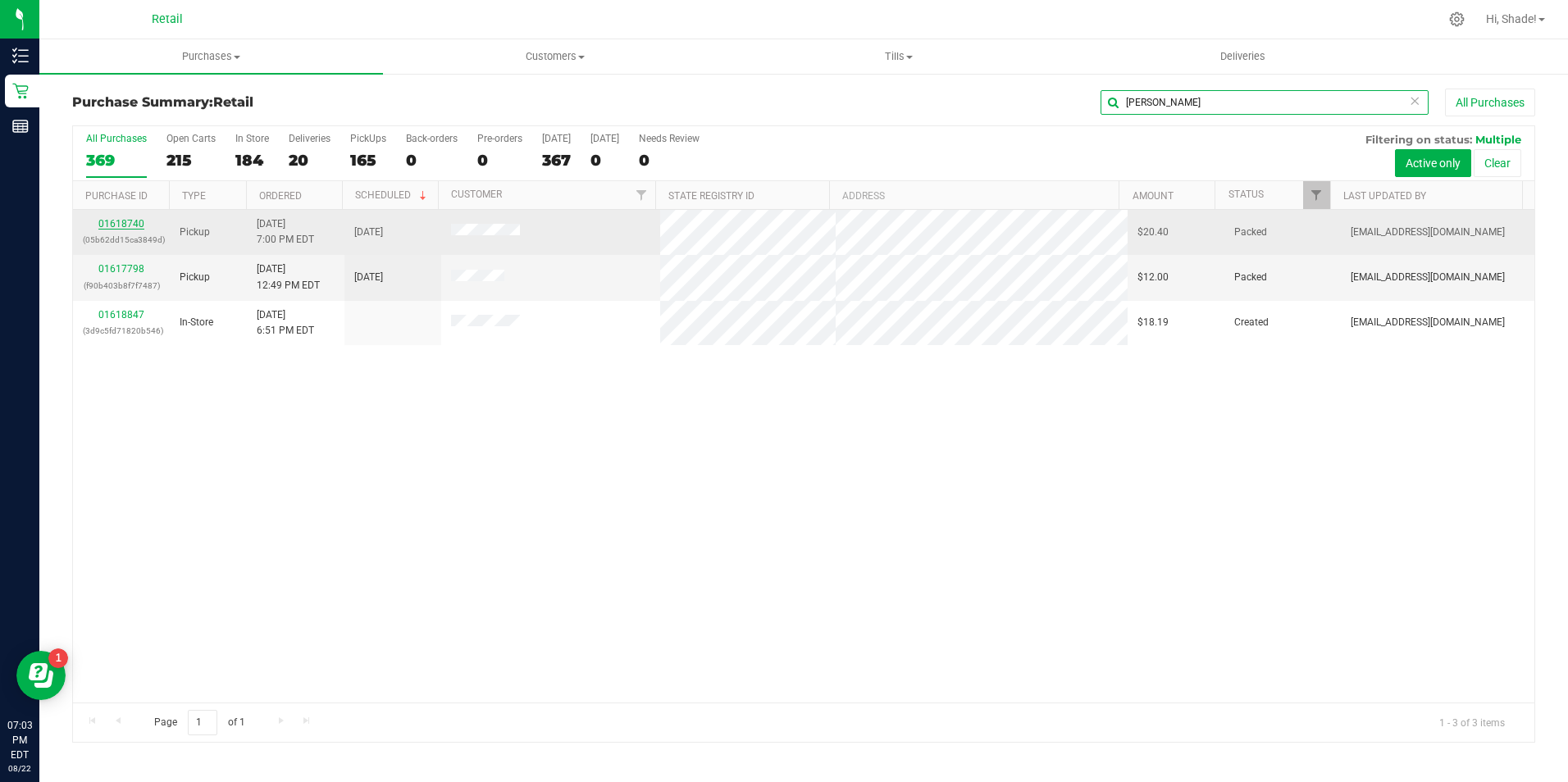
type input "reily"
click at [128, 218] on link "01618740" at bounding box center [121, 223] width 46 height 11
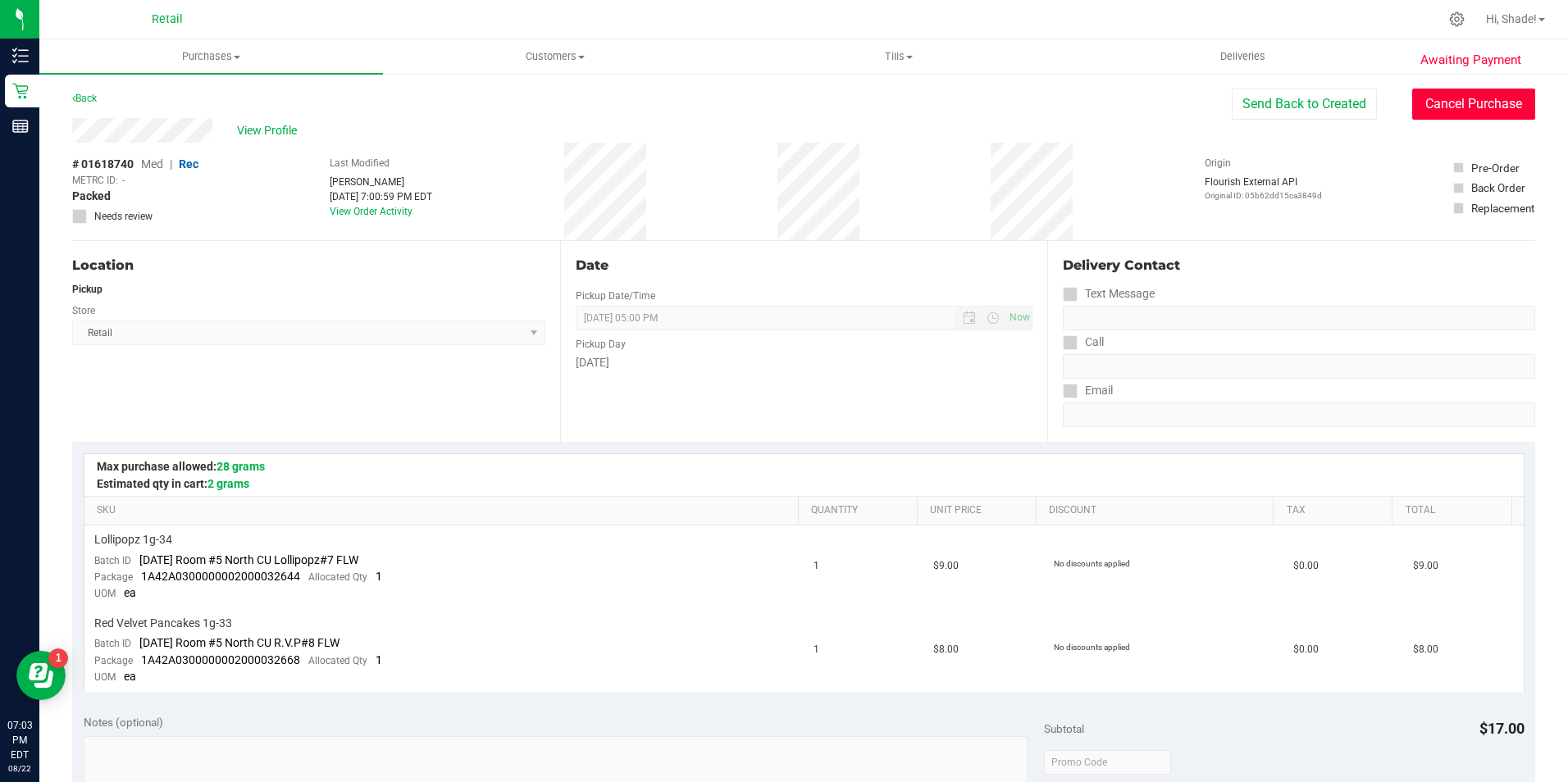
click at [1449, 103] on button "Cancel Purchase" at bounding box center [1473, 104] width 123 height 31
click at [76, 98] on link "Back" at bounding box center [84, 97] width 25 height 11
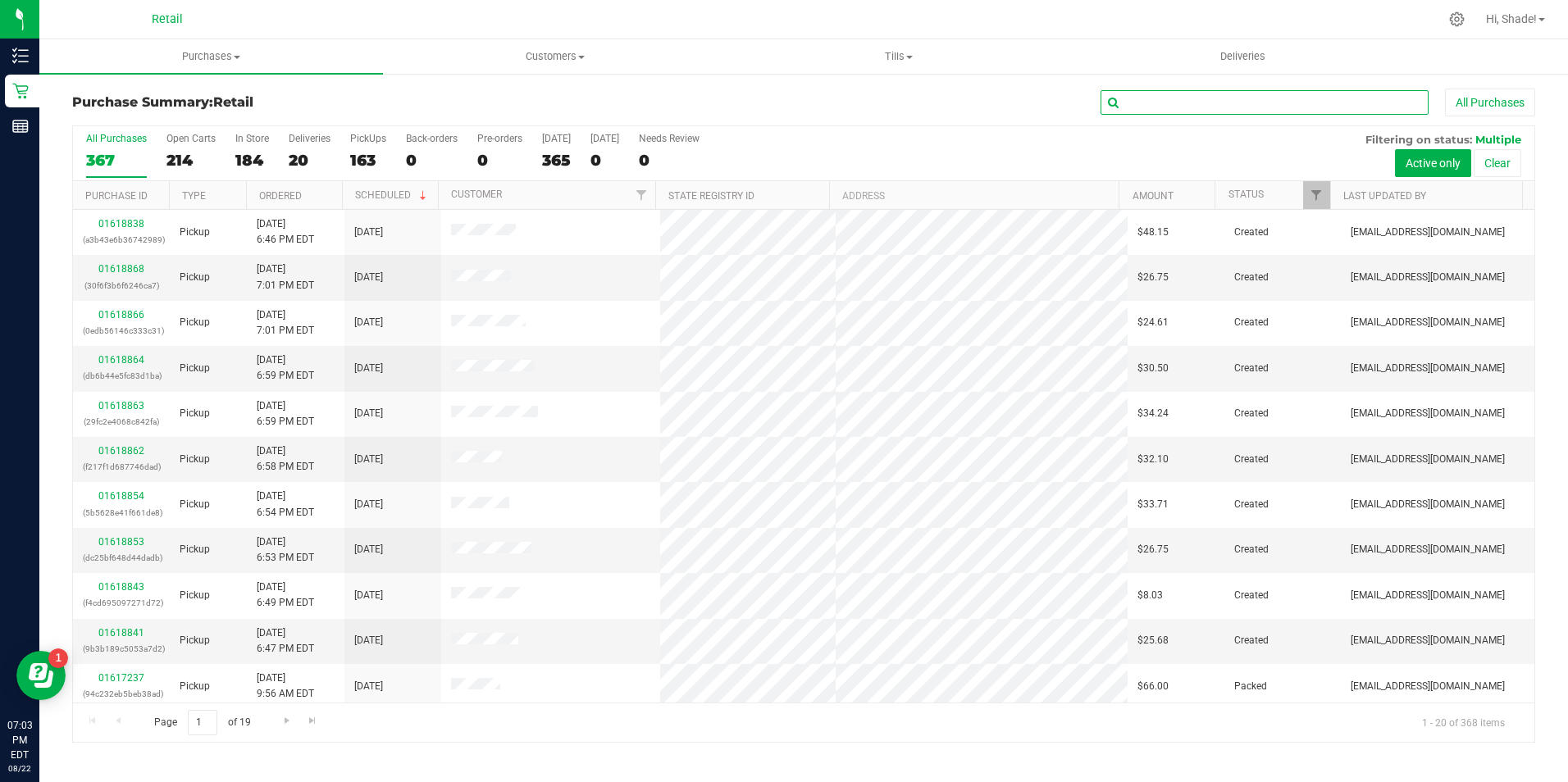
click at [1147, 98] on input "text" at bounding box center [1265, 103] width 328 height 25
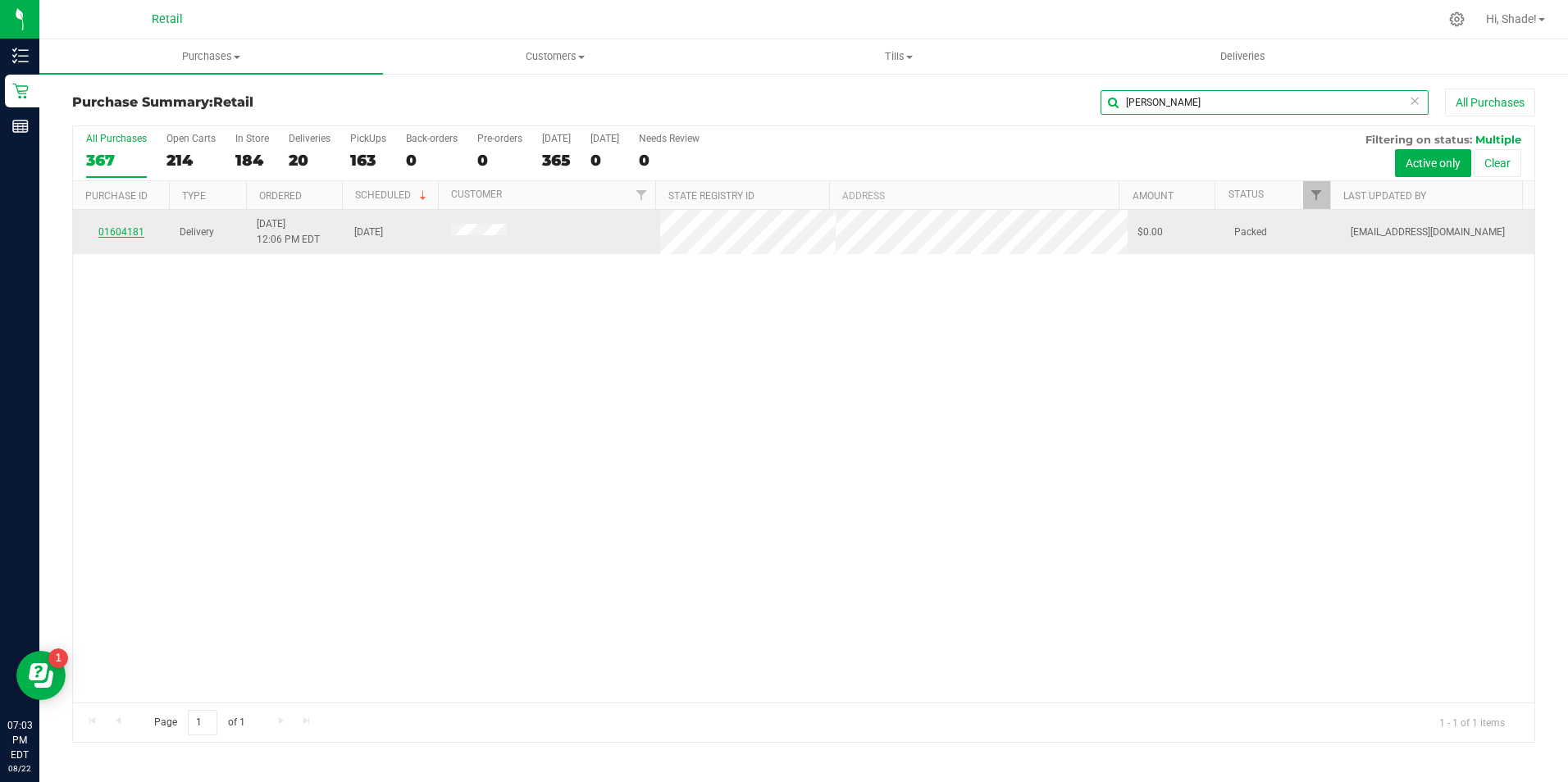
type input "riley"
click at [115, 232] on link "01604181" at bounding box center [121, 232] width 46 height 11
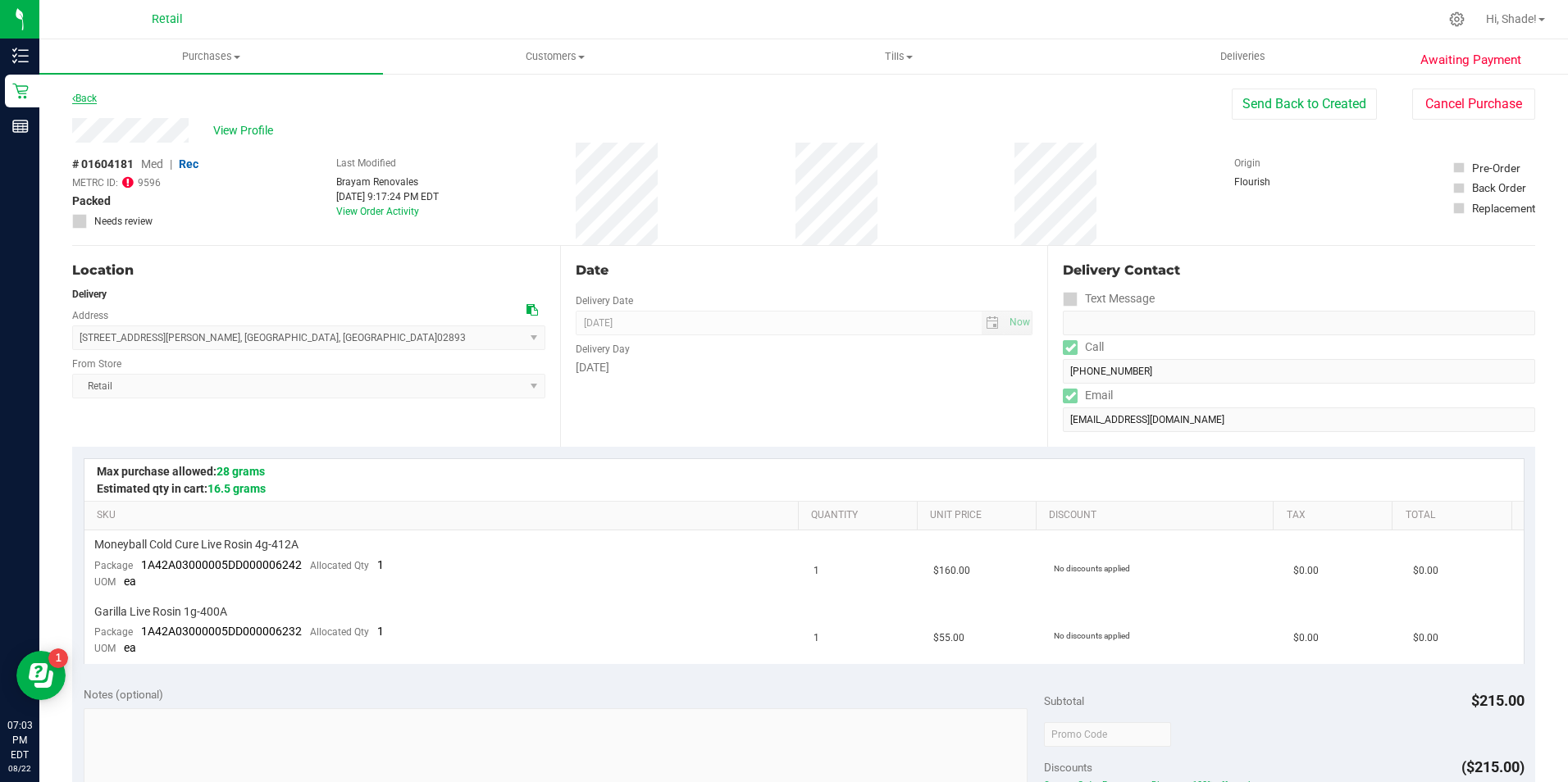
click at [85, 103] on link "Back" at bounding box center [84, 97] width 25 height 11
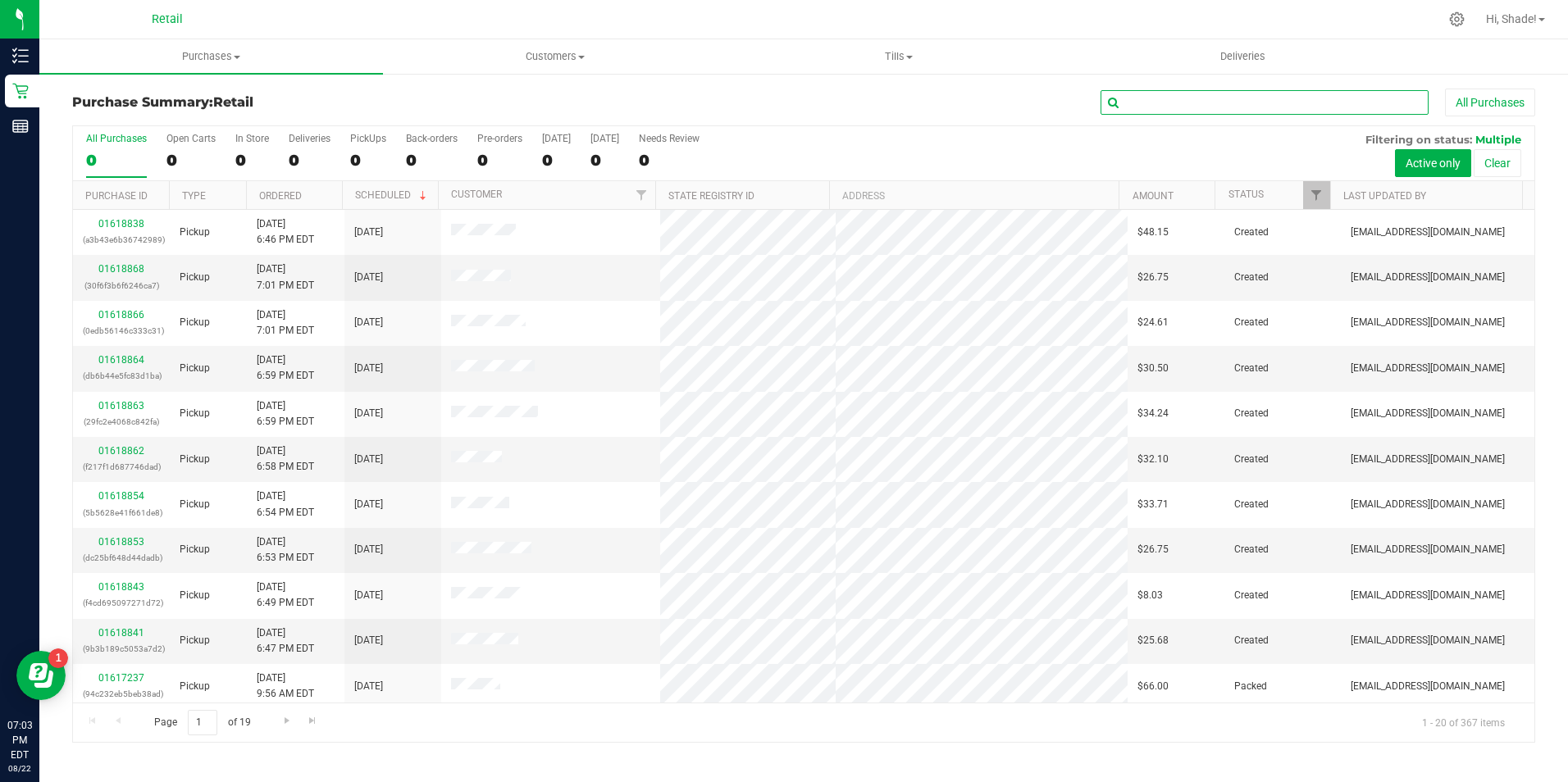
click at [1141, 111] on input "text" at bounding box center [1265, 103] width 328 height 25
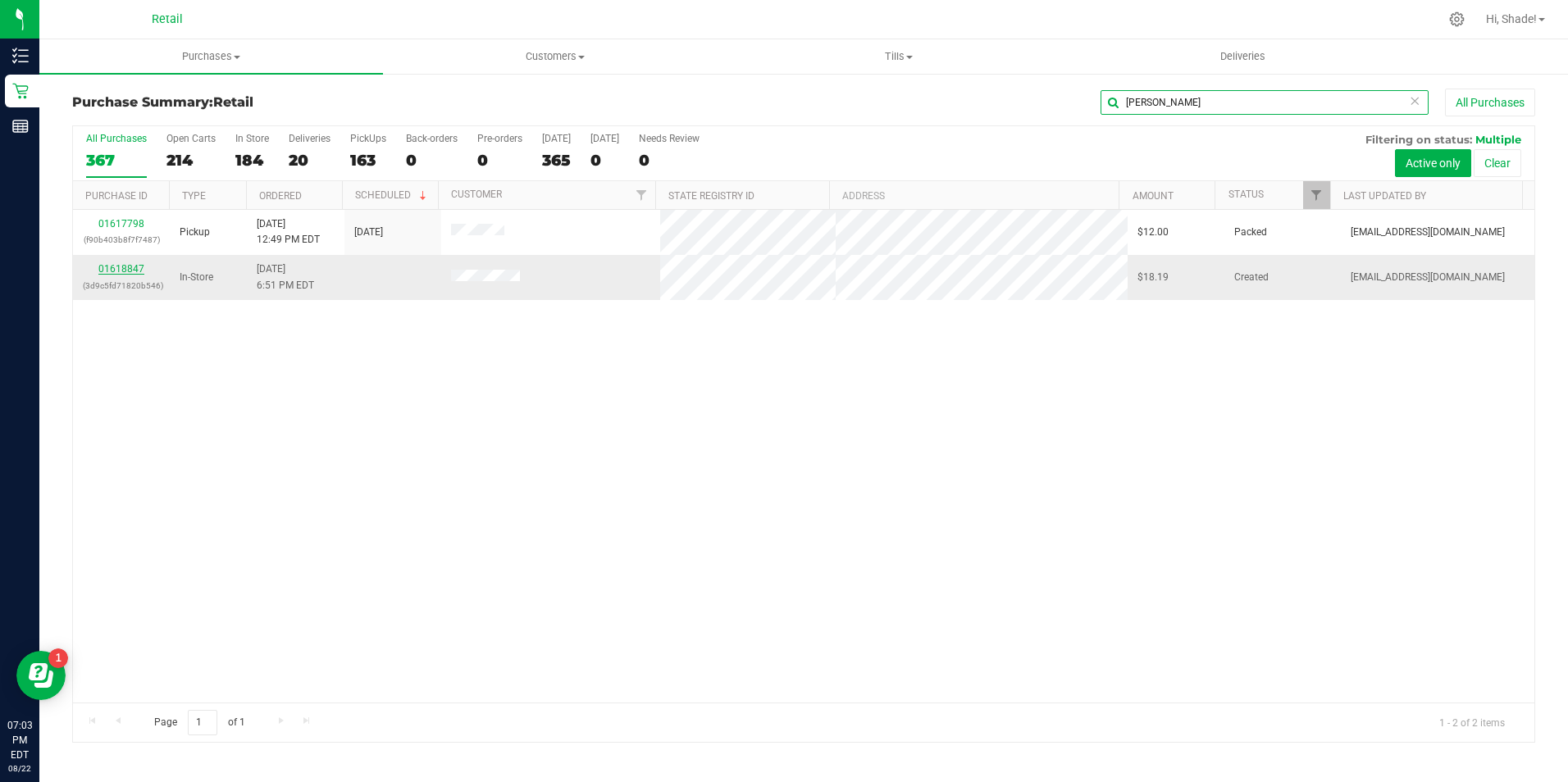
type input "reily"
click at [120, 273] on link "01618847" at bounding box center [121, 268] width 46 height 11
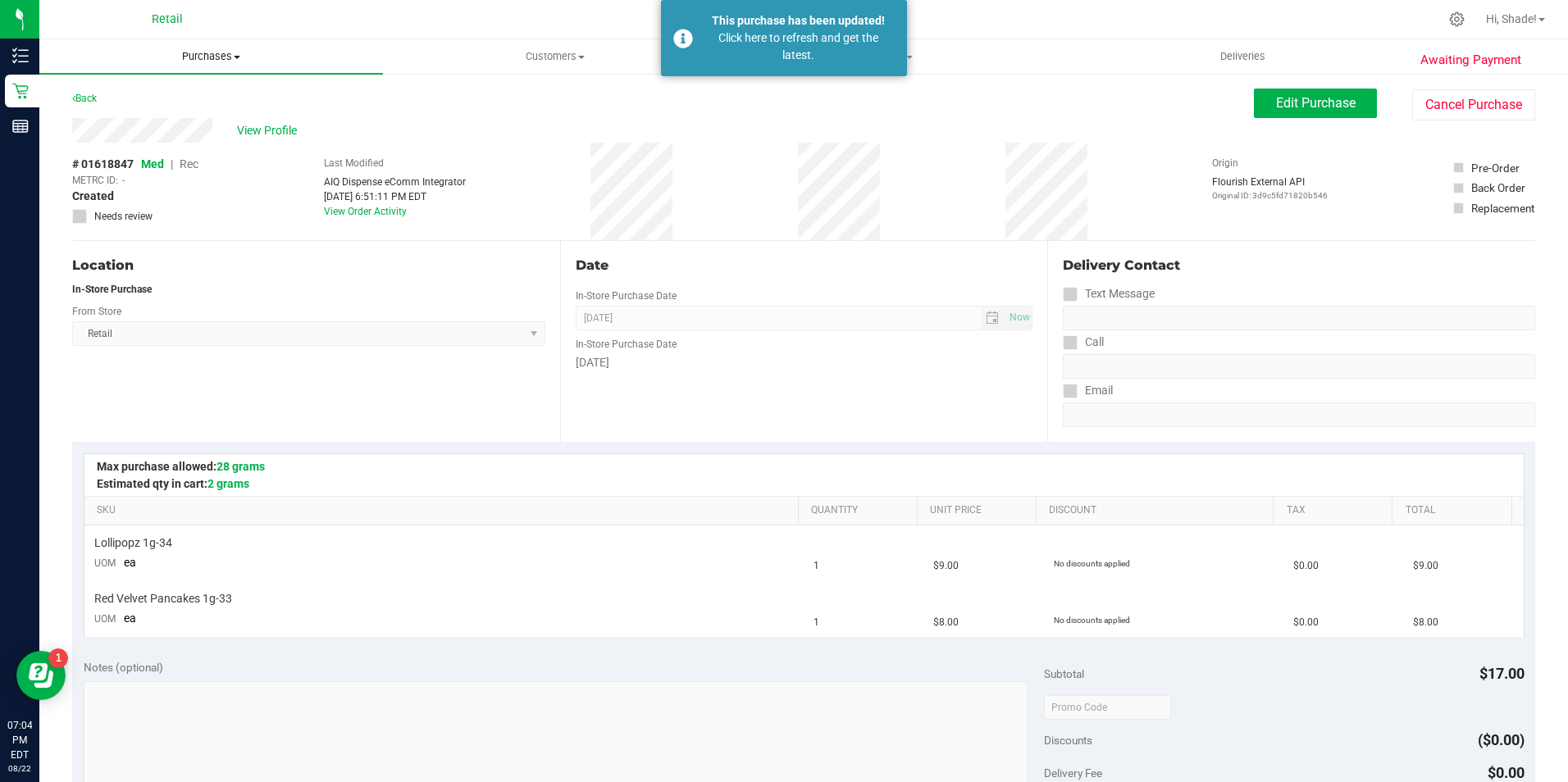
drag, startPoint x: 220, startPoint y: 56, endPoint x: 214, endPoint y: 62, distance: 8.5
click at [220, 56] on span "Purchases" at bounding box center [211, 56] width 344 height 15
click at [182, 103] on span "Summary of purchases" at bounding box center [123, 98] width 168 height 14
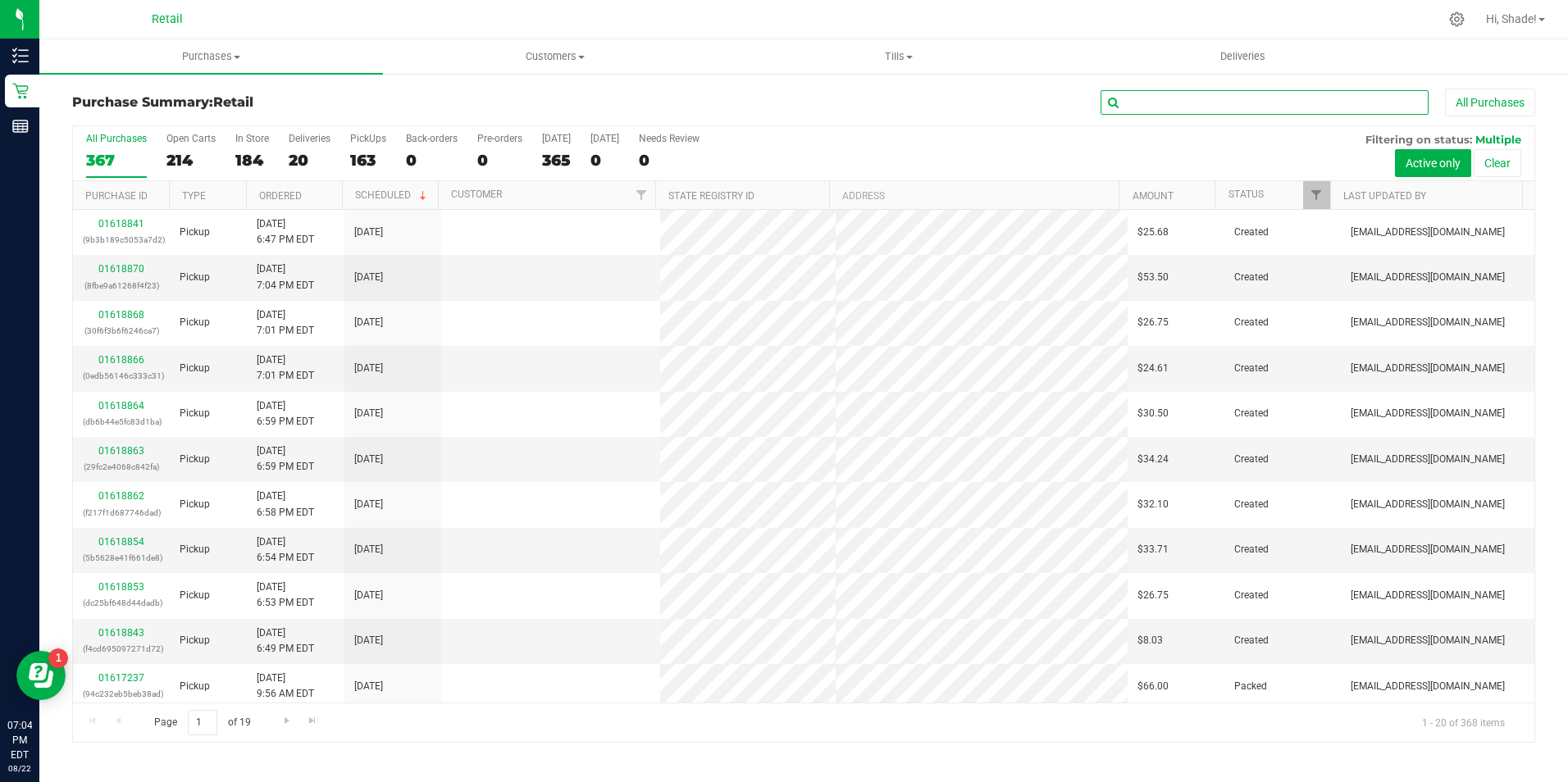
click at [1260, 107] on input "text" at bounding box center [1265, 103] width 328 height 25
type input "mcaloon"
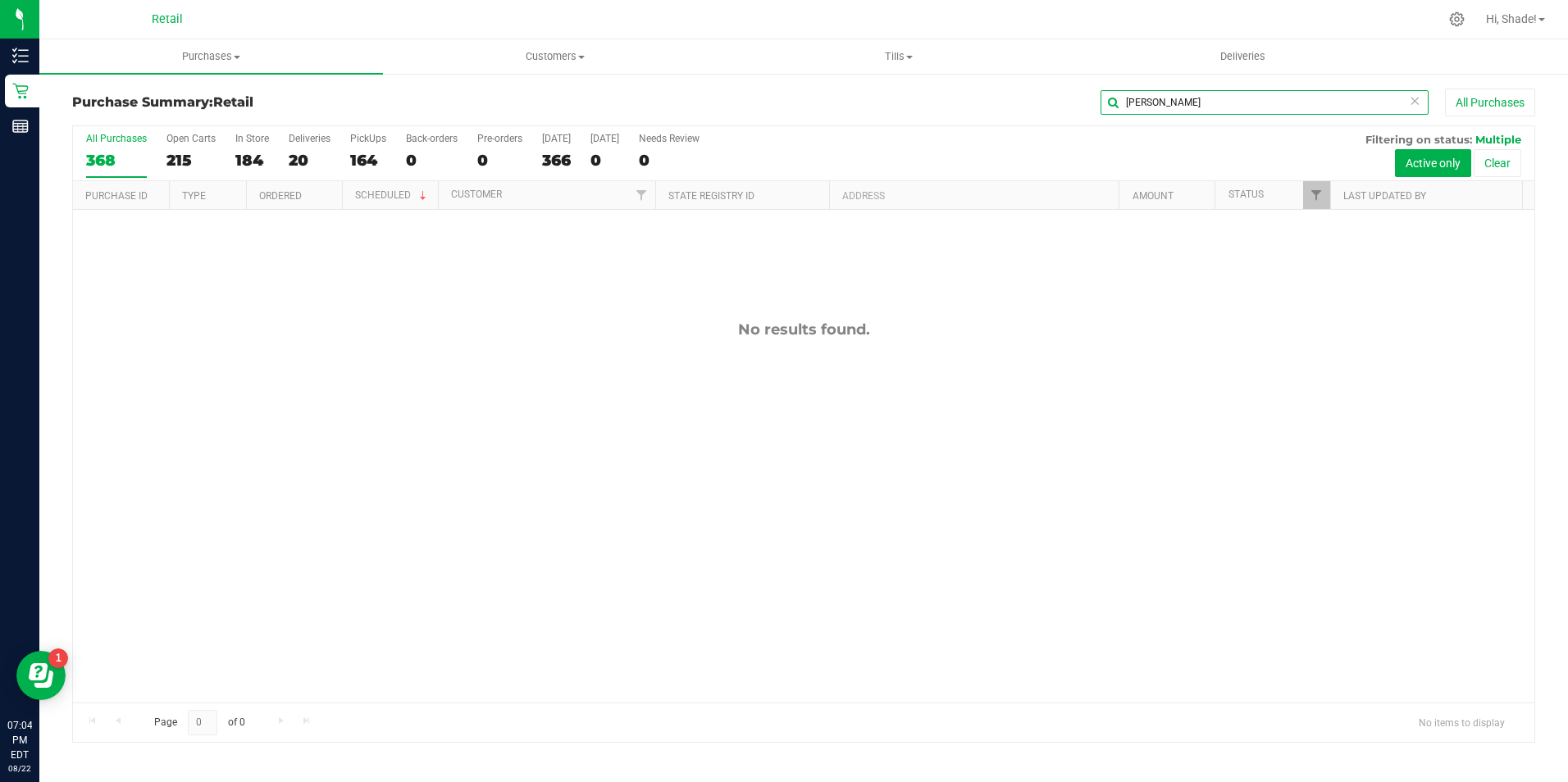
drag, startPoint x: 1179, startPoint y: 100, endPoint x: 843, endPoint y: 101, distance: 336.0
click at [830, 103] on div "mcaloon All Purchases" at bounding box center [1047, 103] width 975 height 28
type input "[PERSON_NAME]"
click at [197, 68] on uib-tab-heading "Purchases Summary of purchases Fulfillment All purchases" at bounding box center [211, 56] width 344 height 34
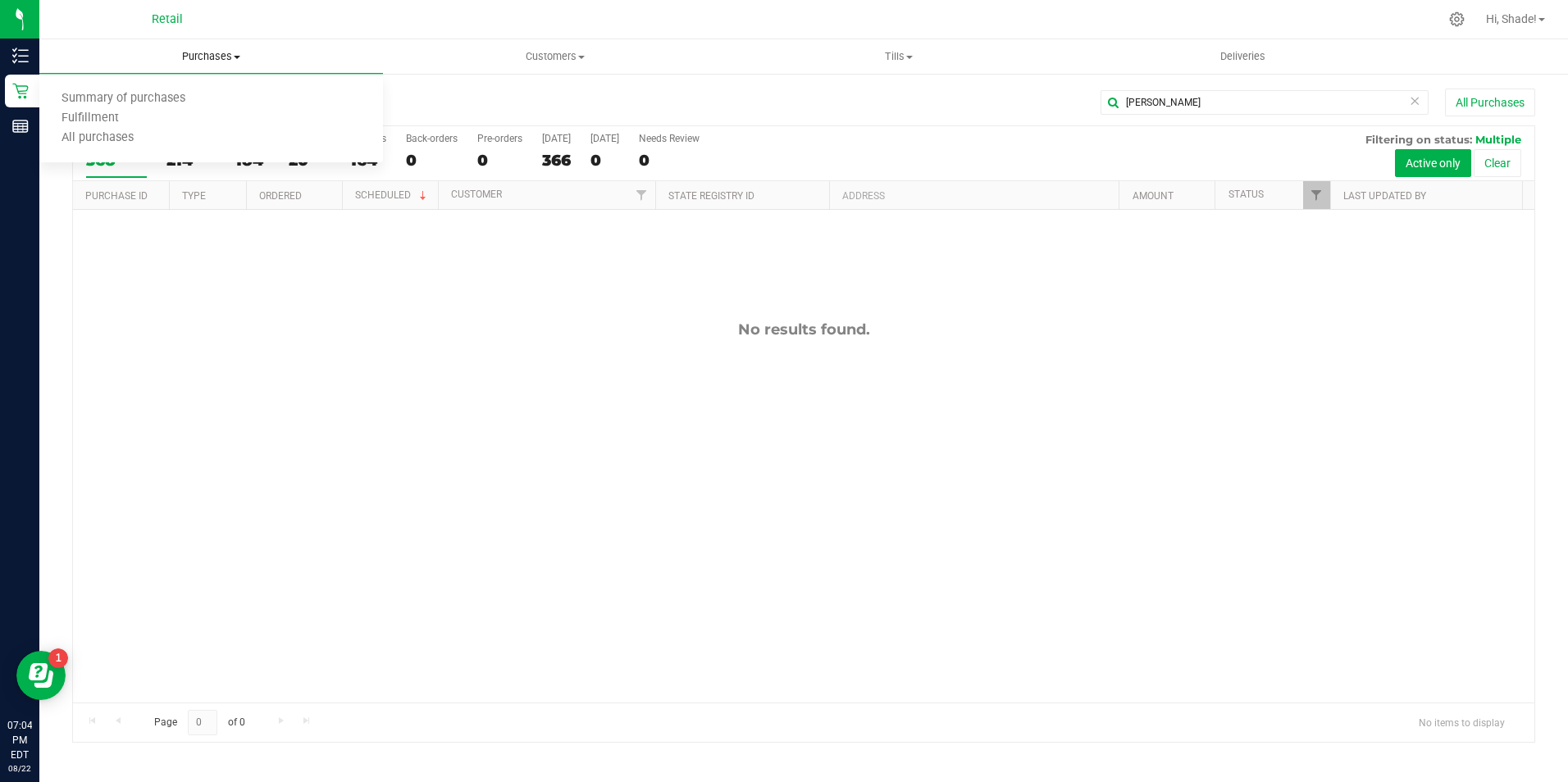
click at [198, 54] on span "Purchases" at bounding box center [211, 56] width 344 height 15
click at [202, 43] on uib-tab-heading "Purchases Summary of purchases Fulfillment All purchases" at bounding box center [211, 56] width 344 height 34
click at [110, 139] on span "All purchases" at bounding box center [97, 138] width 116 height 14
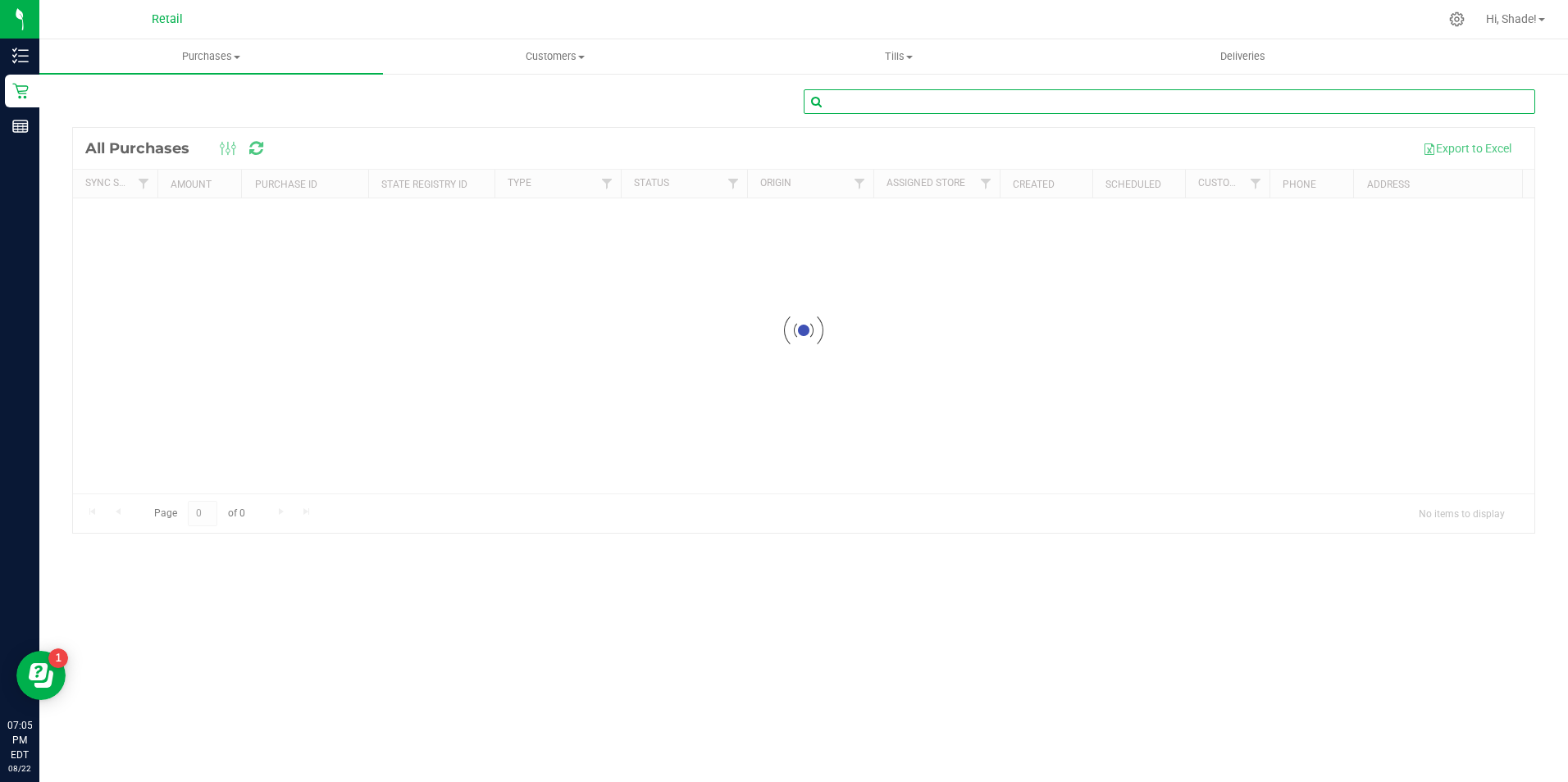
click at [1177, 100] on input "text" at bounding box center [1169, 102] width 731 height 25
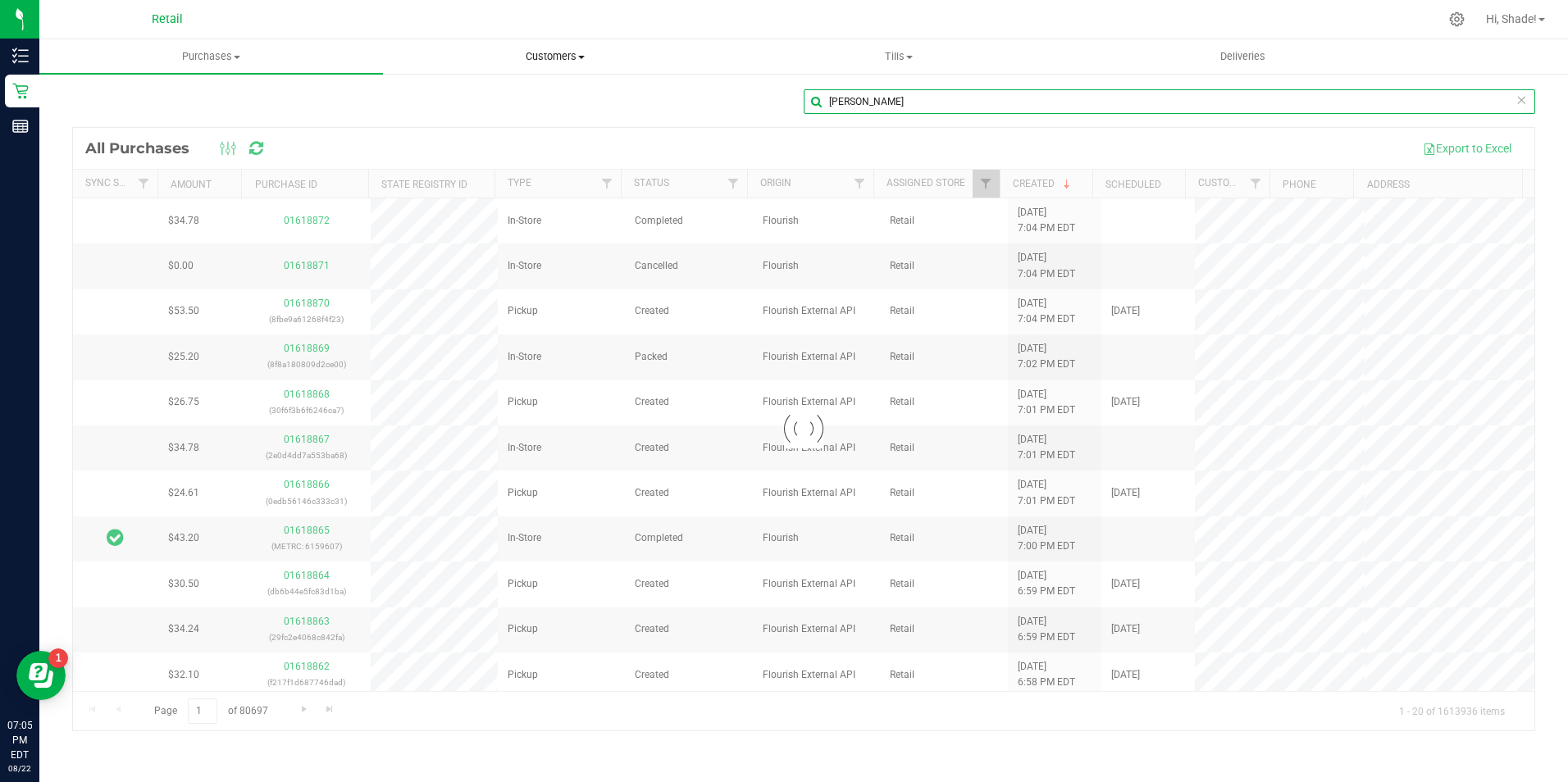
type input "[PERSON_NAME]"
click at [561, 57] on span "Customers" at bounding box center [555, 56] width 342 height 15
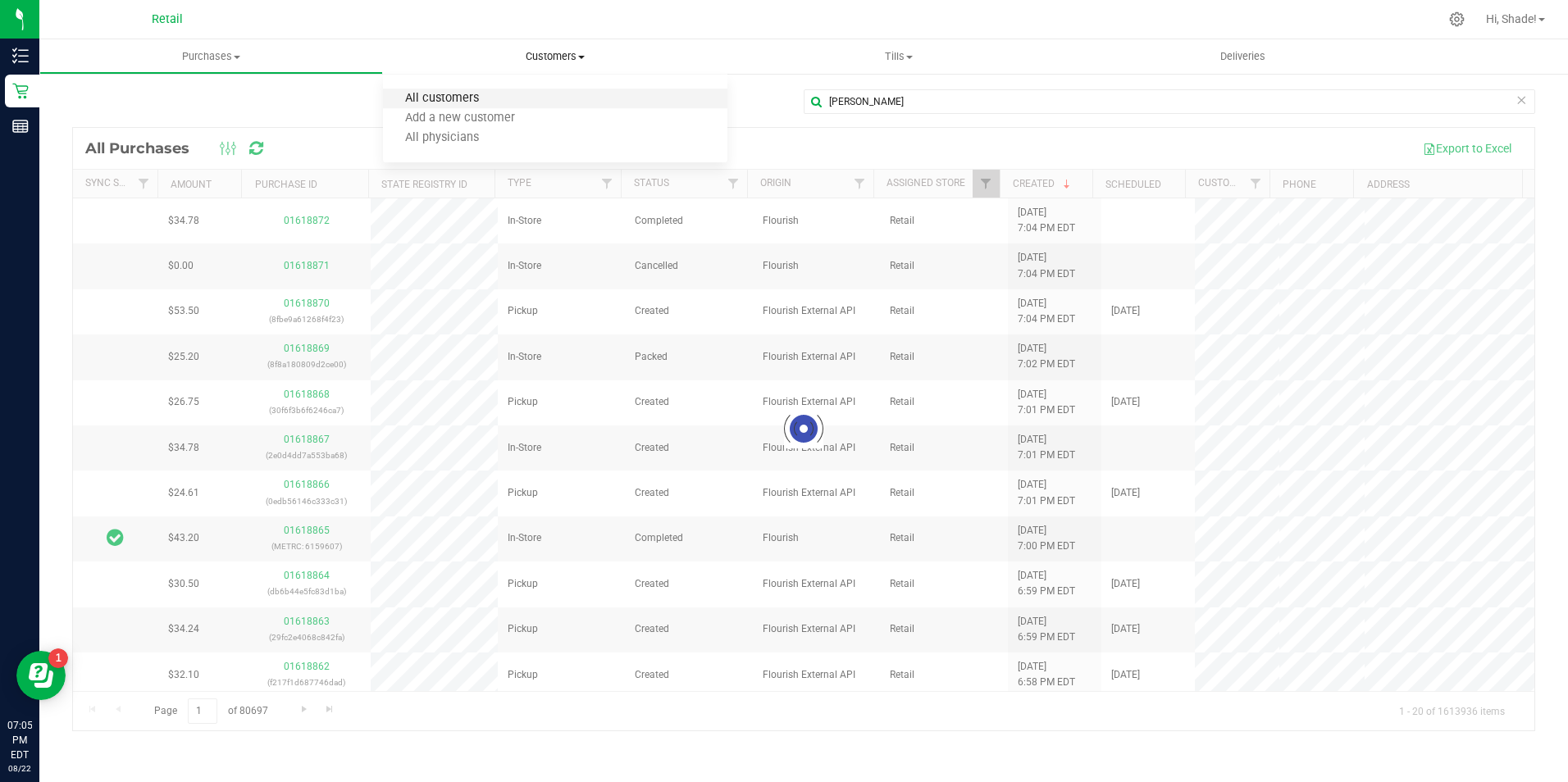
click at [426, 95] on span "All customers" at bounding box center [442, 98] width 118 height 14
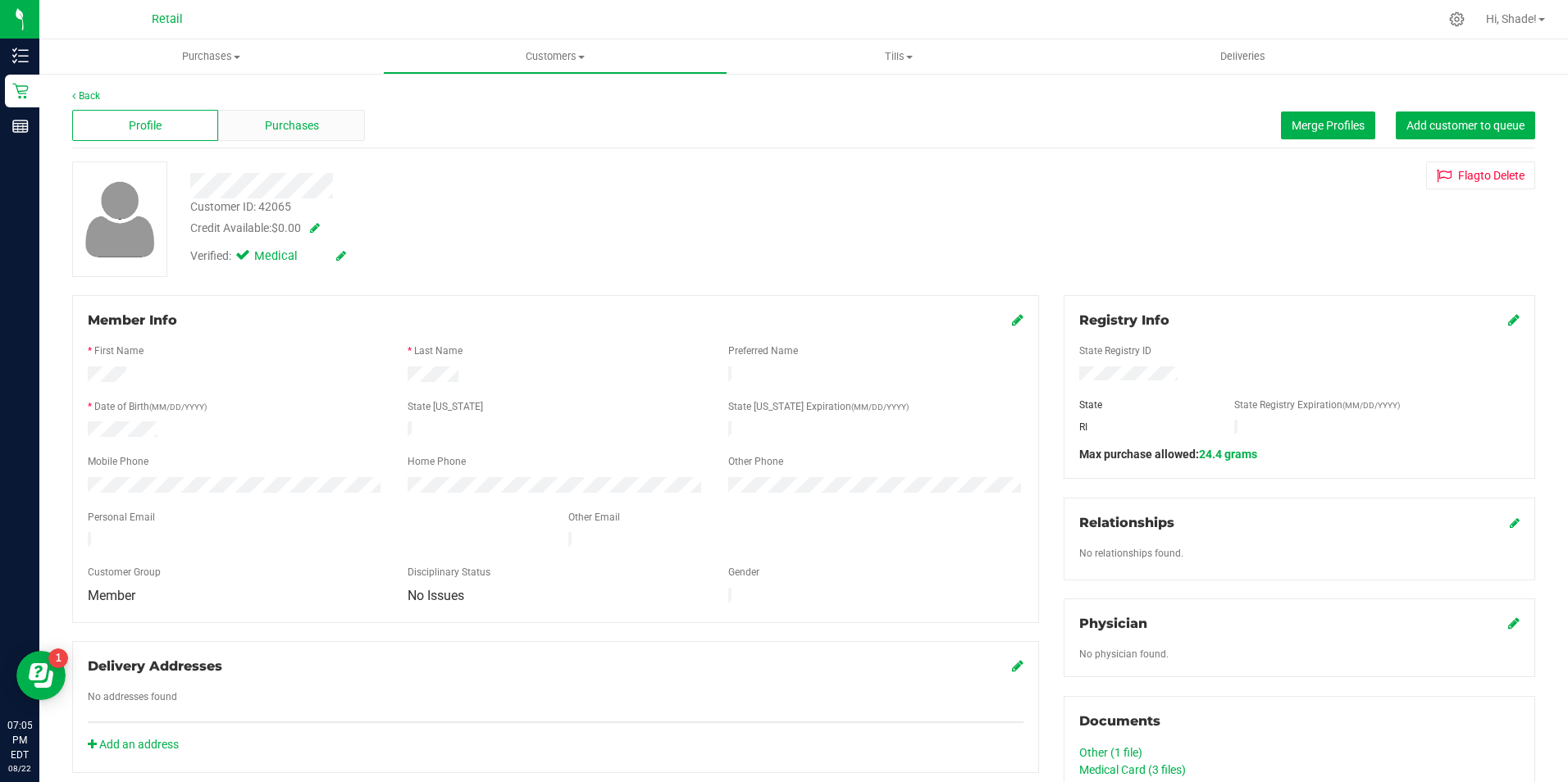
click at [255, 124] on div "Purchases" at bounding box center [291, 126] width 146 height 31
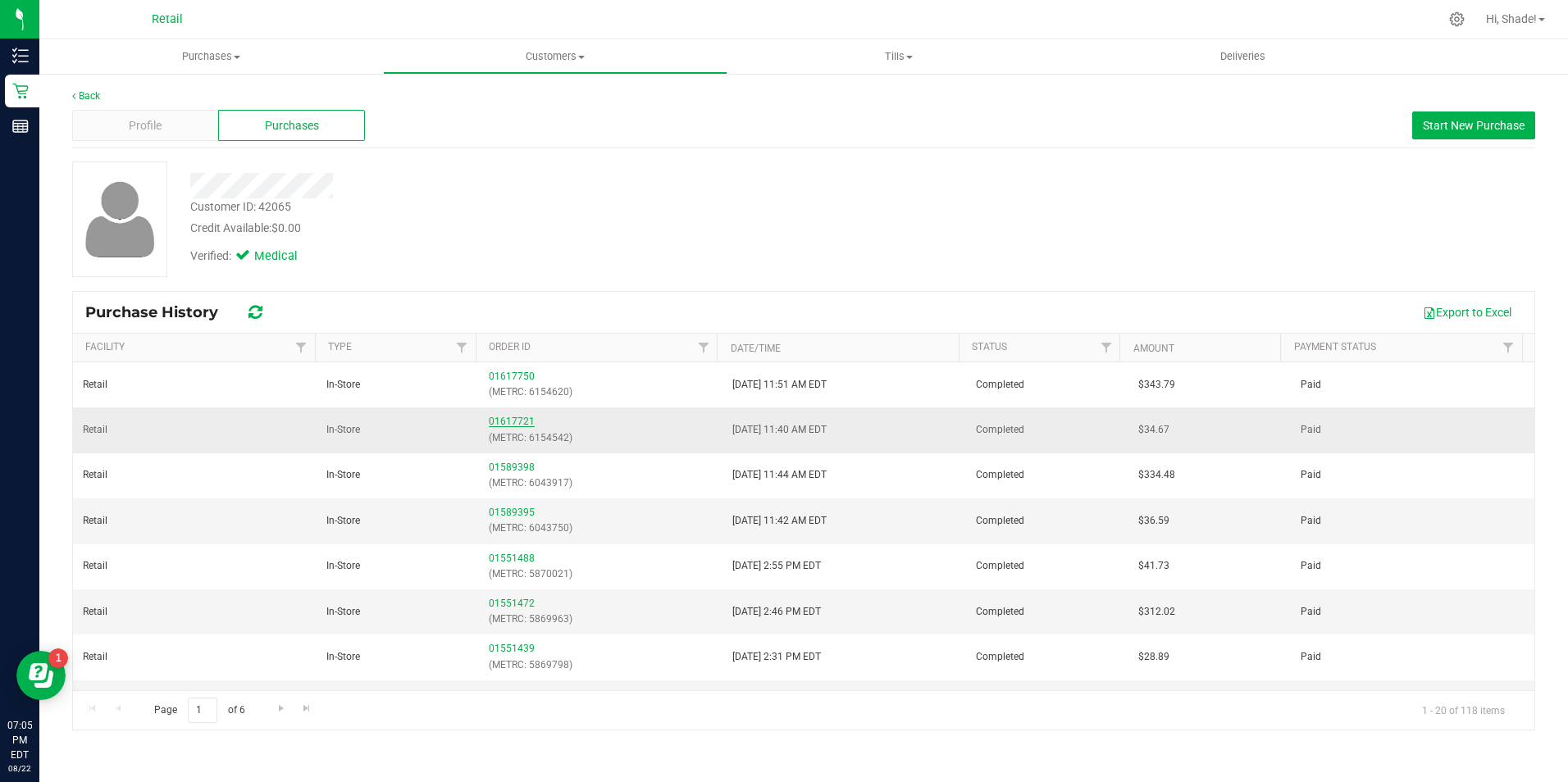
click at [514, 424] on link "01617721" at bounding box center [512, 421] width 46 height 11
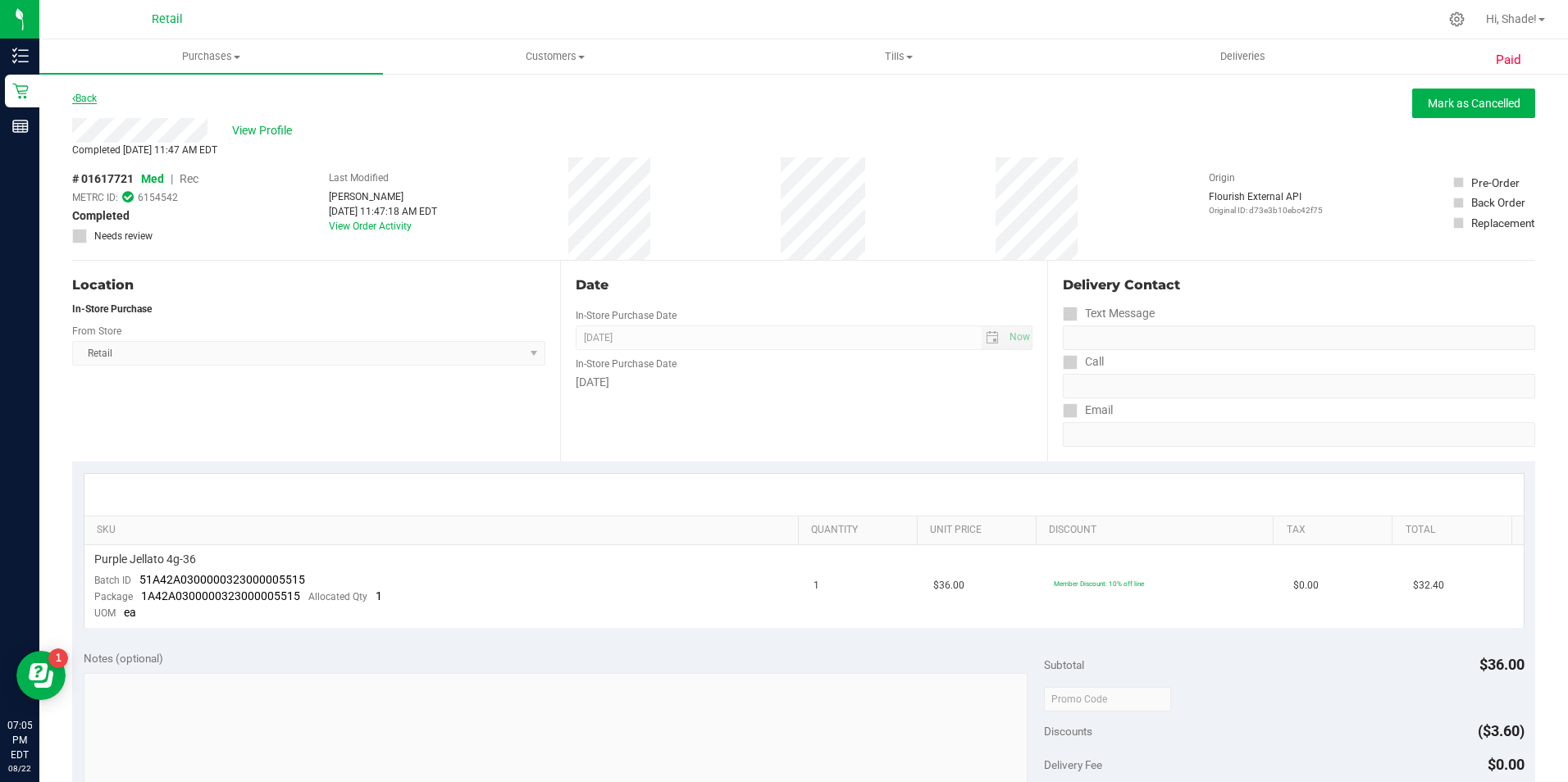
click at [97, 100] on link "Back" at bounding box center [84, 97] width 25 height 11
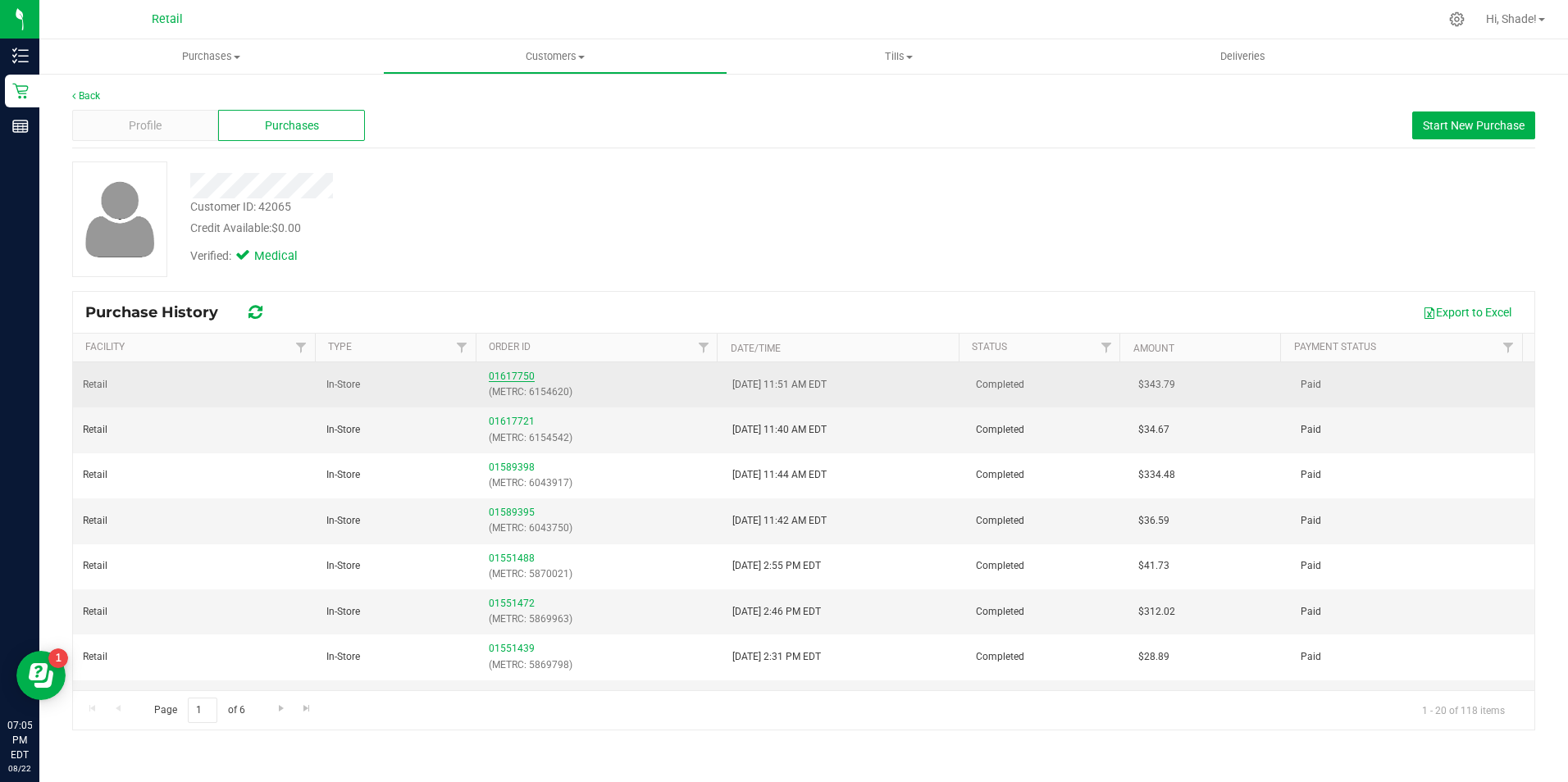
click at [502, 372] on link "01617750" at bounding box center [512, 376] width 46 height 11
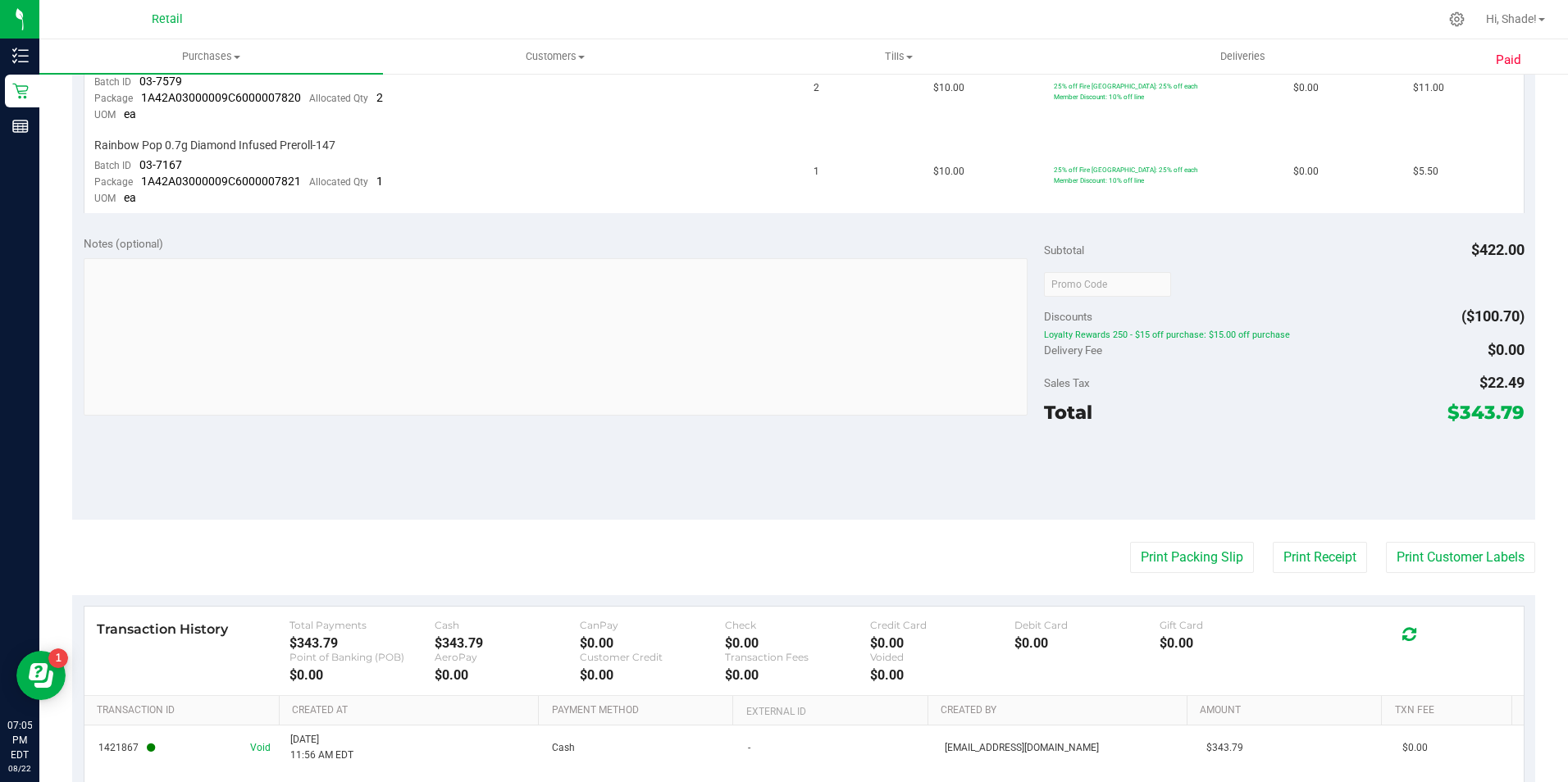
scroll to position [1037, 0]
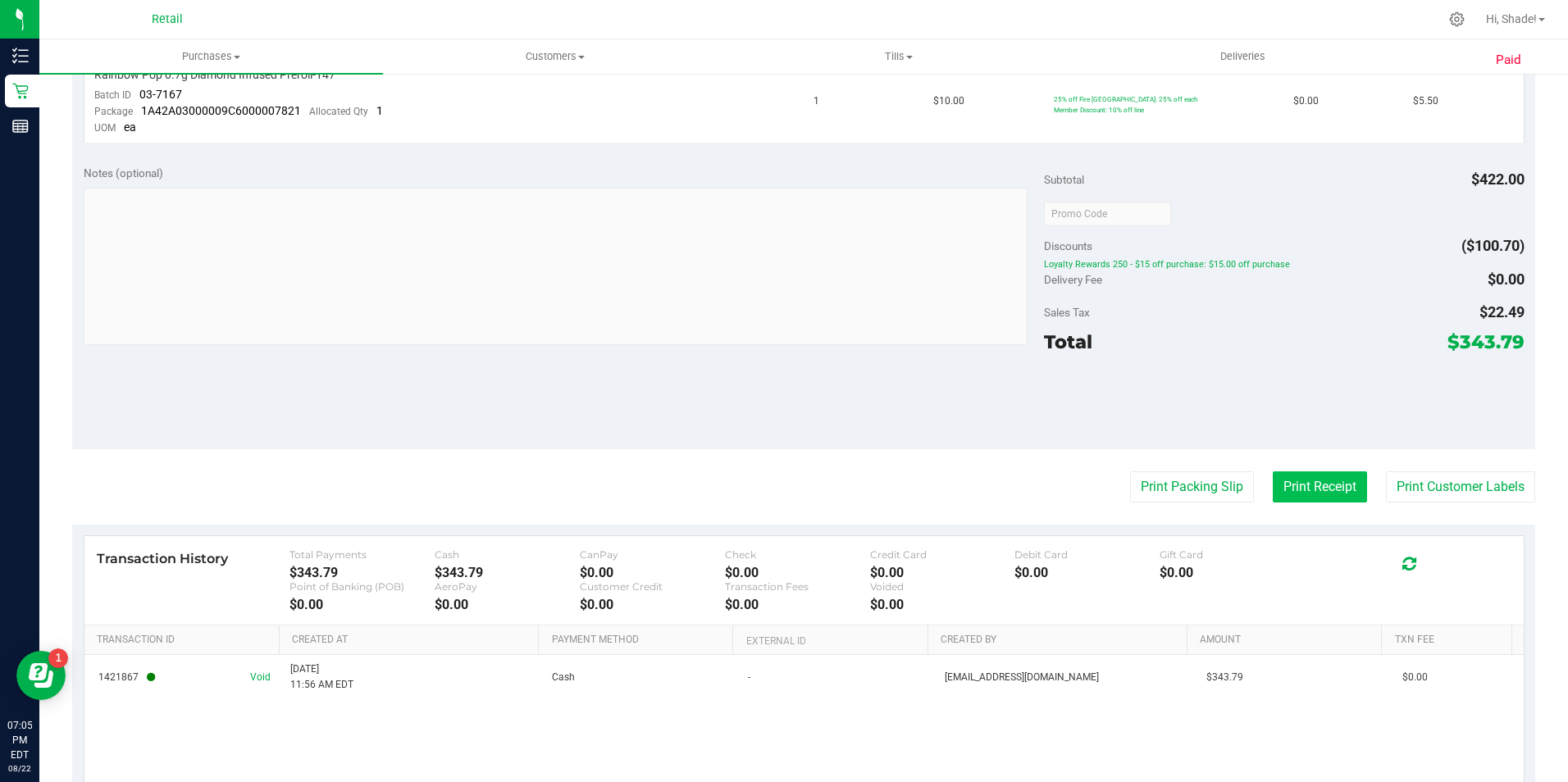
click at [1307, 493] on button "Print Receipt" at bounding box center [1319, 487] width 94 height 31
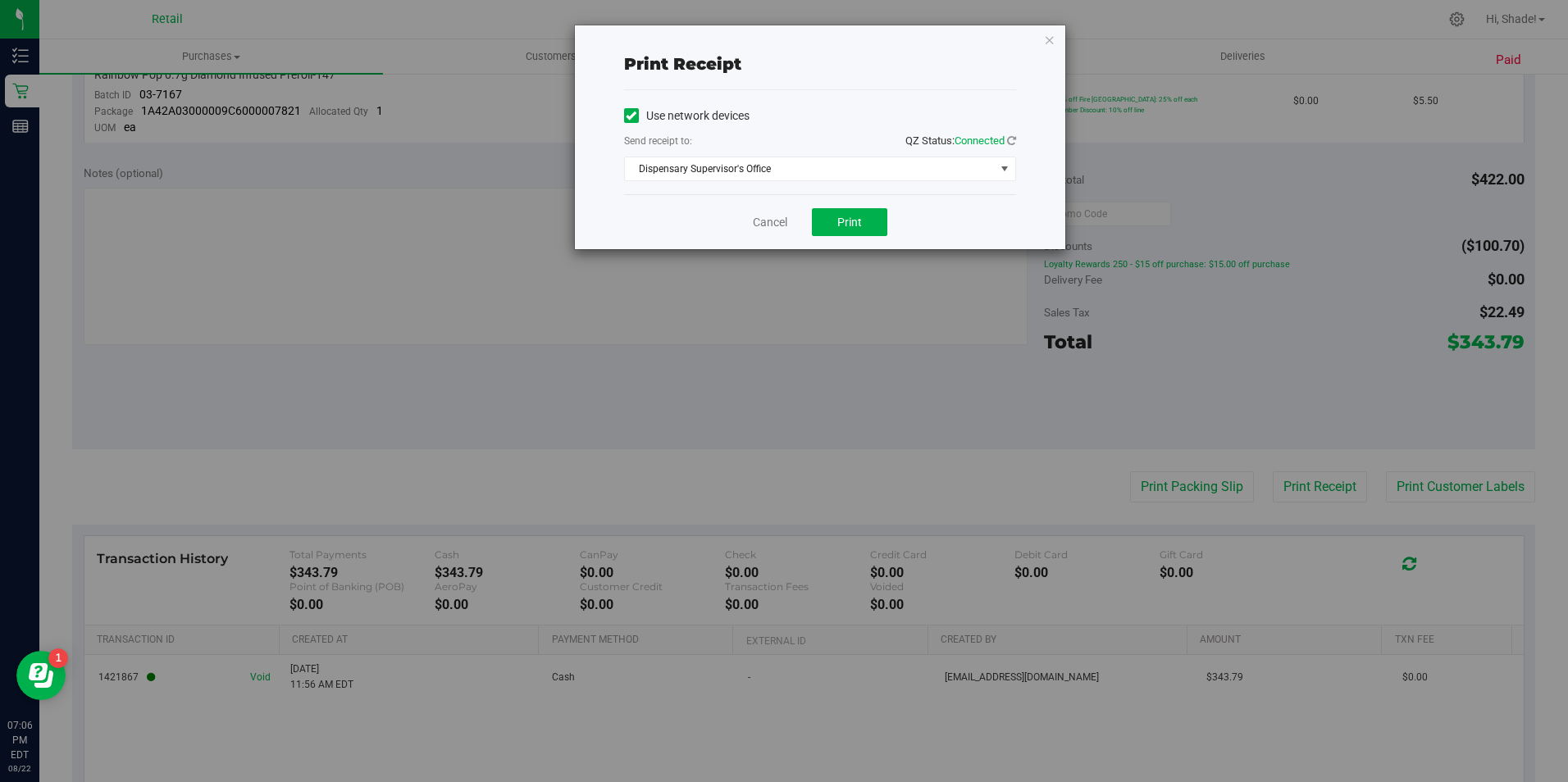
click at [629, 115] on icon at bounding box center [631, 115] width 10 height 0
click at [0, 0] on input "Use network devices" at bounding box center [0, 0] width 0 height 0
click at [642, 156] on div "Use network devices Send receipt to: QZ Status: Connected Choose printer Choose…" at bounding box center [819, 142] width 392 height 78
drag, startPoint x: 642, startPoint y: 159, endPoint x: 646, endPoint y: 169, distance: 10.8
click at [646, 169] on span "Choose printer" at bounding box center [809, 168] width 370 height 23
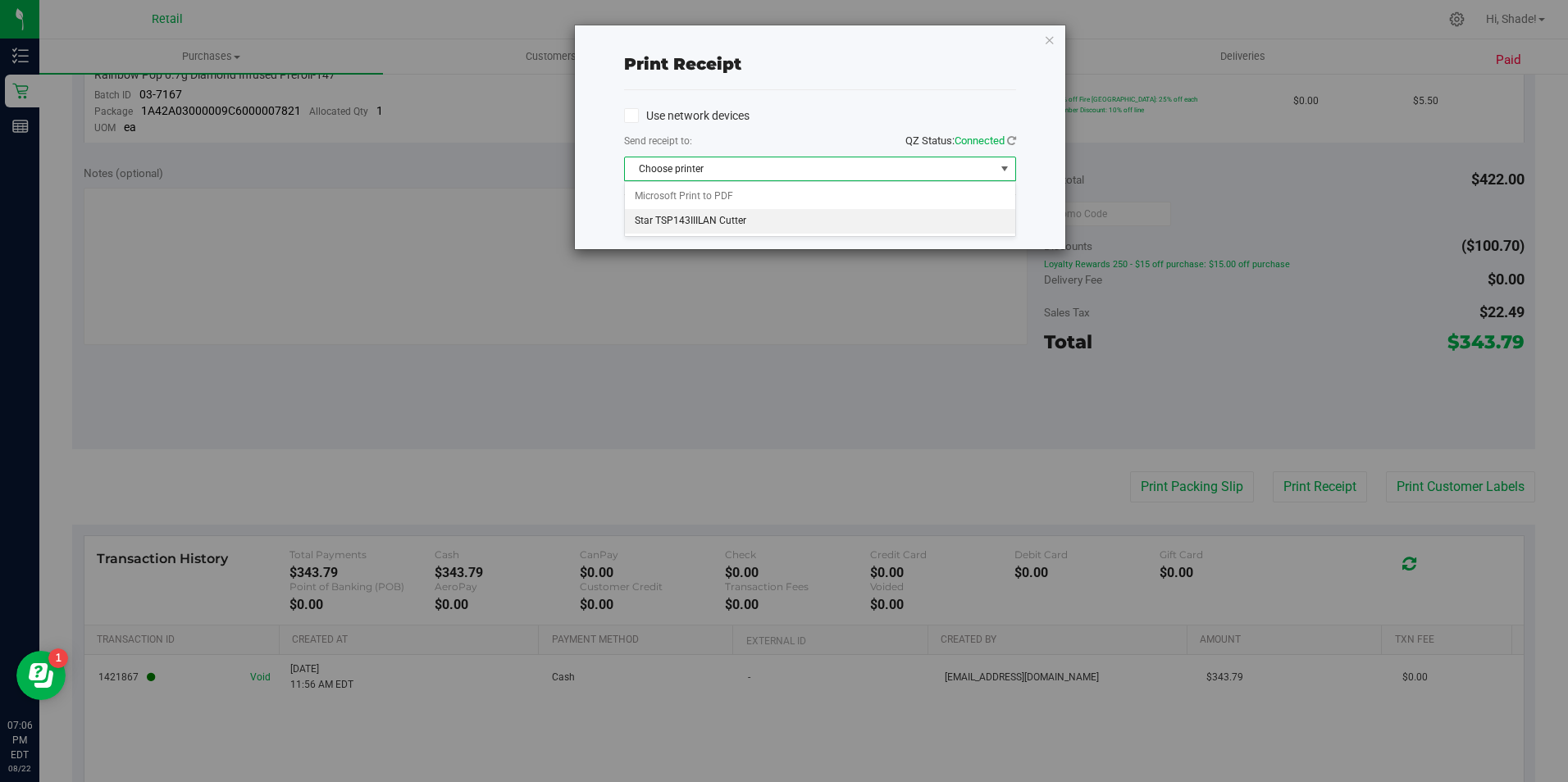
click at [747, 222] on li "Star TSP143IIILAN Cutter" at bounding box center [819, 221] width 391 height 25
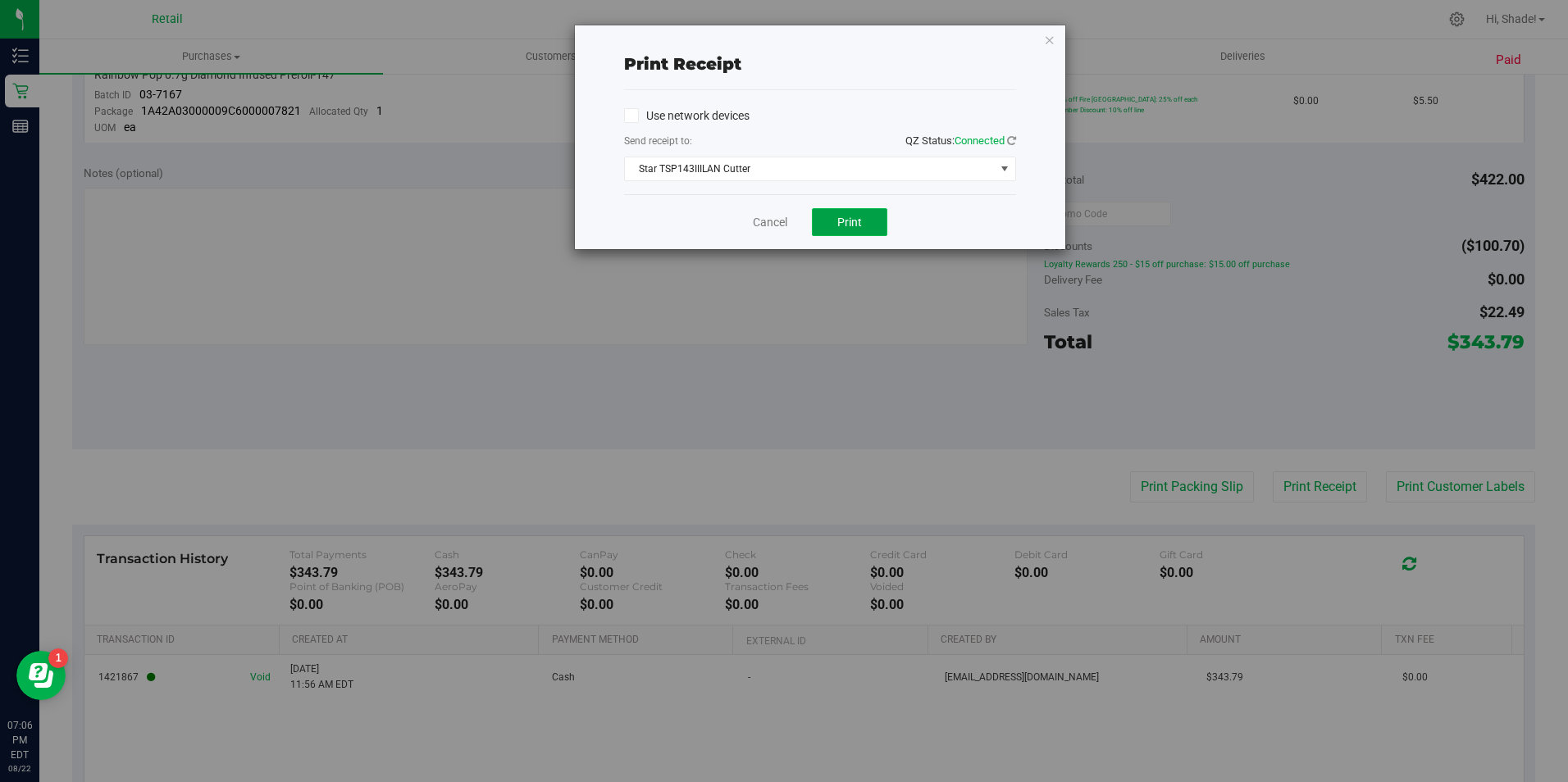
click at [854, 229] on button "Print" at bounding box center [849, 222] width 75 height 28
click at [1044, 40] on icon "button" at bounding box center [1049, 39] width 11 height 20
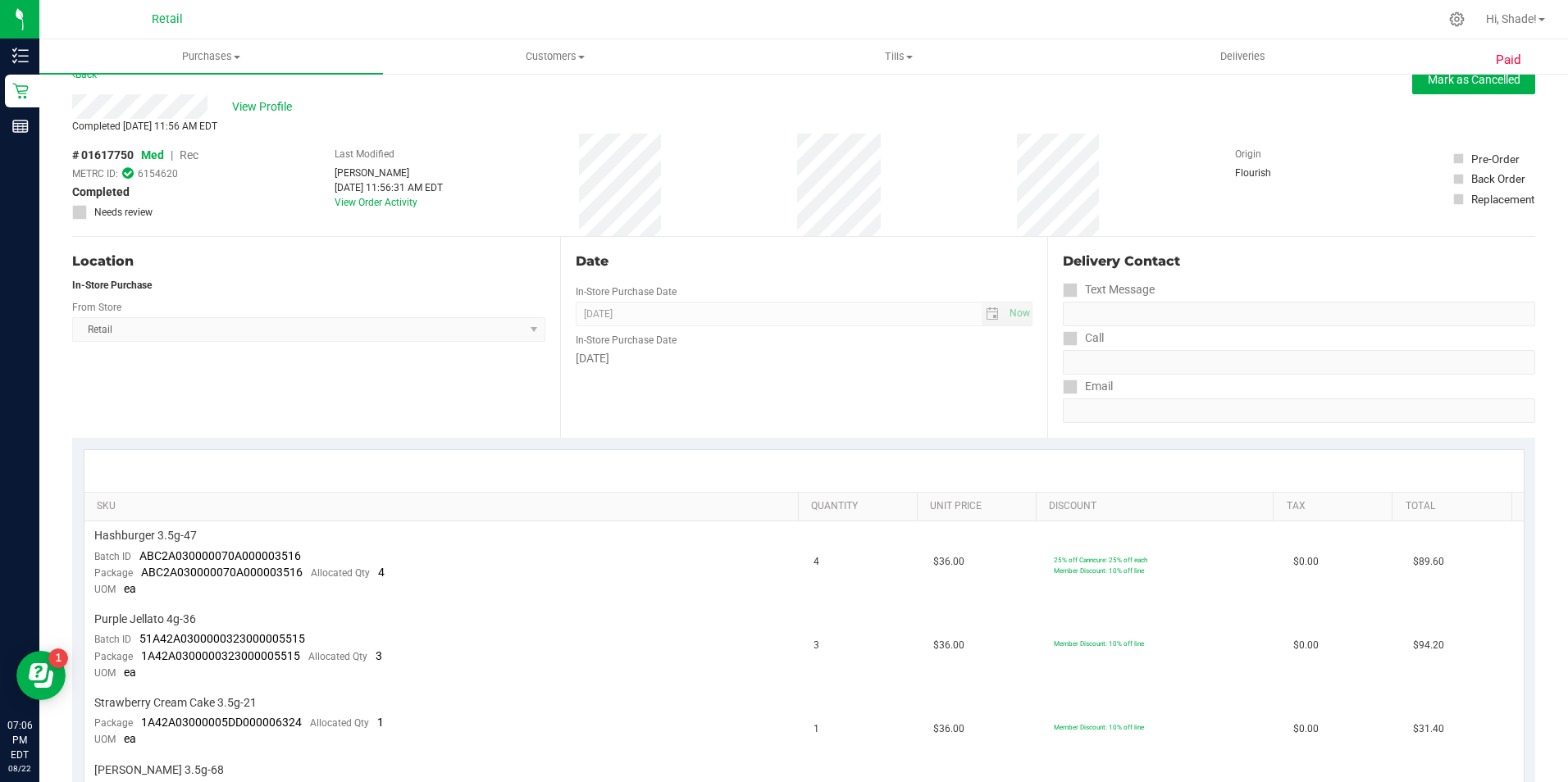
scroll to position [0, 0]
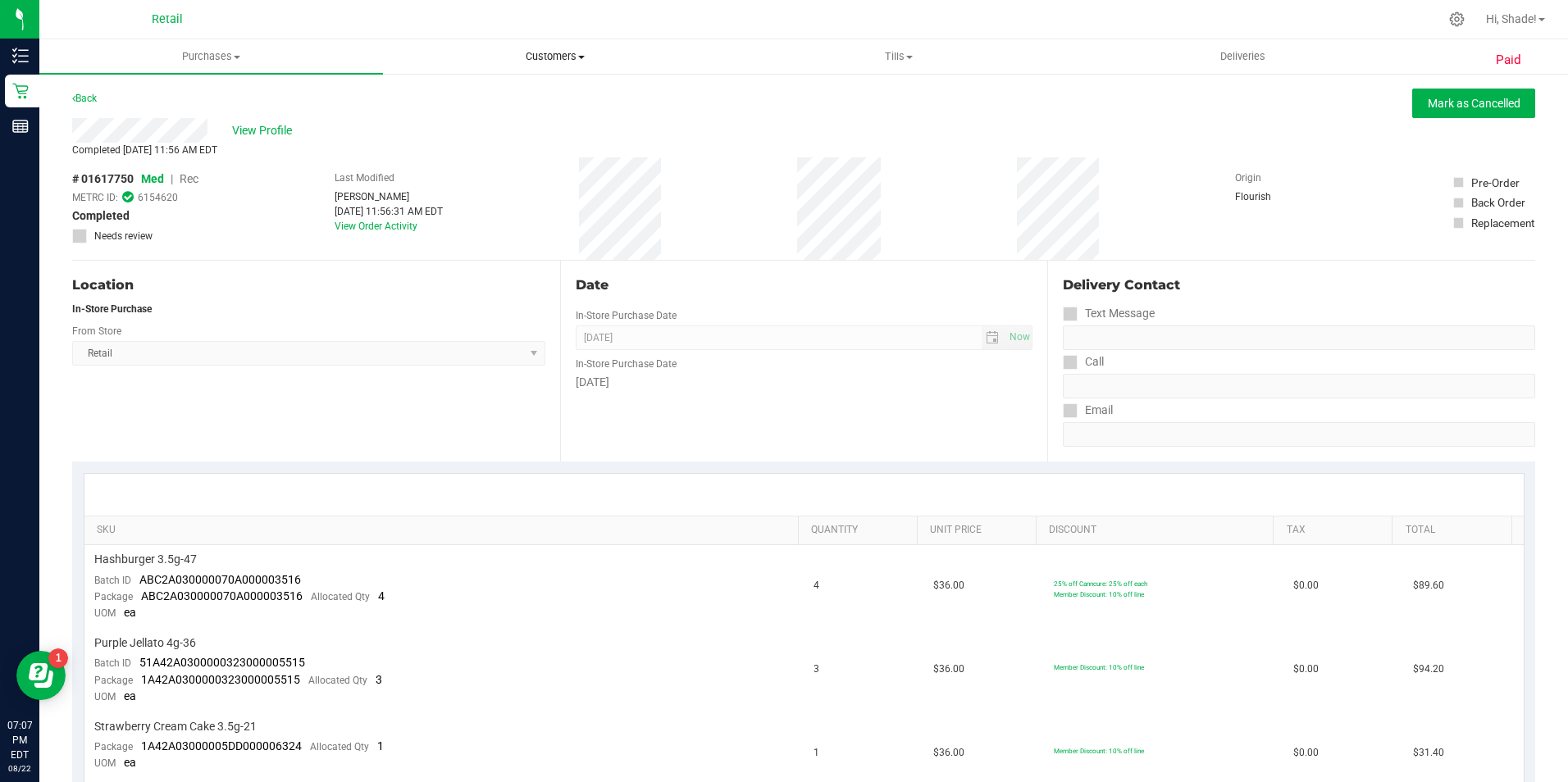
click at [532, 62] on span "Customers" at bounding box center [555, 56] width 342 height 15
click at [498, 101] on span "All customers" at bounding box center [442, 98] width 118 height 14
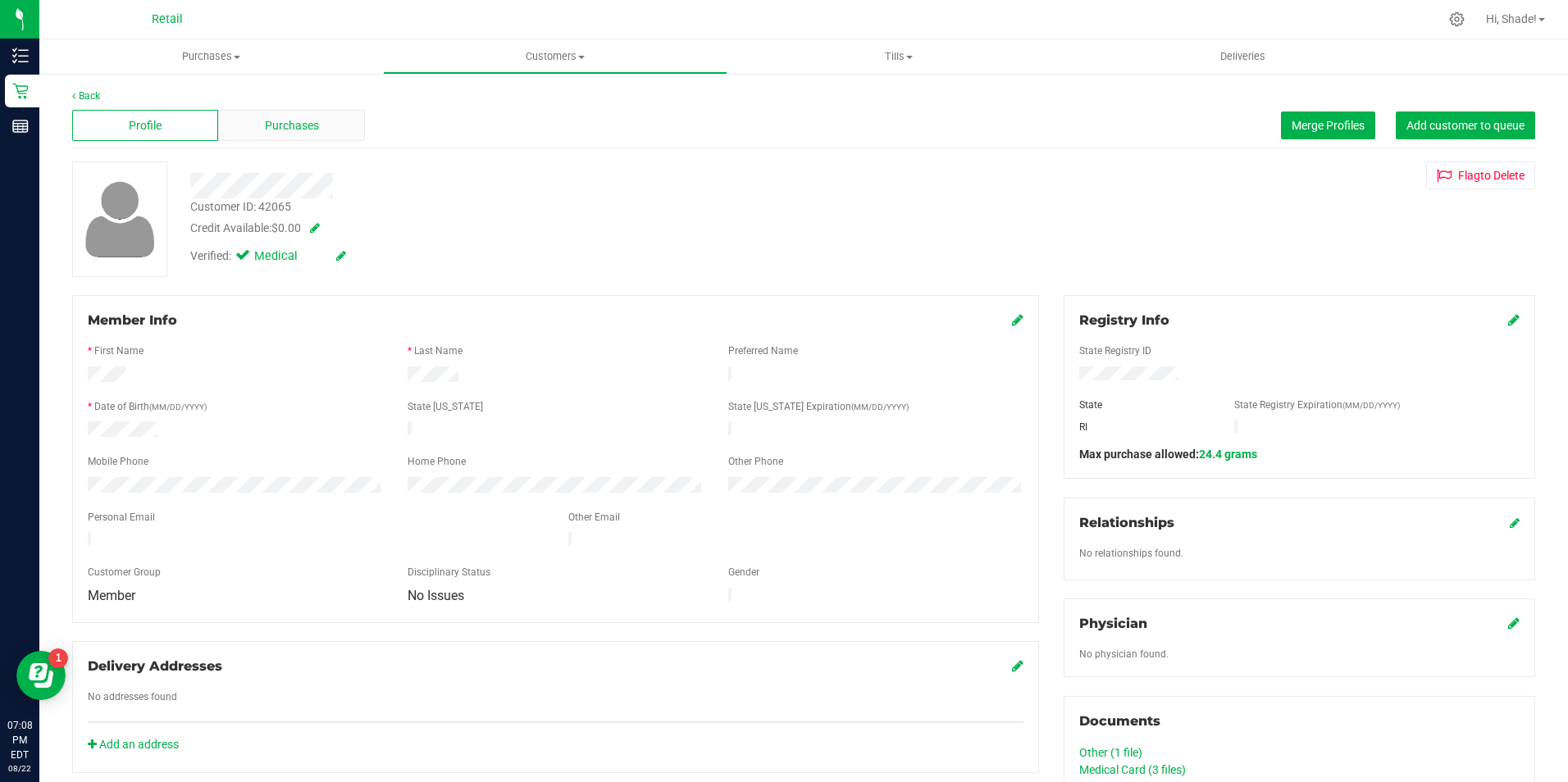
click at [273, 126] on span "Purchases" at bounding box center [291, 126] width 54 height 17
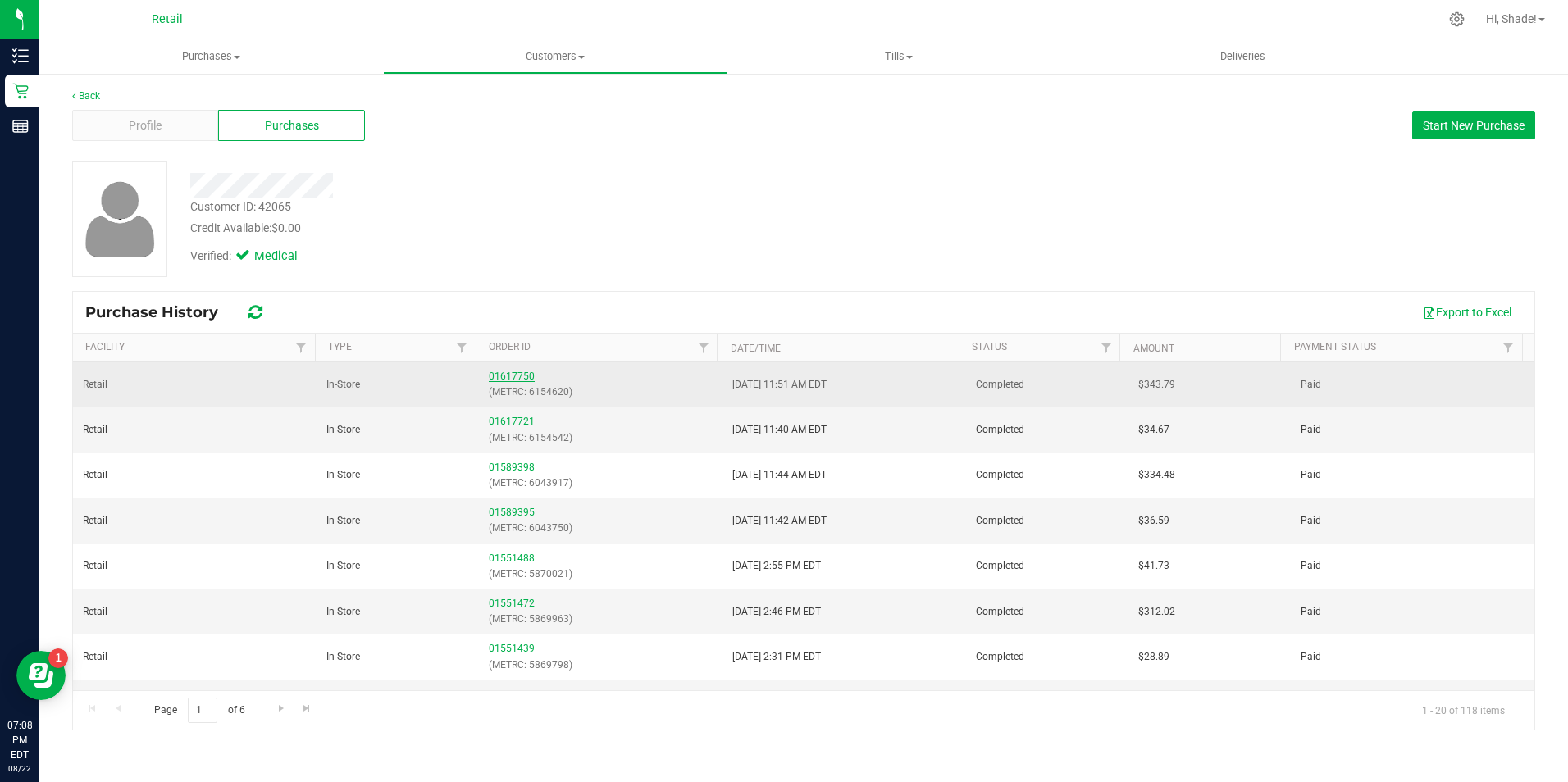
click at [512, 380] on link "01617750" at bounding box center [512, 376] width 46 height 11
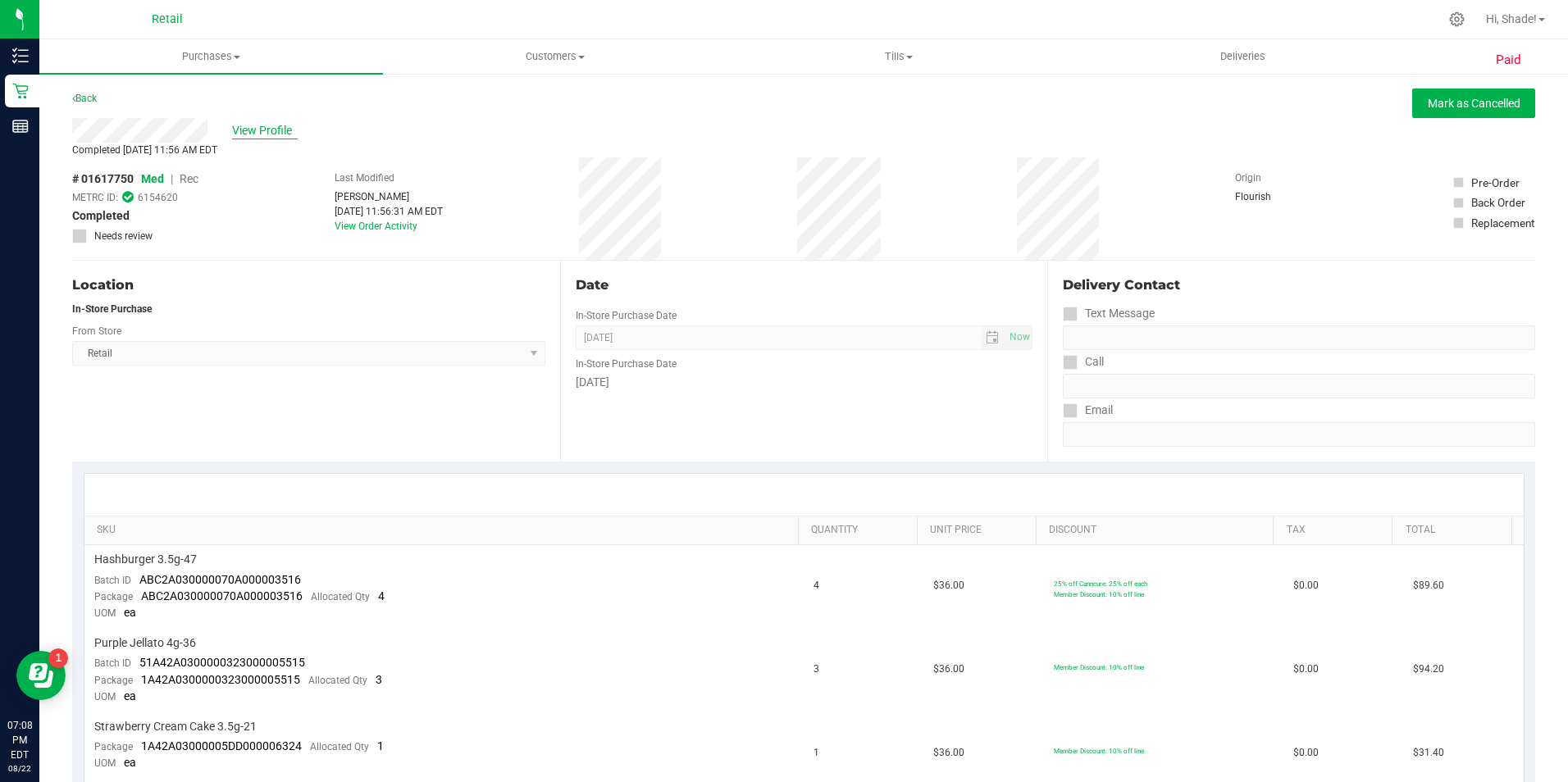
click at [264, 128] on span "View Profile" at bounding box center [265, 131] width 66 height 17
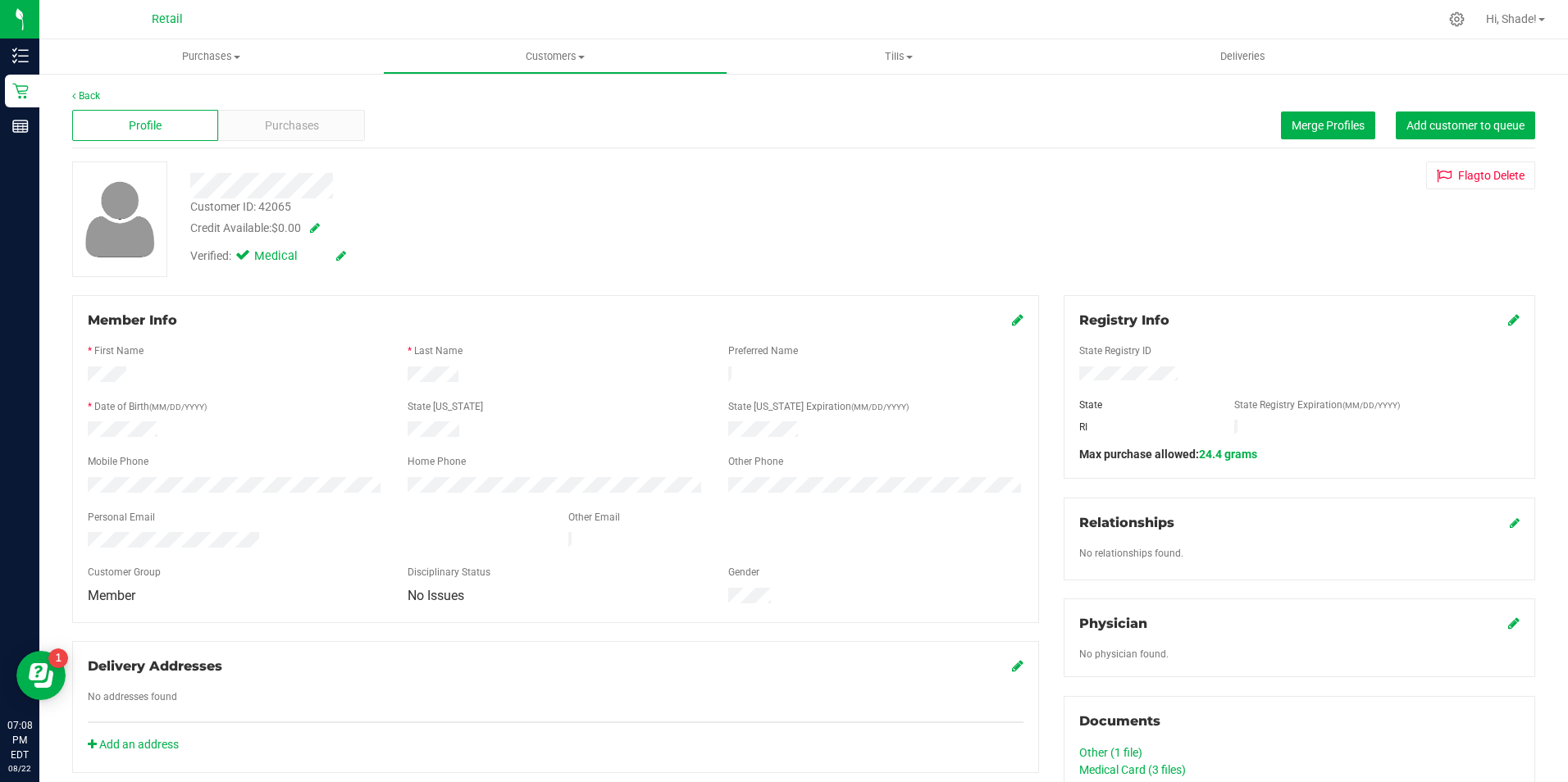
click at [265, 128] on span "Purchases" at bounding box center [291, 126] width 54 height 17
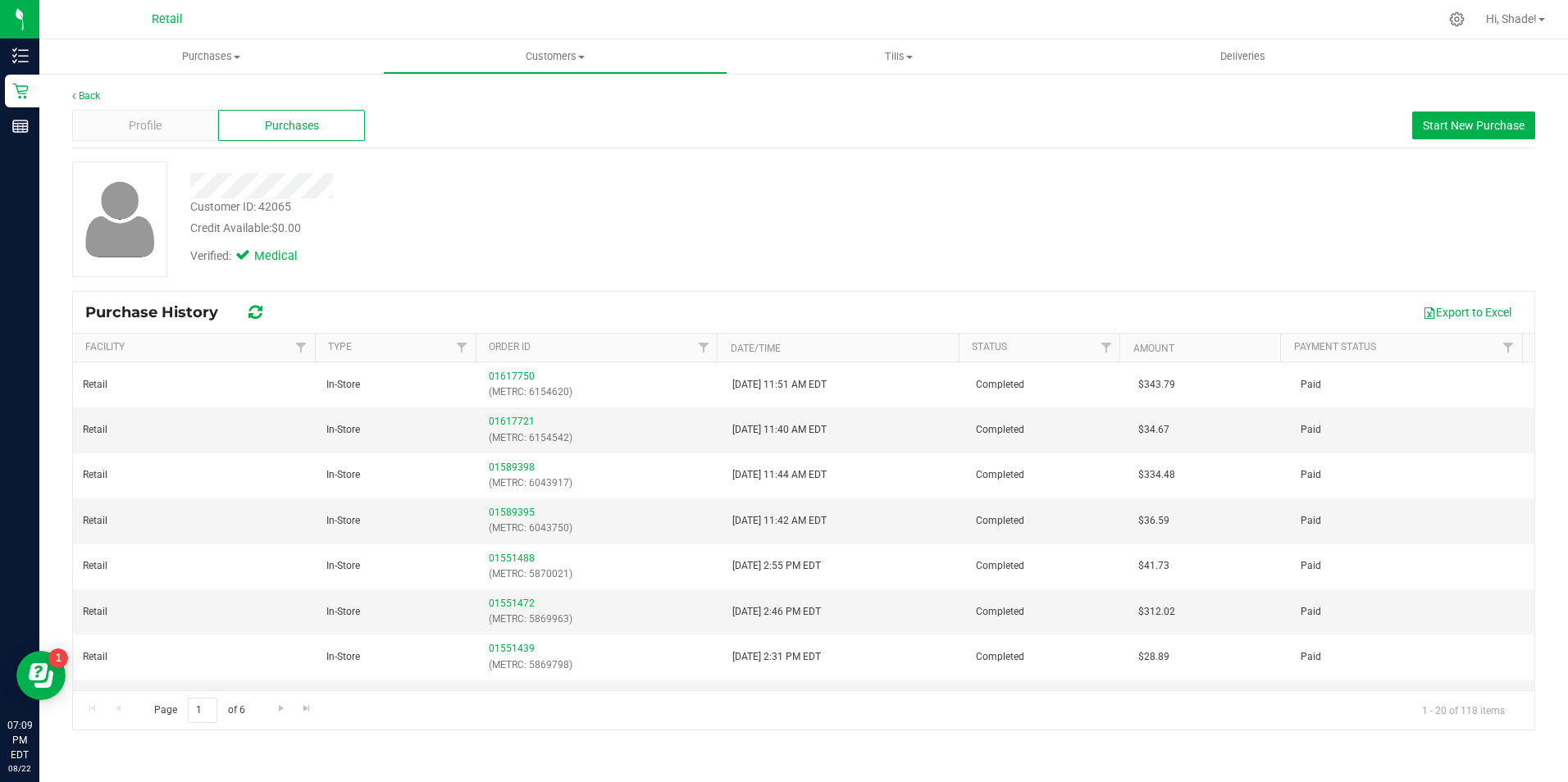
click at [976, 135] on div "Profile Purchases Start New Purchase" at bounding box center [803, 126] width 1463 height 45
click at [203, 51] on span "Purchases" at bounding box center [211, 56] width 344 height 15
click at [104, 97] on span "Summary of purchases" at bounding box center [123, 98] width 168 height 14
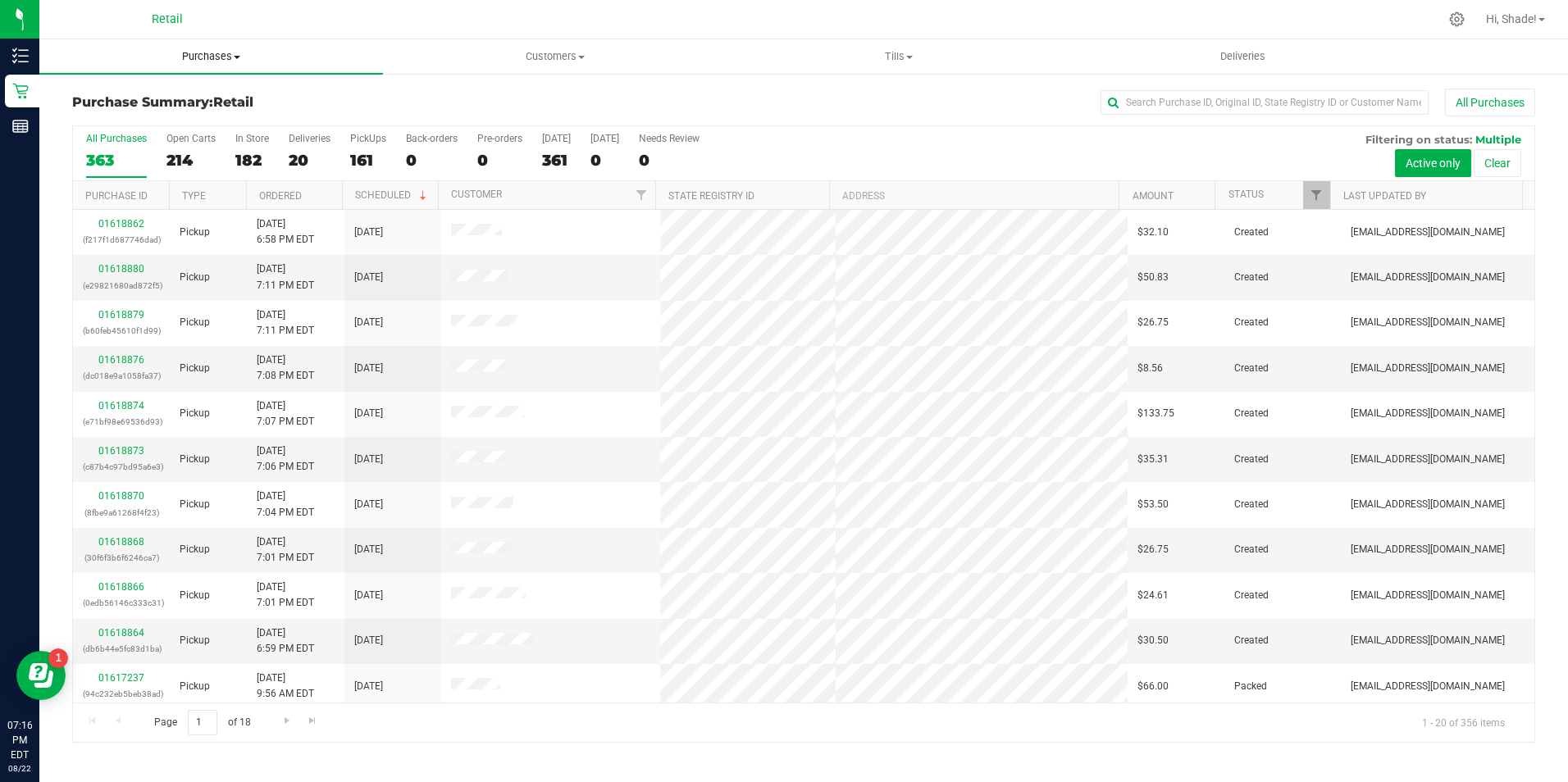
click at [209, 62] on span "Purchases" at bounding box center [211, 56] width 344 height 15
click at [1155, 48] on uib-tab-heading "Deliveries" at bounding box center [1242, 56] width 342 height 32
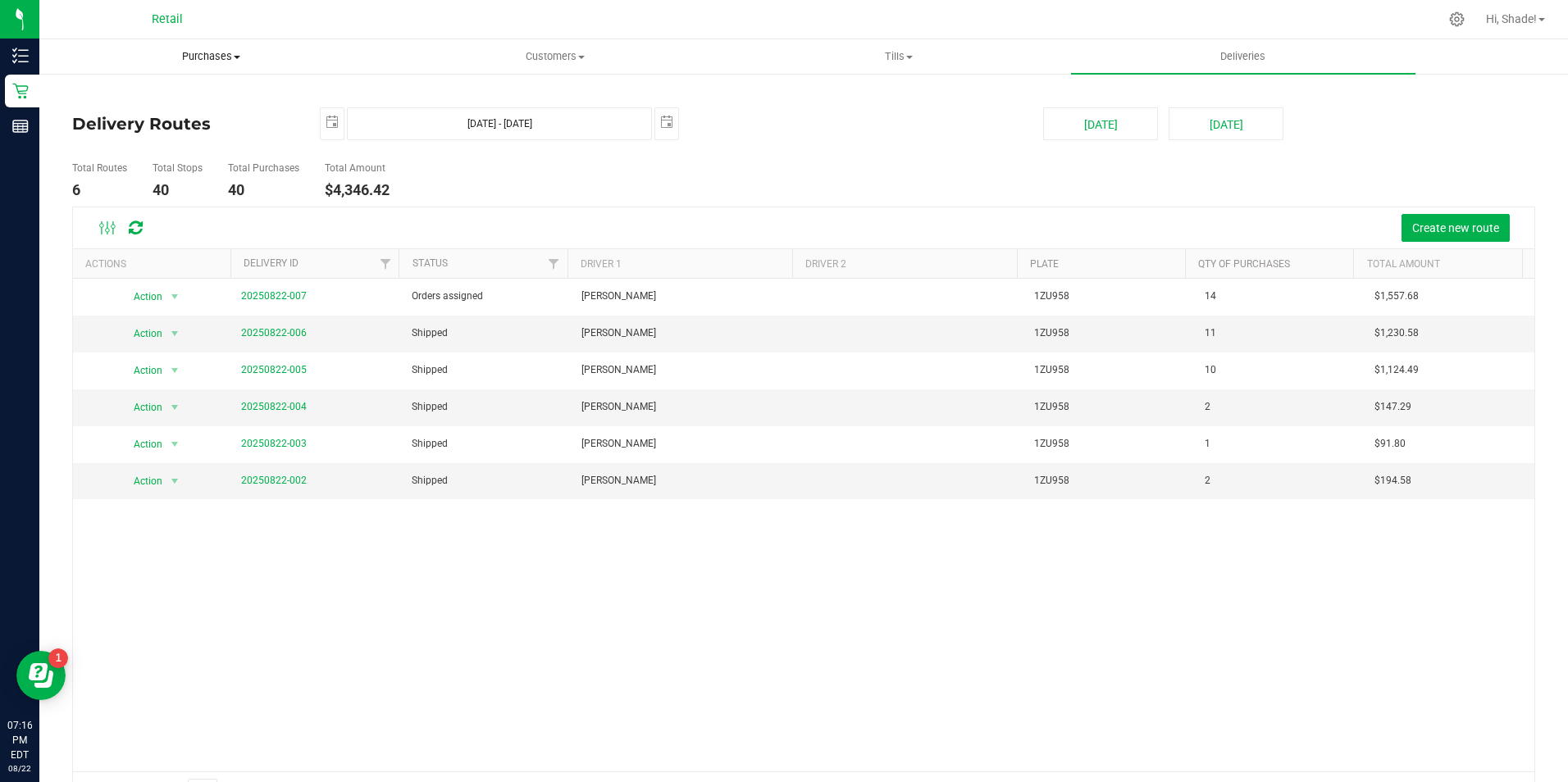
click at [195, 50] on span "Purchases" at bounding box center [211, 56] width 342 height 15
click at [156, 97] on span "Summary of purchases" at bounding box center [123, 98] width 168 height 14
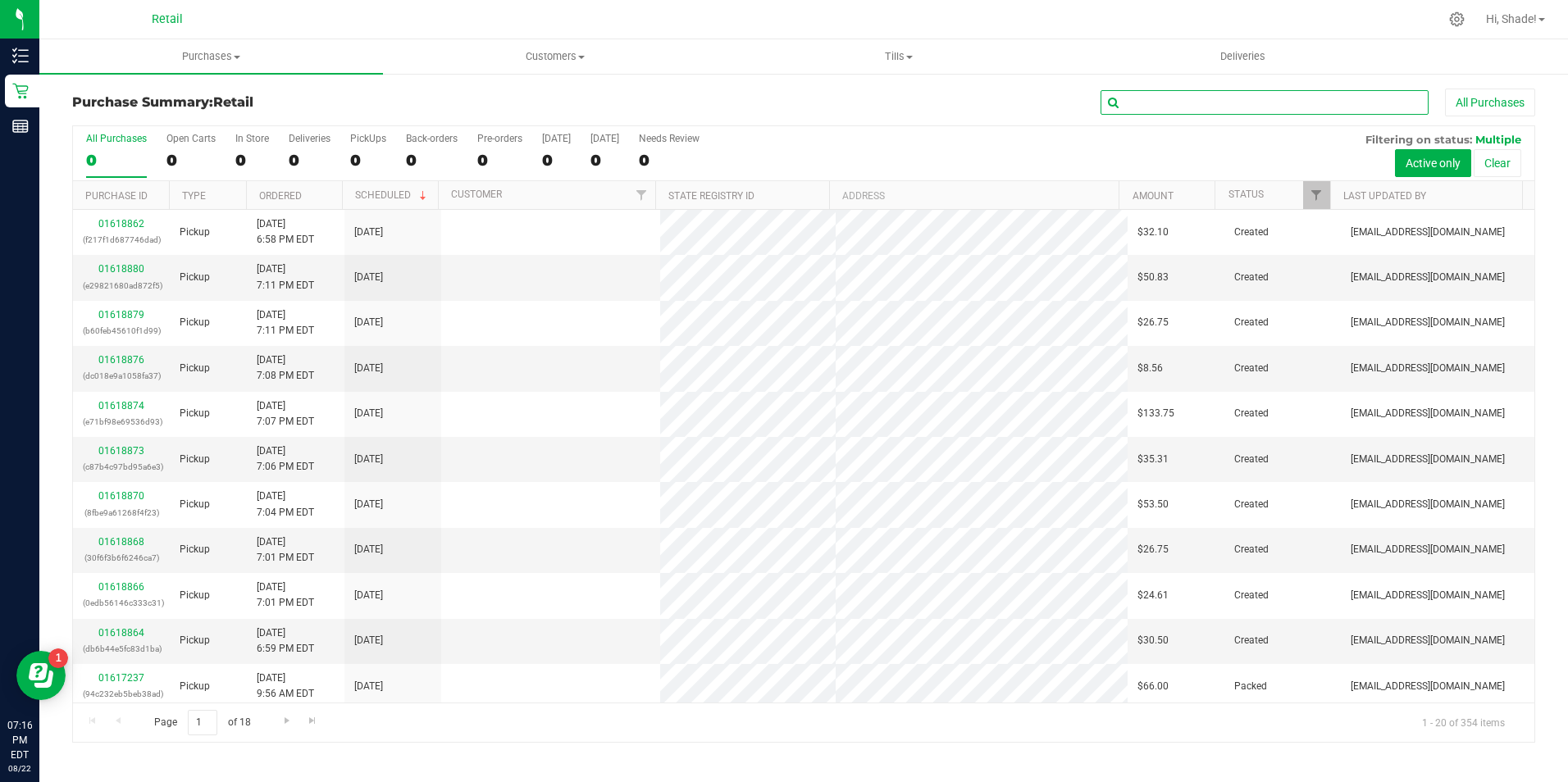
click at [1152, 100] on input "text" at bounding box center [1265, 103] width 328 height 25
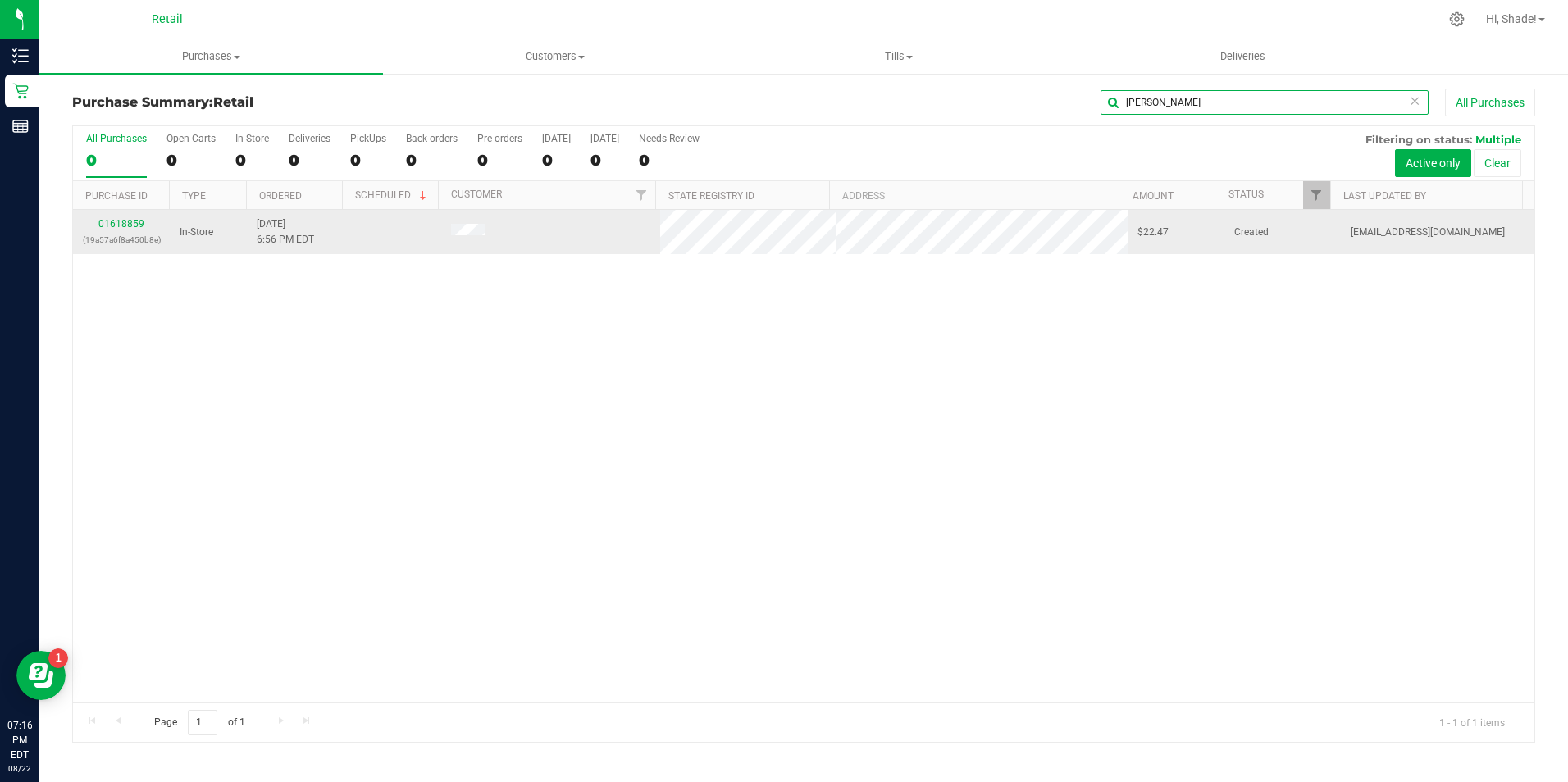
type input "jorge"
click at [128, 213] on td "01618859 (19a57a6f8a450b8e)" at bounding box center [120, 232] width 97 height 44
click at [128, 218] on link "01618859" at bounding box center [121, 223] width 46 height 11
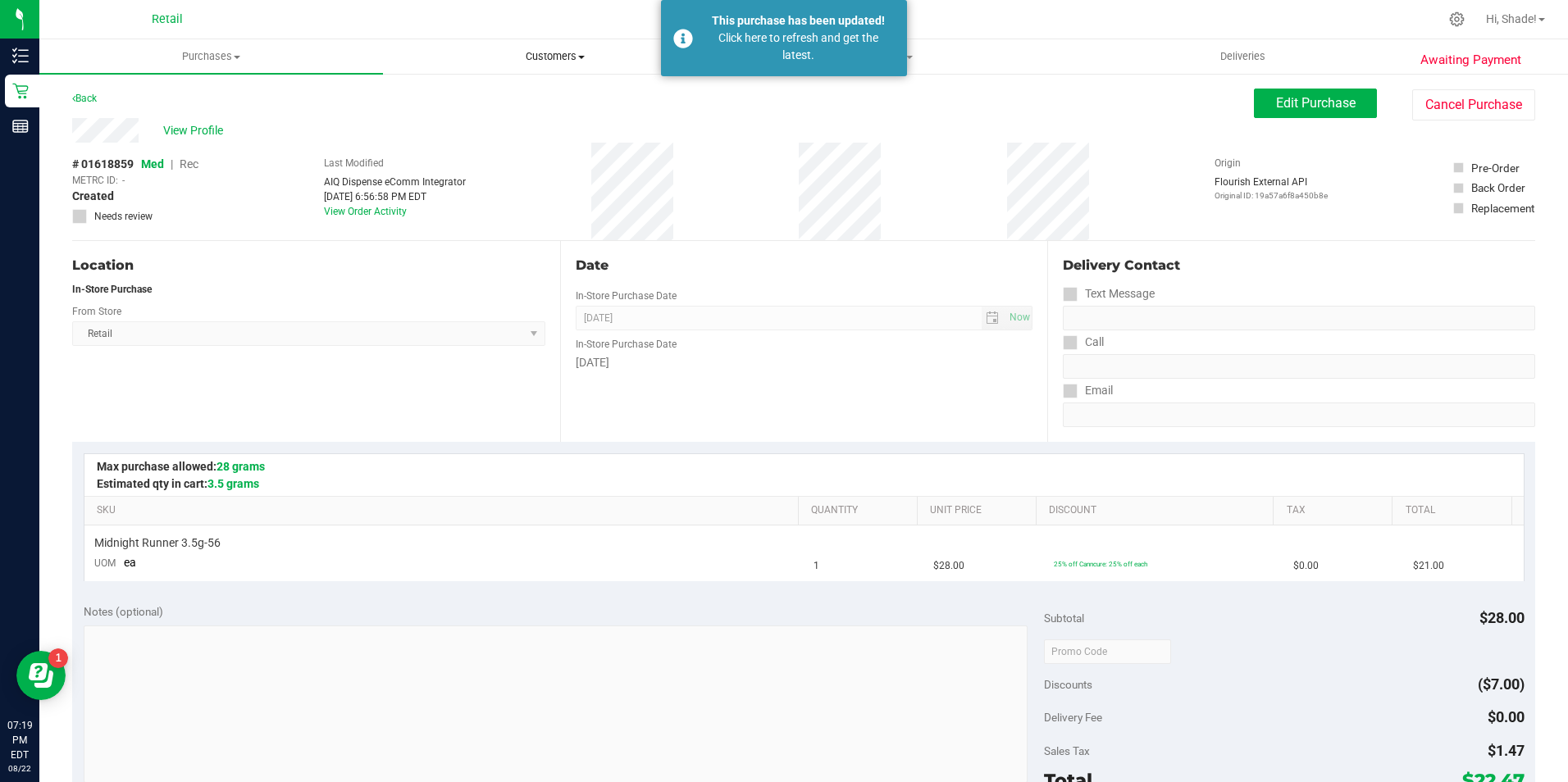
click at [551, 60] on span "Customers" at bounding box center [555, 56] width 342 height 15
click at [478, 102] on span "All customers" at bounding box center [442, 98] width 118 height 14
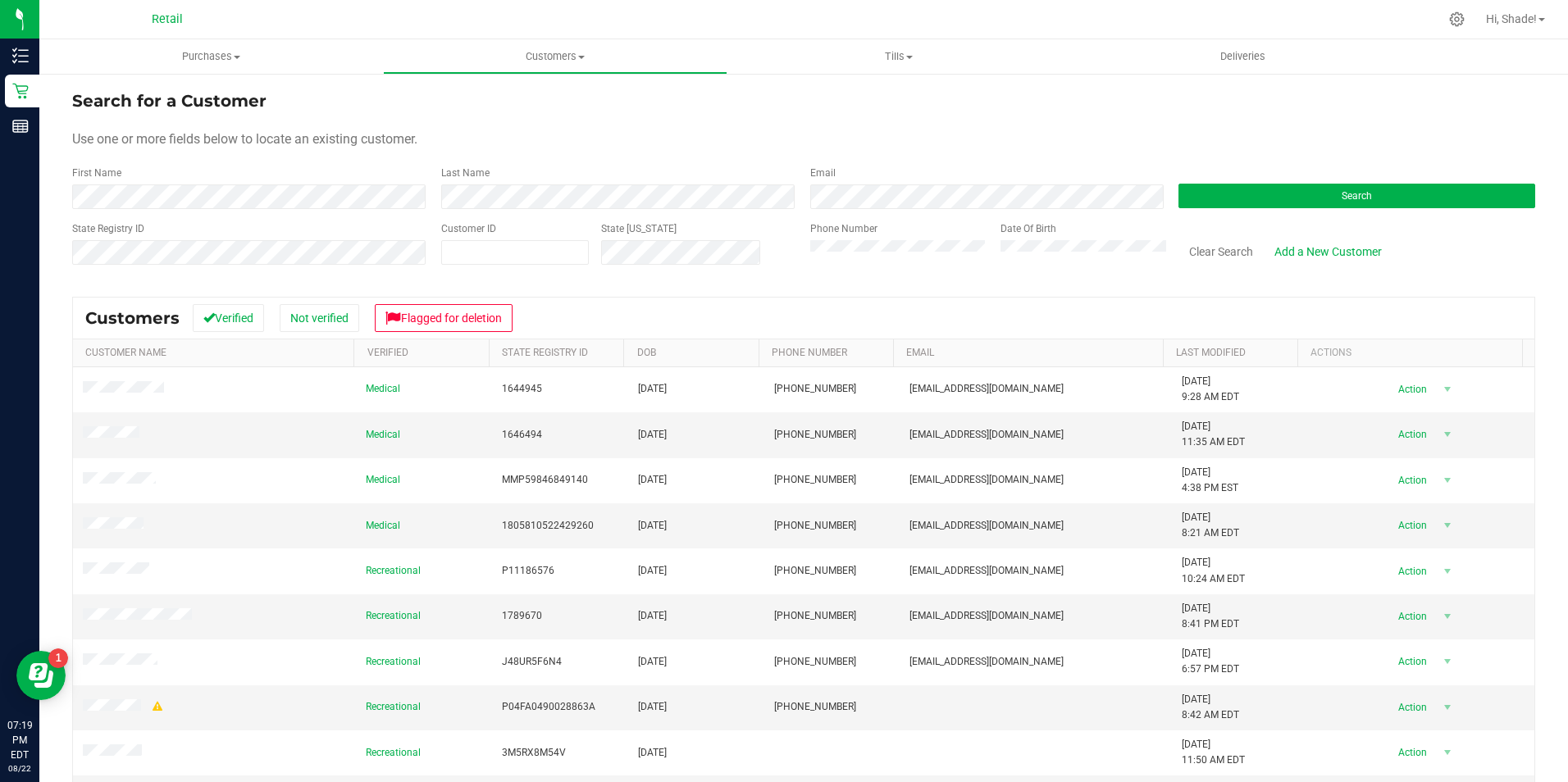
click at [347, 211] on form "Search for a Customer Use one or more fields below to locate an existing custom…" at bounding box center [803, 185] width 1463 height 191
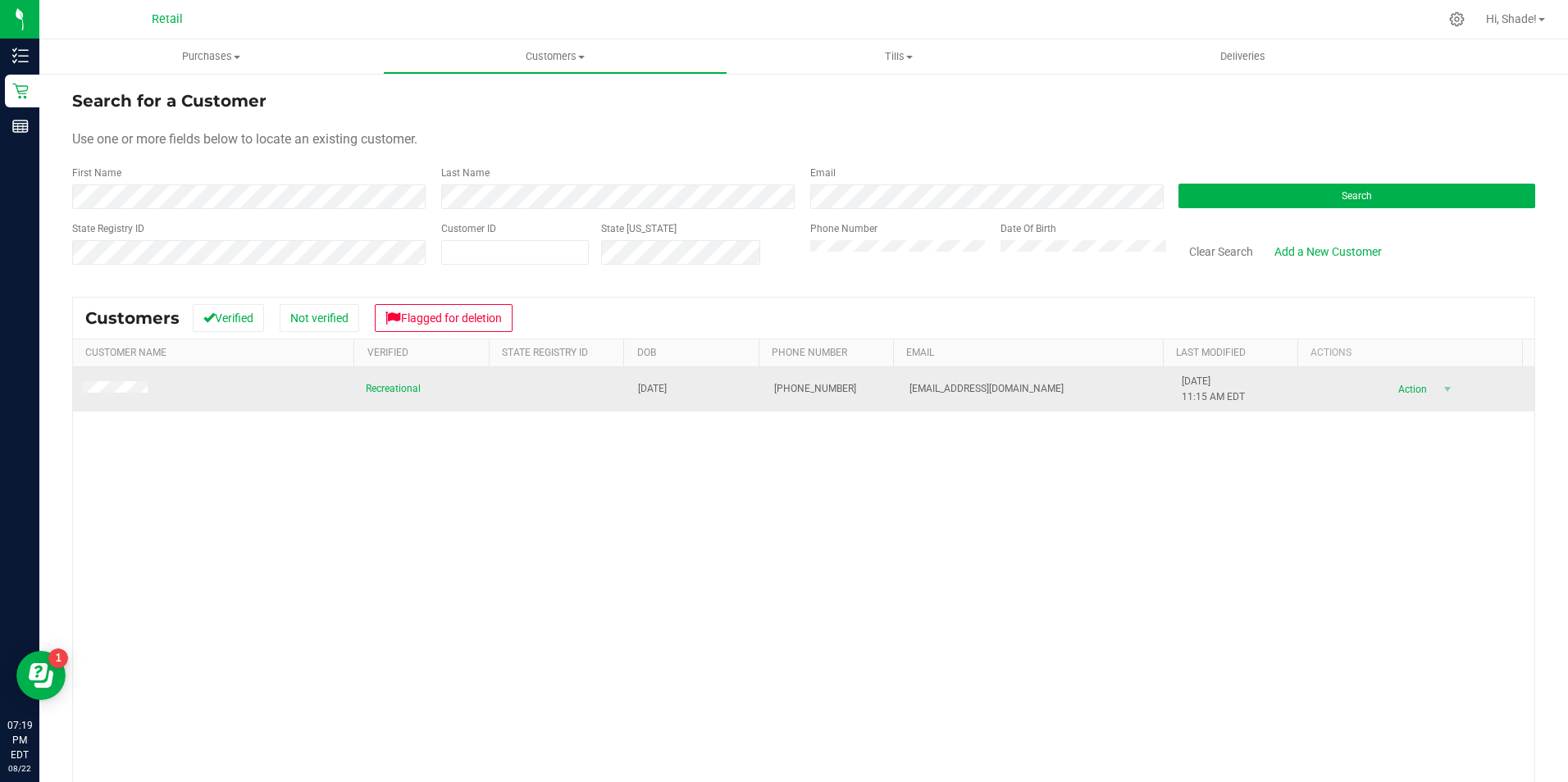
click at [128, 396] on span at bounding box center [118, 389] width 70 height 16
click at [381, 394] on span "Recreational" at bounding box center [393, 389] width 55 height 15
click at [126, 400] on td at bounding box center [214, 390] width 283 height 44
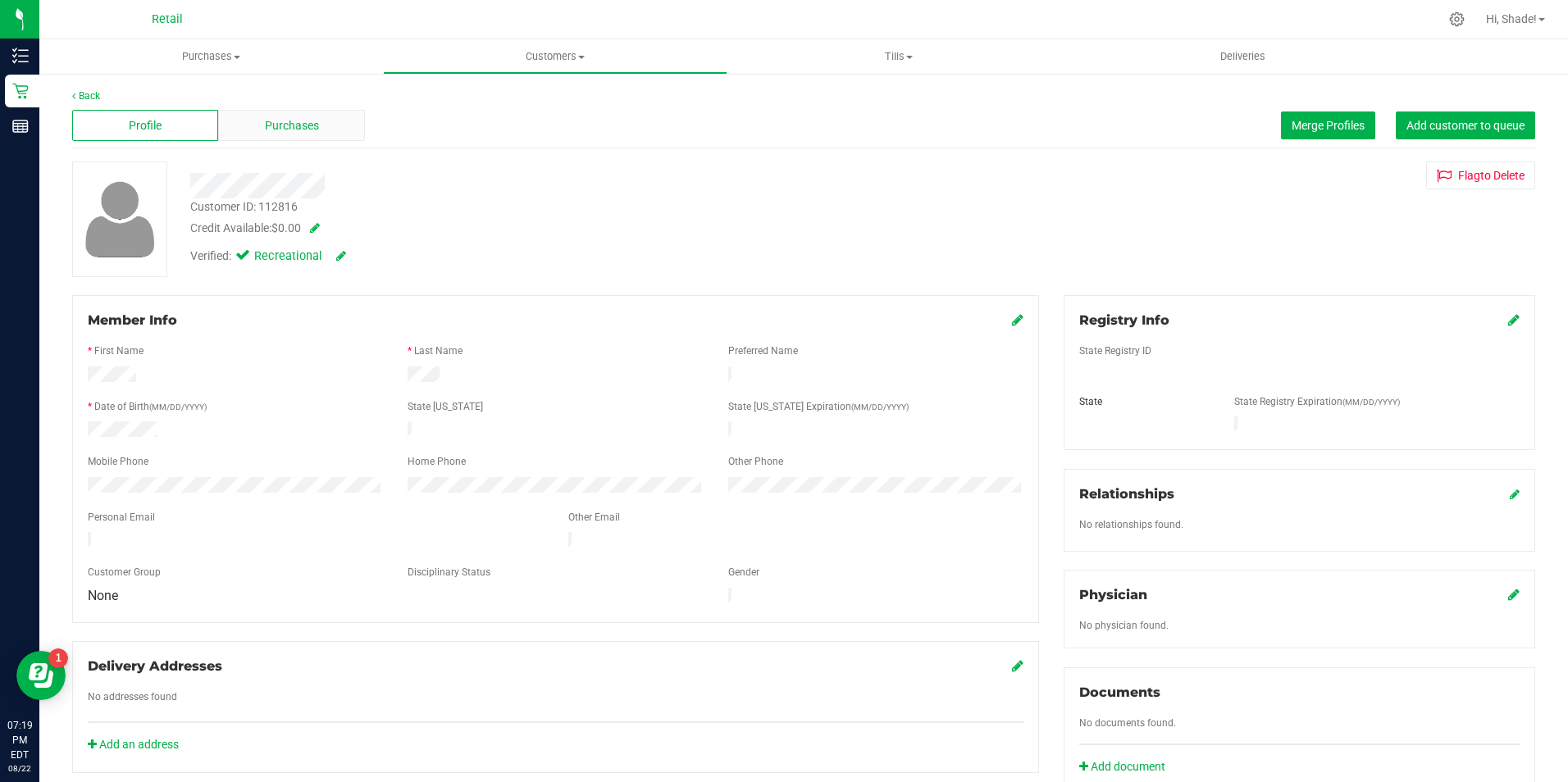
click at [267, 127] on span "Purchases" at bounding box center [291, 126] width 54 height 17
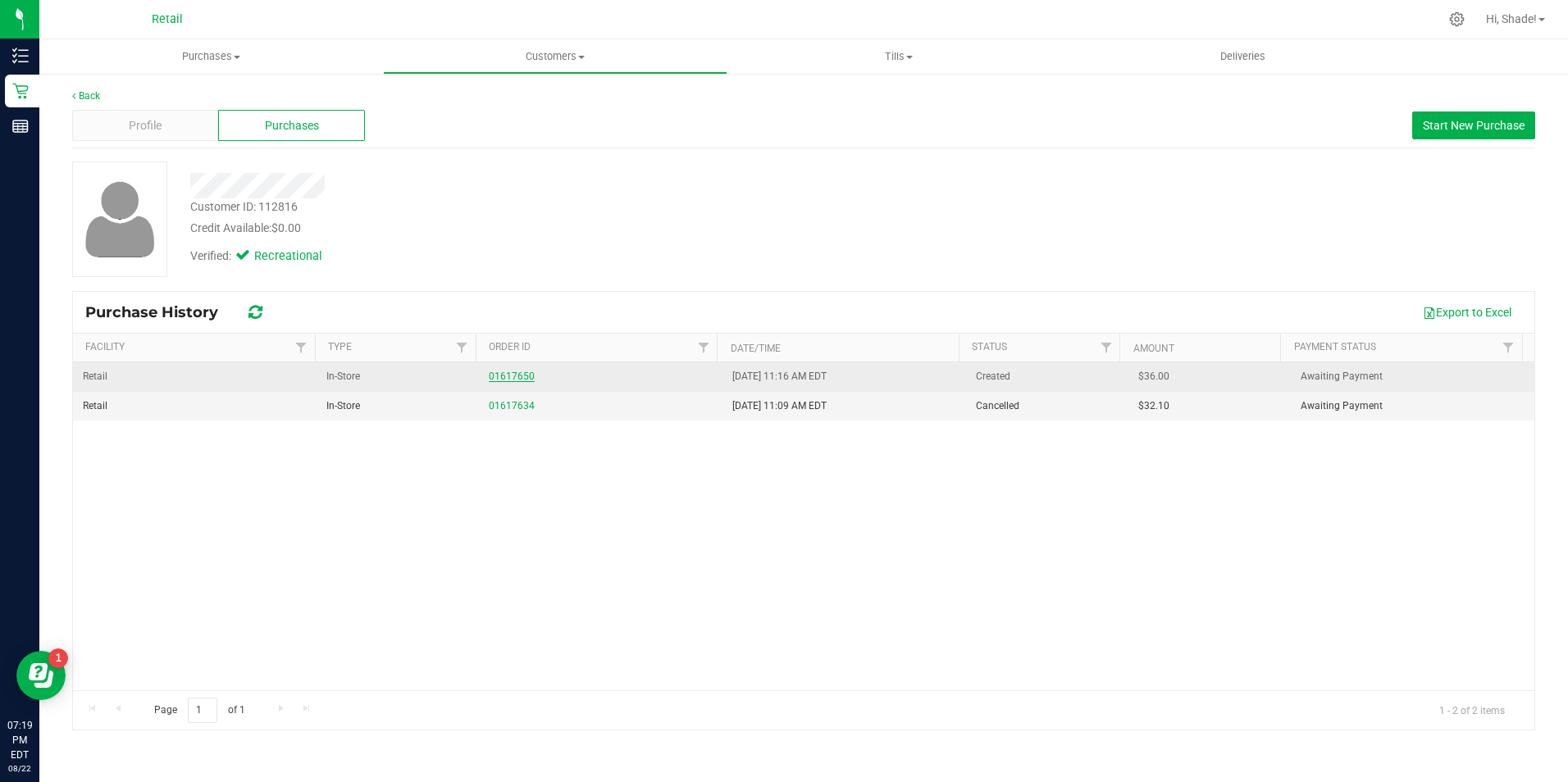
click at [501, 379] on link "01617650" at bounding box center [512, 376] width 46 height 11
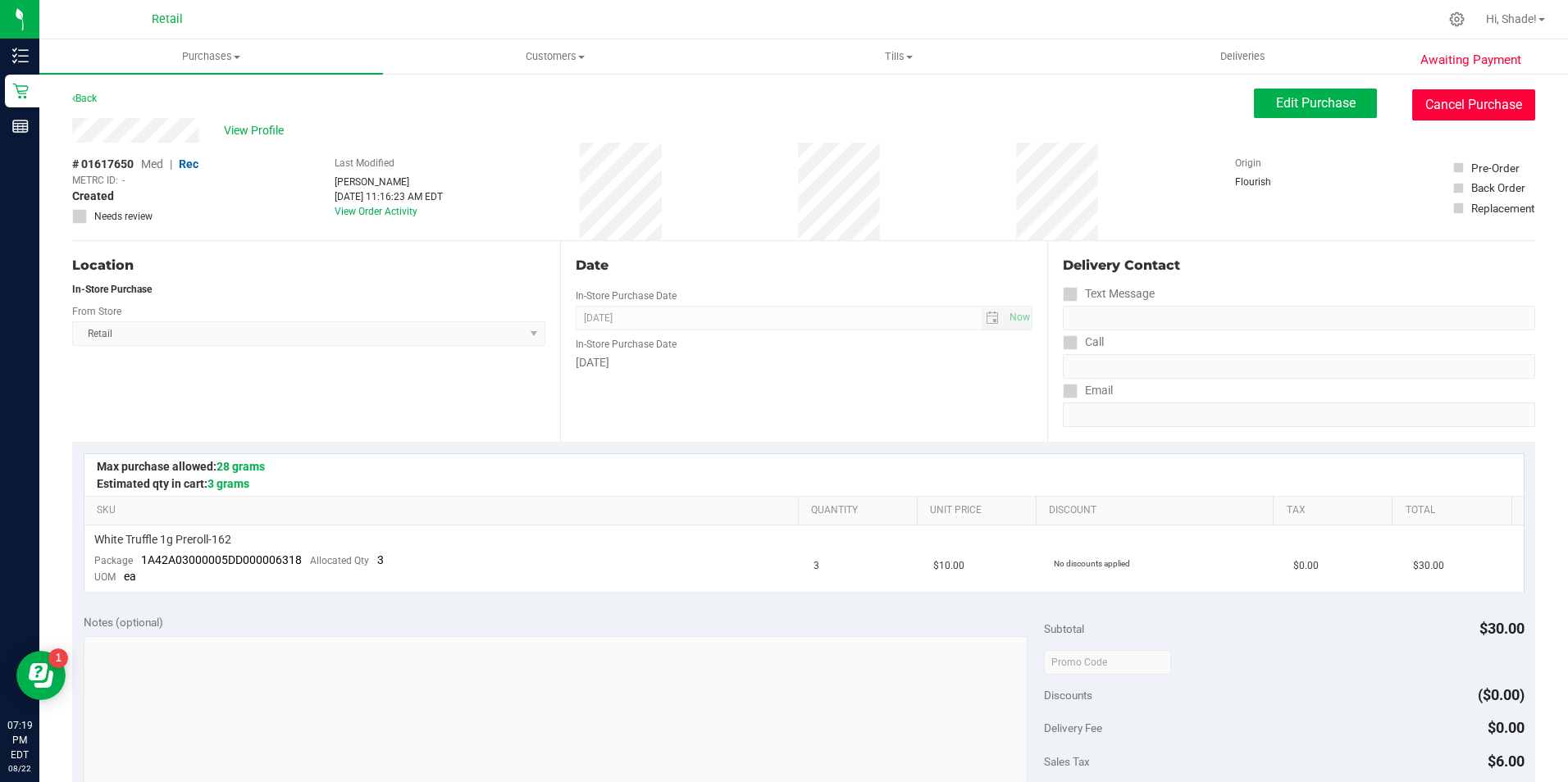
drag, startPoint x: 1438, startPoint y: 105, endPoint x: 852, endPoint y: 108, distance: 586.0
click at [1431, 112] on button "Cancel Purchase" at bounding box center [1473, 105] width 123 height 31
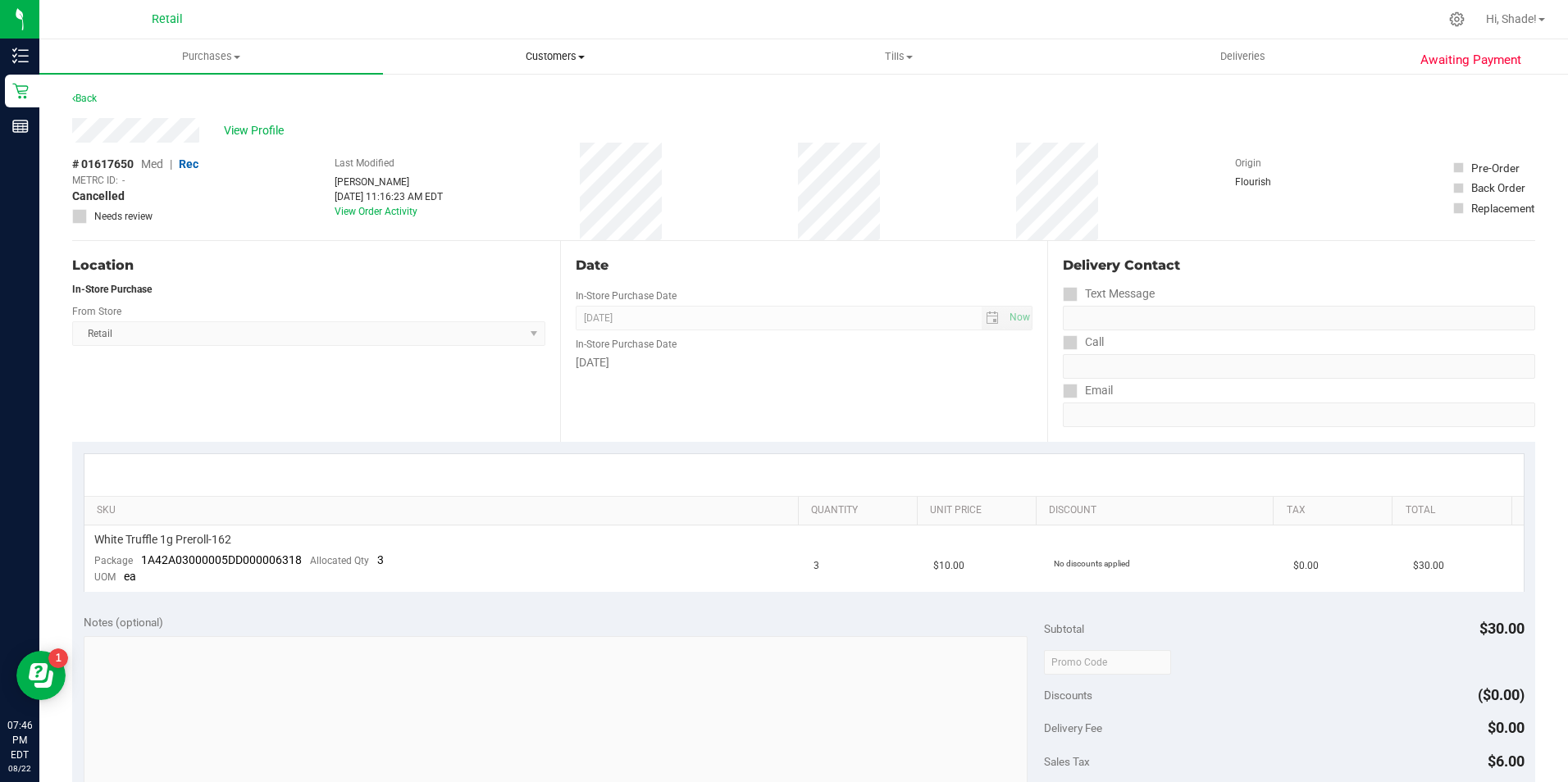
drag, startPoint x: 562, startPoint y: 57, endPoint x: 537, endPoint y: 57, distance: 25.0
click at [562, 57] on span "Customers" at bounding box center [555, 56] width 342 height 15
click at [427, 103] on span "All customers" at bounding box center [442, 98] width 118 height 14
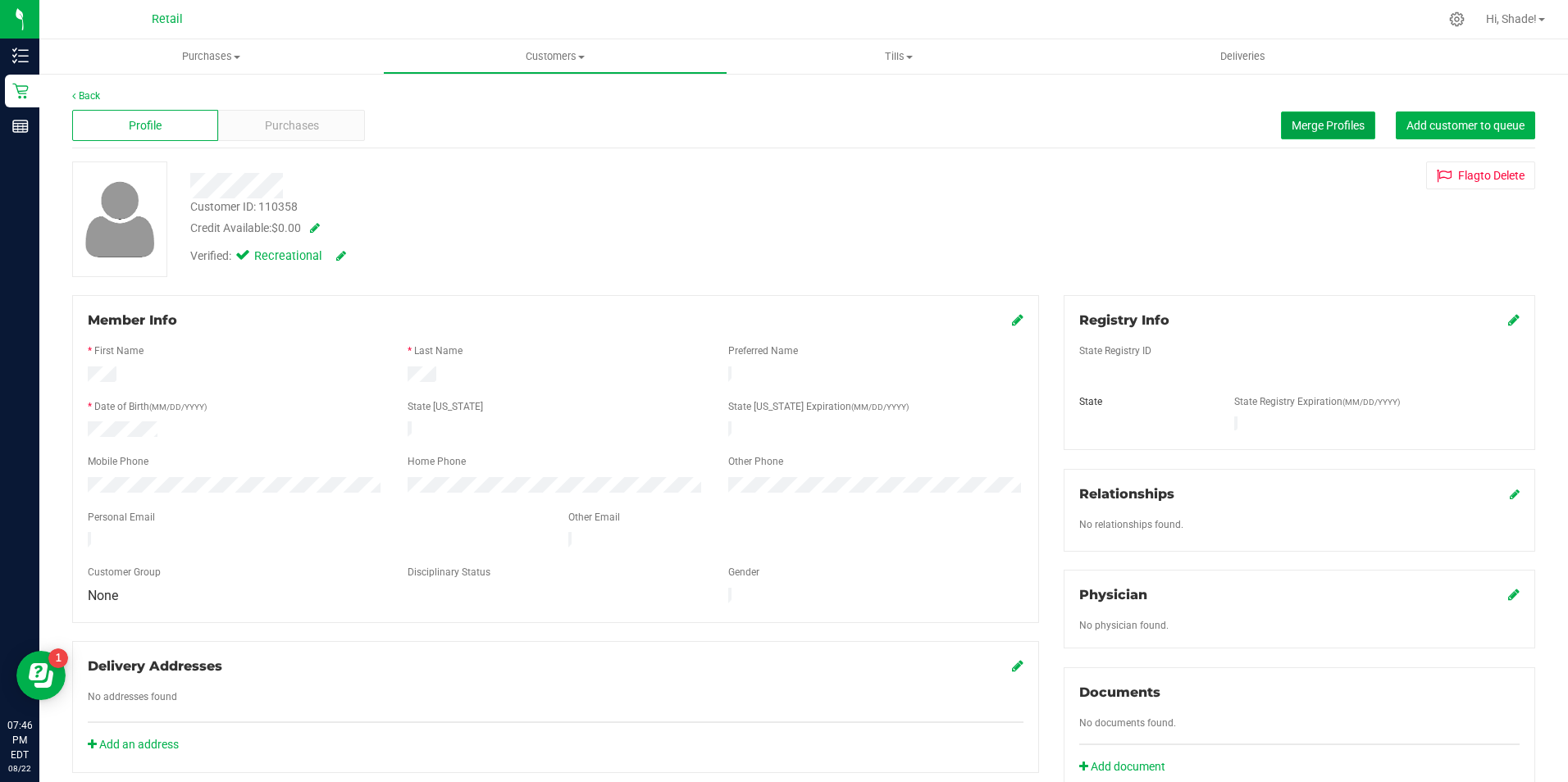
click at [1292, 120] on span "Merge Profiles" at bounding box center [1327, 125] width 73 height 13
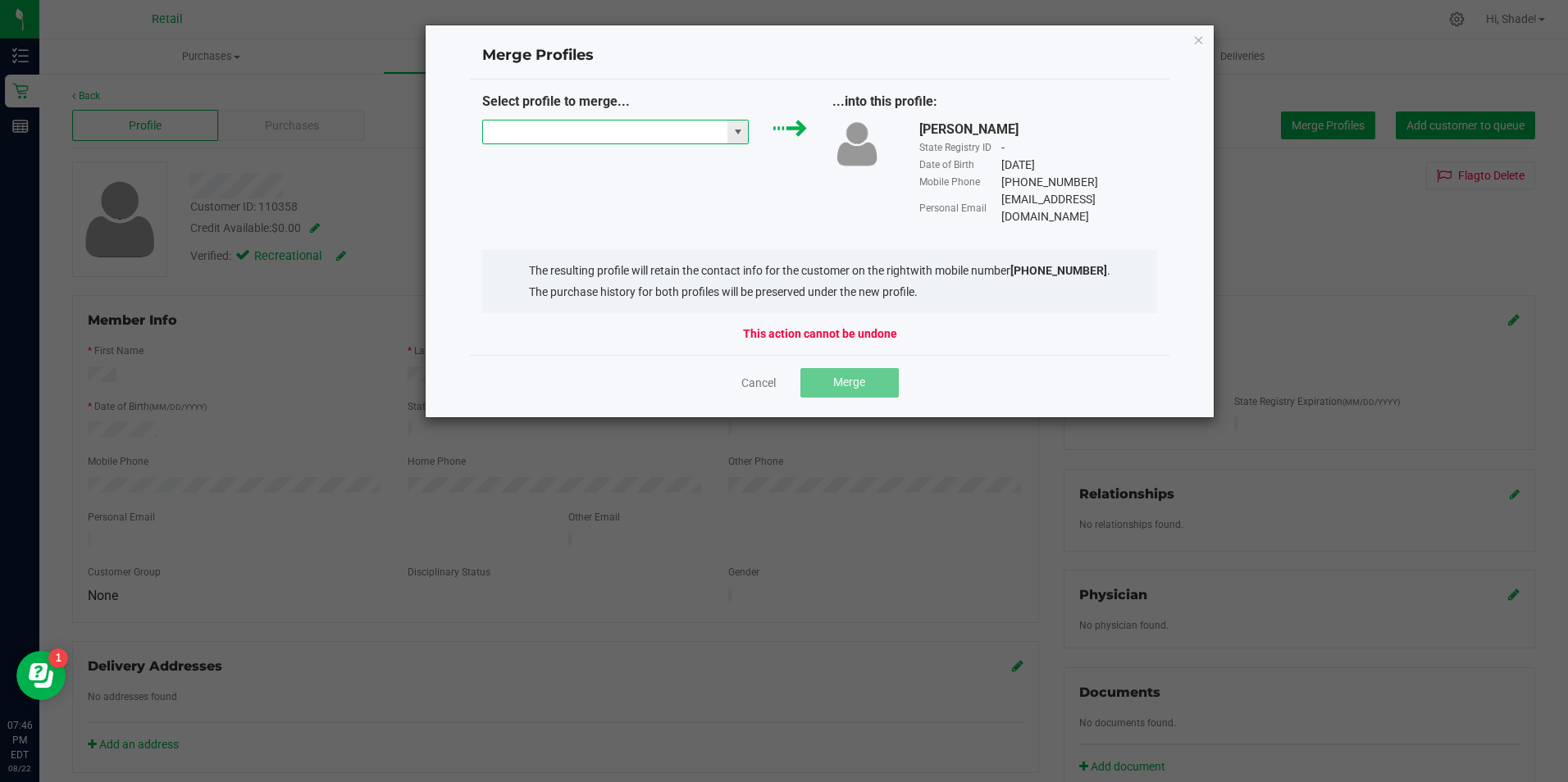
click at [526, 123] on input "NO DATA FOUND" at bounding box center [605, 132] width 245 height 23
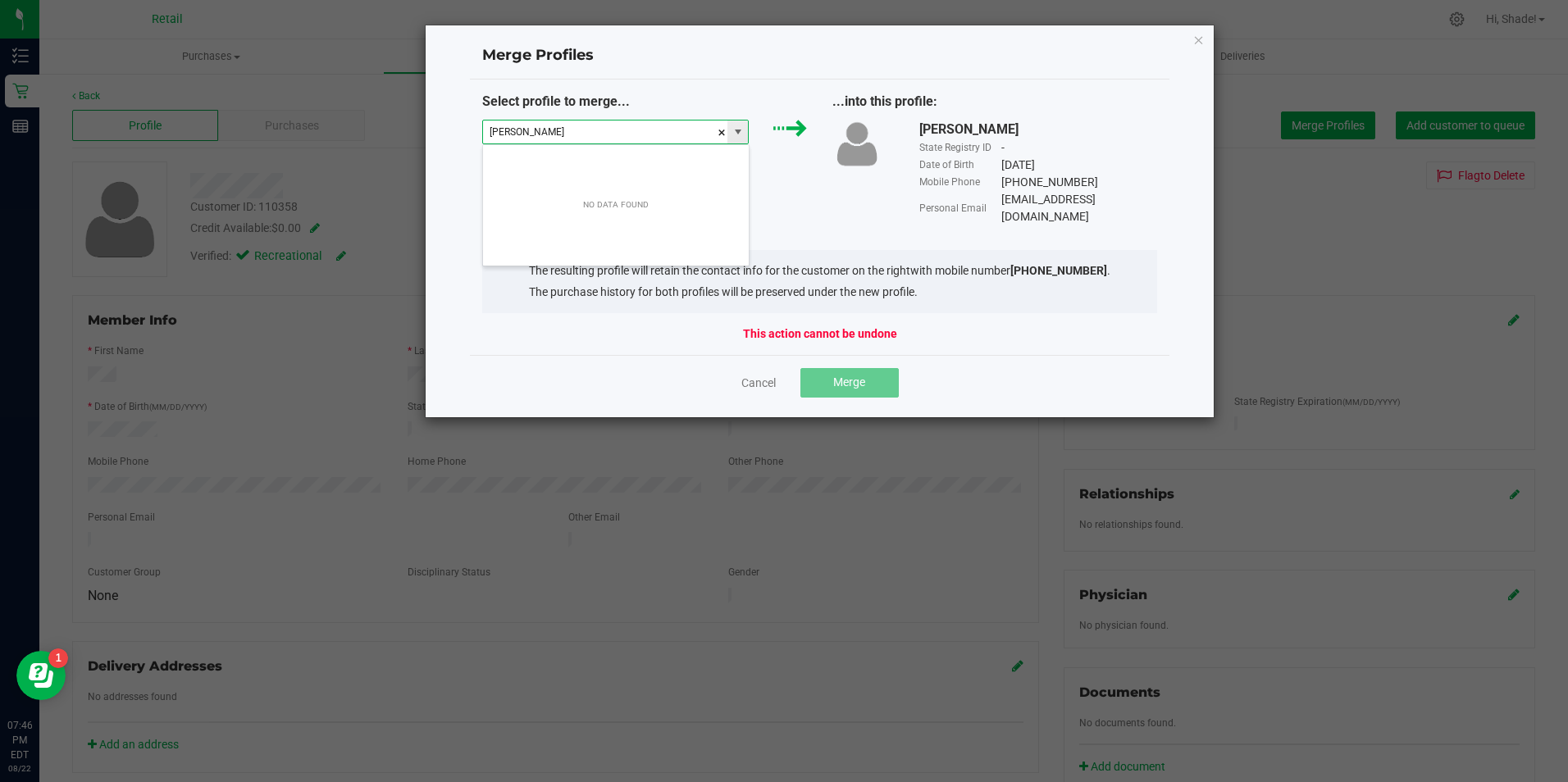
scroll to position [25, 267]
type input "jose valle"
drag, startPoint x: 550, startPoint y: 131, endPoint x: 509, endPoint y: 120, distance: 42.4
click at [467, 124] on div "Merge Profiles Select profile to merge... jose valle ...into this profile: Jose…" at bounding box center [819, 221] width 790 height 394
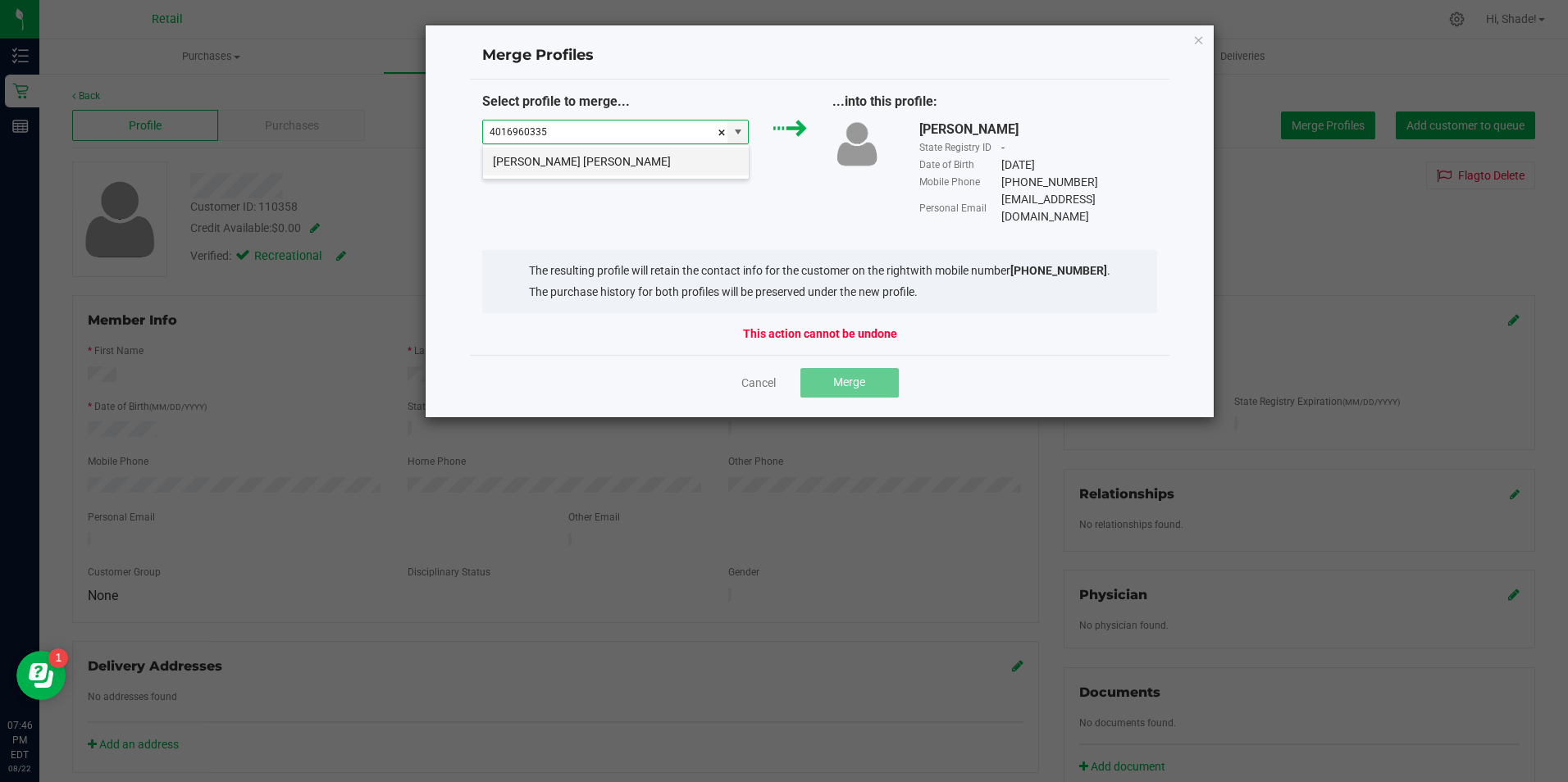
click at [537, 164] on li "Jose Blas Valle Rivera" at bounding box center [615, 162] width 266 height 28
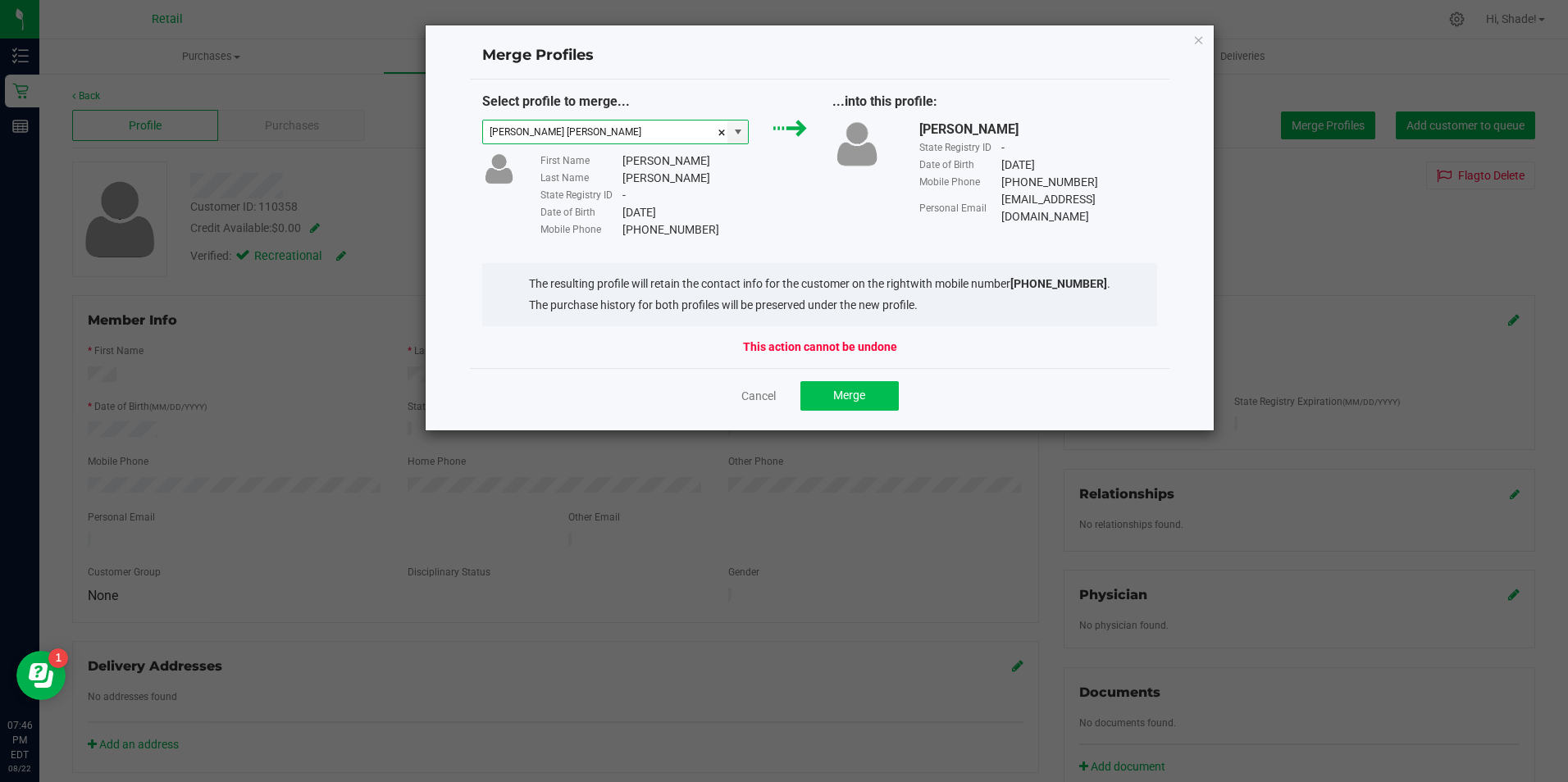
type input "Jose Blas Valle Rivera"
click at [866, 398] on button "Merge" at bounding box center [849, 396] width 98 height 30
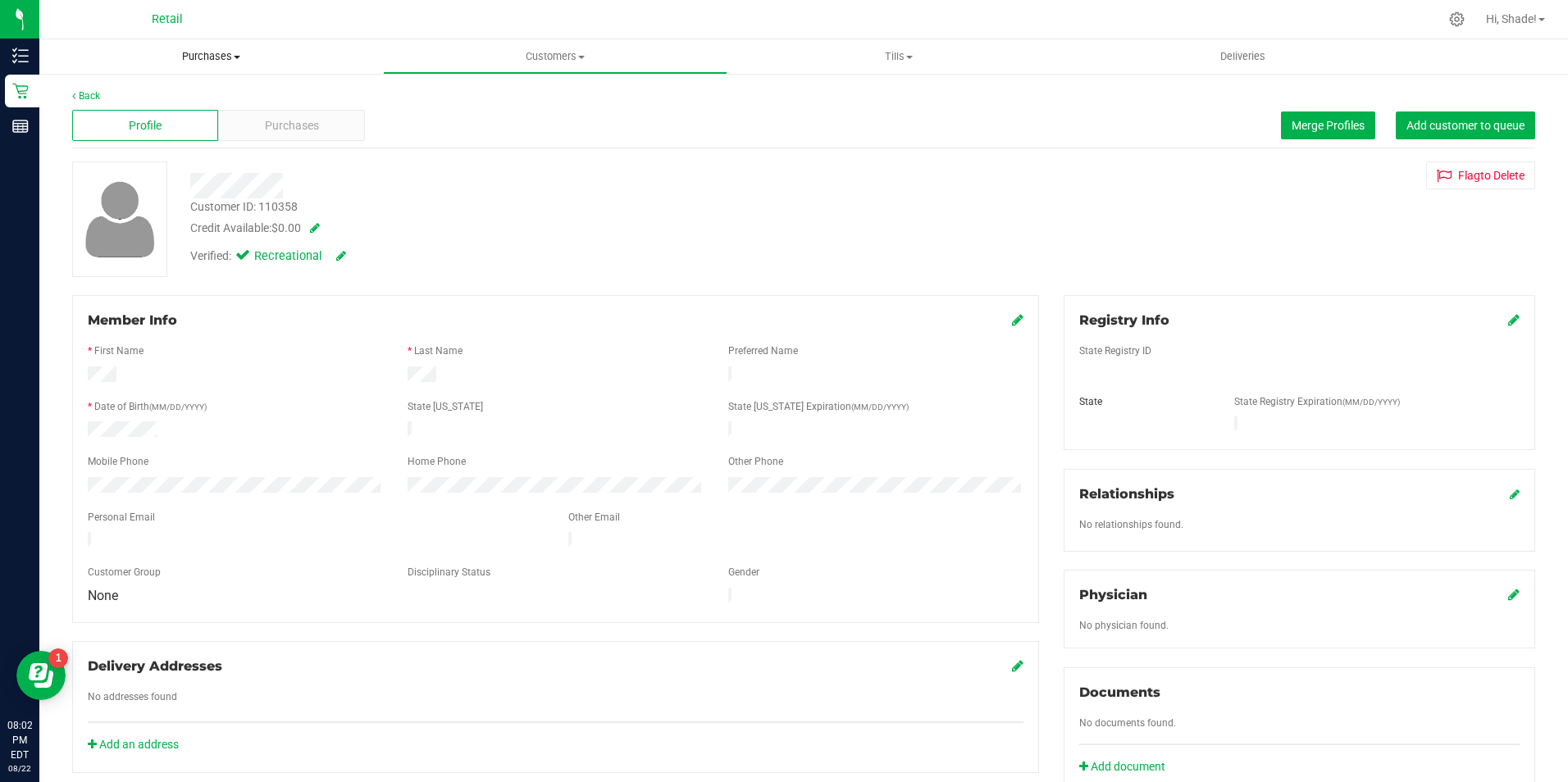
click at [199, 57] on span "Purchases" at bounding box center [211, 56] width 344 height 15
click at [161, 93] on span "Summary of purchases" at bounding box center [123, 98] width 168 height 14
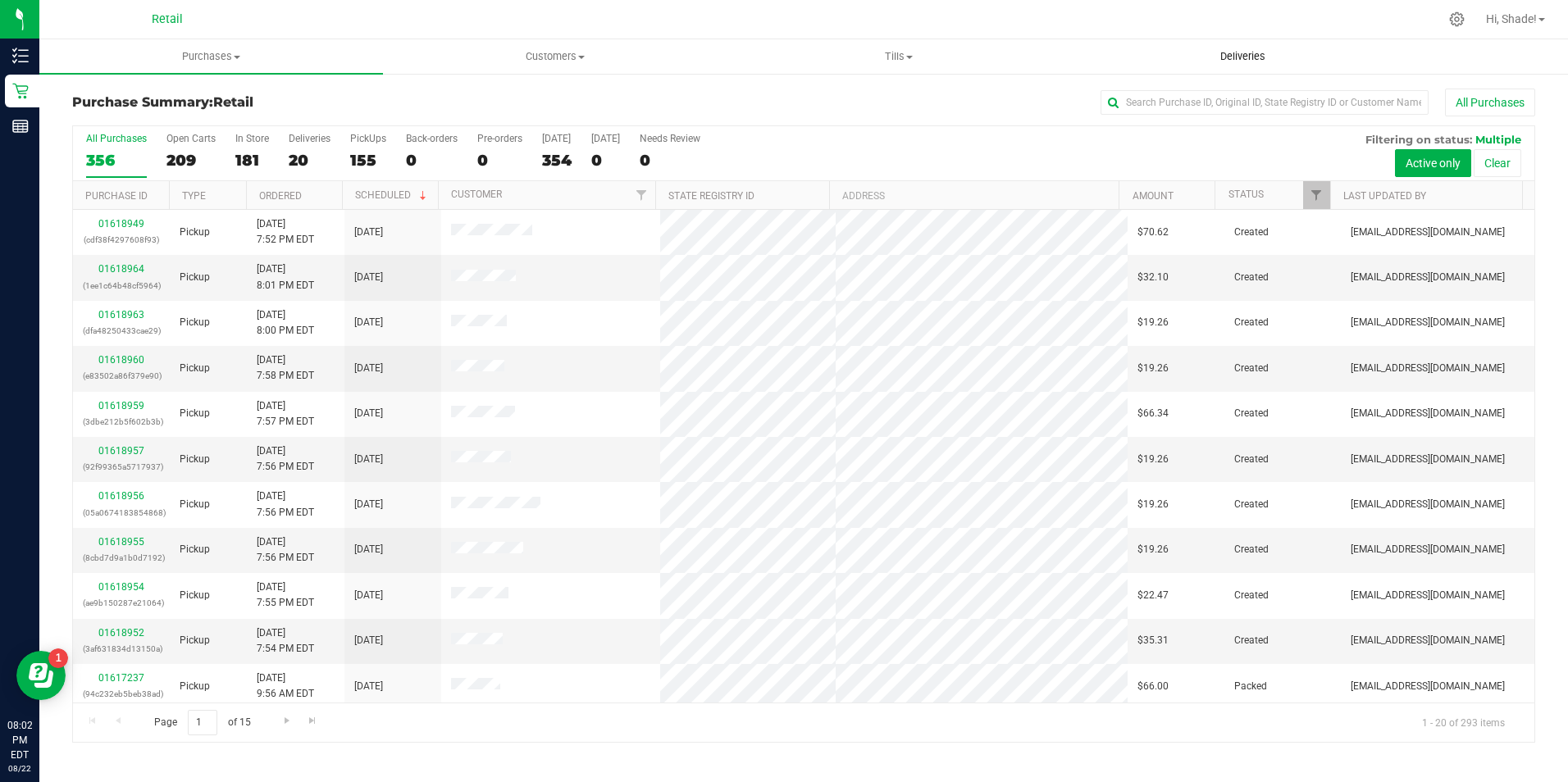
click at [1236, 44] on uib-tab-heading "Deliveries" at bounding box center [1242, 56] width 342 height 32
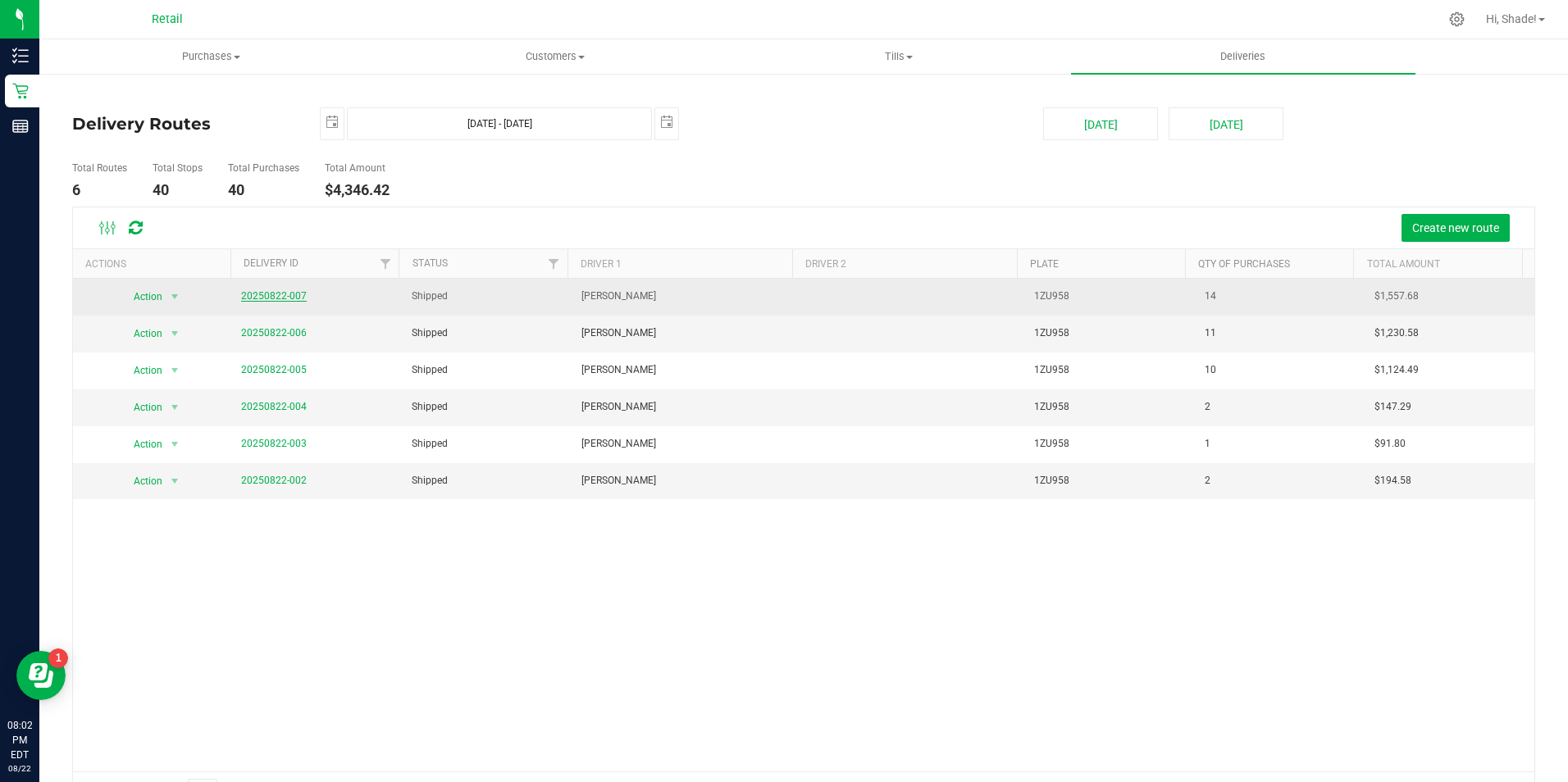
click at [255, 297] on link "20250822-007" at bounding box center [273, 296] width 66 height 11
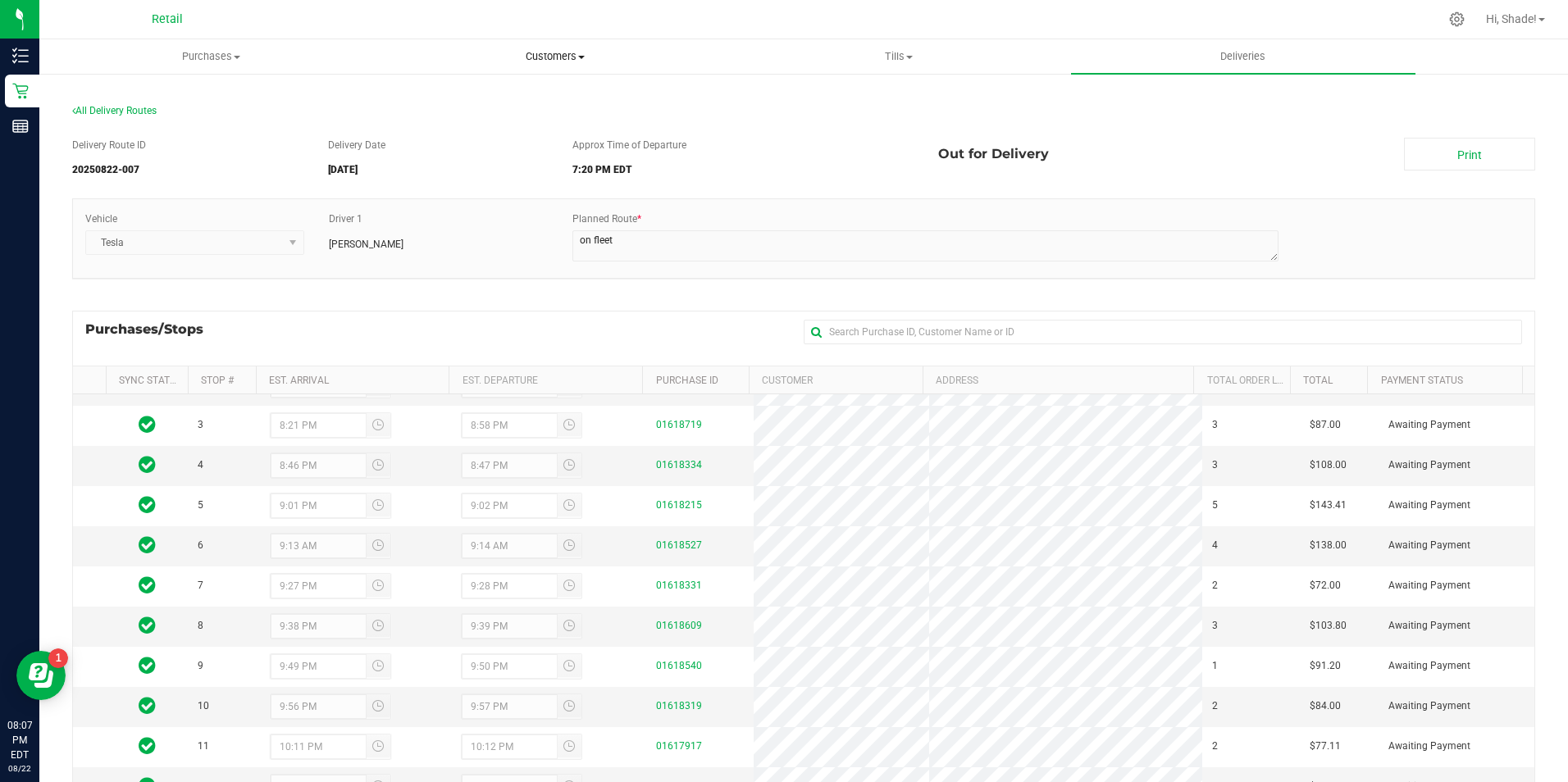
click at [547, 53] on span "Customers" at bounding box center [555, 56] width 342 height 15
click at [491, 101] on span "All customers" at bounding box center [442, 98] width 118 height 14
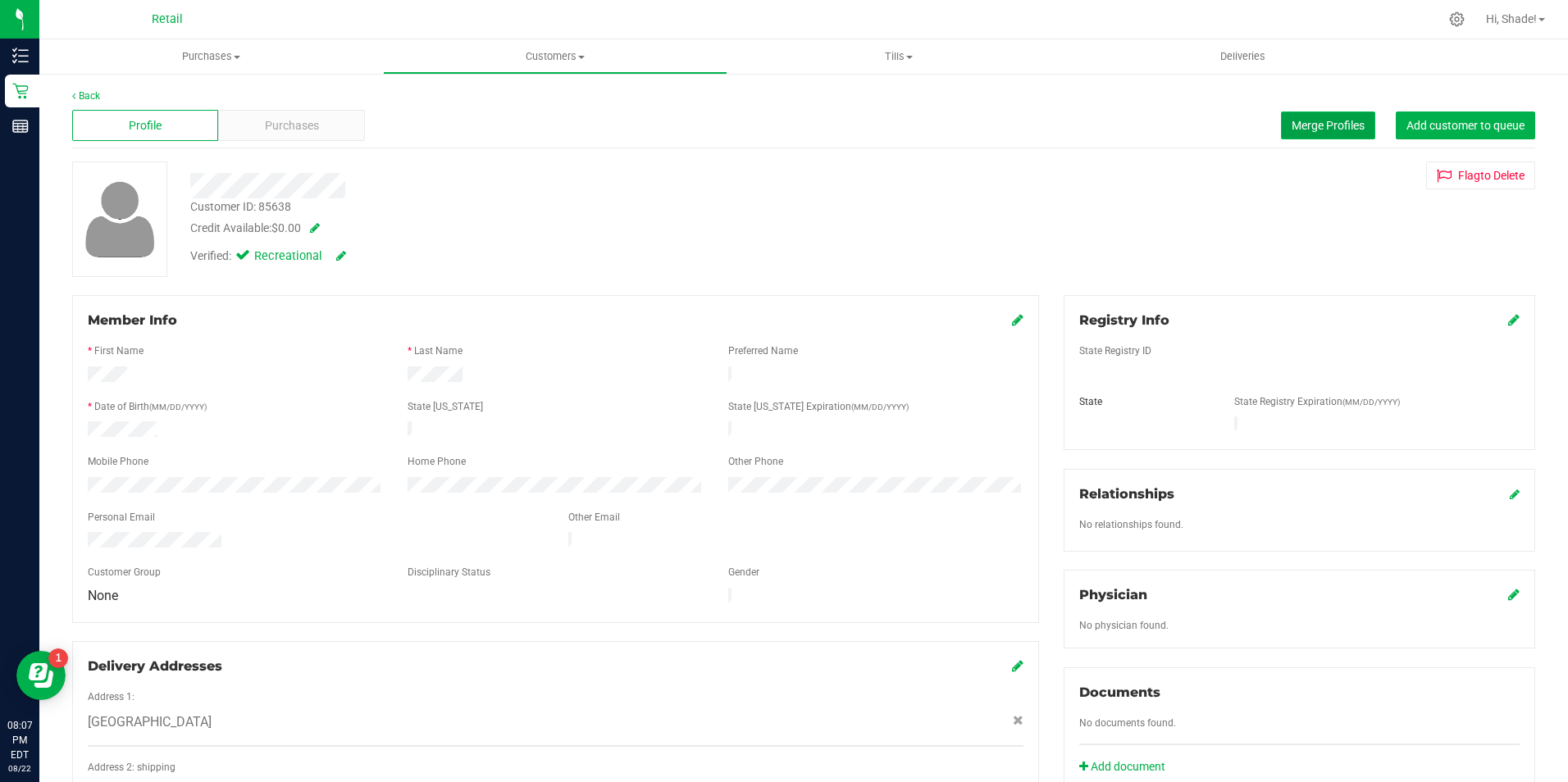
click at [1284, 116] on button "Merge Profiles" at bounding box center [1328, 126] width 94 height 28
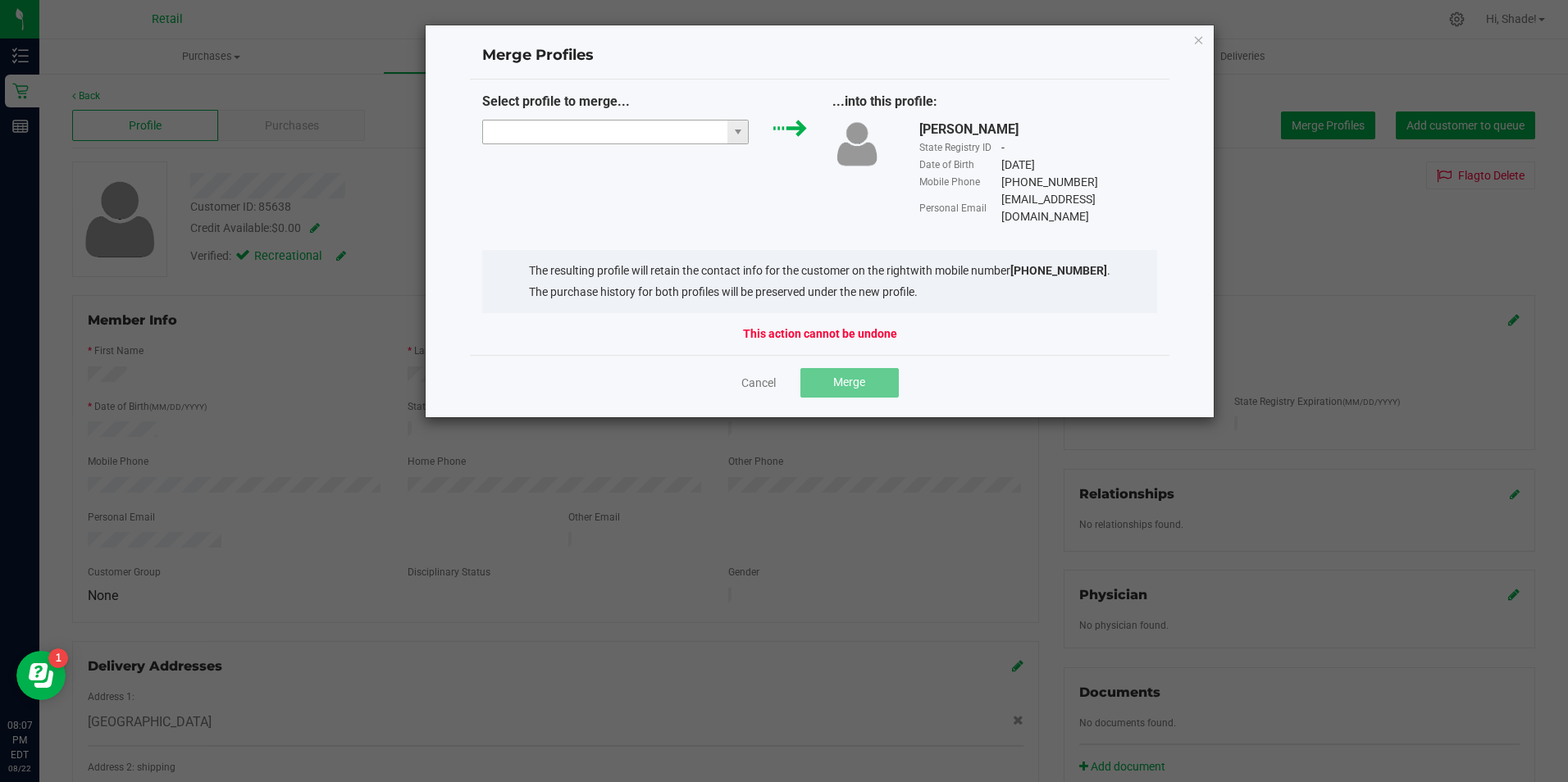
click at [605, 137] on input "NO DATA FOUND" at bounding box center [605, 132] width 245 height 23
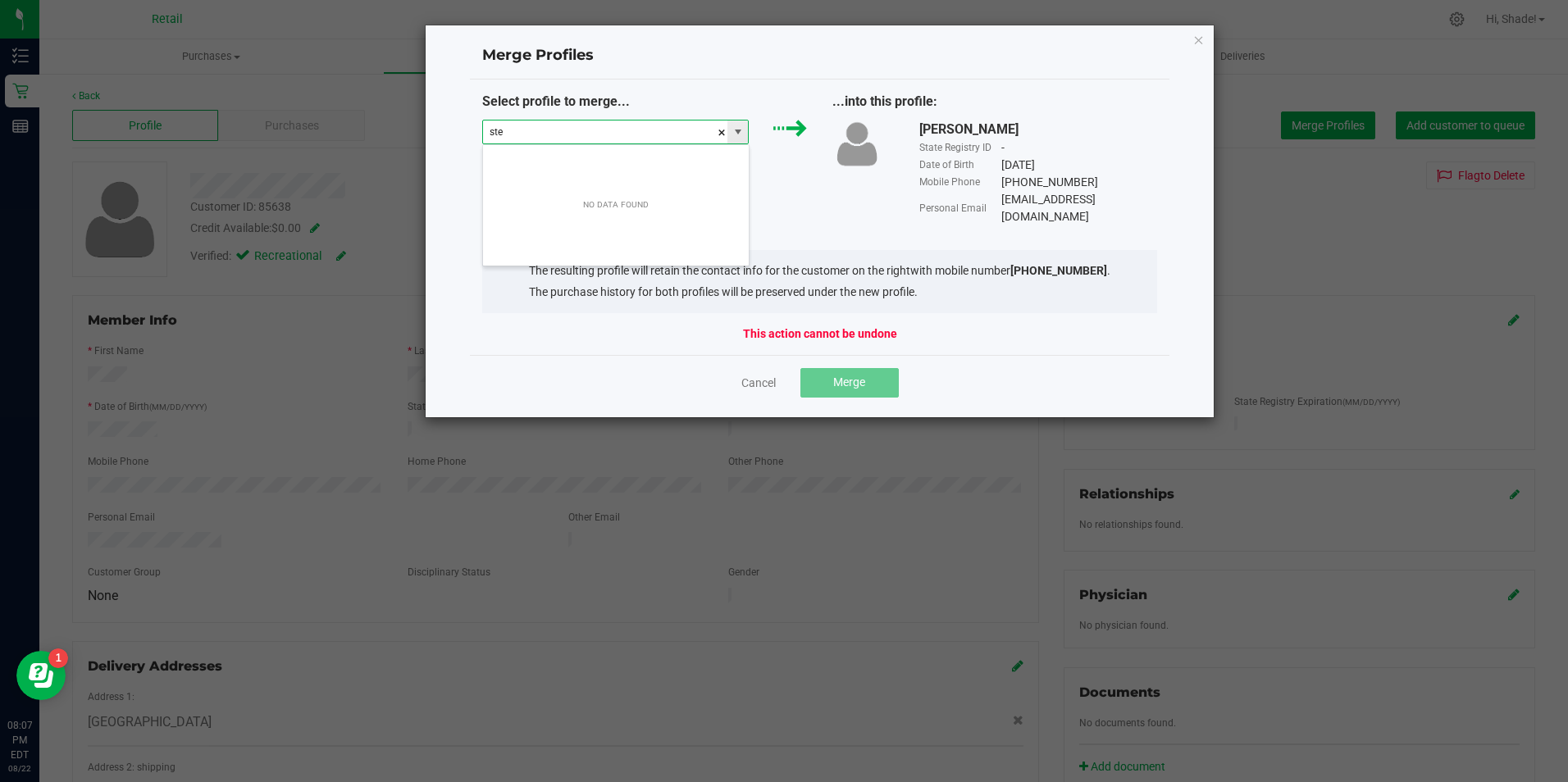
scroll to position [25, 267]
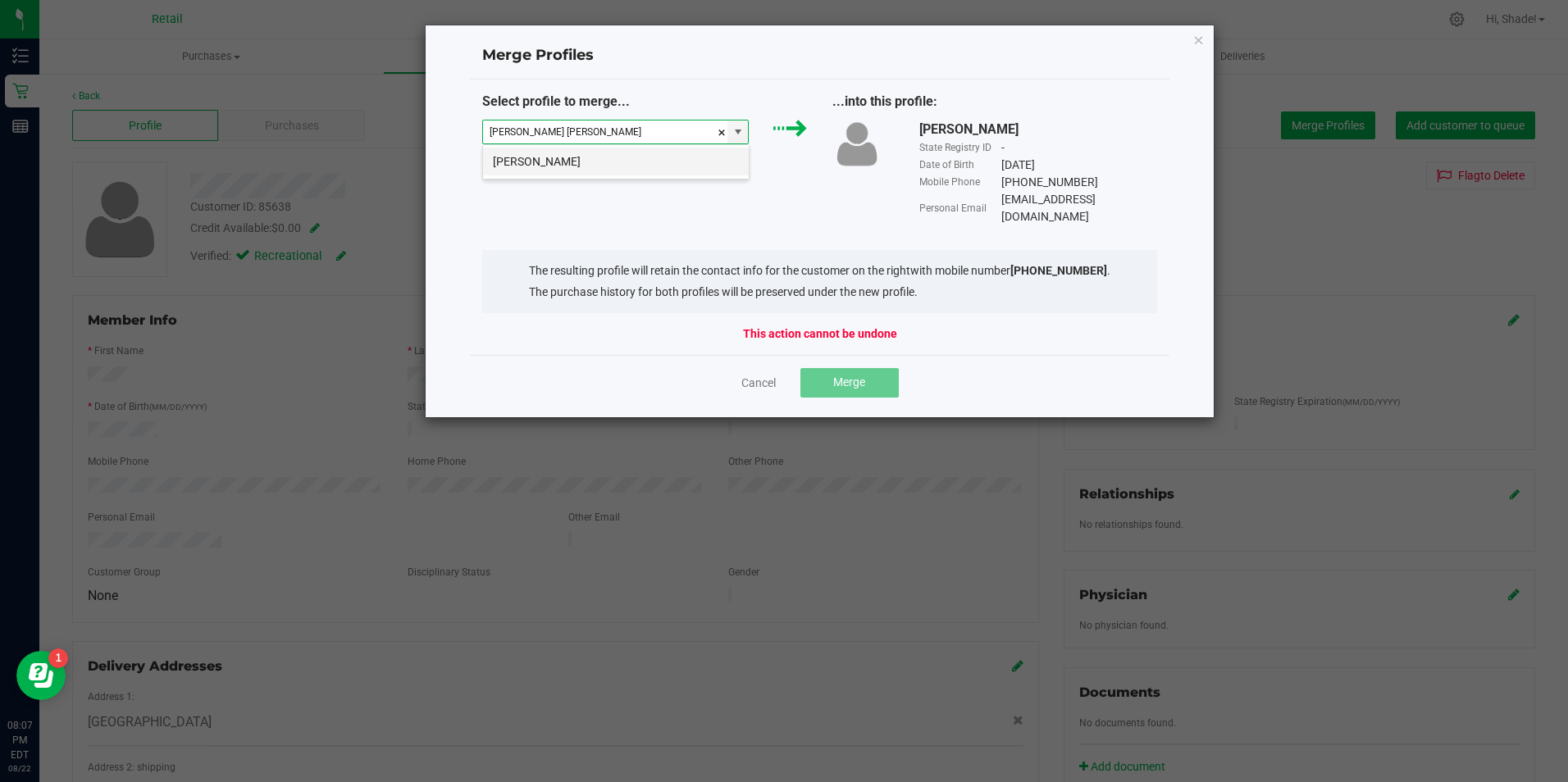
click at [625, 174] on li "Steven Robinson" at bounding box center [615, 162] width 266 height 28
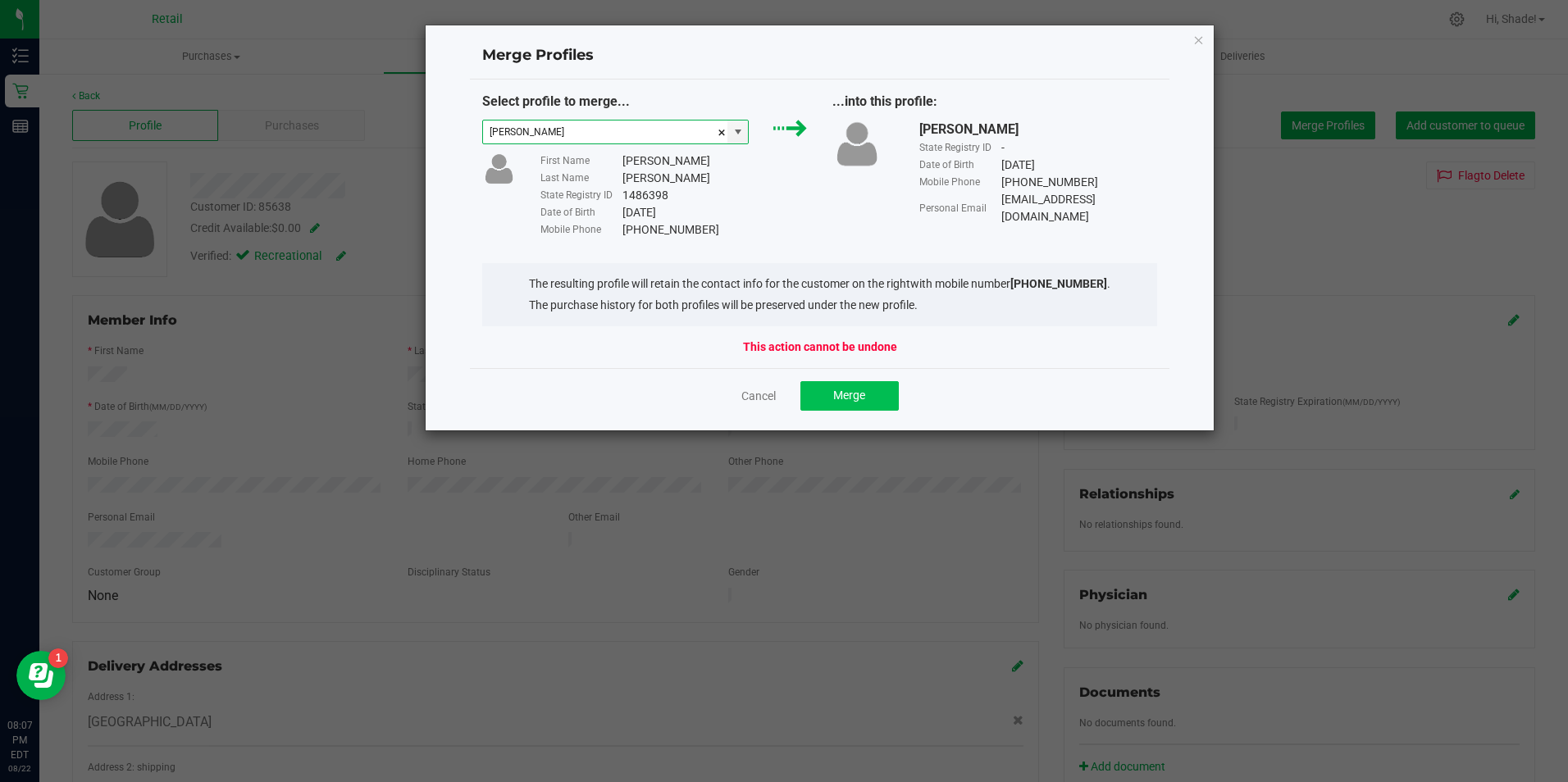
type input "Steven Robinson"
click at [882, 403] on button "Merge" at bounding box center [849, 396] width 98 height 30
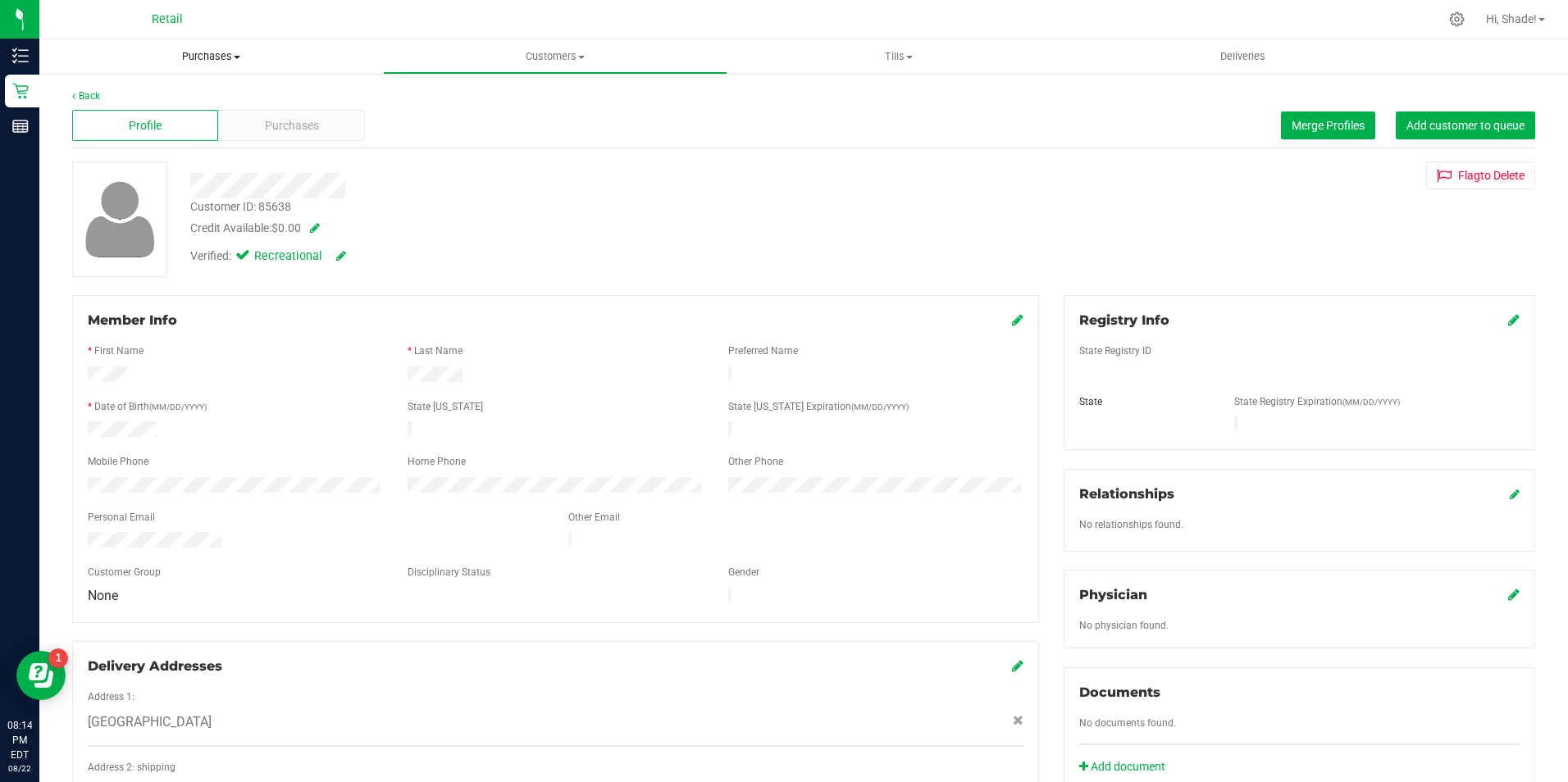
drag, startPoint x: 202, startPoint y: 50, endPoint x: 173, endPoint y: 72, distance: 36.4
click at [202, 50] on span "Purchases" at bounding box center [211, 56] width 344 height 15
click at [129, 101] on span "Summary of purchases" at bounding box center [123, 98] width 168 height 14
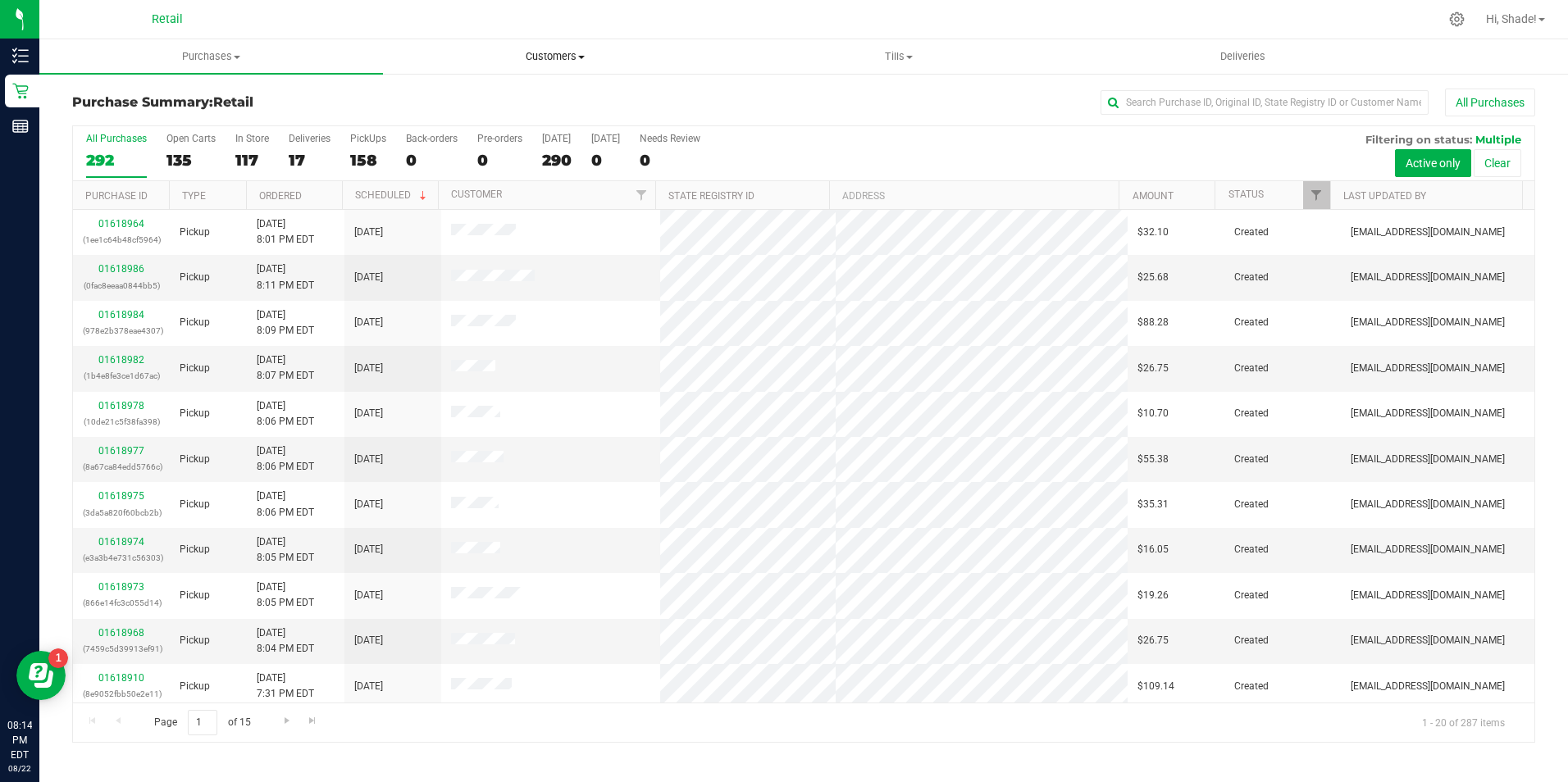
click at [540, 56] on span "Customers" at bounding box center [555, 56] width 342 height 15
click at [457, 104] on span "All customers" at bounding box center [442, 98] width 118 height 14
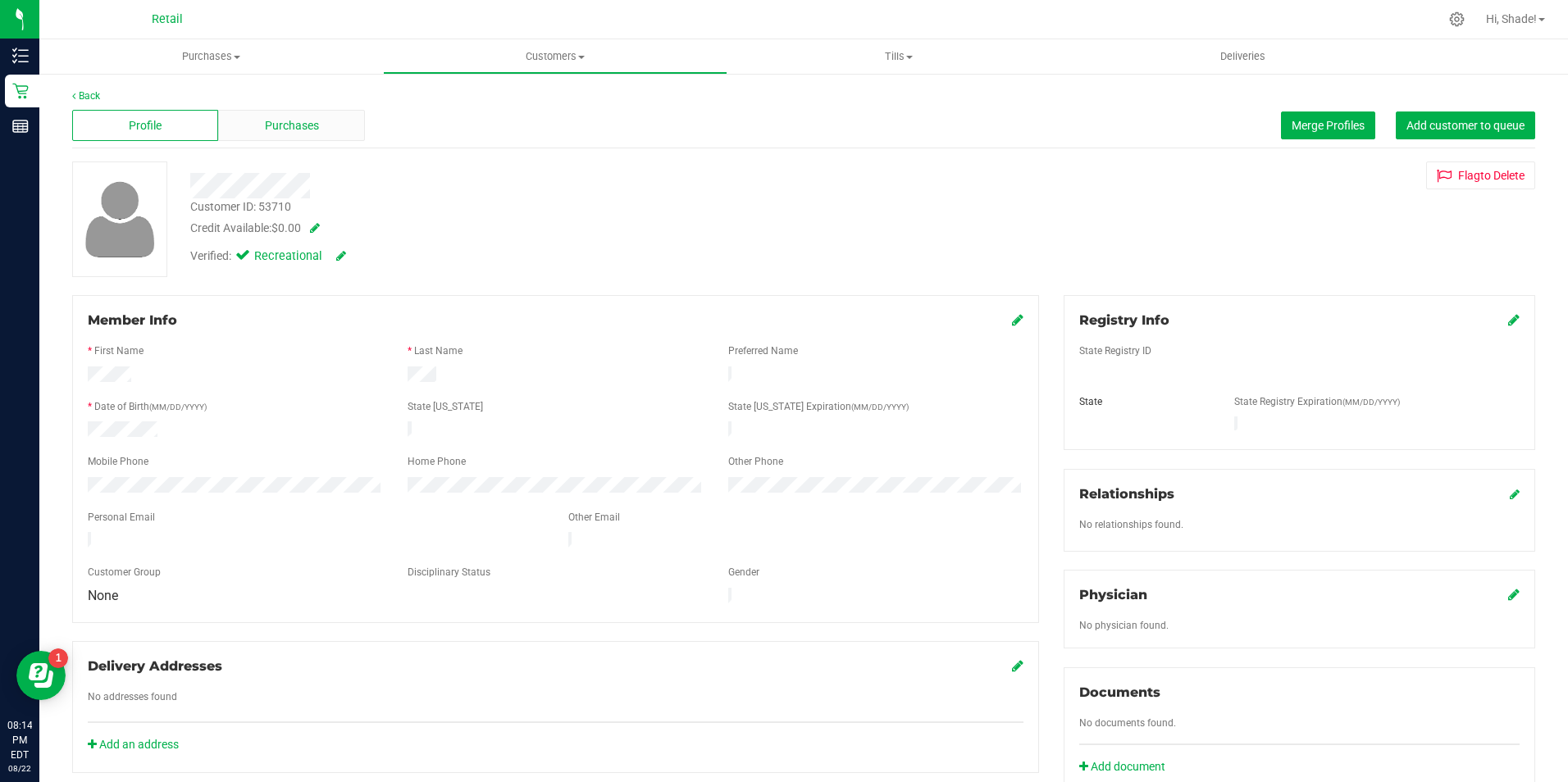
click at [265, 129] on span "Purchases" at bounding box center [291, 126] width 54 height 17
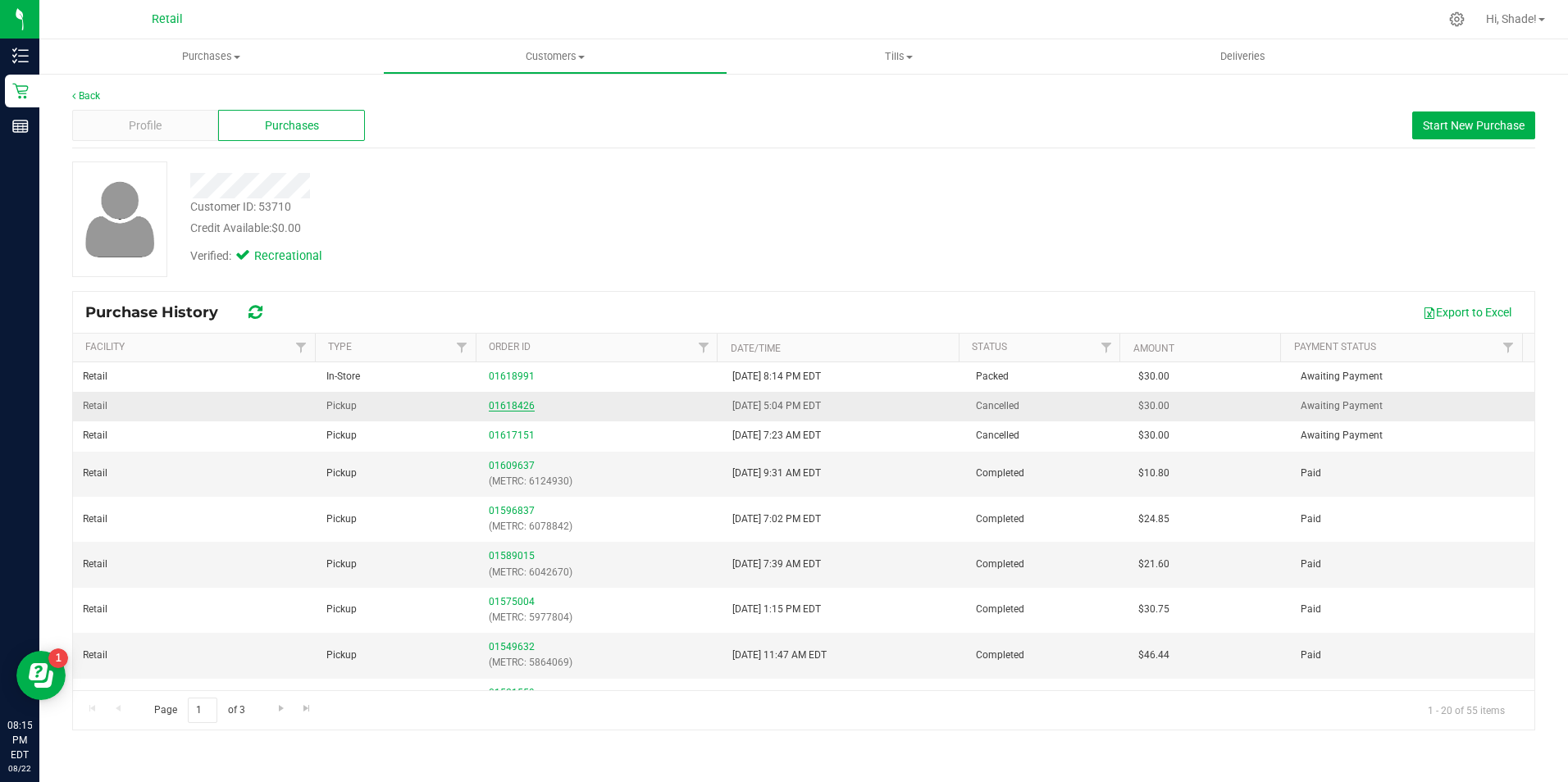
click at [501, 409] on link "01618426" at bounding box center [512, 405] width 46 height 11
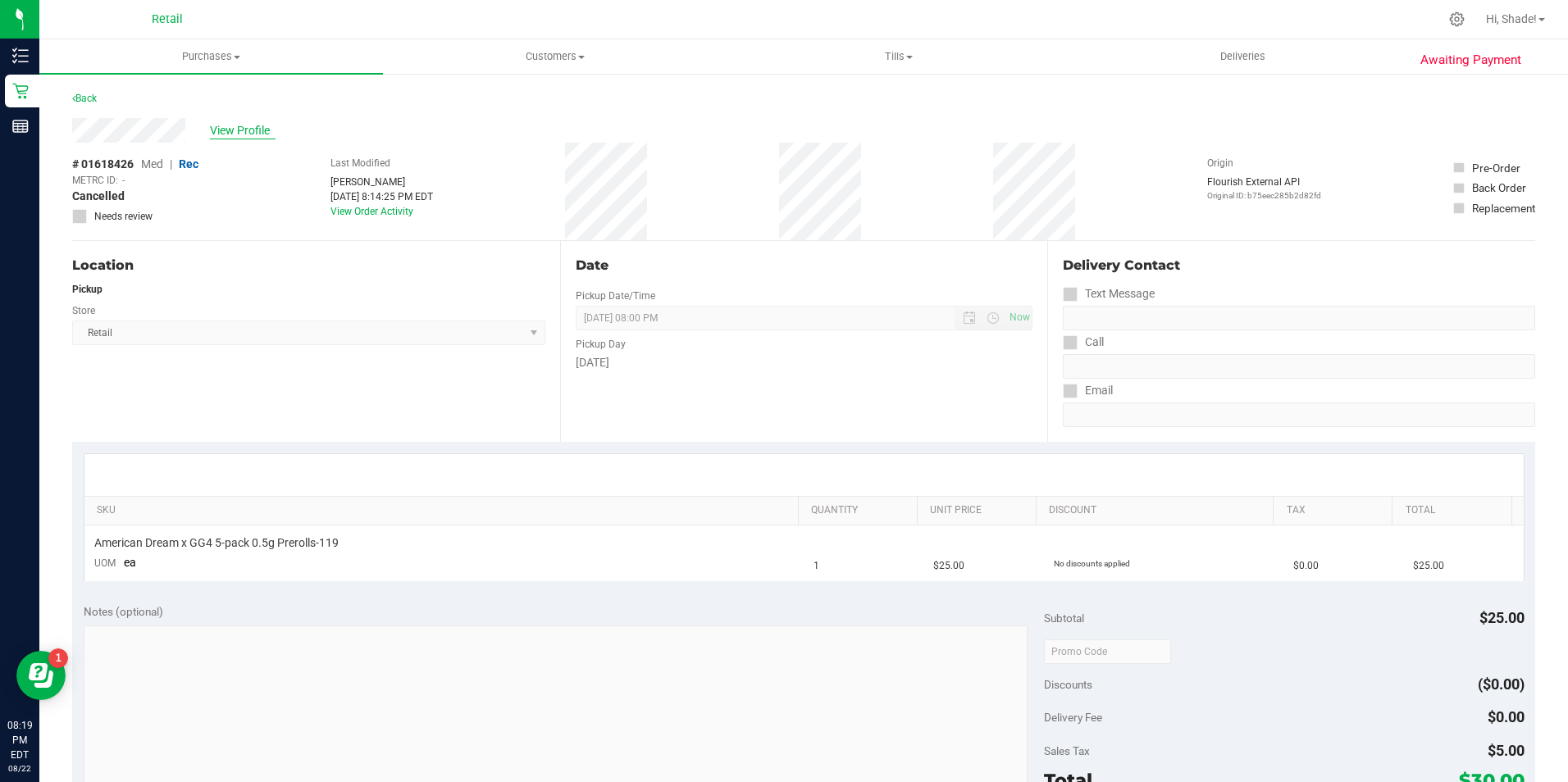
click at [222, 132] on span "View Profile" at bounding box center [243, 131] width 66 height 17
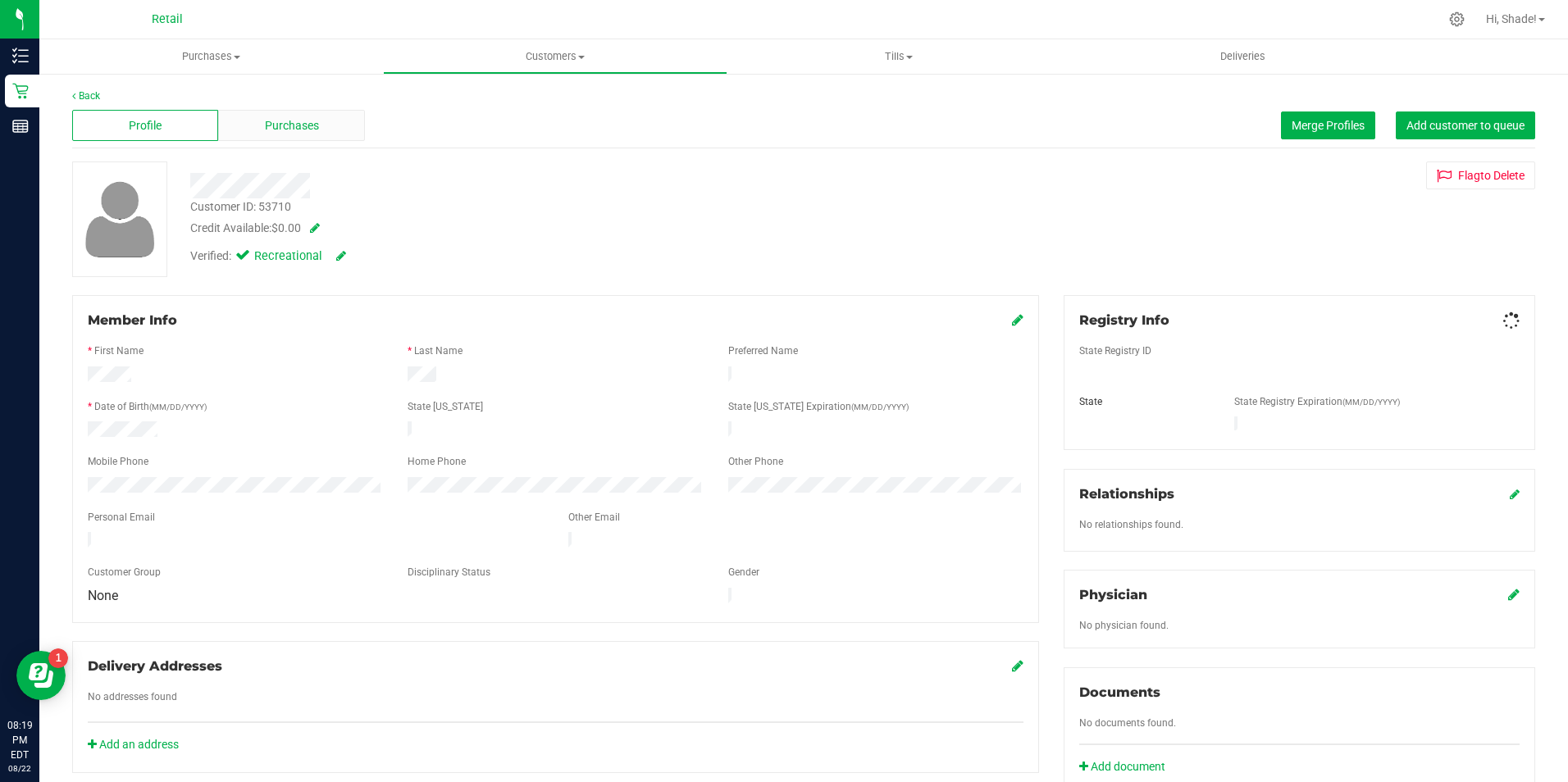
click at [271, 137] on div "Purchases" at bounding box center [291, 126] width 146 height 31
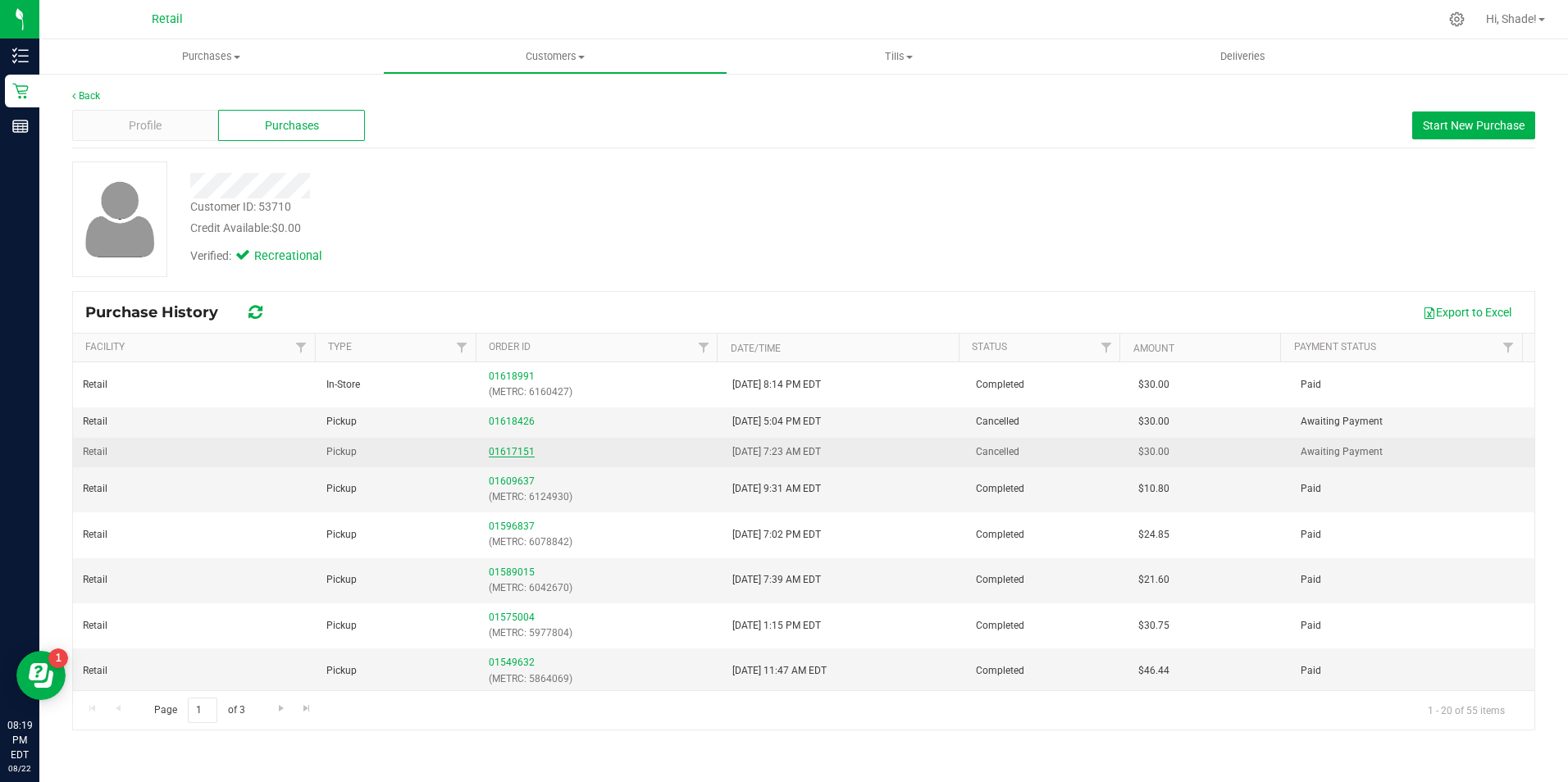
click at [490, 453] on link "01617151" at bounding box center [512, 451] width 46 height 11
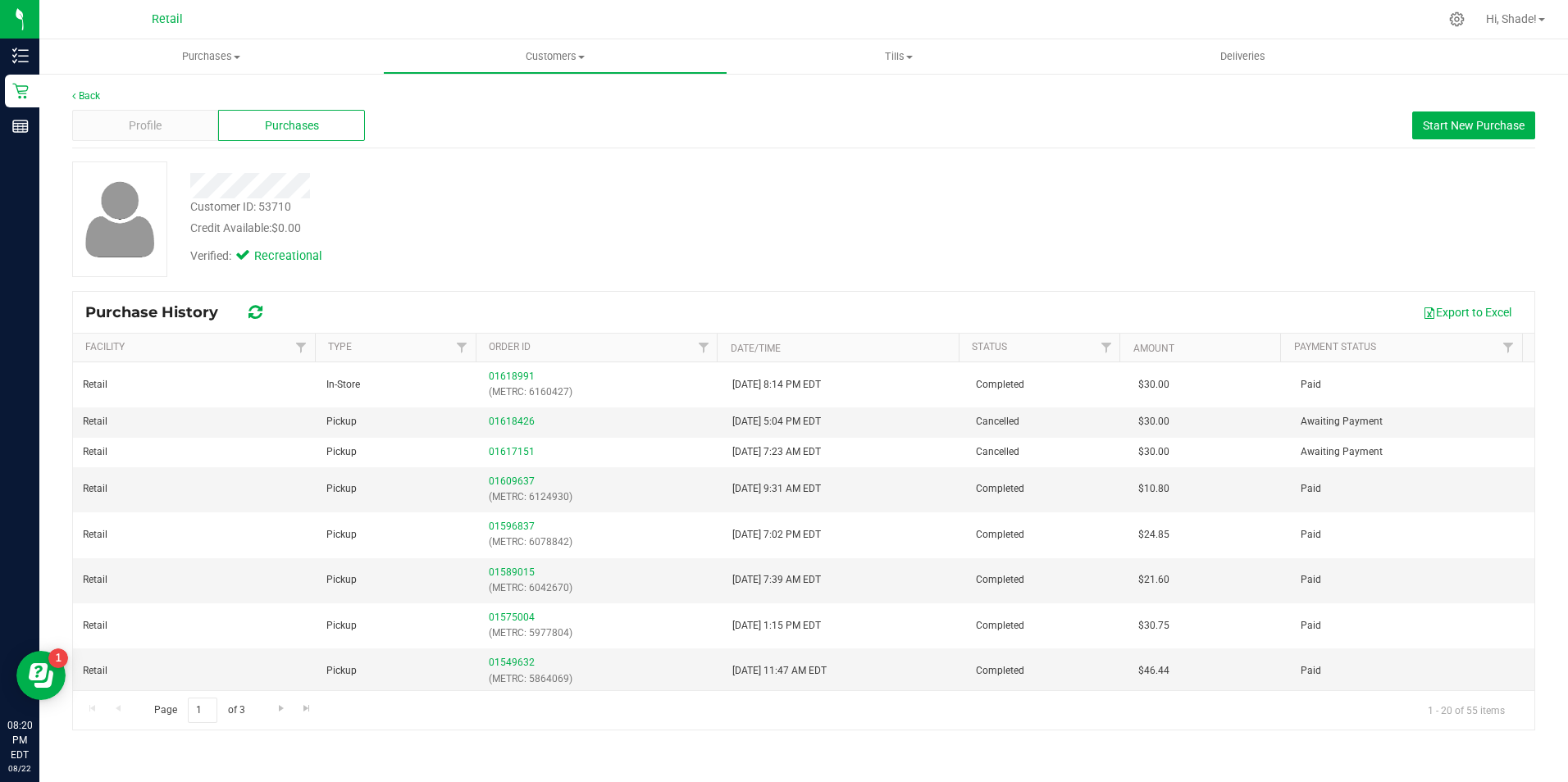
click at [583, 112] on div "Profile Purchases Start New Purchase" at bounding box center [803, 126] width 1463 height 45
click at [561, 56] on span "Customers" at bounding box center [555, 56] width 342 height 15
click at [506, 99] on li "All customers" at bounding box center [555, 99] width 344 height 20
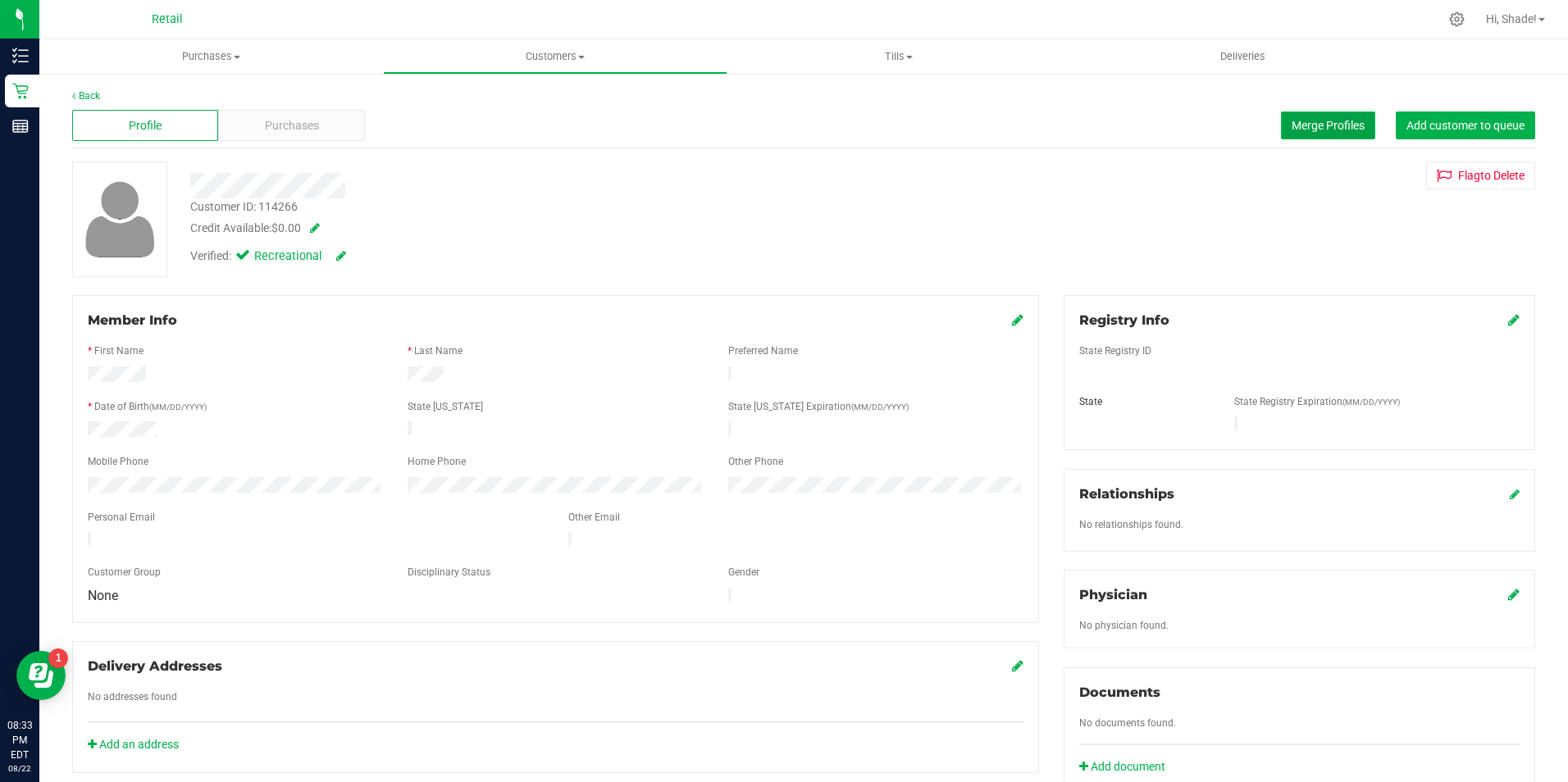
click at [1318, 123] on span "Merge Profiles" at bounding box center [1327, 125] width 73 height 13
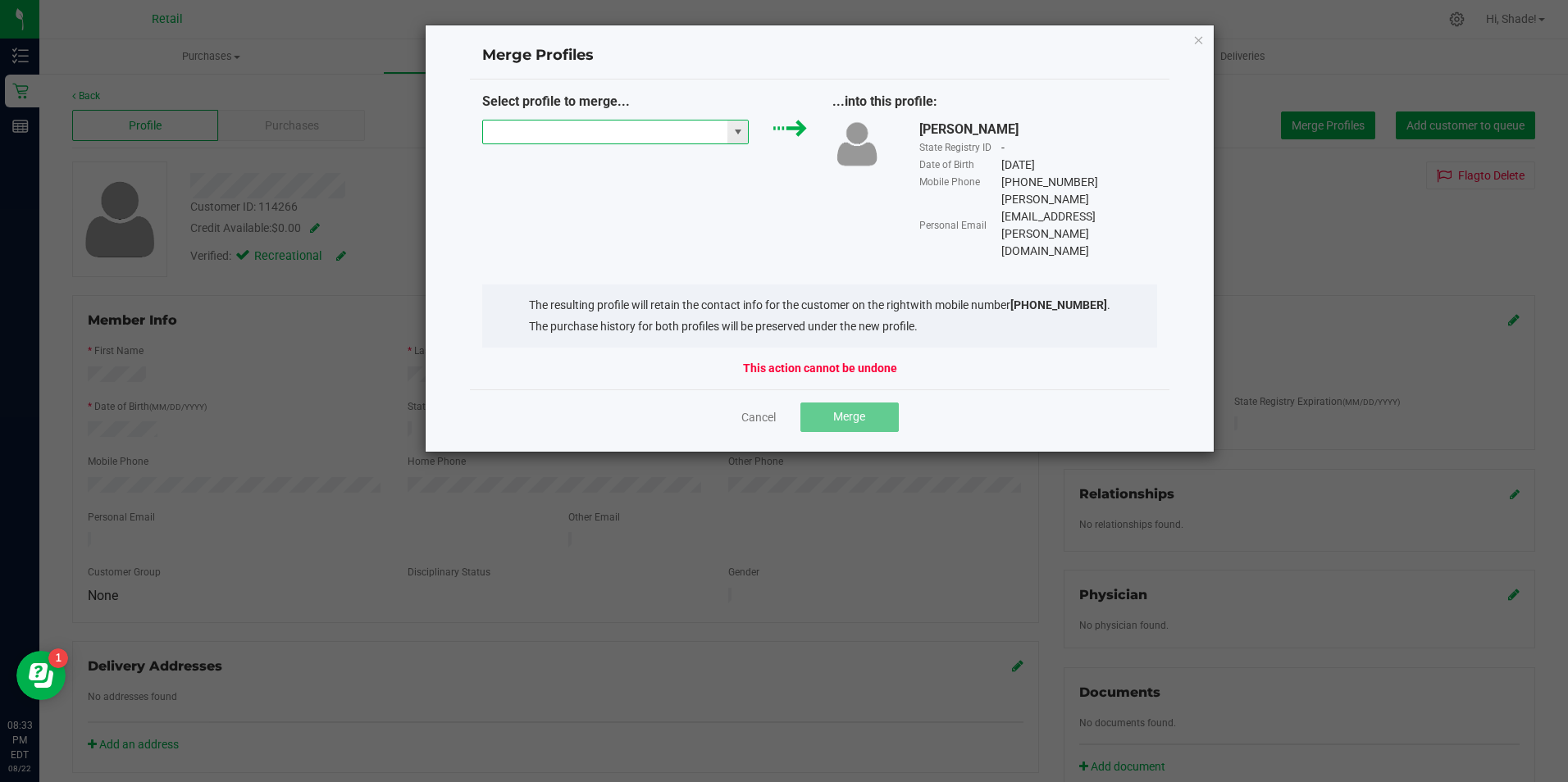
click at [666, 141] on input "NO DATA FOUND" at bounding box center [605, 132] width 245 height 23
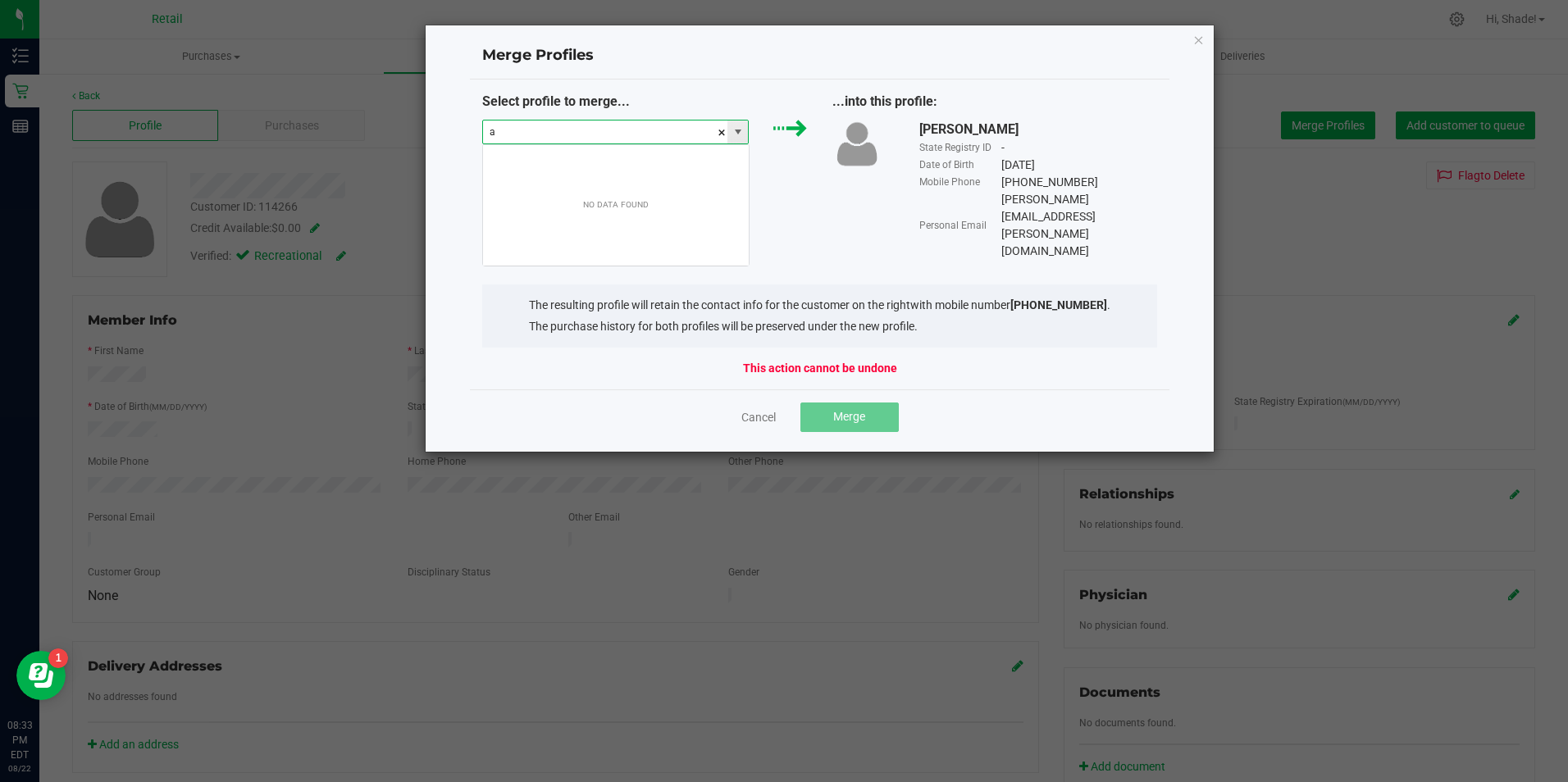
scroll to position [25, 267]
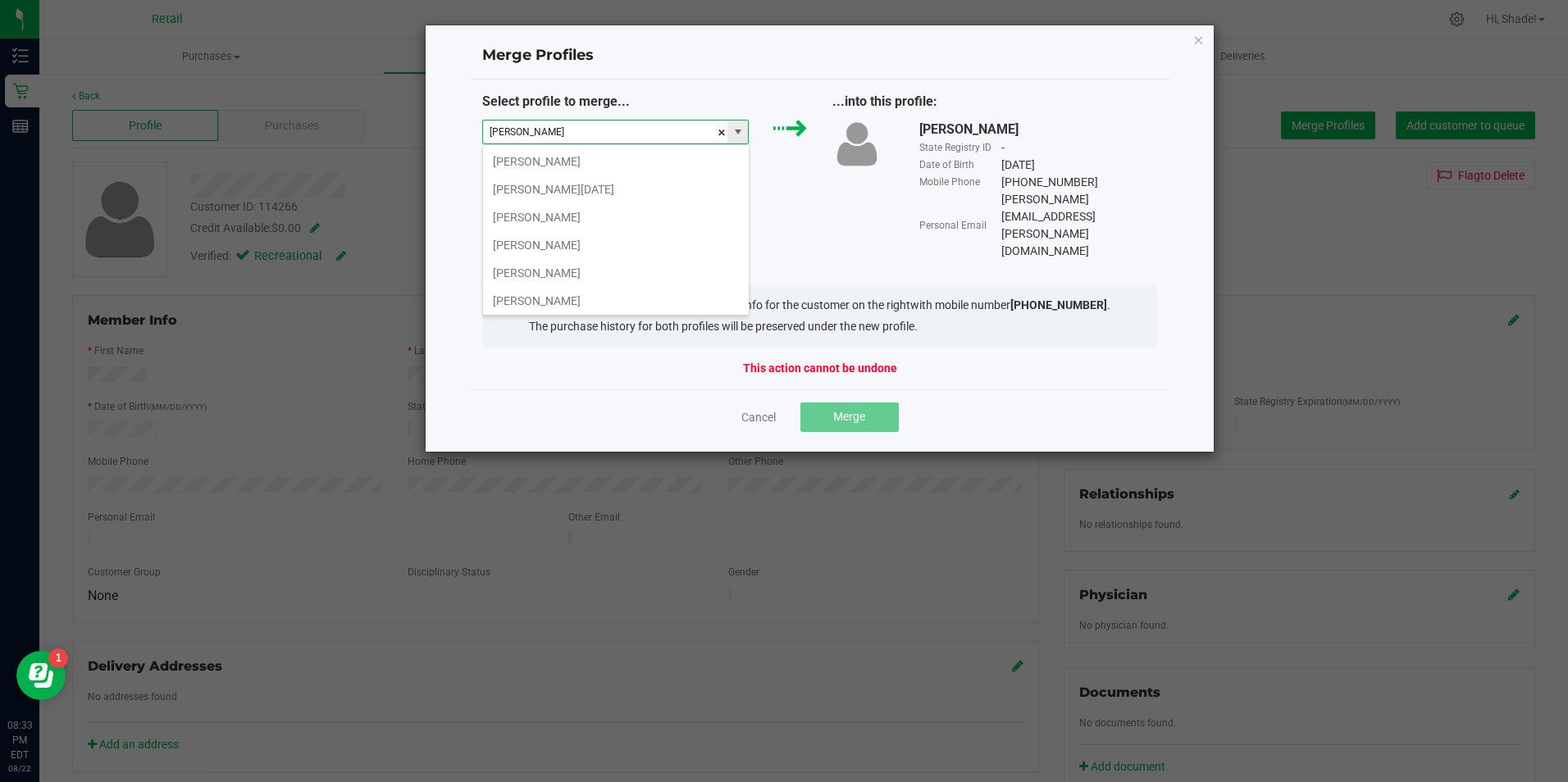
type input "alexander mahvi"
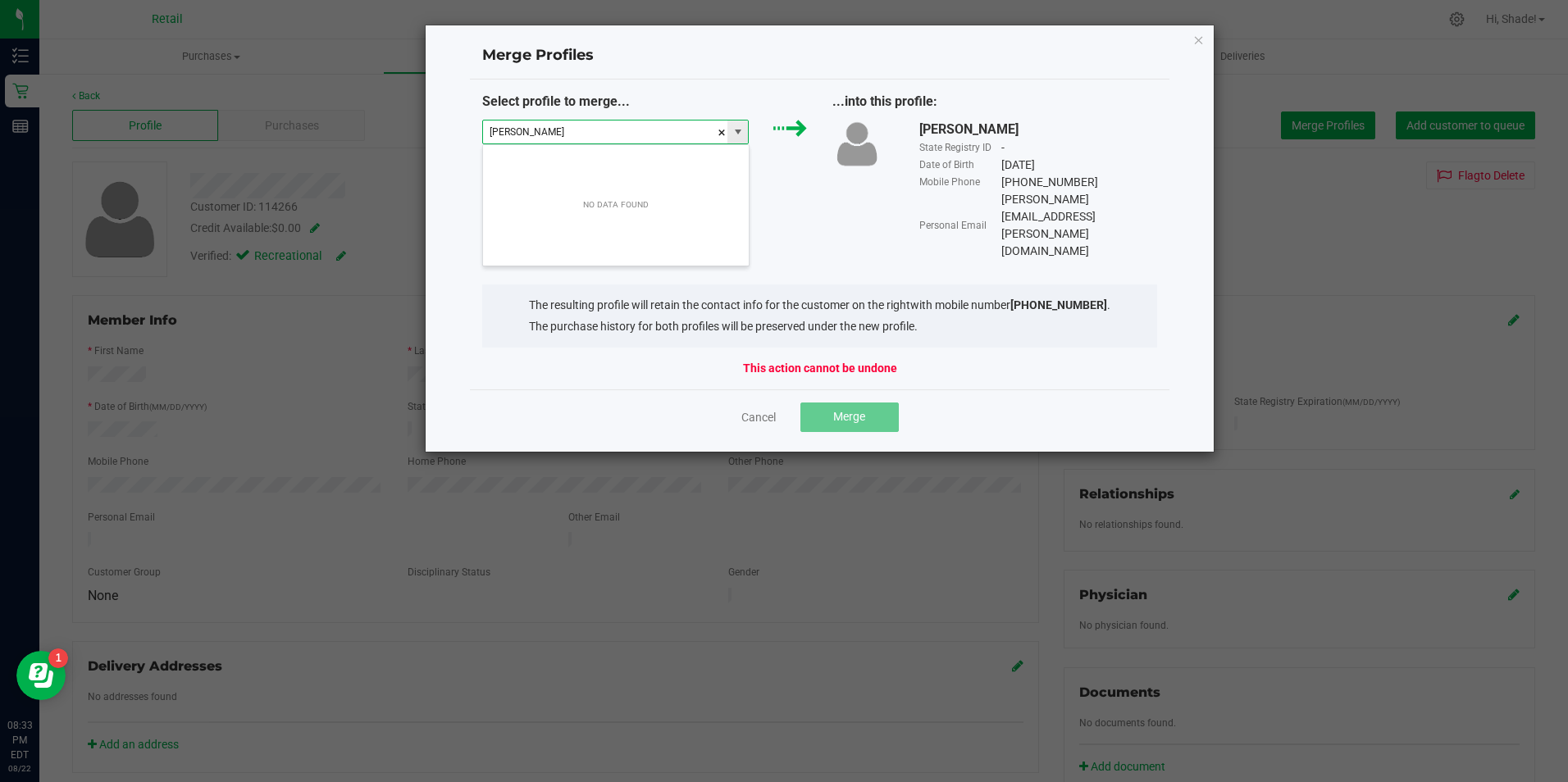
type input "alex mahvi"
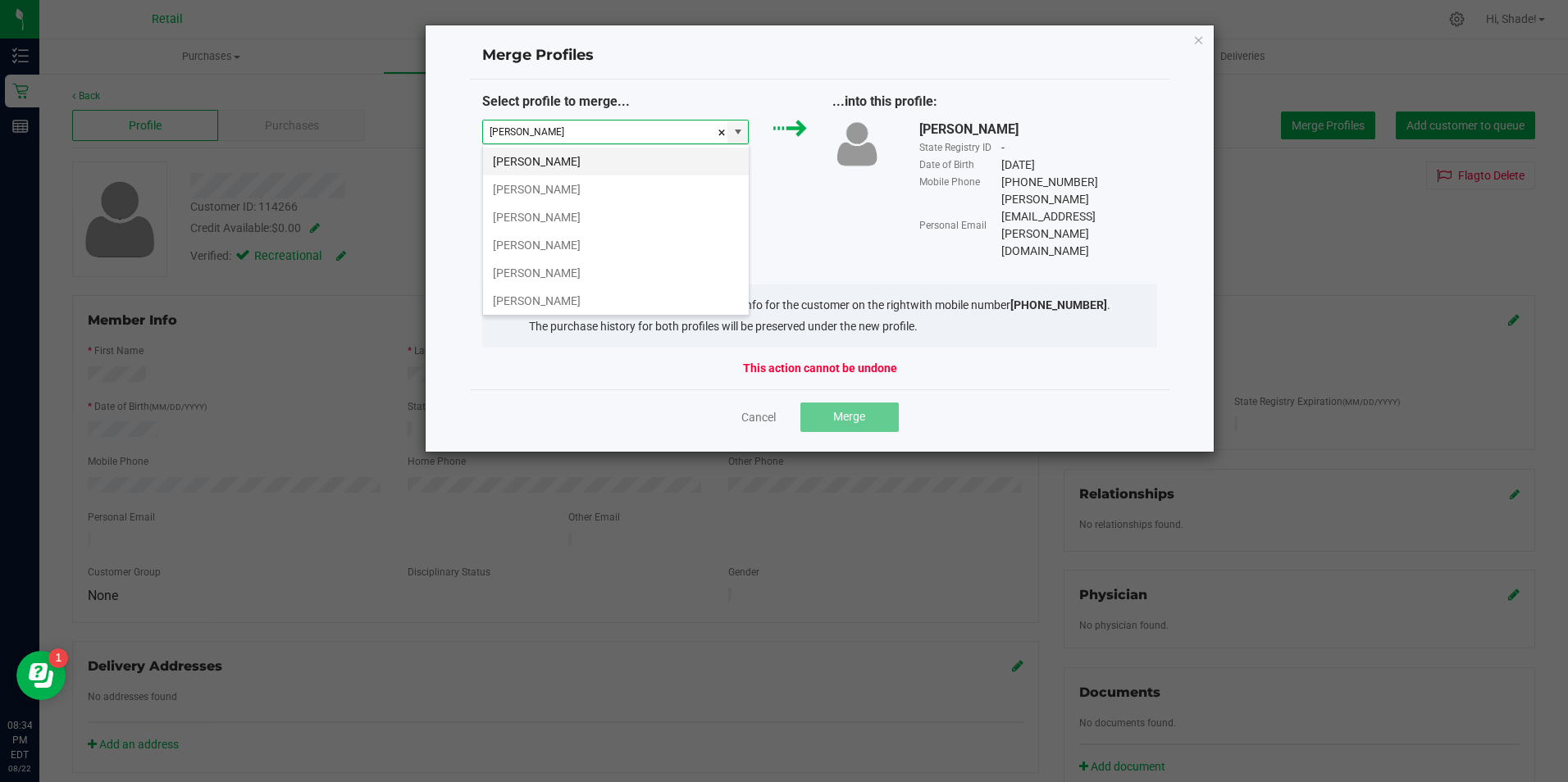
click at [665, 165] on li "Alex Mahvi" at bounding box center [615, 162] width 266 height 28
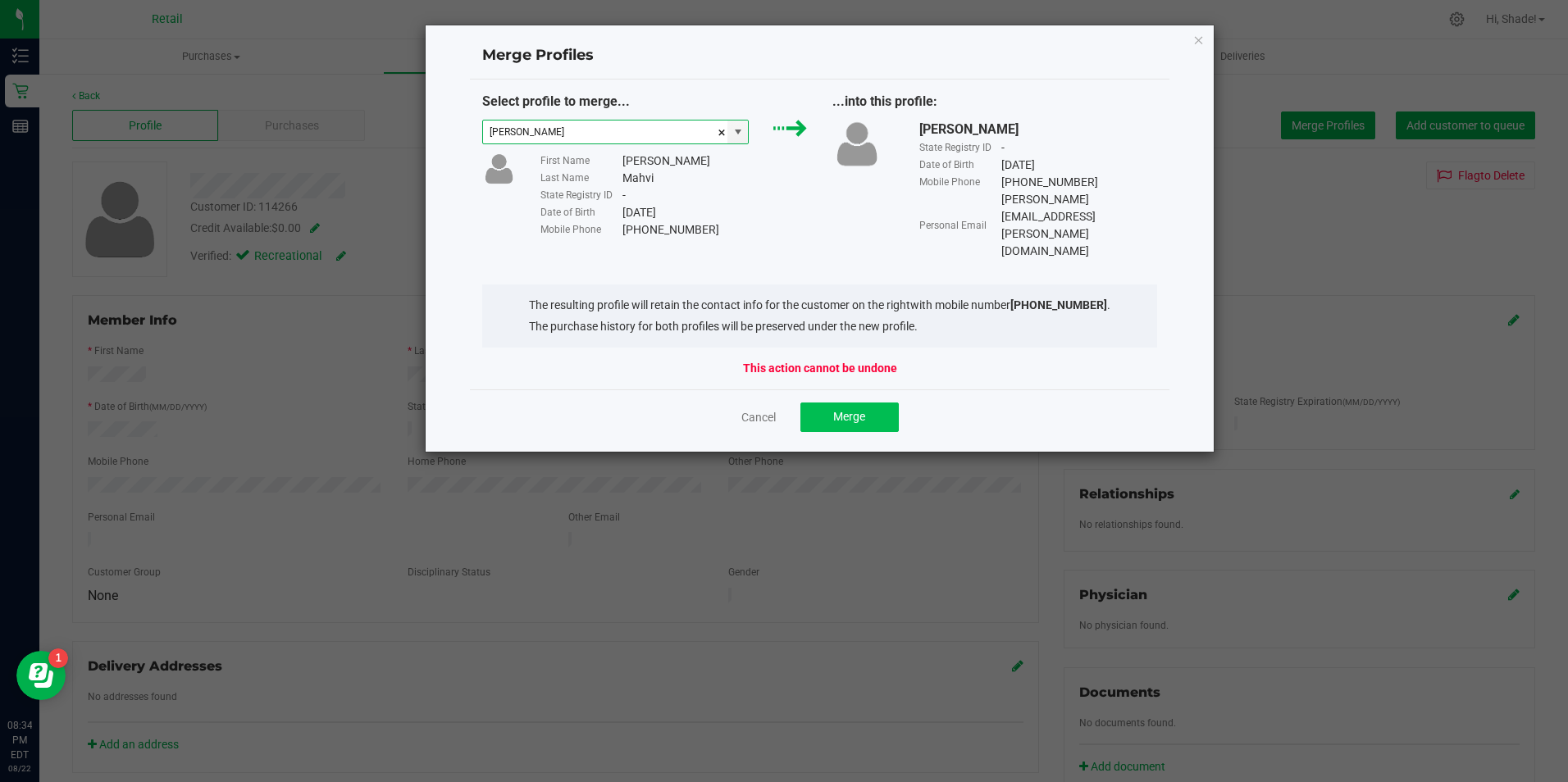
type input "Alex Mahvi"
click at [866, 405] on button "Merge" at bounding box center [849, 417] width 98 height 30
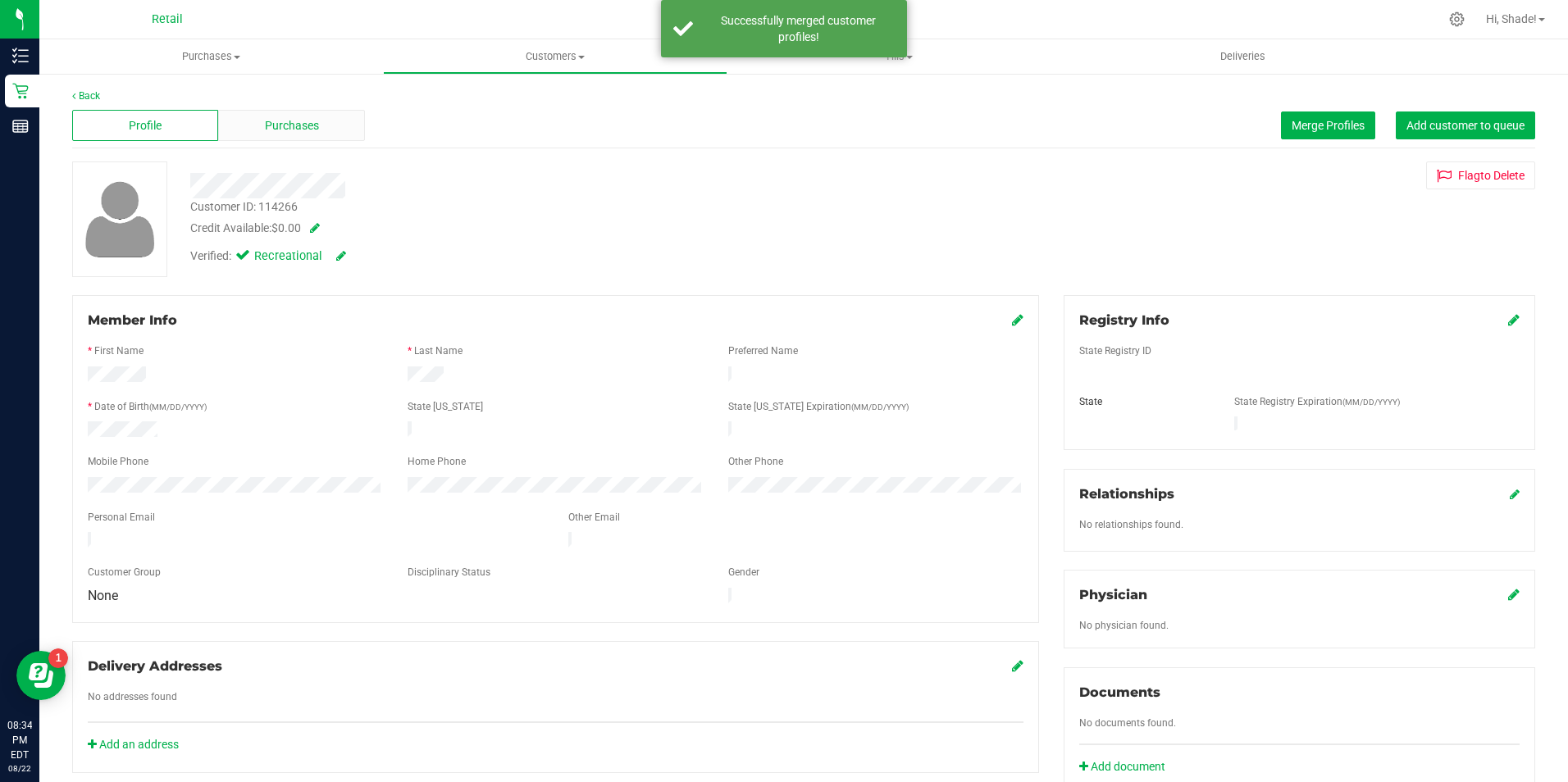
click at [292, 126] on span "Purchases" at bounding box center [291, 126] width 54 height 17
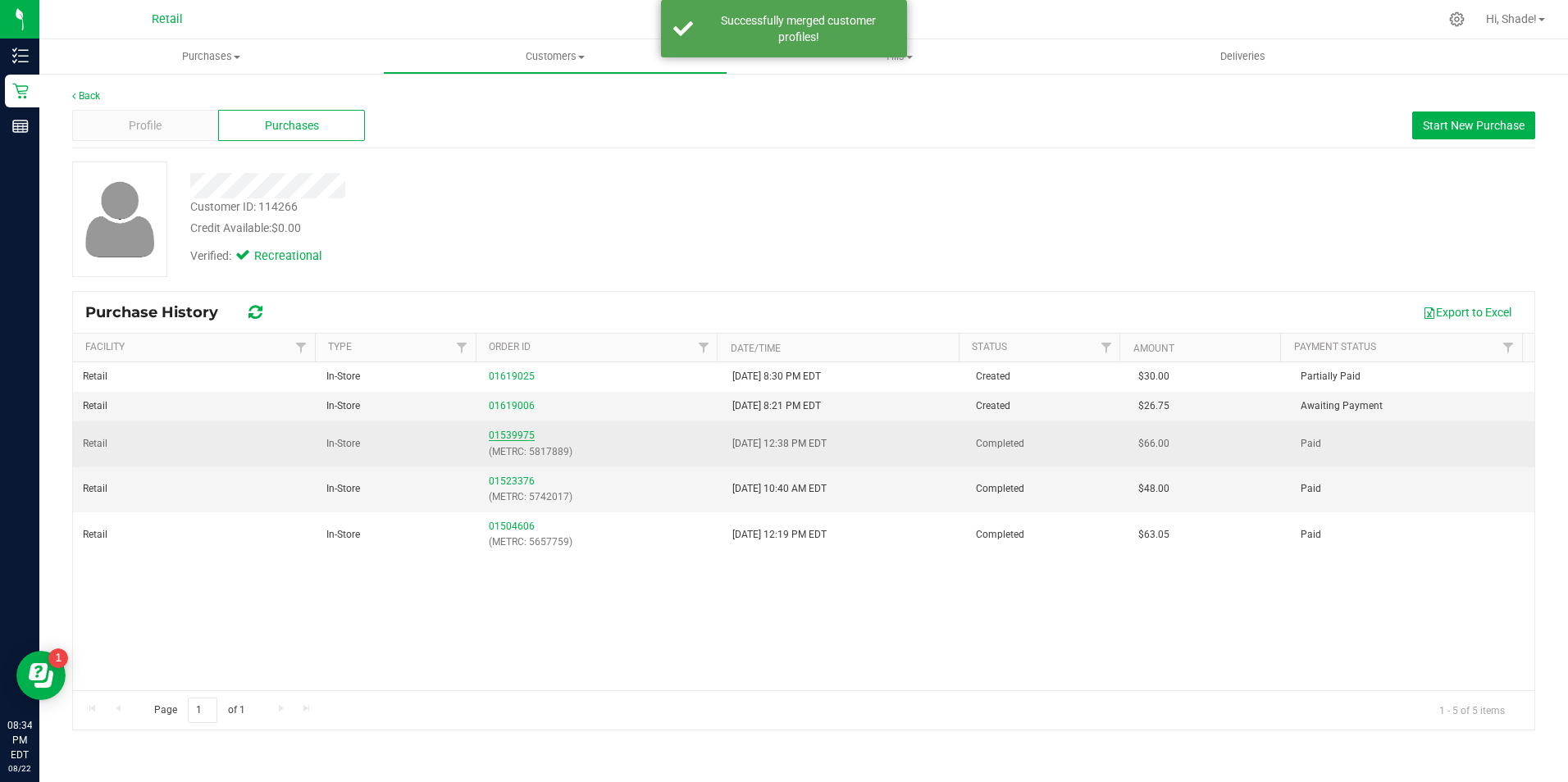
click at [494, 436] on link "01539975" at bounding box center [512, 435] width 46 height 11
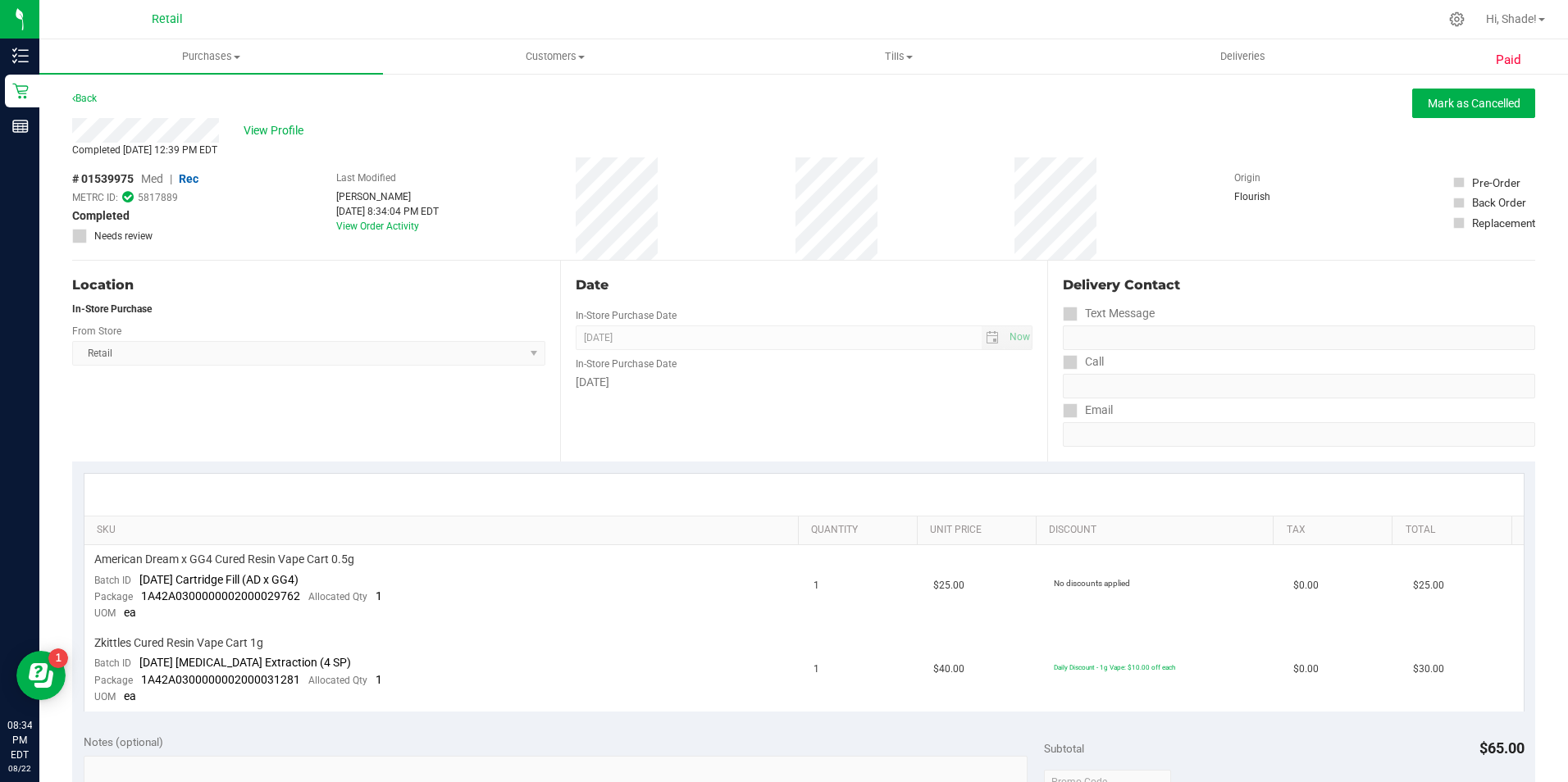
click at [100, 102] on div "Back Mark as Cancelled" at bounding box center [803, 103] width 1463 height 30
click at [100, 99] on div "Back Mark as Cancelled" at bounding box center [803, 103] width 1463 height 30
click at [96, 91] on div "Back" at bounding box center [84, 98] width 25 height 20
click at [95, 91] on div "Back" at bounding box center [84, 98] width 25 height 20
drag, startPoint x: 95, startPoint y: 91, endPoint x: 97, endPoint y: 100, distance: 9.2
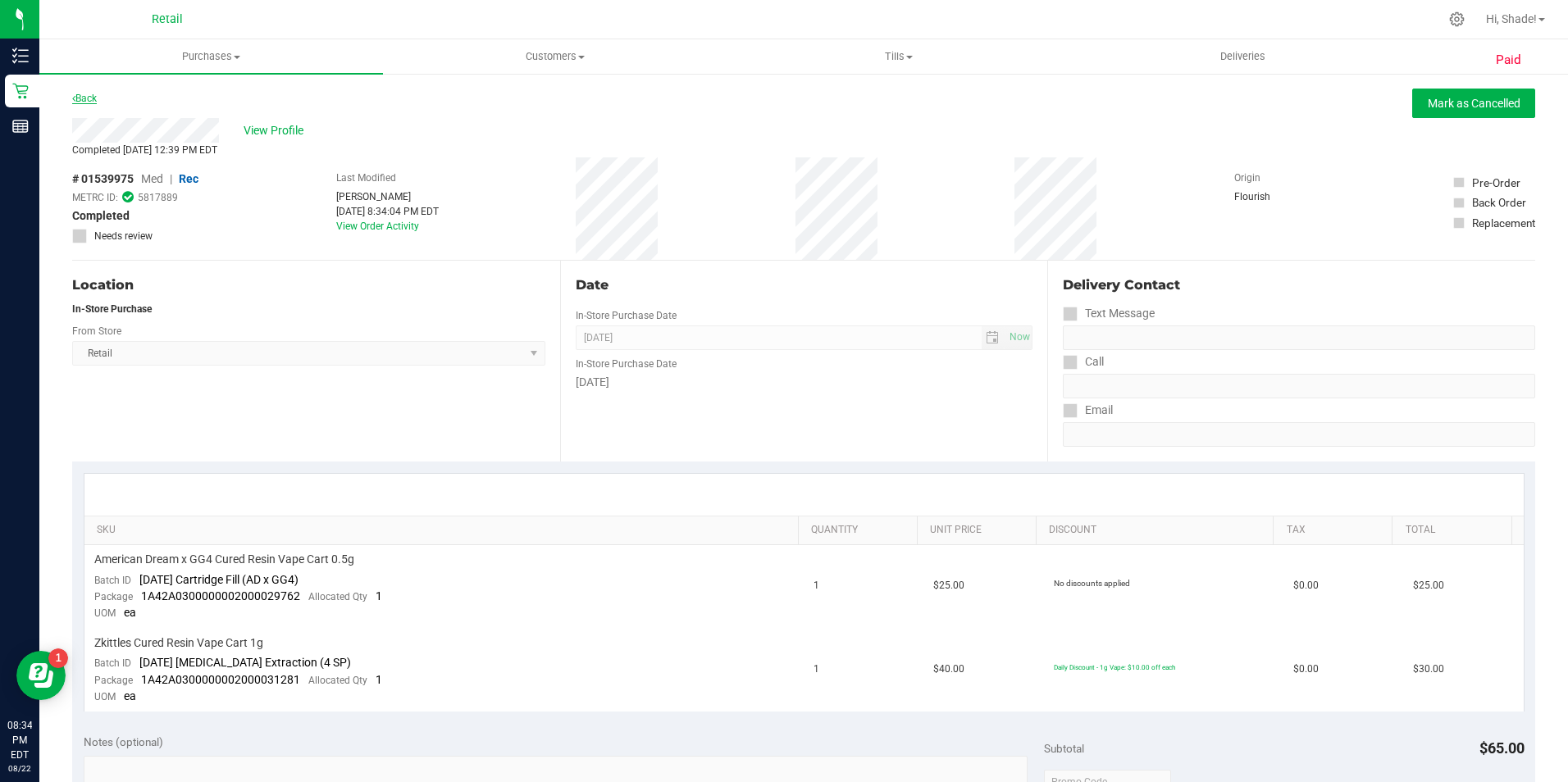
click at [97, 100] on link "Back" at bounding box center [84, 97] width 25 height 11
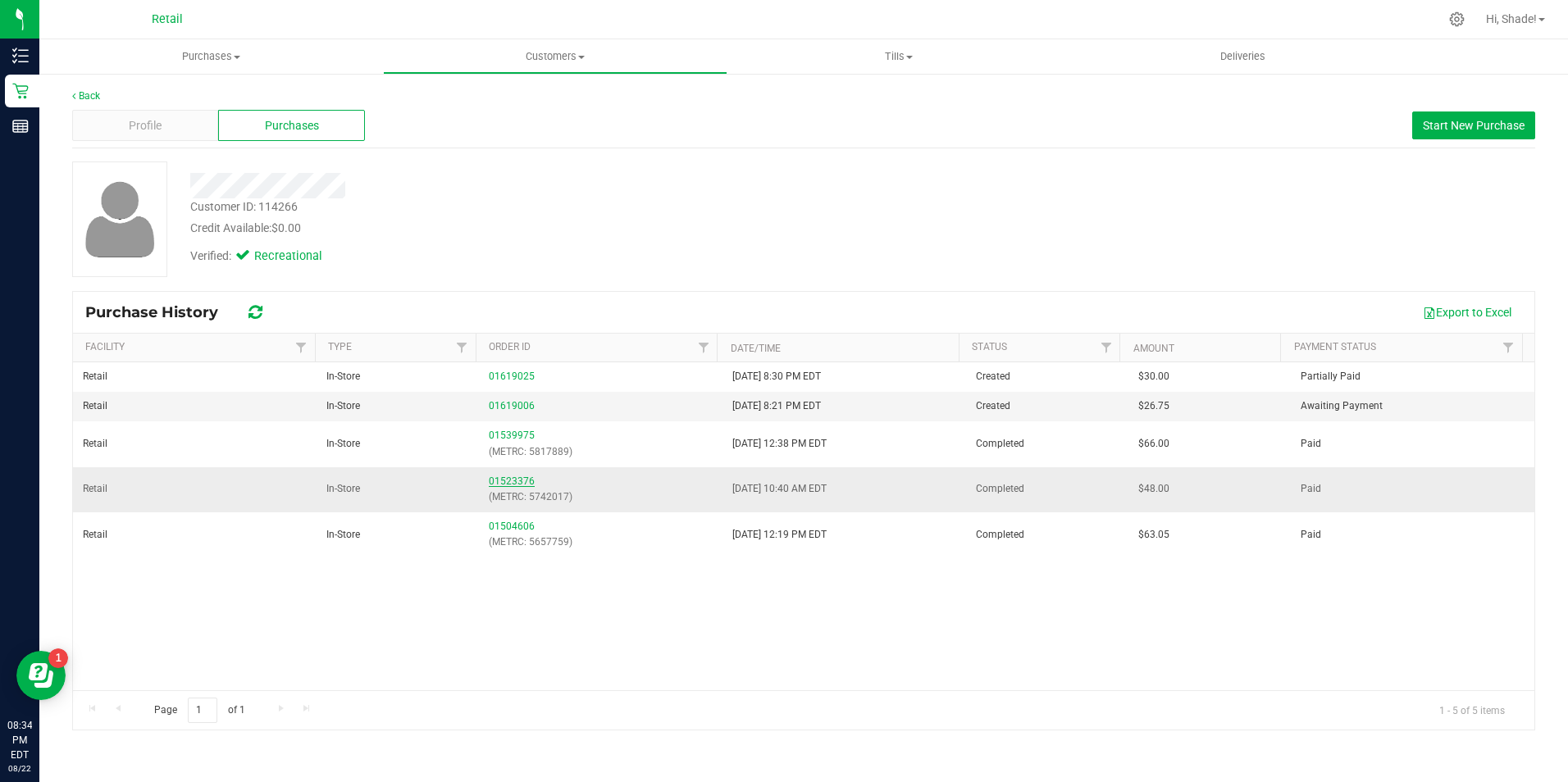
click at [496, 484] on link "01523376" at bounding box center [512, 481] width 46 height 11
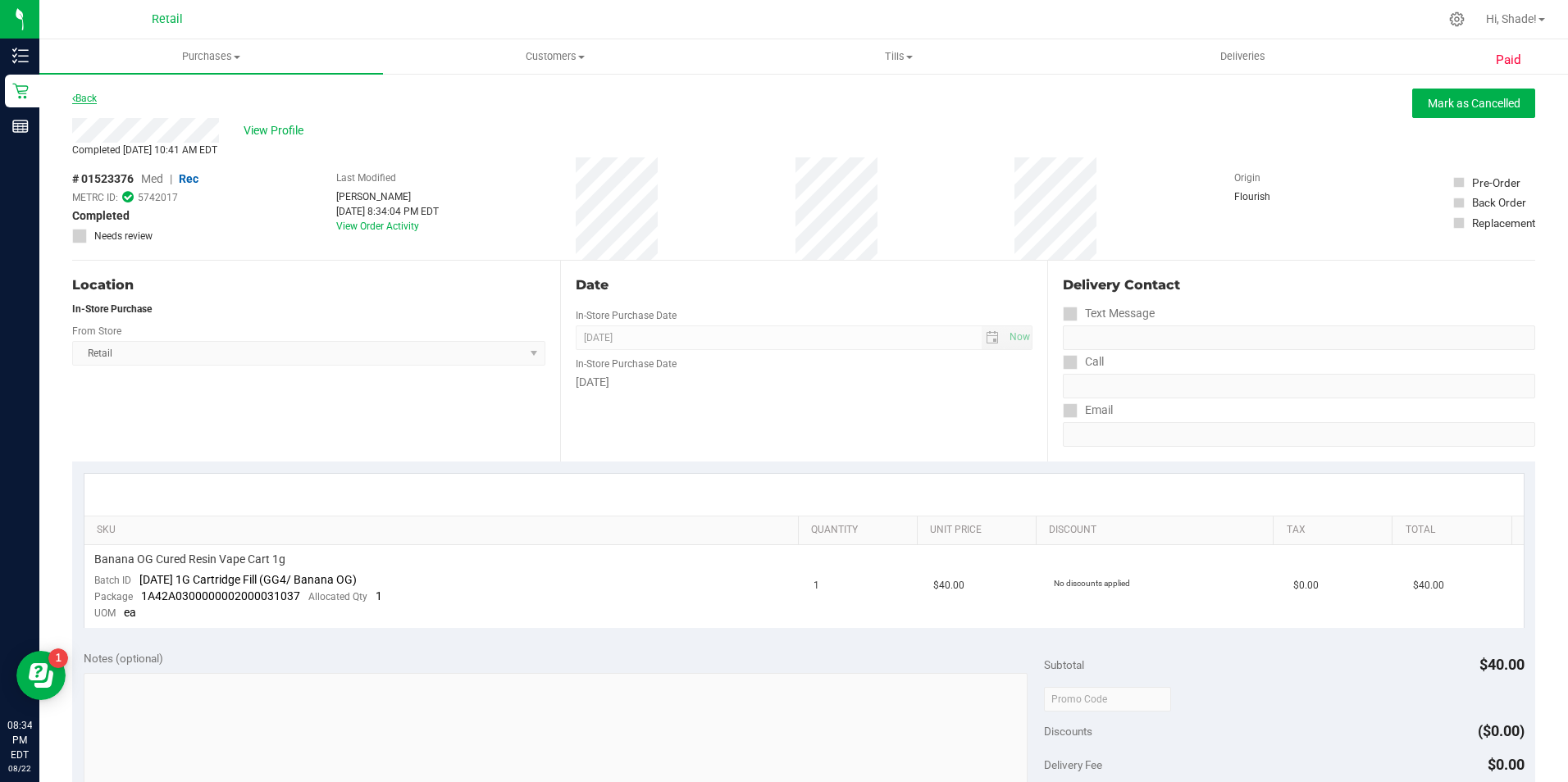
click at [87, 99] on link "Back" at bounding box center [84, 97] width 25 height 11
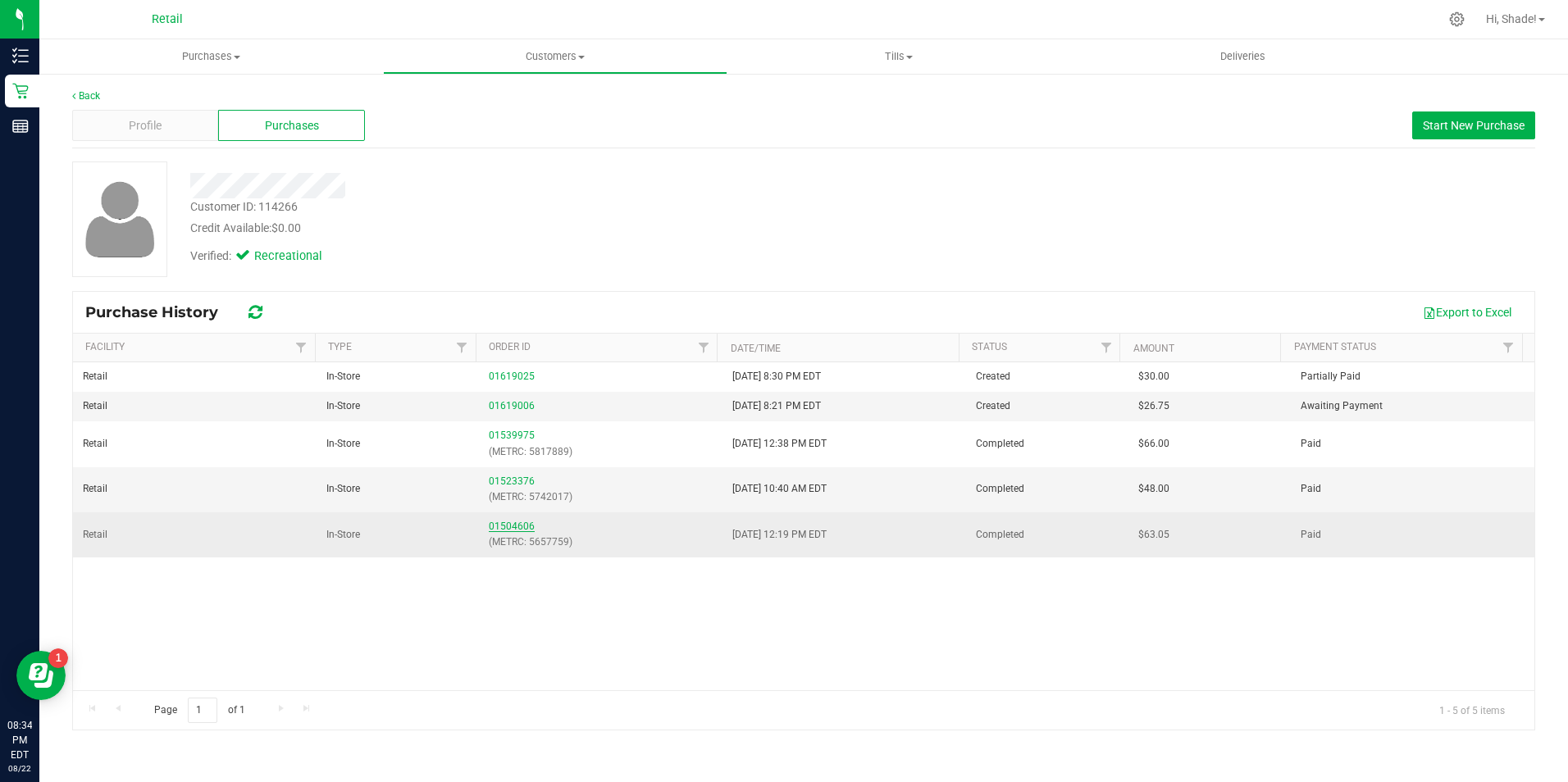
click at [510, 532] on link "01504606" at bounding box center [512, 526] width 46 height 11
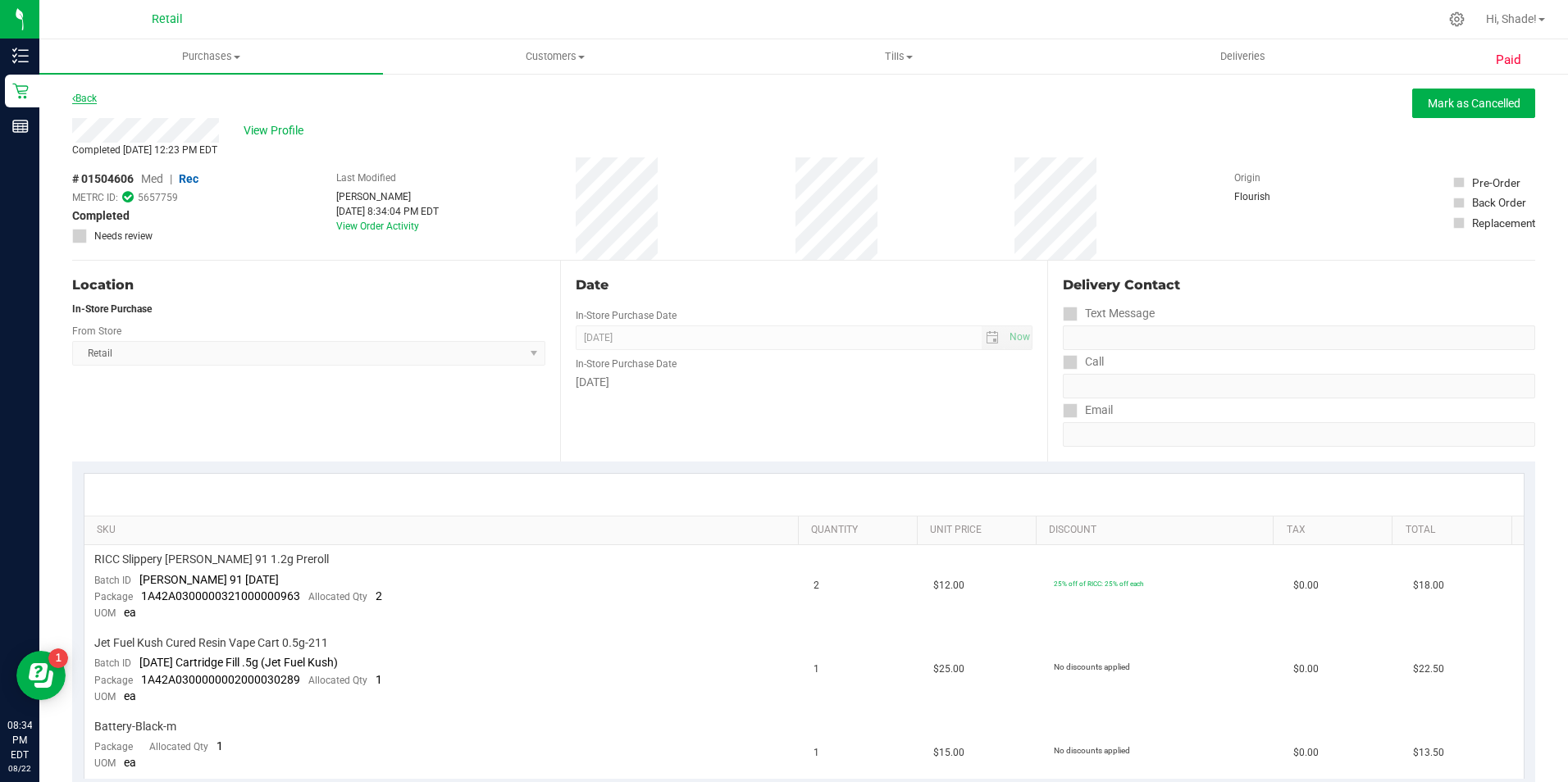
click at [93, 101] on link "Back" at bounding box center [84, 97] width 25 height 11
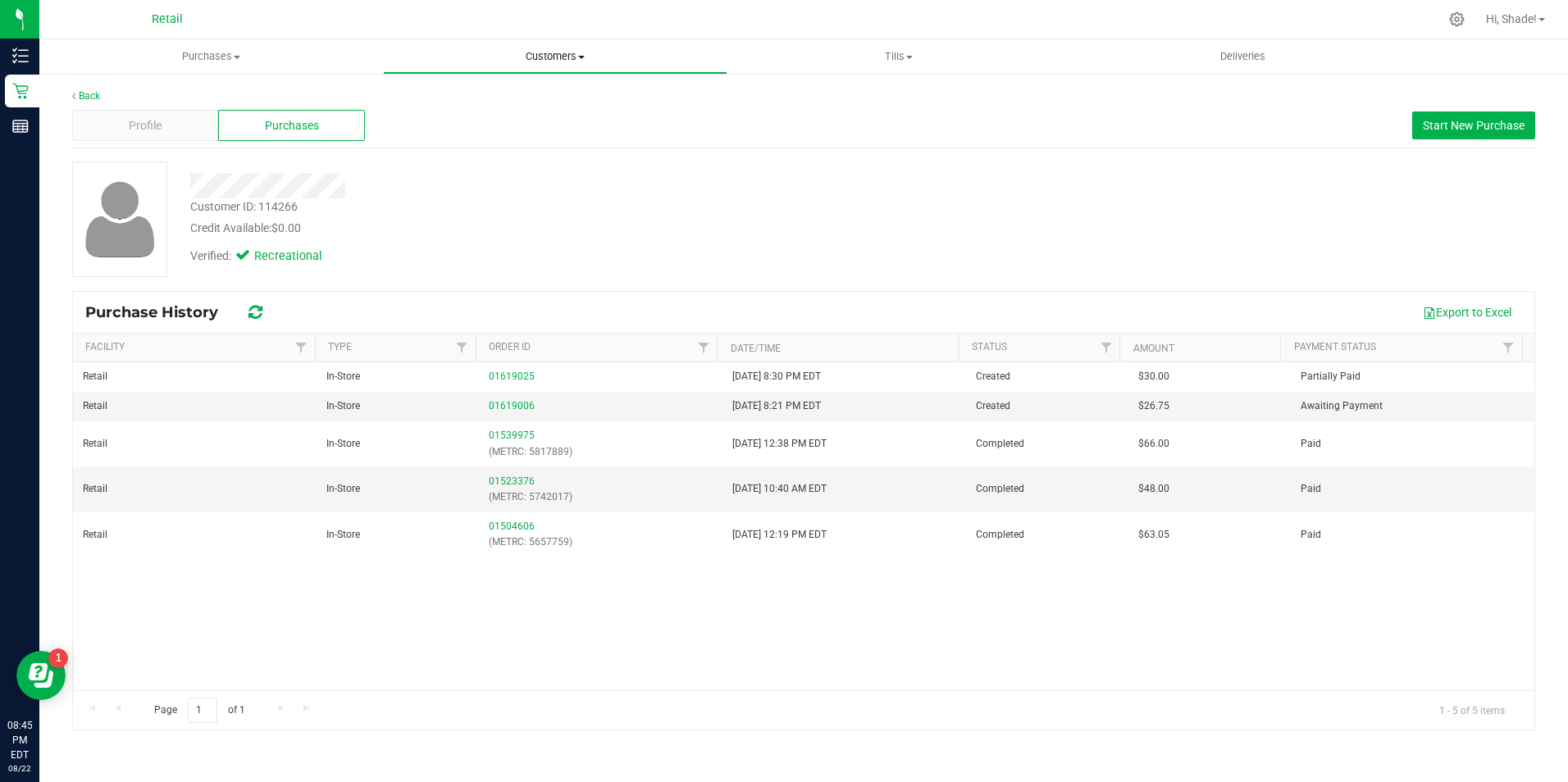
click at [558, 49] on uib-tab-heading "Customers All customers Add a new customer All physicians" at bounding box center [555, 56] width 342 height 32
click at [518, 100] on li "All customers" at bounding box center [555, 99] width 344 height 20
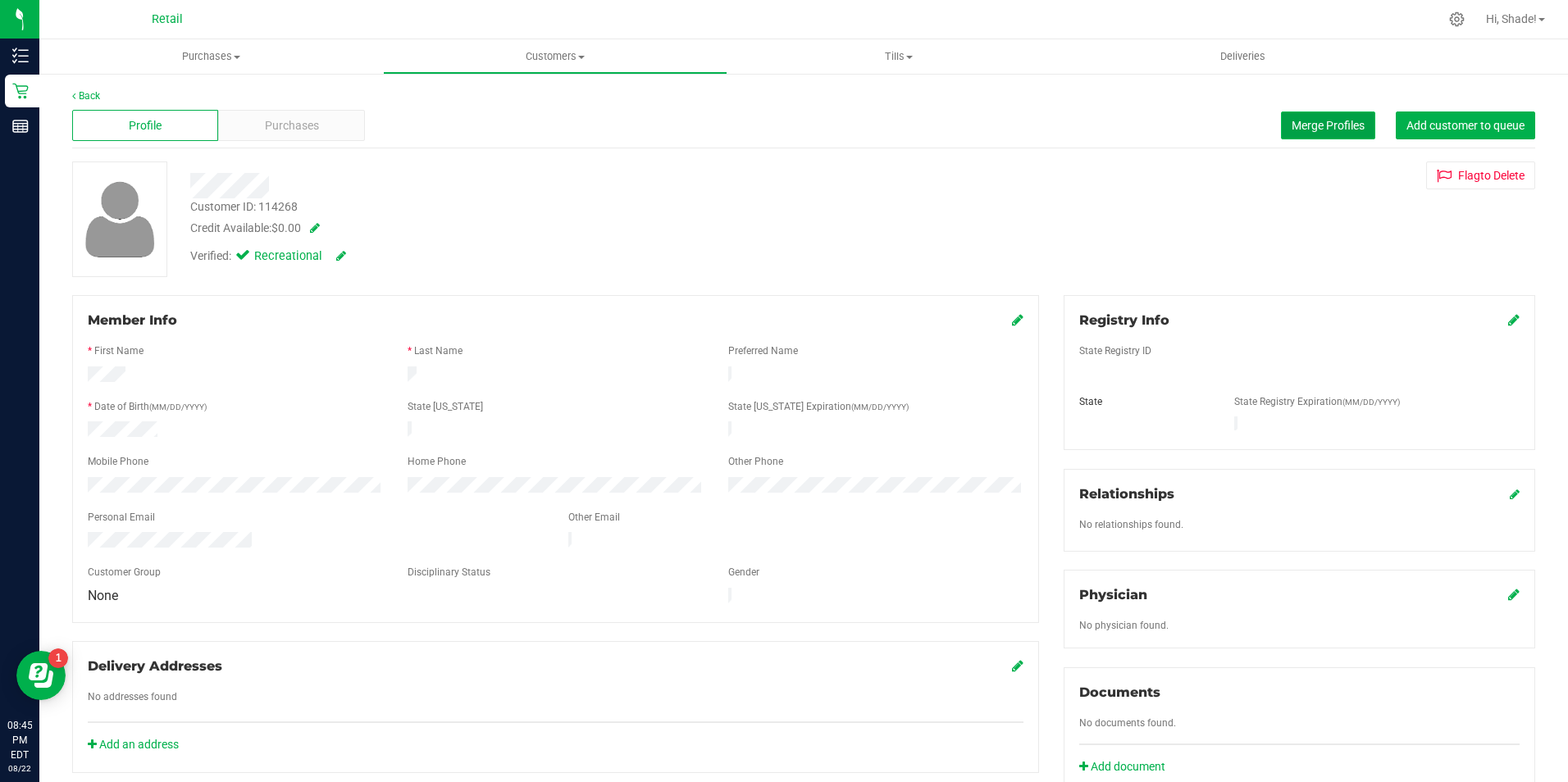
click at [1289, 115] on button "Merge Profiles" at bounding box center [1328, 126] width 94 height 28
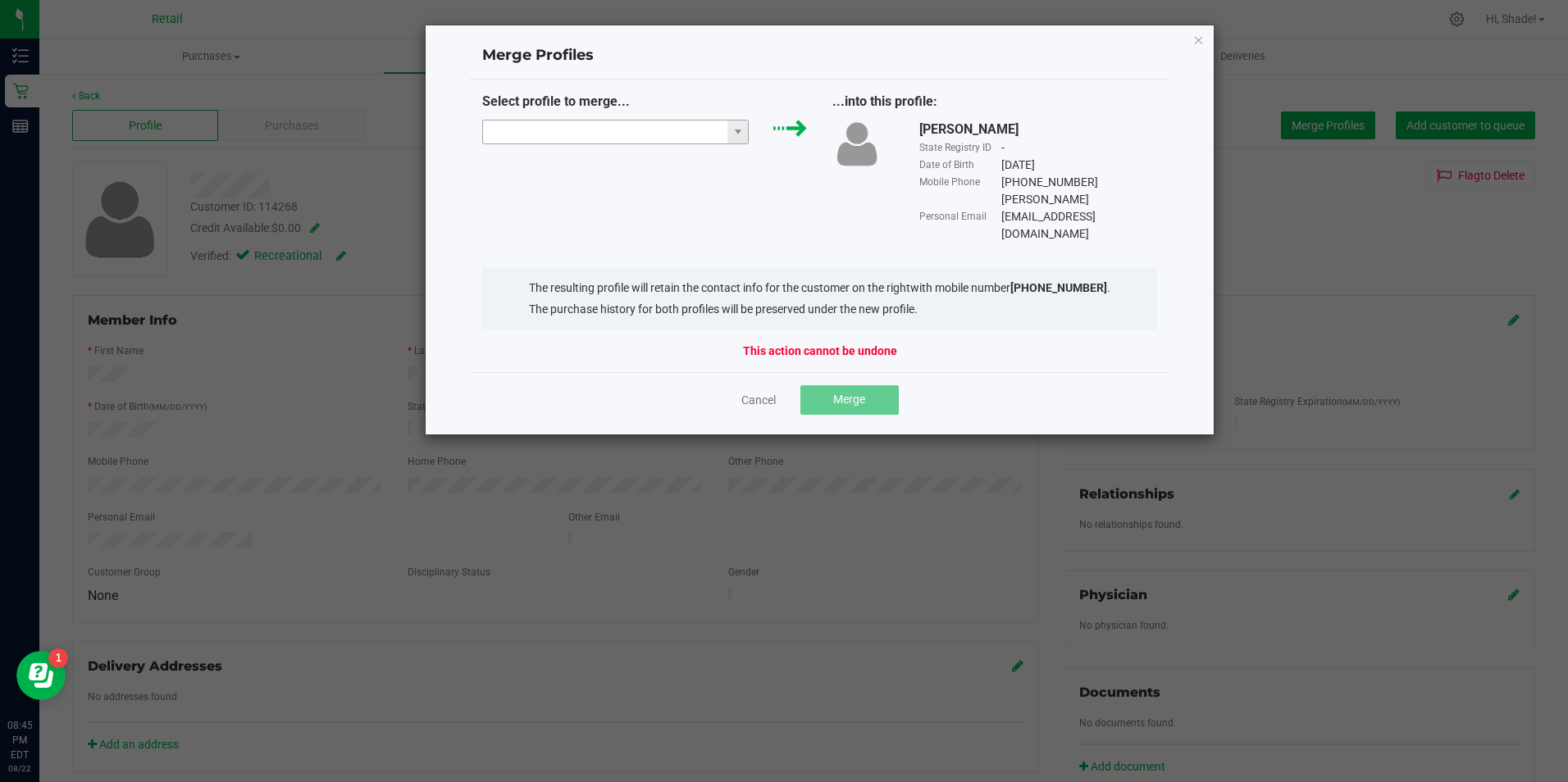
click at [646, 129] on input "NO DATA FOUND" at bounding box center [605, 132] width 245 height 23
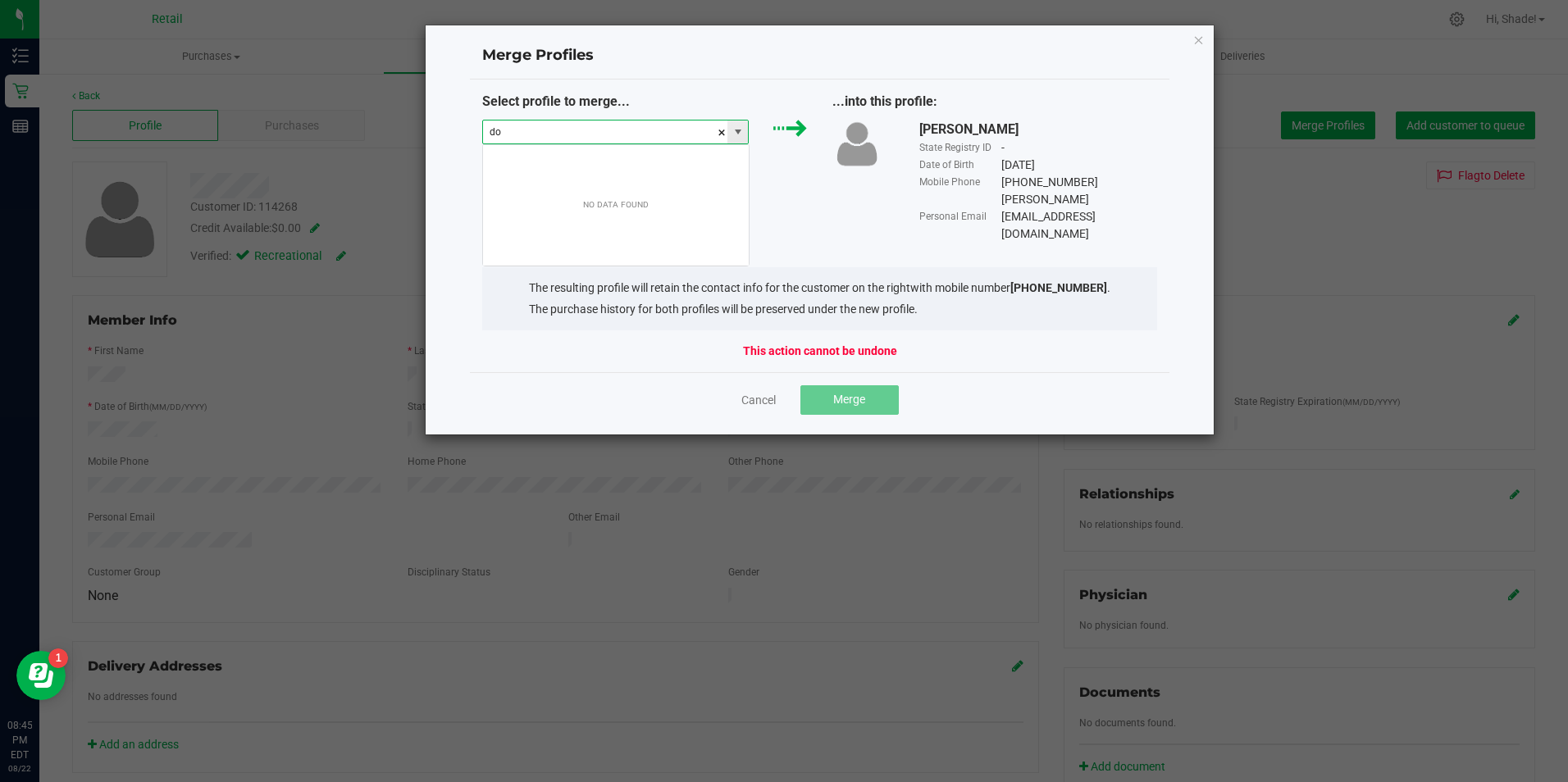
scroll to position [25, 267]
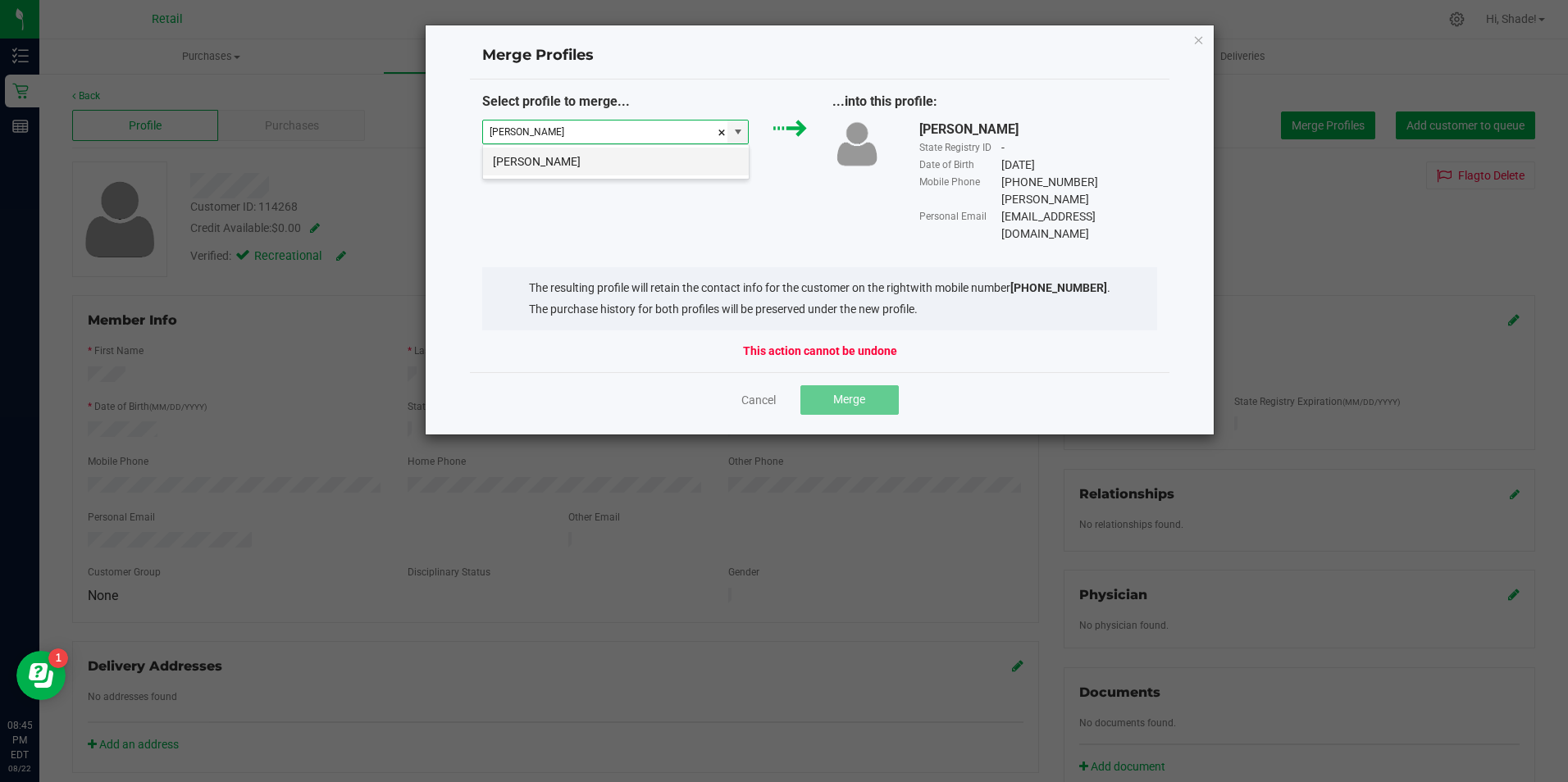
click at [648, 158] on li "Donna Andrews" at bounding box center [615, 162] width 266 height 28
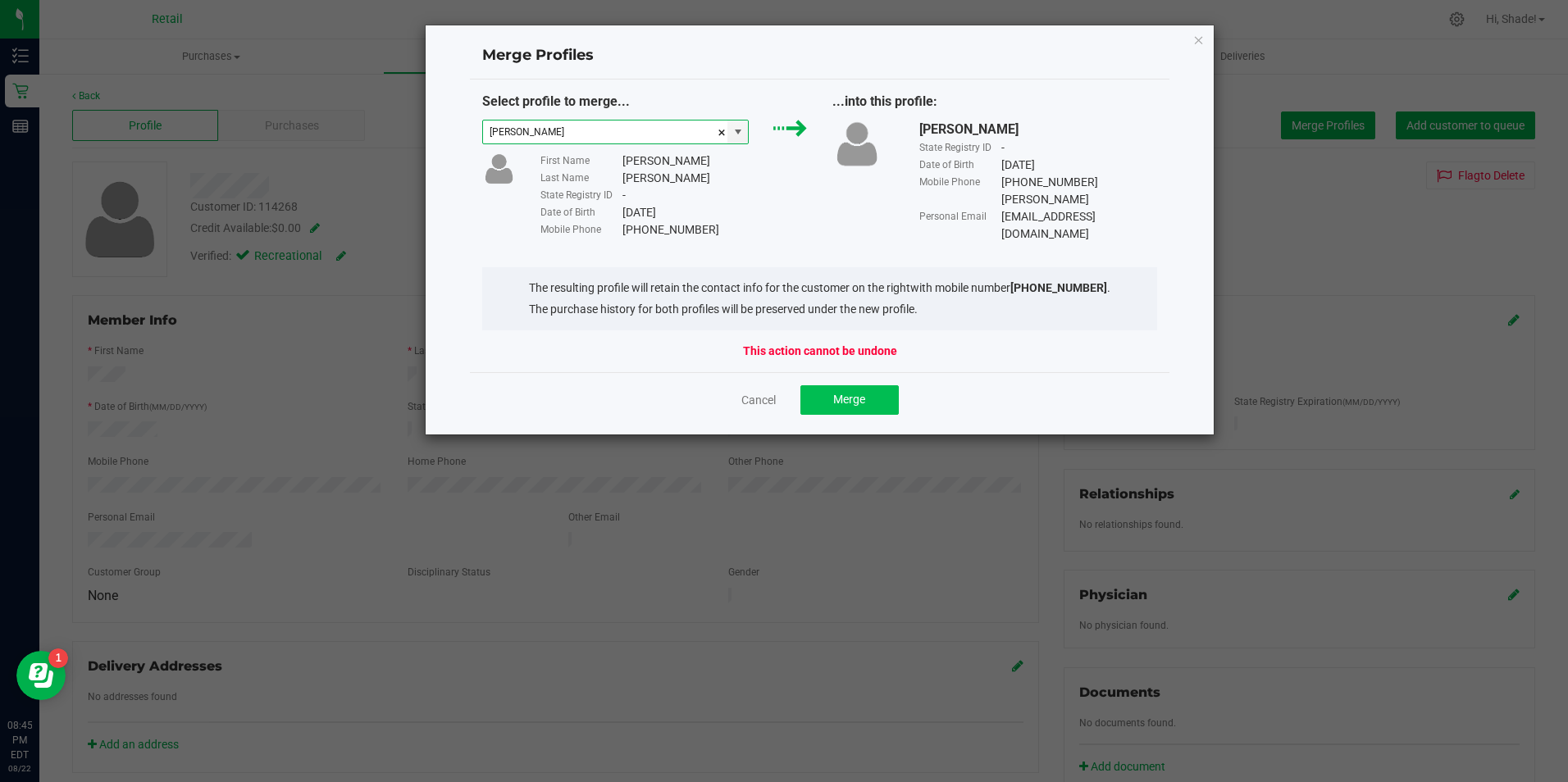
type input "Donna Andrews"
click at [852, 394] on span "Merge" at bounding box center [849, 399] width 32 height 13
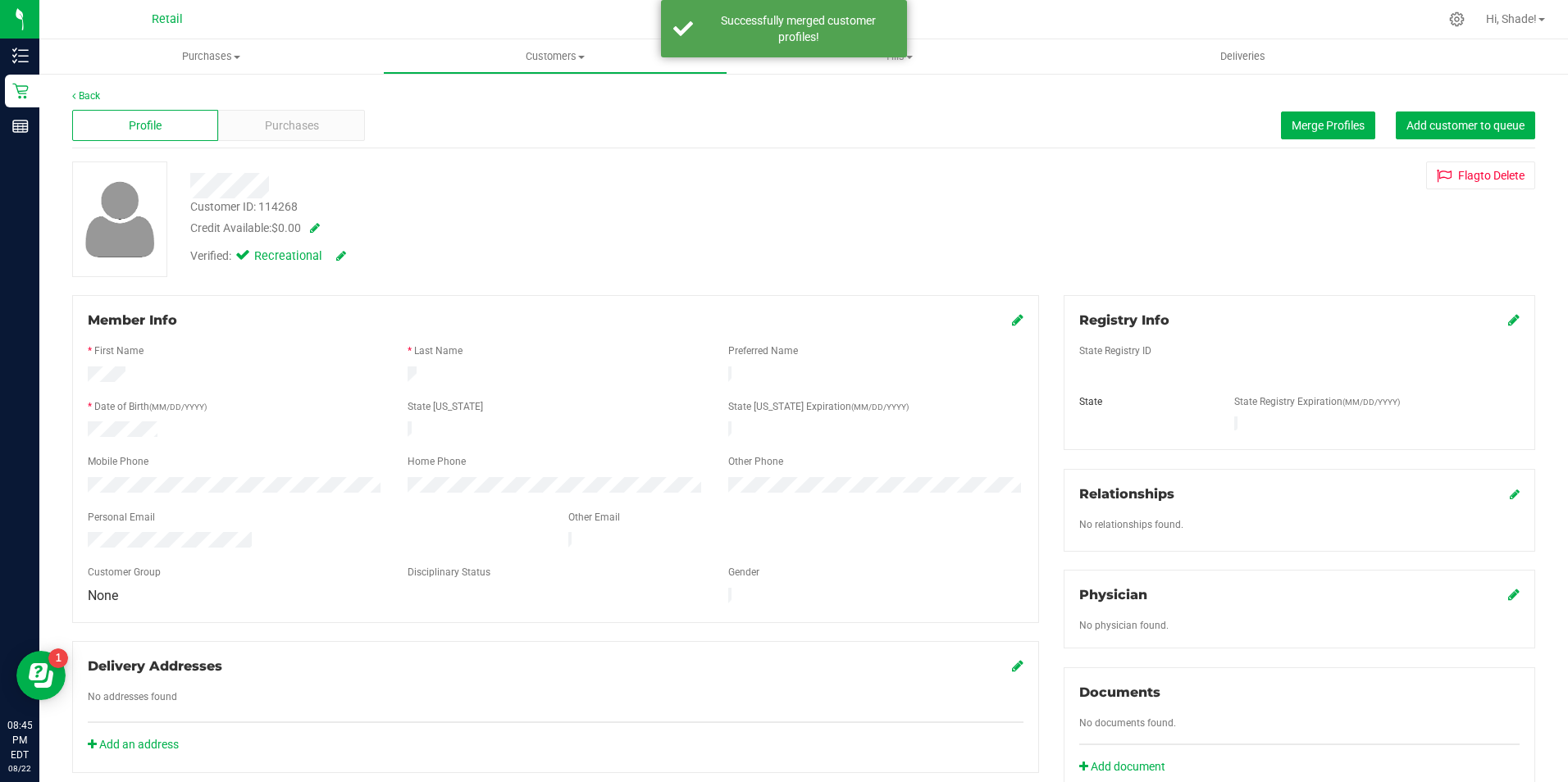
click at [1013, 320] on icon at bounding box center [1017, 320] width 11 height 13
click at [1008, 321] on icon at bounding box center [1015, 320] width 15 height 13
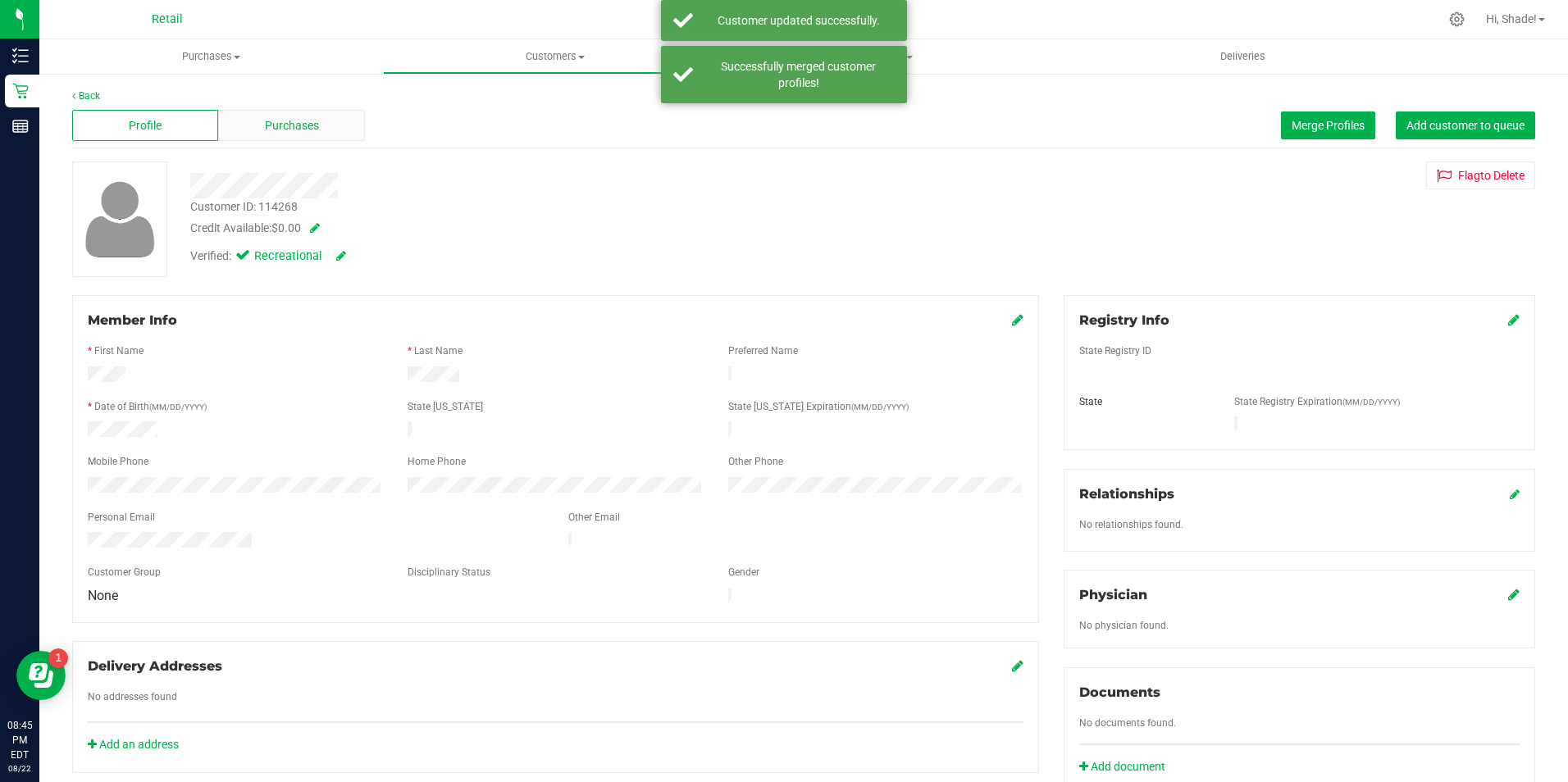
click at [265, 117] on span "Purchases" at bounding box center [291, 126] width 54 height 17
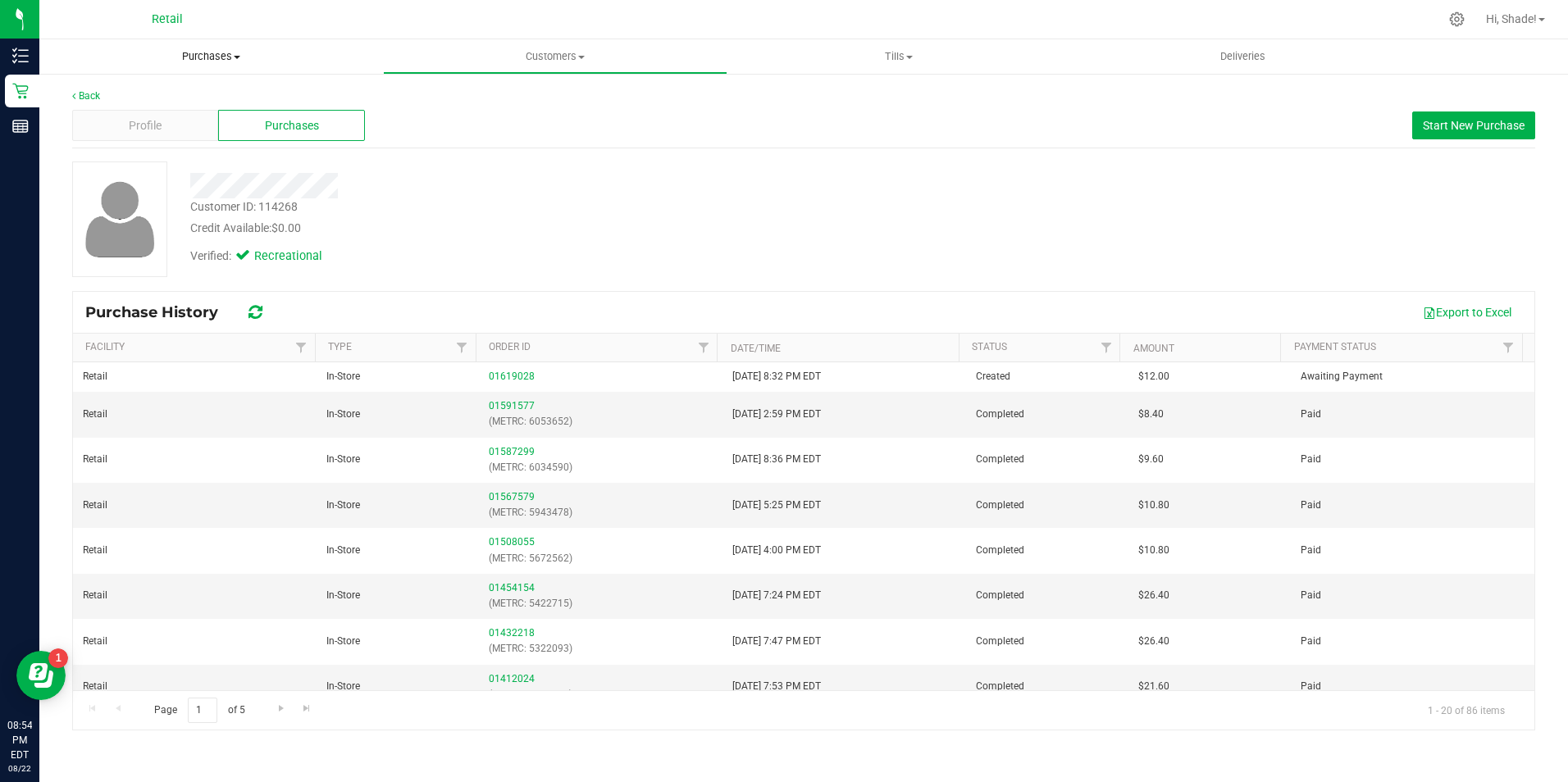
drag, startPoint x: 231, startPoint y: 56, endPoint x: 164, endPoint y: 68, distance: 68.1
click at [231, 56] on span "Purchases" at bounding box center [211, 56] width 344 height 15
click at [120, 99] on span "Summary of purchases" at bounding box center [123, 98] width 168 height 14
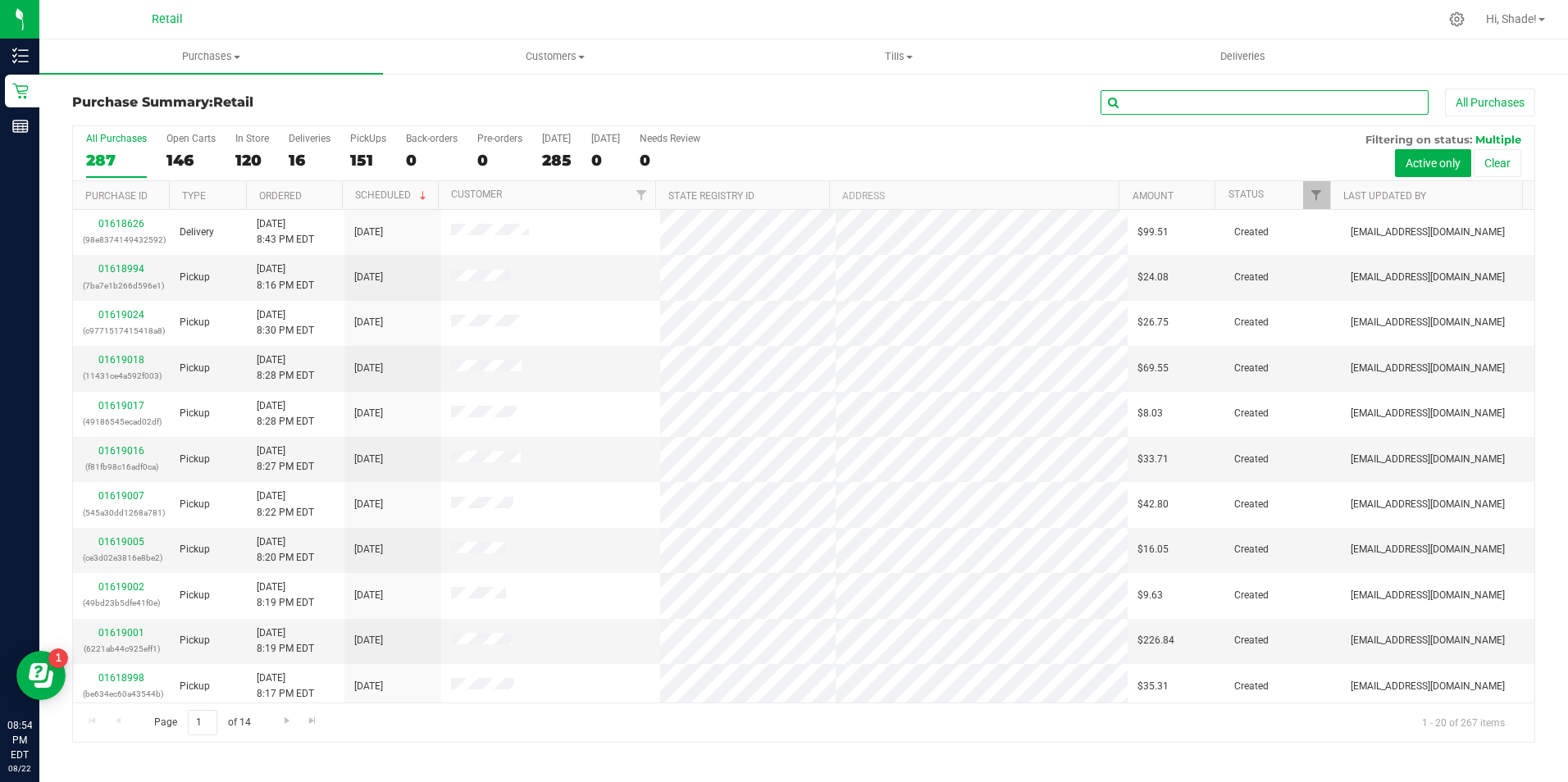
click at [1148, 109] on input "text" at bounding box center [1265, 103] width 328 height 25
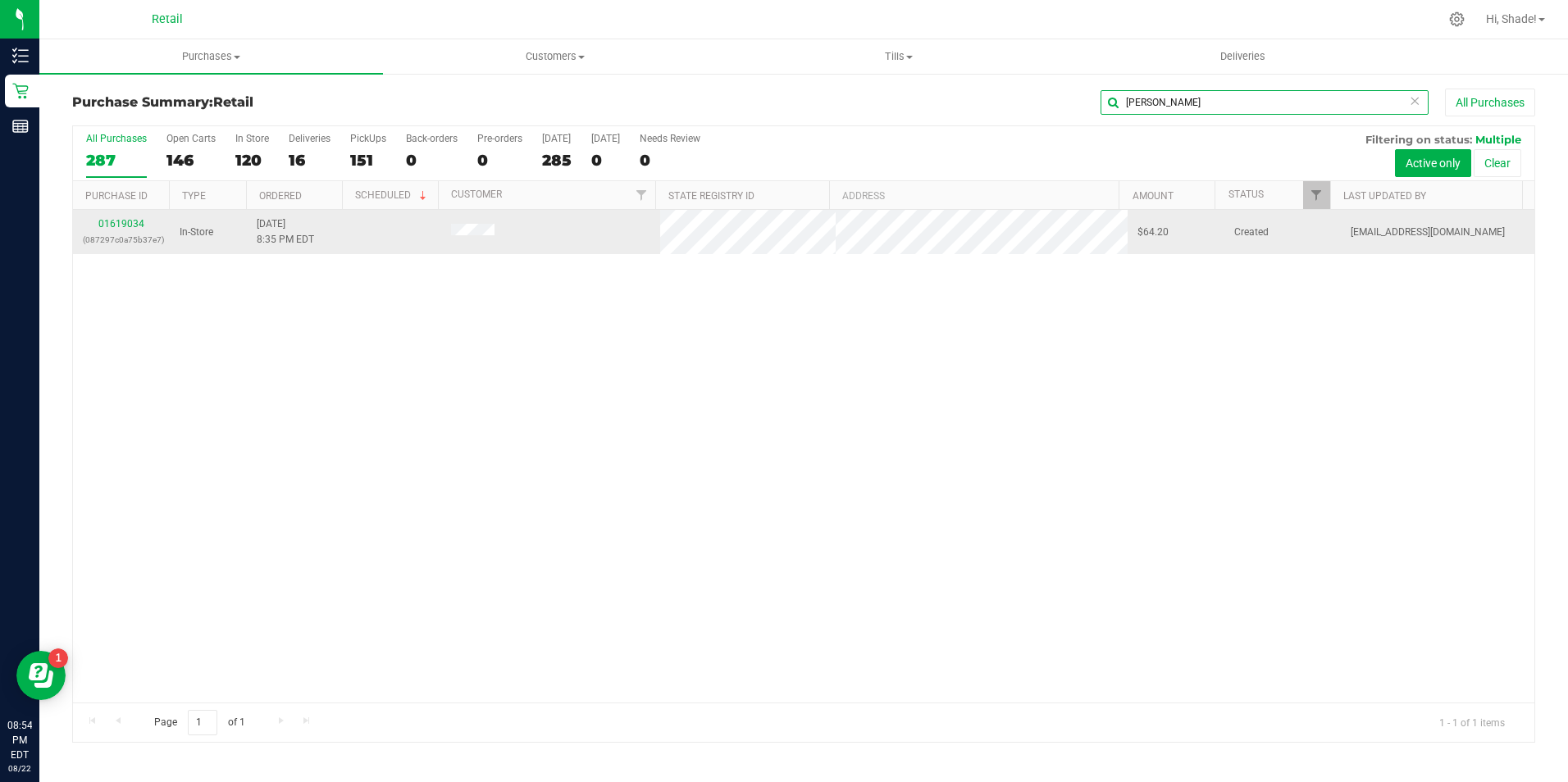
type input "karla"
click at [131, 217] on div "01619034 (087297c0a75b37e7)" at bounding box center [121, 232] width 77 height 31
click at [126, 234] on p "(087297c0a75b37e7)" at bounding box center [121, 240] width 77 height 15
click at [130, 220] on link "01619034" at bounding box center [121, 223] width 46 height 11
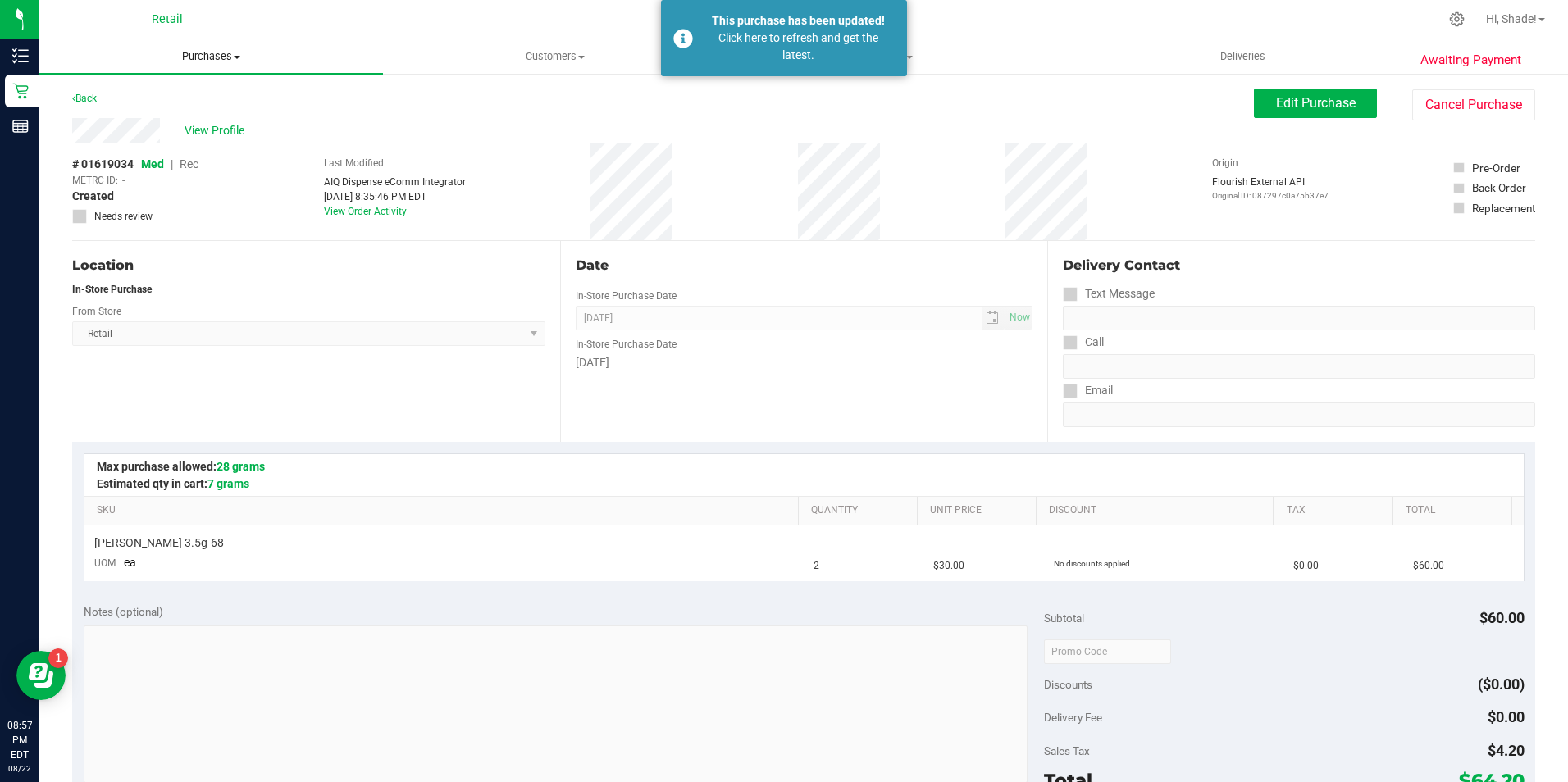
click at [203, 51] on span "Purchases" at bounding box center [211, 56] width 344 height 15
click at [179, 98] on span "Summary of purchases" at bounding box center [123, 98] width 168 height 14
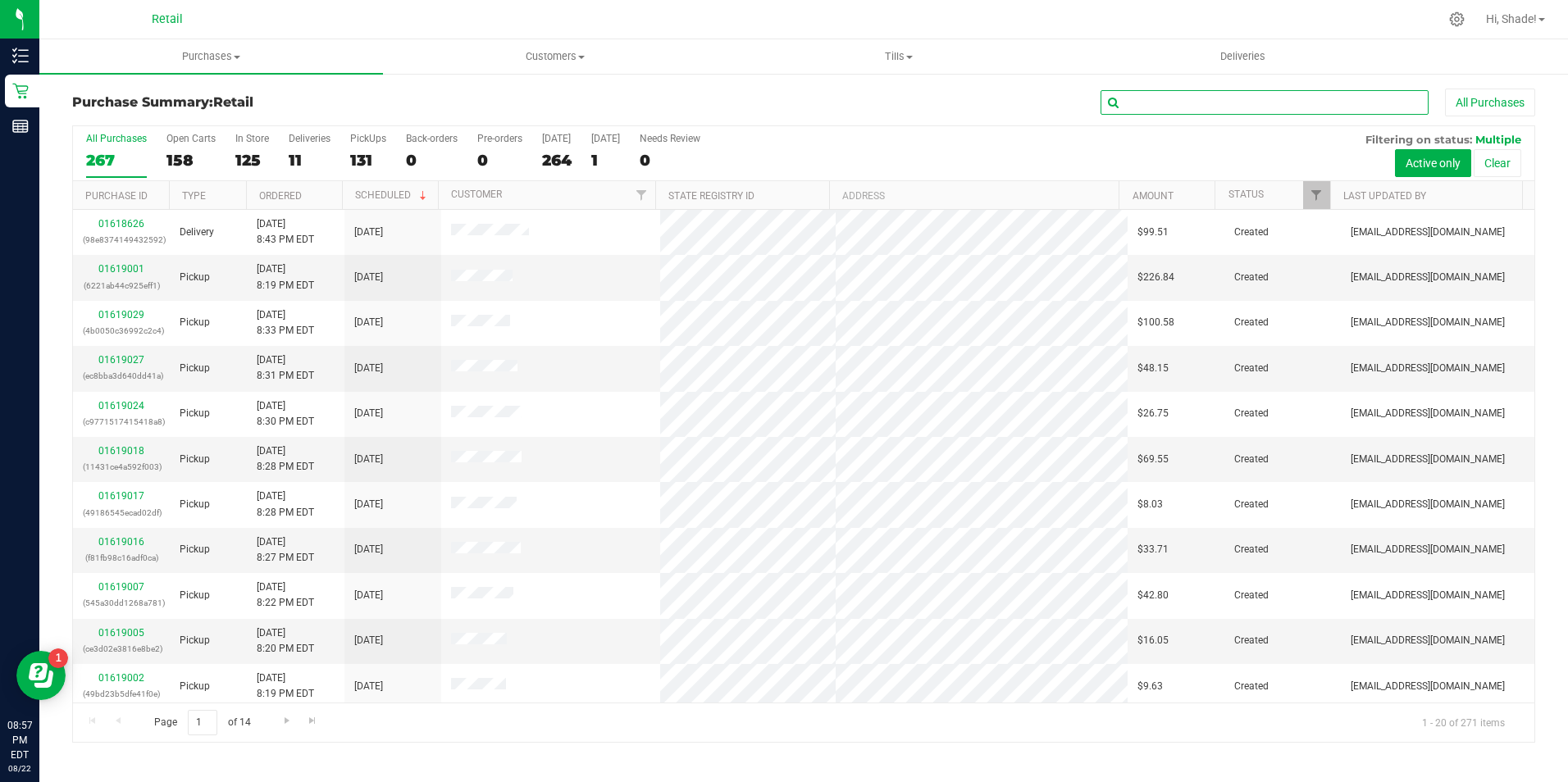
click at [1236, 106] on input "text" at bounding box center [1265, 103] width 328 height 25
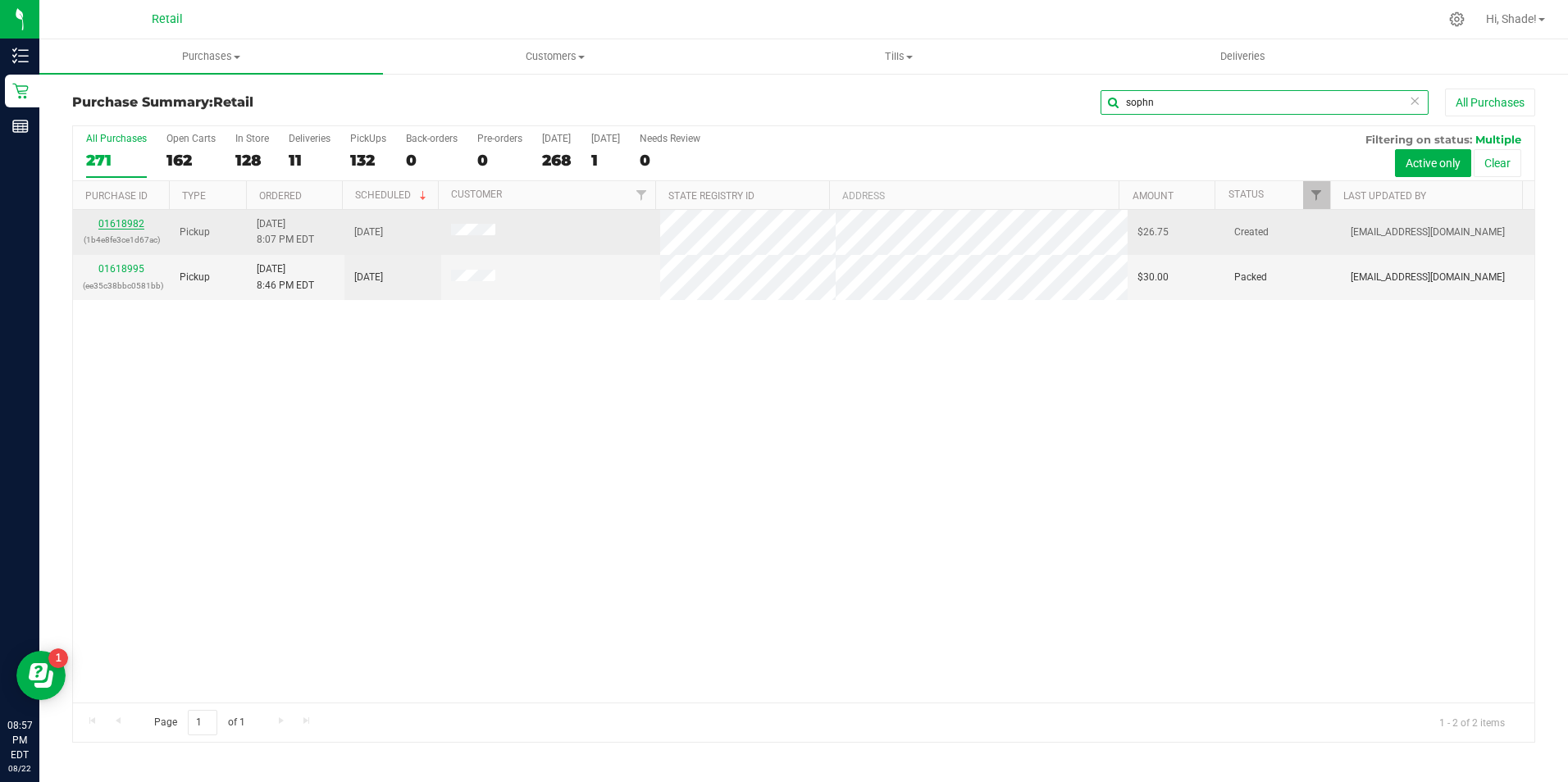
type input "sophn"
click at [119, 224] on link "01618982" at bounding box center [121, 223] width 46 height 11
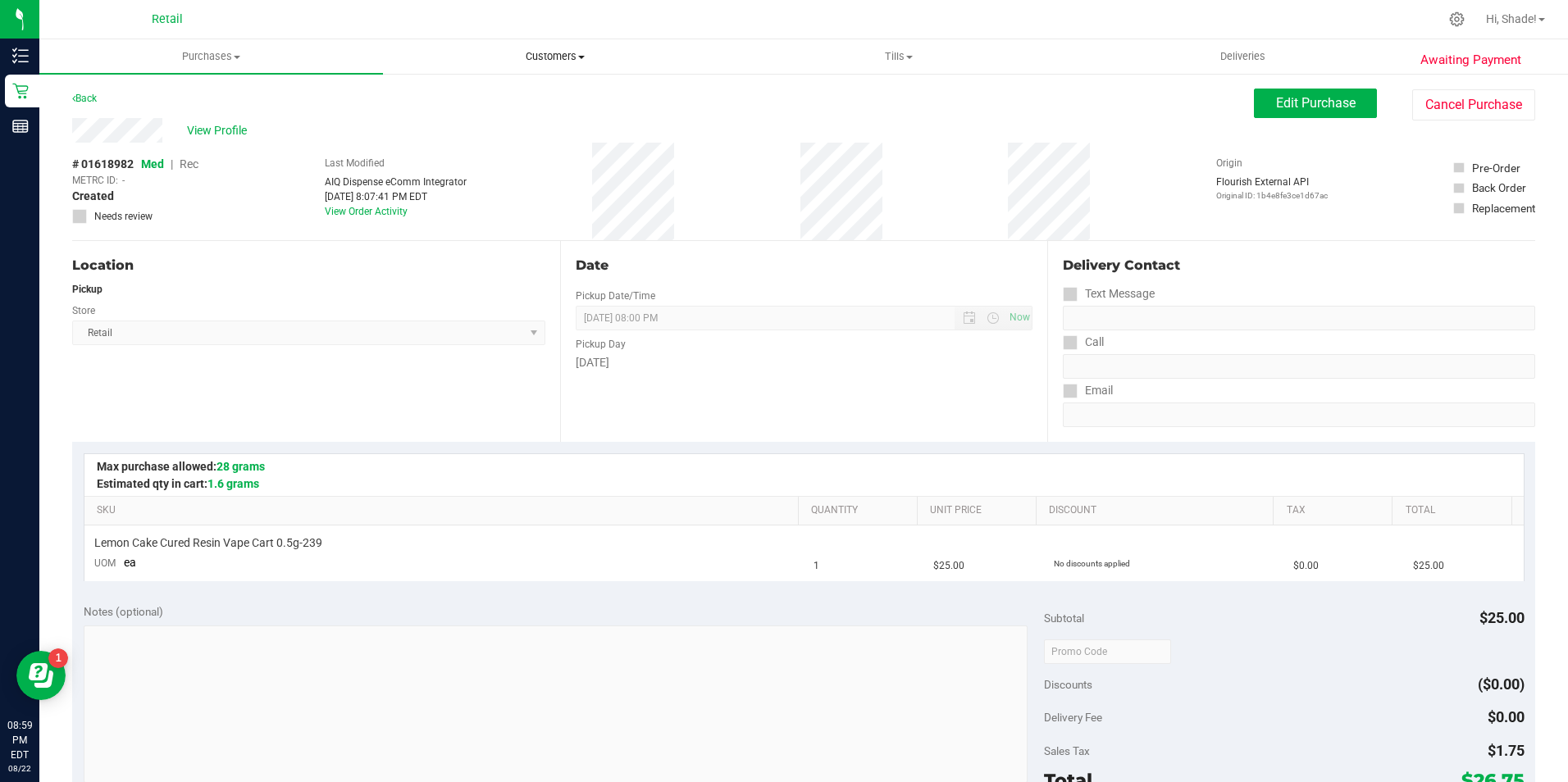
click at [570, 60] on span "Customers" at bounding box center [555, 56] width 342 height 15
click at [516, 102] on li "All customers" at bounding box center [555, 99] width 344 height 20
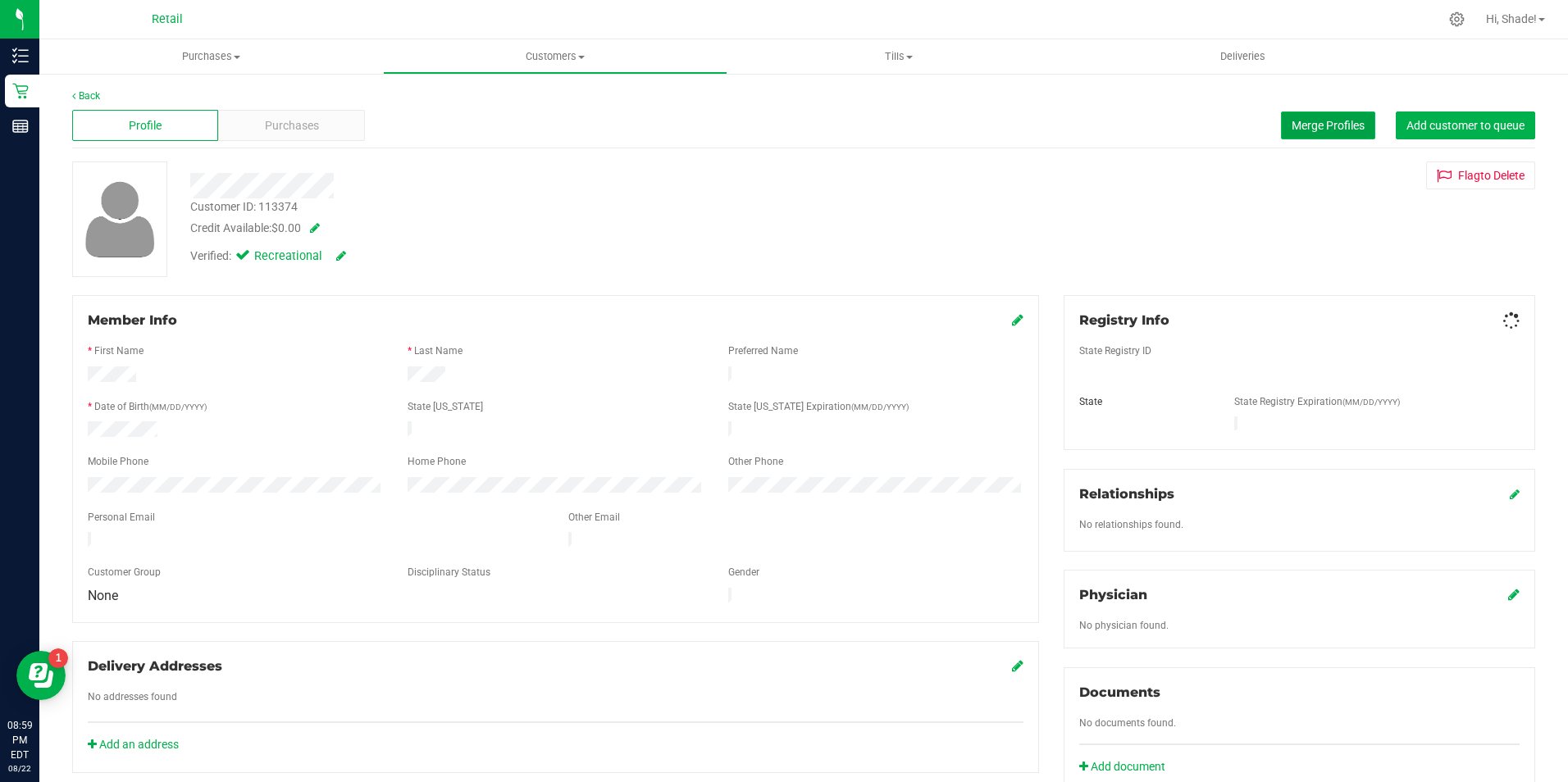
click at [1311, 118] on button "Merge Profiles" at bounding box center [1328, 126] width 94 height 28
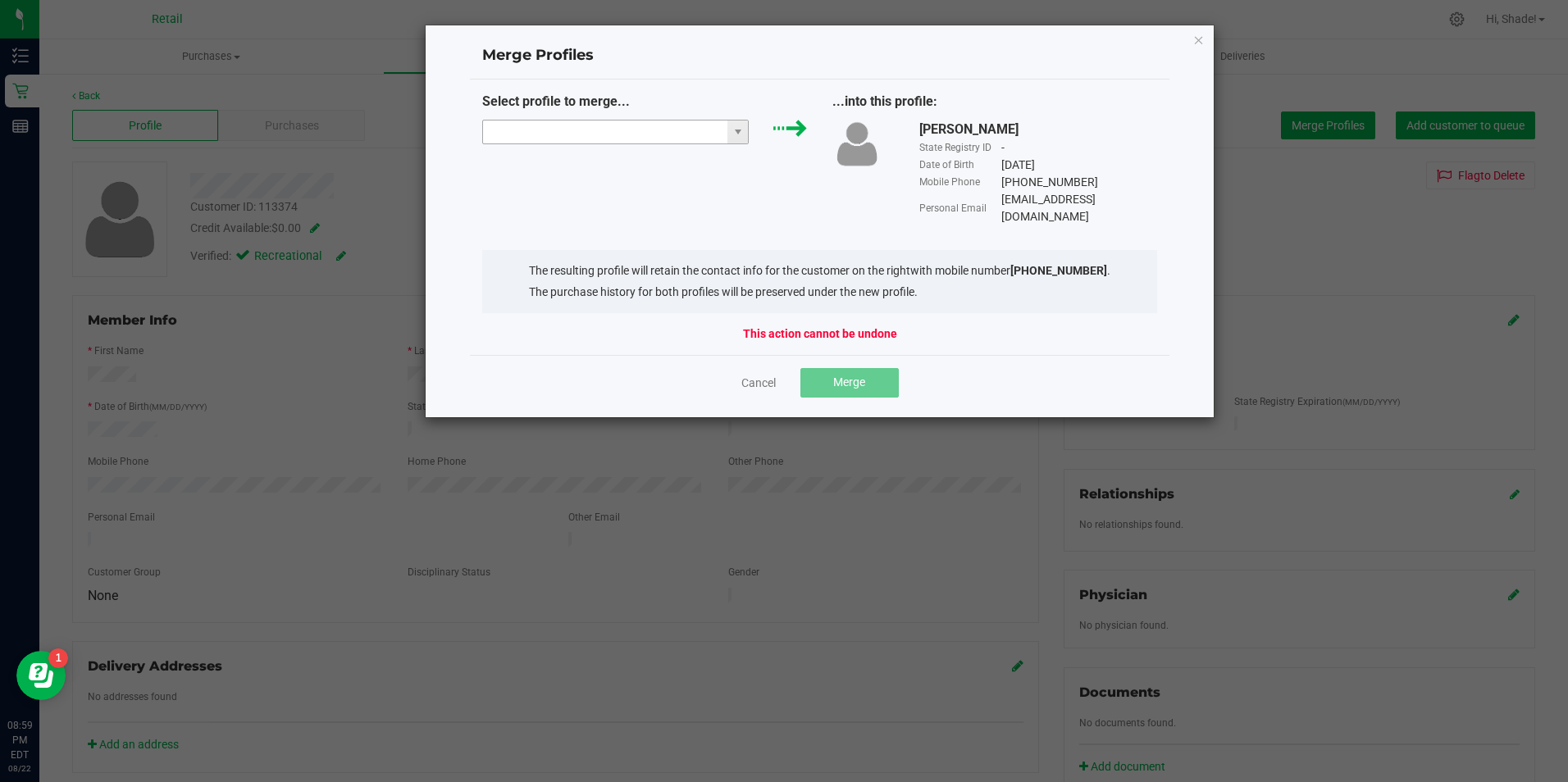
click at [521, 132] on input "NO DATA FOUND" at bounding box center [605, 132] width 245 height 23
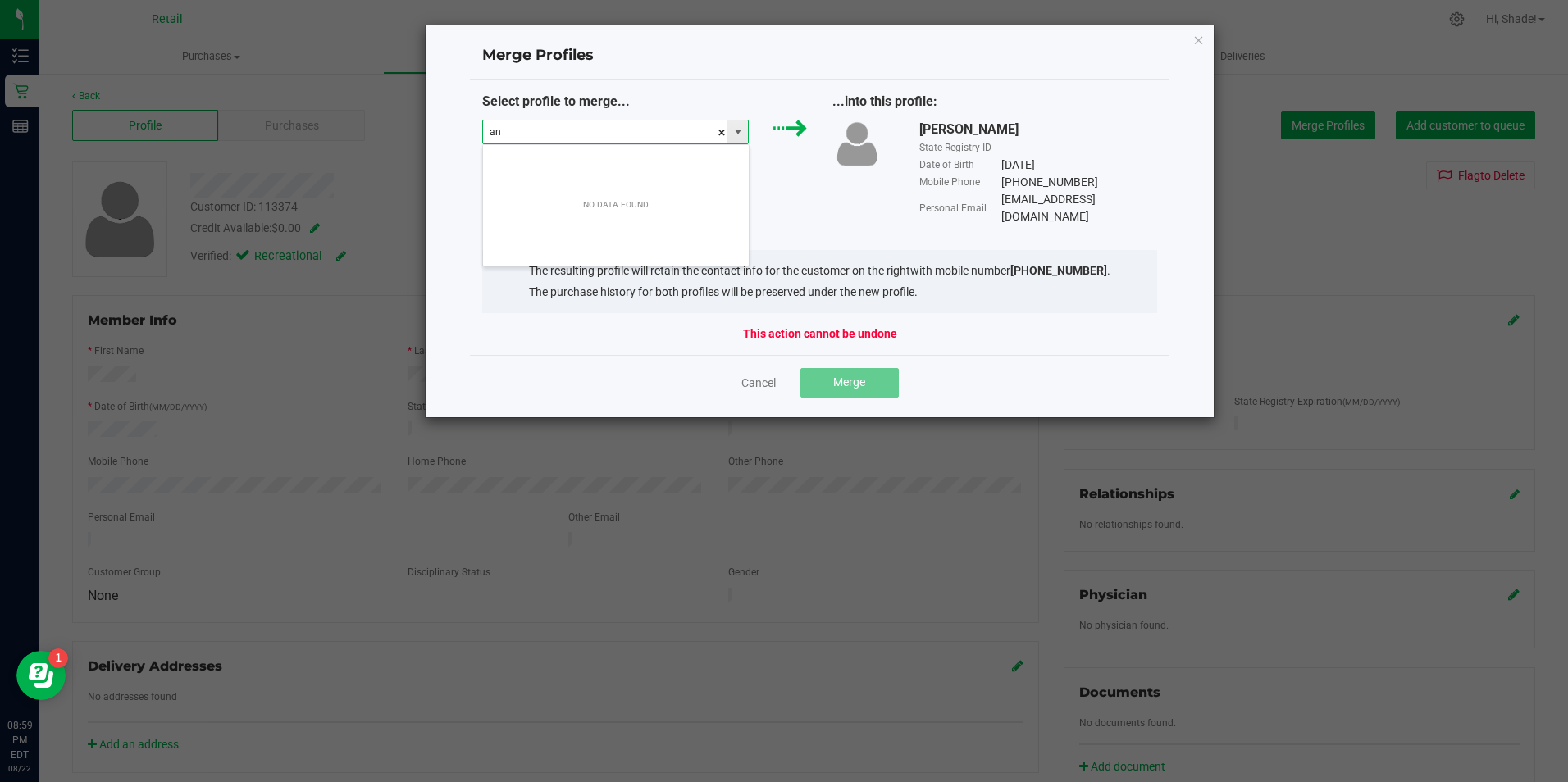
scroll to position [25, 267]
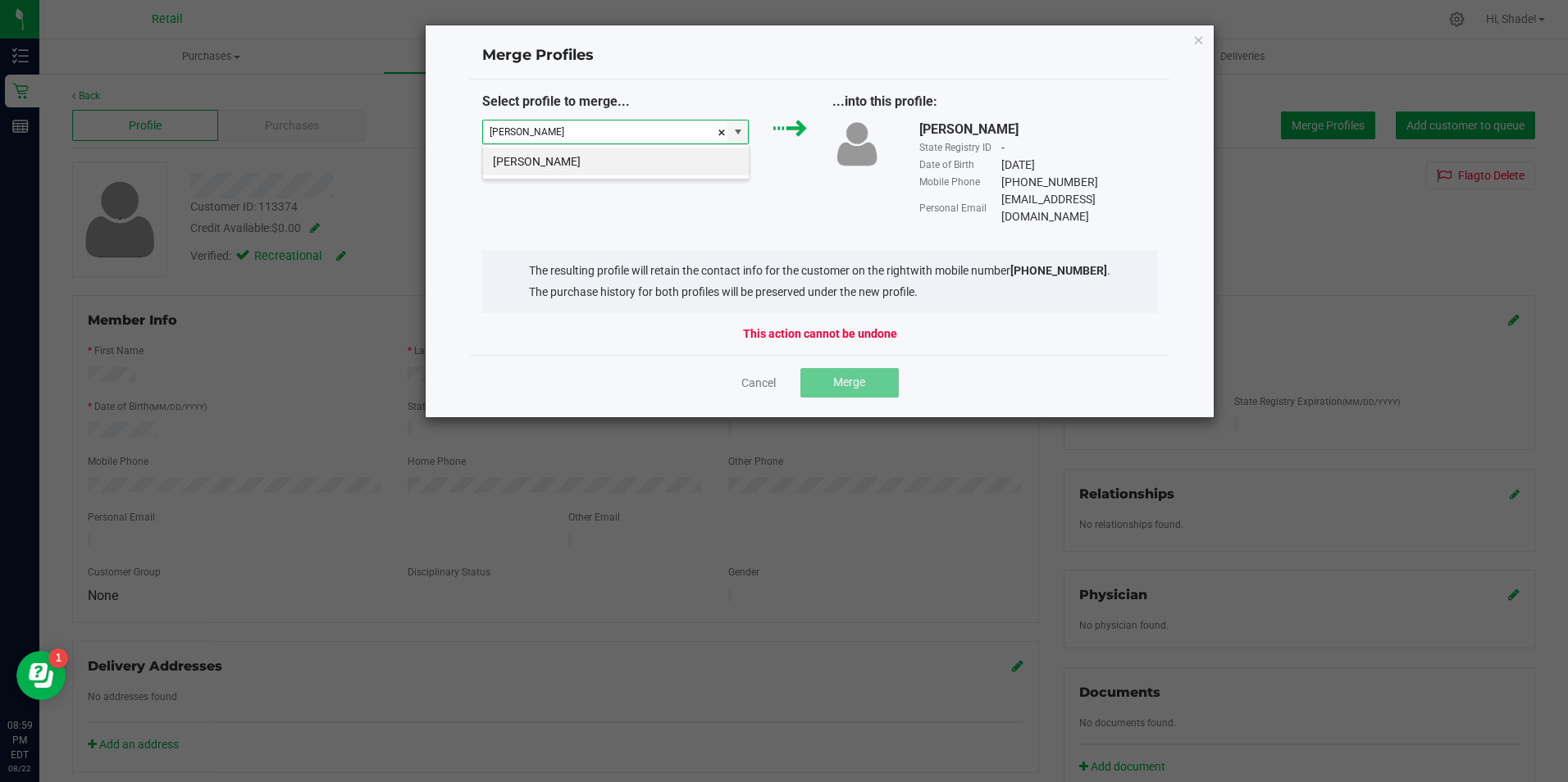
click at [578, 155] on li "Anthony Dones" at bounding box center [615, 162] width 266 height 28
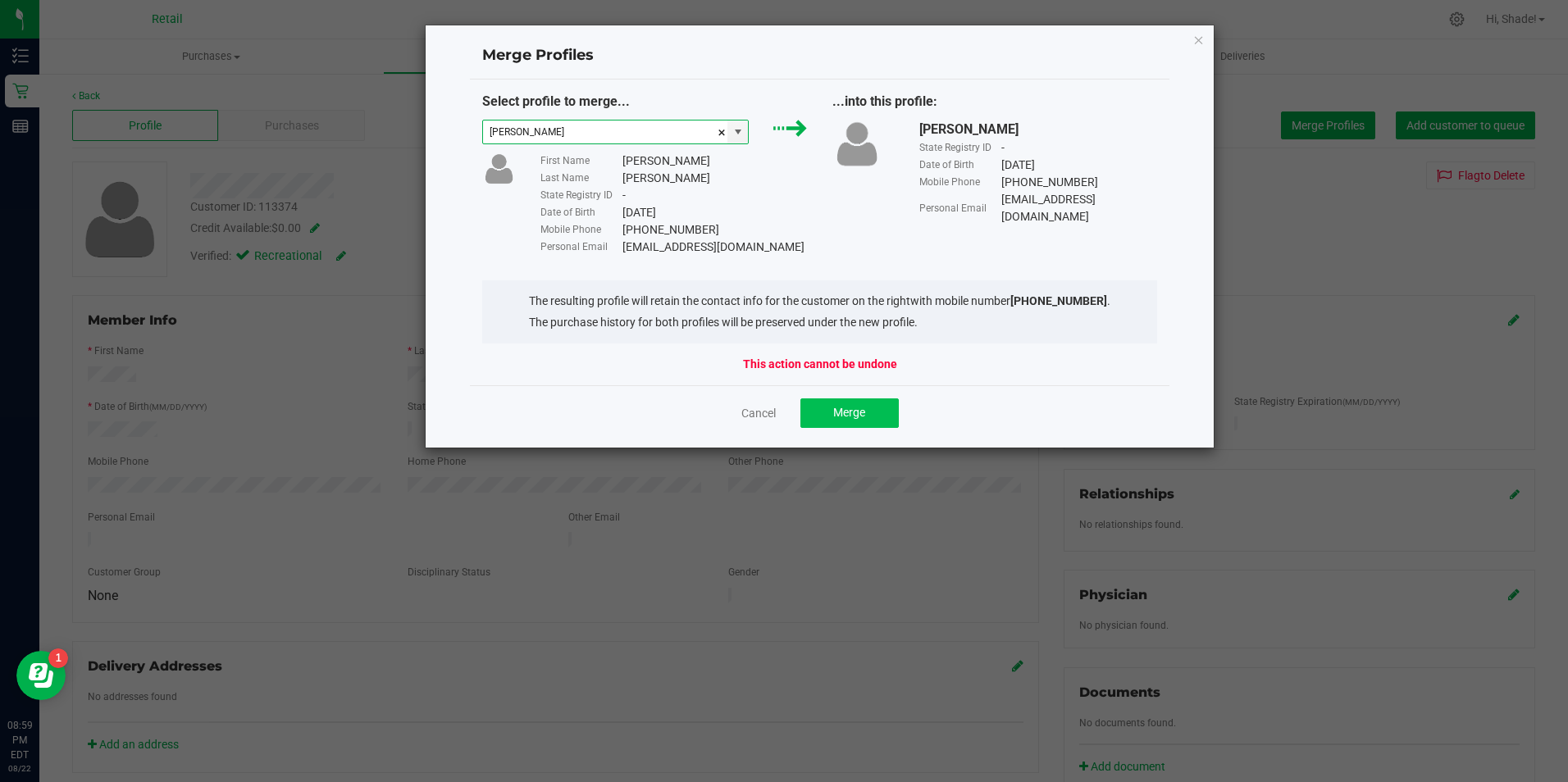
type input "Anthony Dones"
click at [860, 413] on span "Merge" at bounding box center [849, 412] width 32 height 13
